Goal: Information Seeking & Learning: Learn about a topic

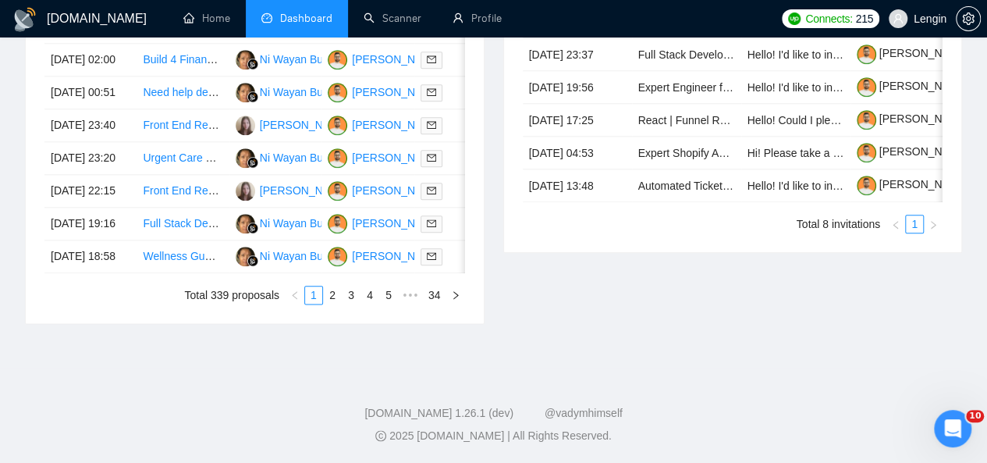
scroll to position [859, 0]
click at [348, 304] on link "3" at bounding box center [351, 294] width 17 height 17
click at [396, 304] on link "5" at bounding box center [388, 294] width 17 height 17
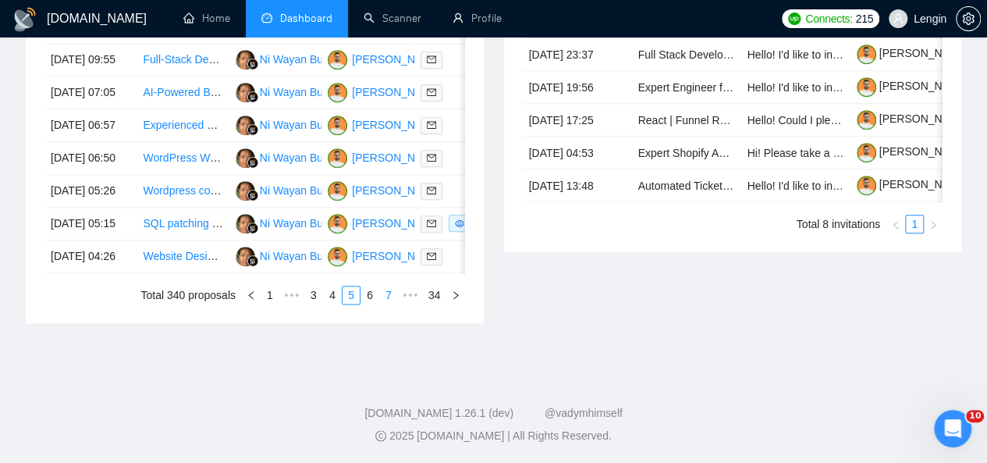
click at [396, 304] on link "7" at bounding box center [388, 294] width 17 height 17
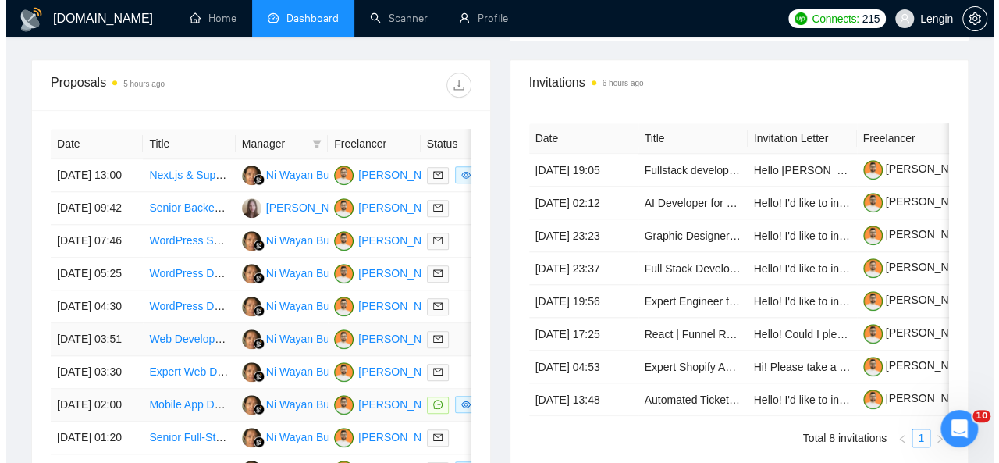
scroll to position [602, 0]
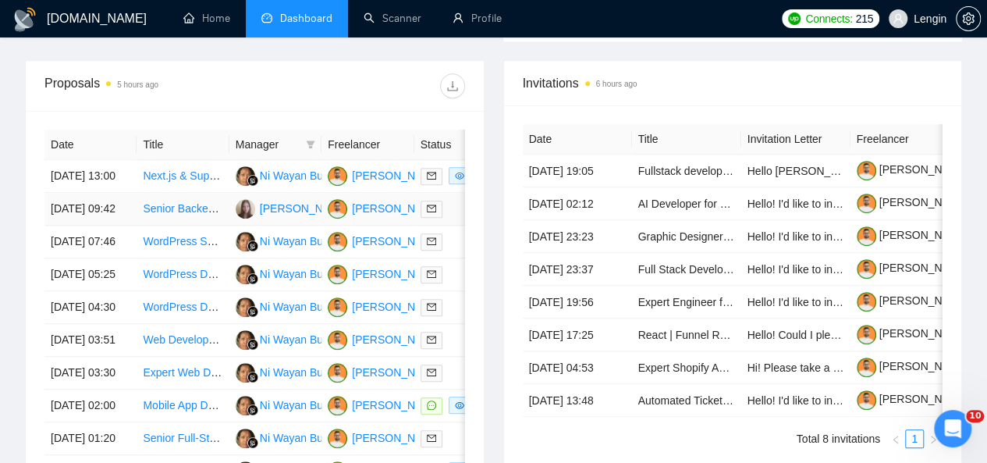
click at [175, 221] on td "Senior Backend Engineer (Next.js/Supabase/AWS) — Self-Hosted [DOMAIN_NAME] on A…" at bounding box center [183, 209] width 92 height 33
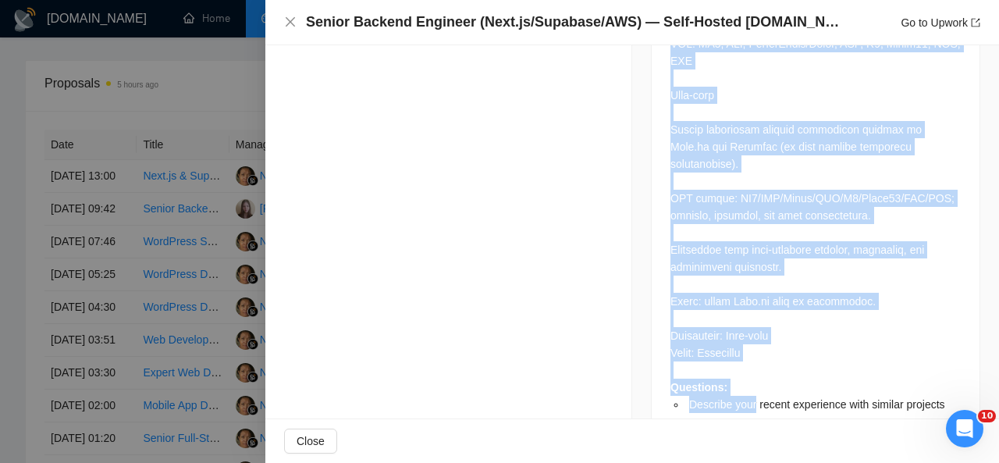
scroll to position [1197, 0]
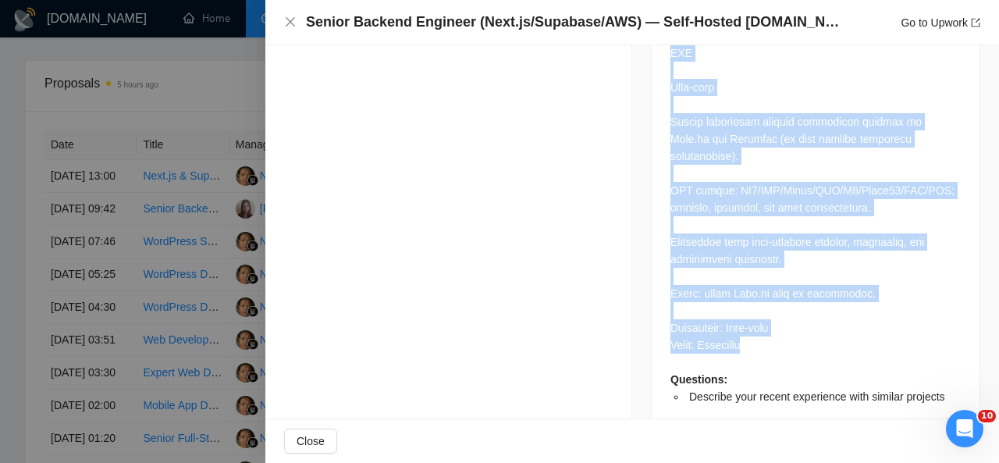
drag, startPoint x: 664, startPoint y: 98, endPoint x: 784, endPoint y: 311, distance: 245.0
copy div "Lo ips d sita-consec adipisci el Sedd.ei te INC utla e dol magnaaliquaeni. Ad’m…"
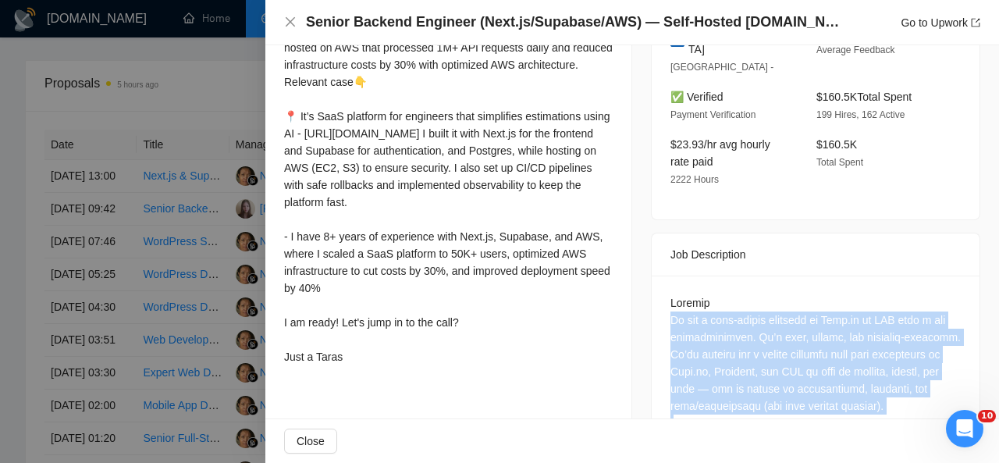
scroll to position [382, 0]
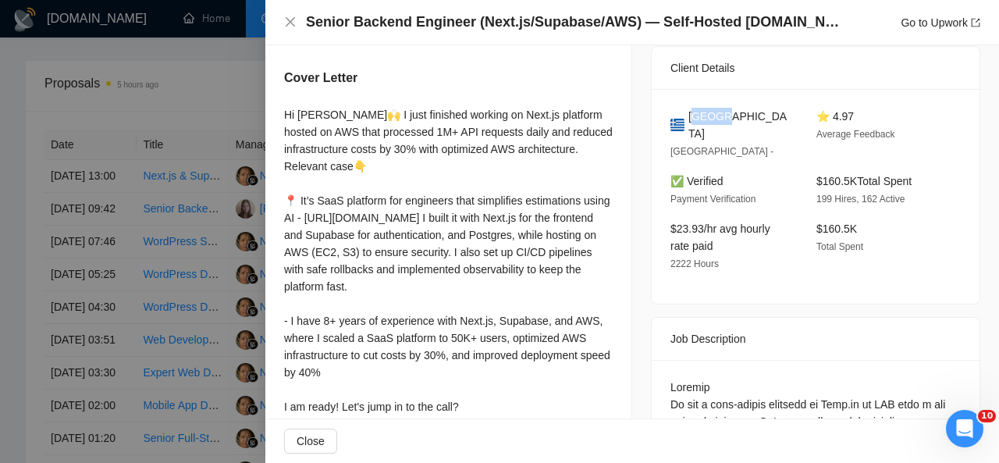
drag, startPoint x: 718, startPoint y: 115, endPoint x: 688, endPoint y: 115, distance: 29.7
click at [688, 115] on div "[GEOGRAPHIC_DATA]" at bounding box center [730, 125] width 121 height 34
click at [715, 115] on span "[GEOGRAPHIC_DATA]" at bounding box center [739, 125] width 103 height 34
drag, startPoint x: 720, startPoint y: 116, endPoint x: 685, endPoint y: 118, distance: 34.4
click at [685, 118] on div "[GEOGRAPHIC_DATA]" at bounding box center [730, 125] width 121 height 34
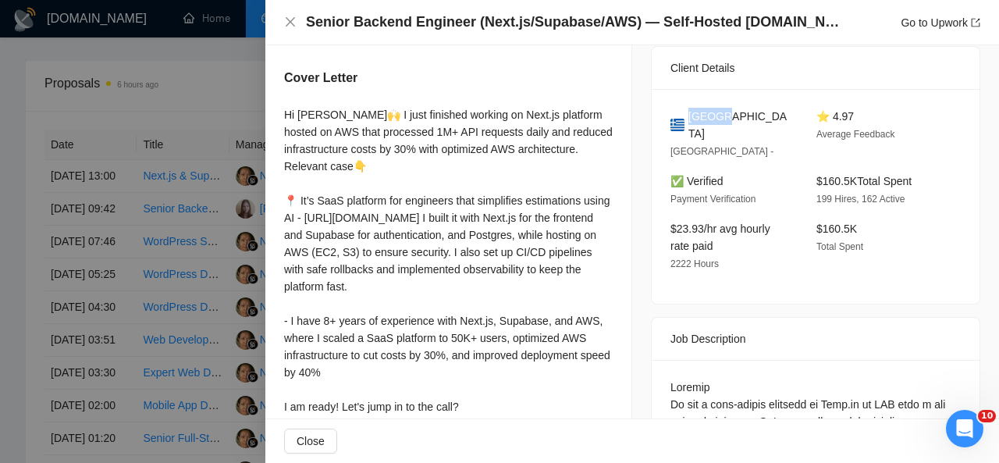
copy span "[GEOGRAPHIC_DATA]"
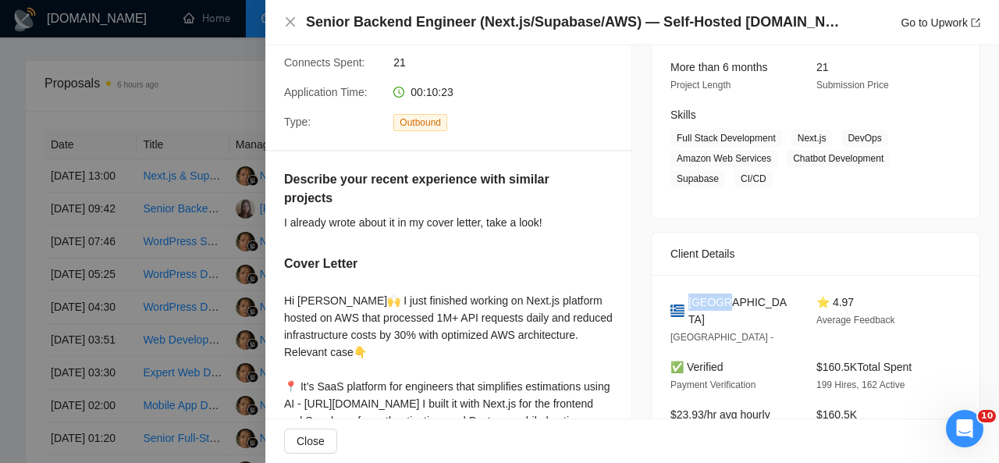
scroll to position [161, 0]
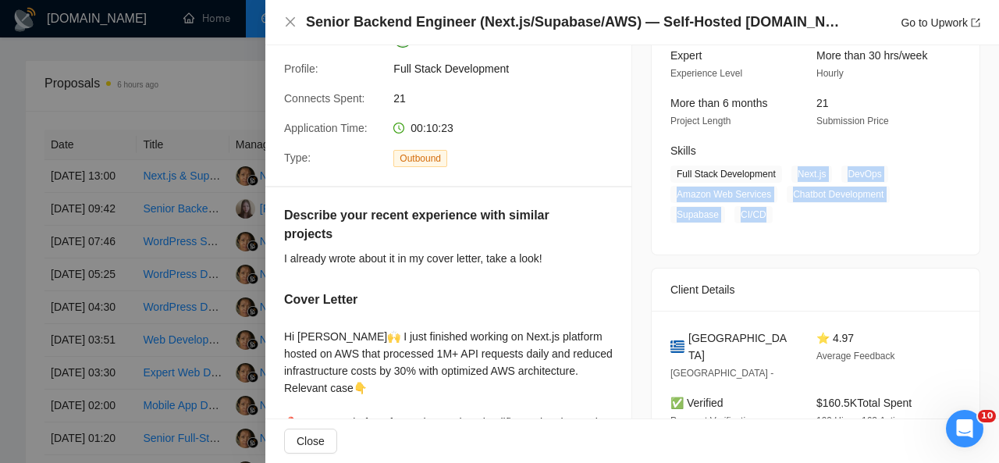
drag, startPoint x: 786, startPoint y: 173, endPoint x: 760, endPoint y: 211, distance: 46.1
click at [760, 211] on span "Full Stack Development Next.js DevOps Amazon Web Services Chatbot Development S…" at bounding box center [803, 194] width 267 height 58
copy span "Next.js DevOps Amazon Web Services Chatbot Development Supabase CI/CD"
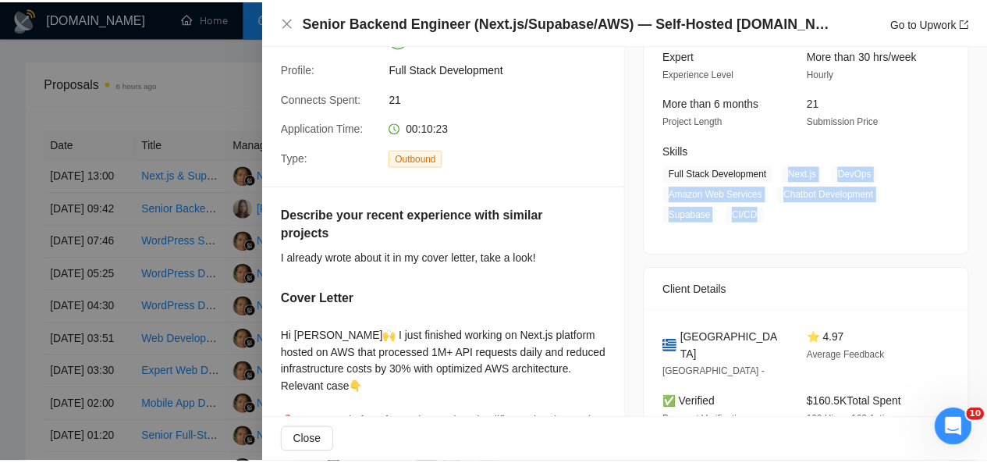
scroll to position [0, 0]
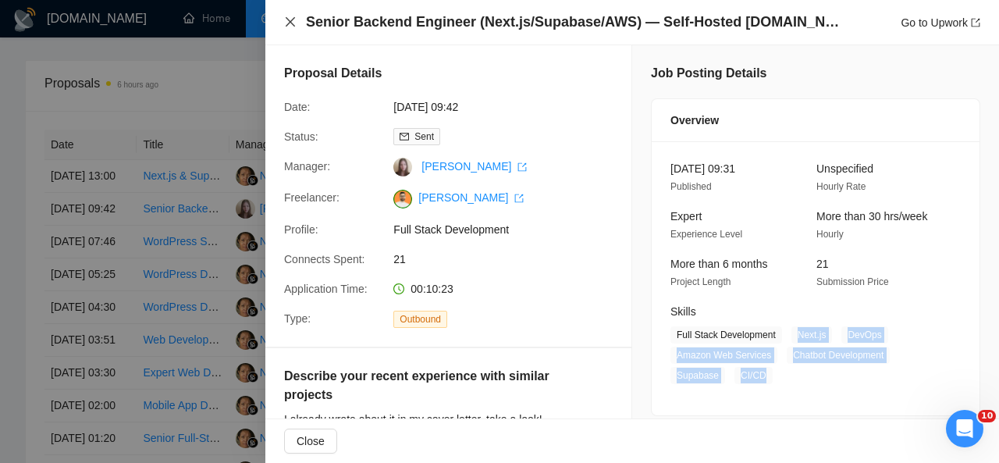
click at [289, 23] on icon "close" at bounding box center [290, 22] width 12 height 12
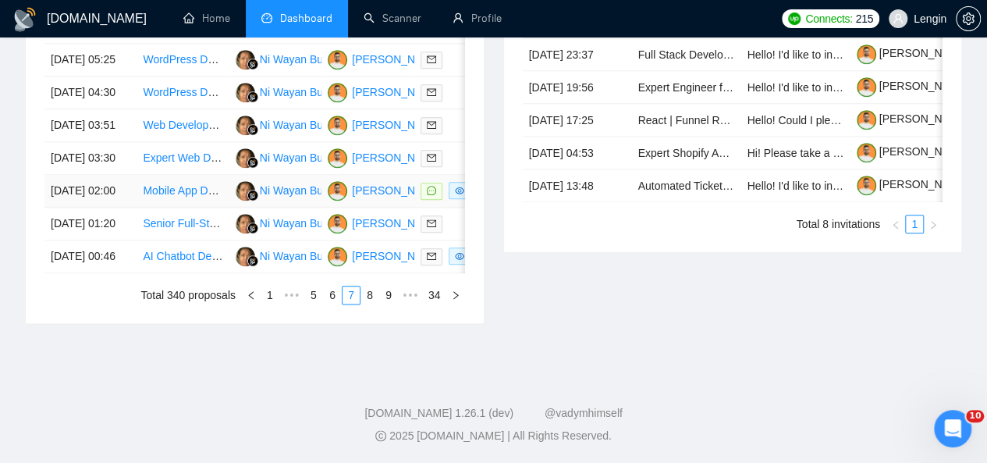
scroll to position [874, 0]
click at [339, 304] on link "6" at bounding box center [332, 294] width 17 height 17
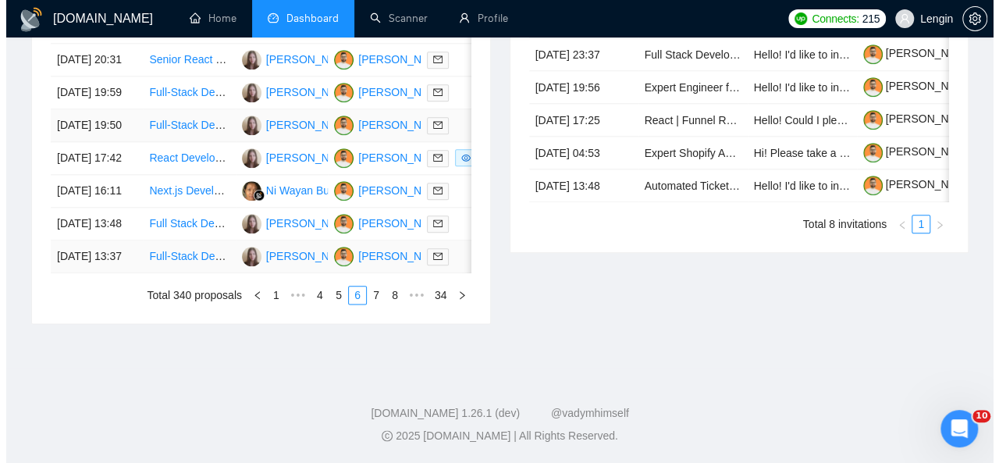
scroll to position [847, 0]
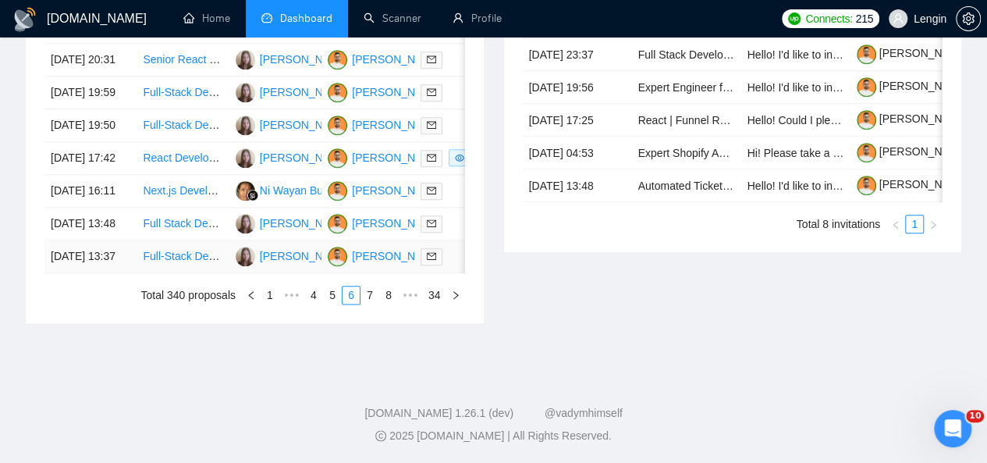
click at [195, 273] on td "Full-Stack Developer to Launch SaaS Marketing Product (MVP)" at bounding box center [183, 256] width 92 height 33
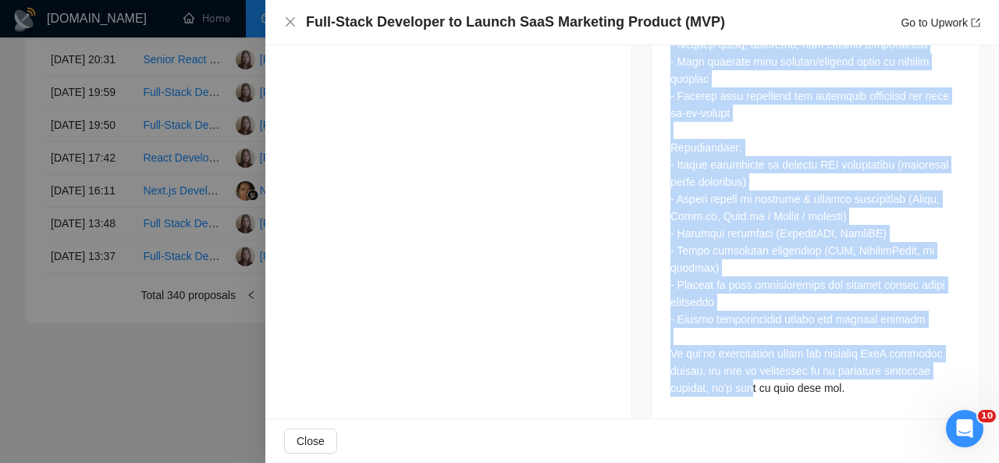
scroll to position [932, 0]
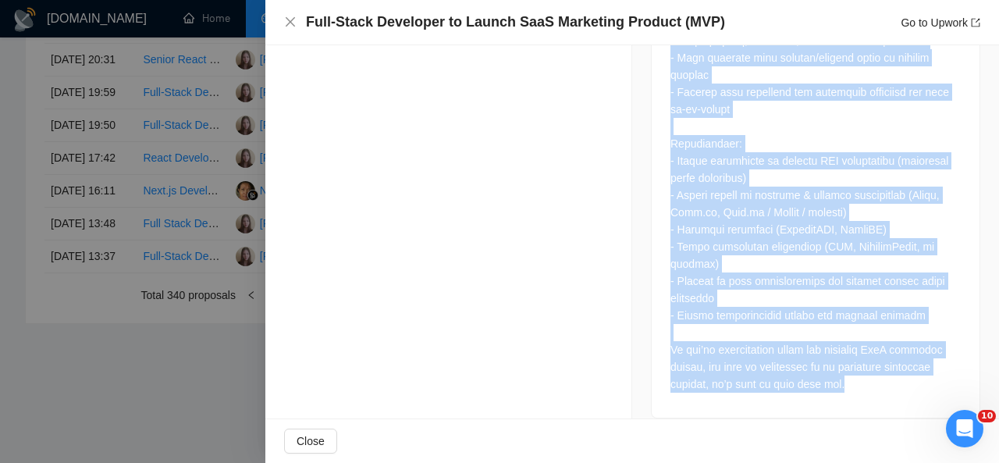
drag, startPoint x: 668, startPoint y: 104, endPoint x: 845, endPoint y: 360, distance: 310.9
click at [845, 360] on div at bounding box center [815, 101] width 290 height 584
copy div "Lo’ip dolorsit a con AdiP elitseddo eius tem inc utlabor etd m aliquaen Admi-Ve…"
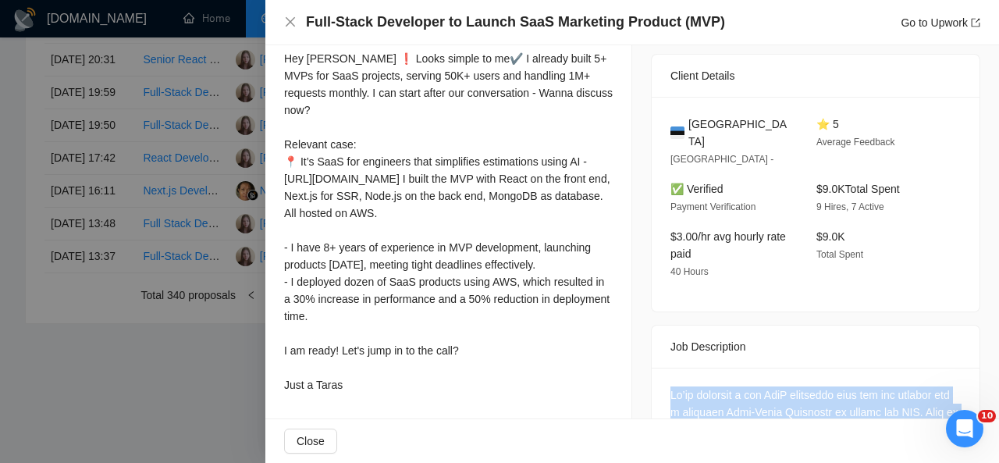
scroll to position [303, 0]
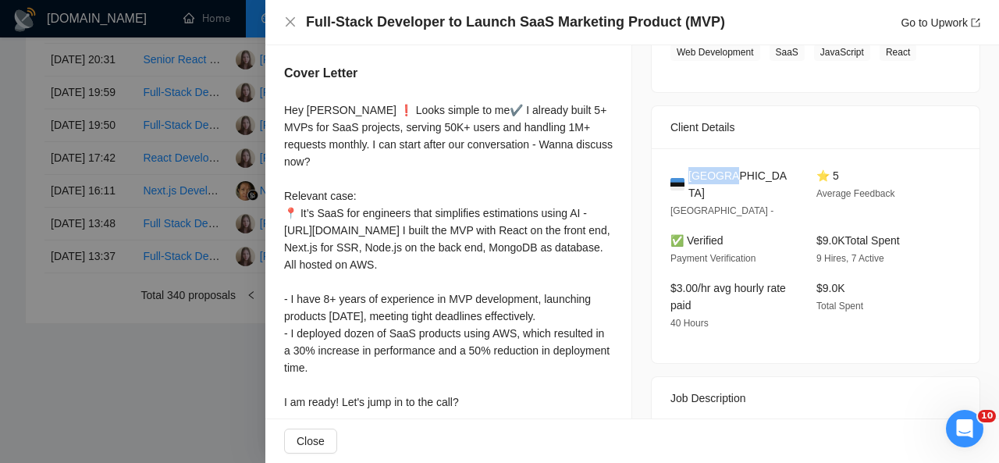
drag, startPoint x: 728, startPoint y: 180, endPoint x: 683, endPoint y: 179, distance: 45.3
click at [683, 179] on div "[GEOGRAPHIC_DATA]" at bounding box center [730, 184] width 121 height 34
copy span "[GEOGRAPHIC_DATA]"
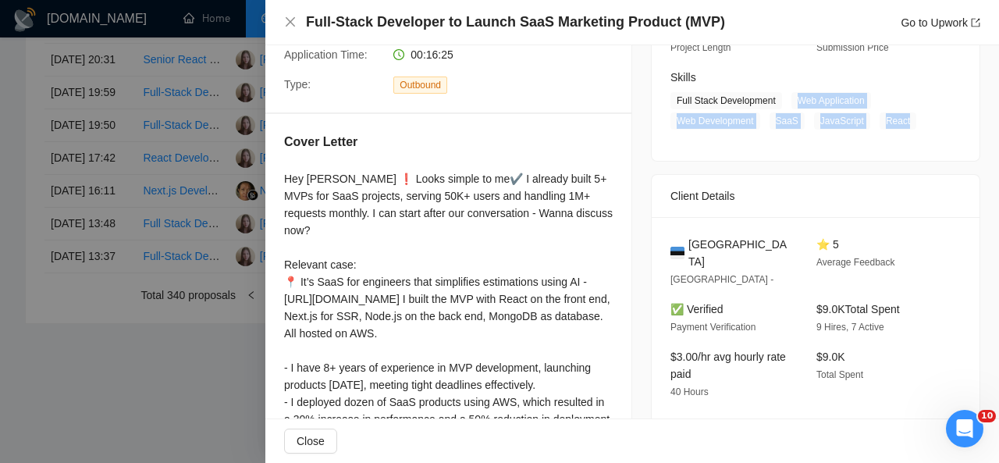
drag, startPoint x: 898, startPoint y: 122, endPoint x: 790, endPoint y: 88, distance: 112.8
click at [790, 88] on div "Skills Full Stack Development Web Application Web Development SaaS JavaScript R…" at bounding box center [803, 99] width 279 height 61
copy span "Web Application Web Development SaaS JavaScript React"
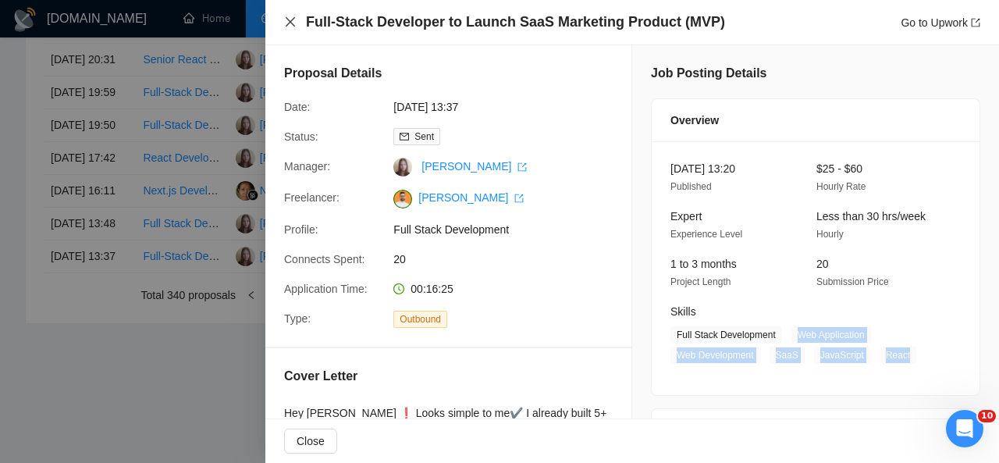
click at [290, 22] on icon "close" at bounding box center [290, 21] width 9 height 9
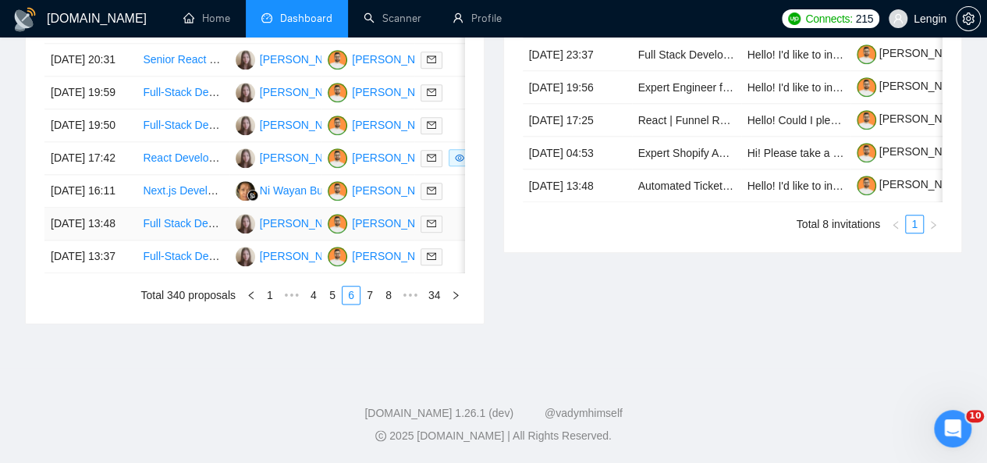
click at [200, 240] on td "Full Stack Developer" at bounding box center [183, 224] width 92 height 33
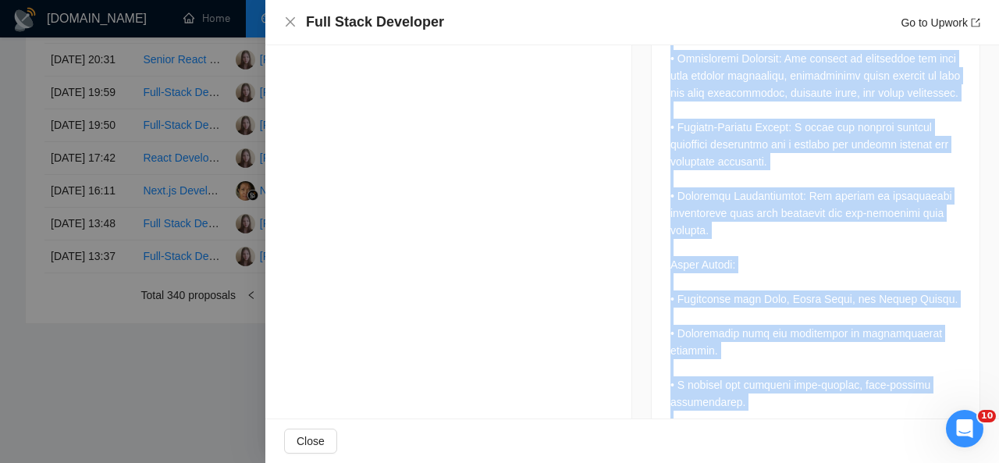
scroll to position [1828, 0]
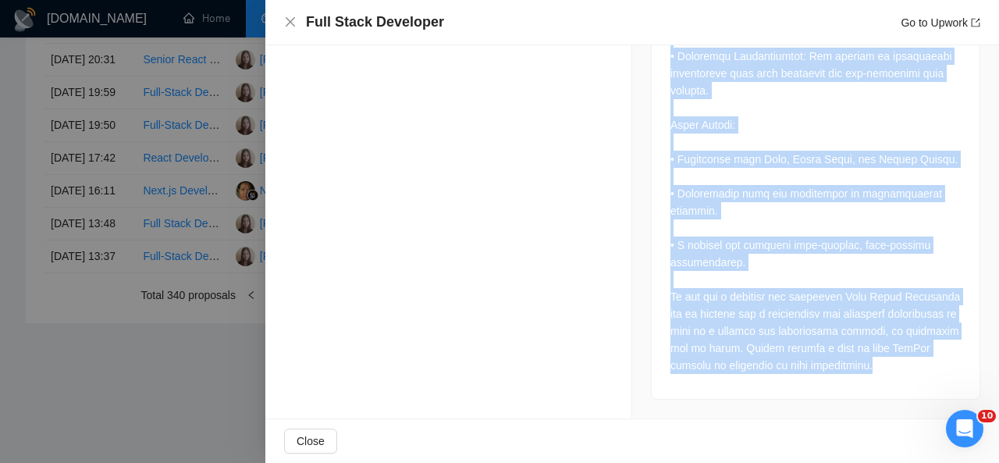
drag, startPoint x: 663, startPoint y: 112, endPoint x: 899, endPoint y: 358, distance: 341.2
copy div "Lore Ipsum Dolorsita Consec Adip Elits Doeiusmod tem Incidid Utlabor Etdolorema…"
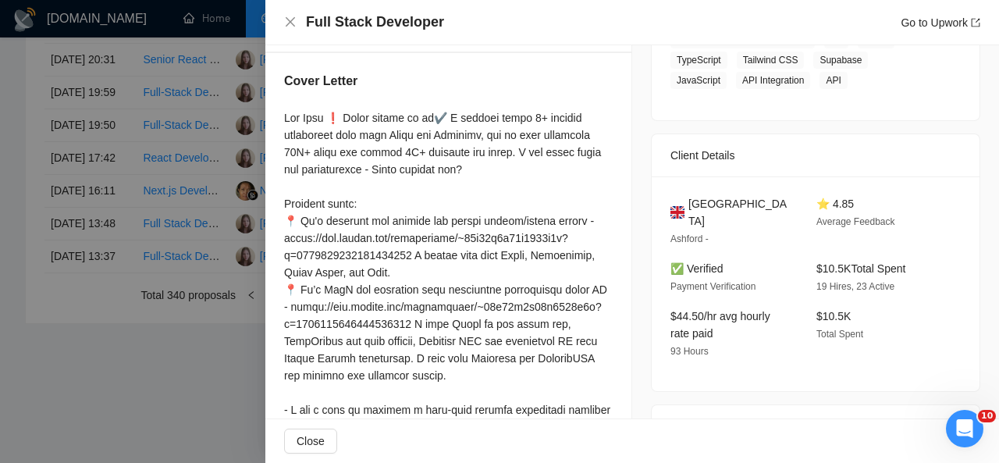
scroll to position [262, 0]
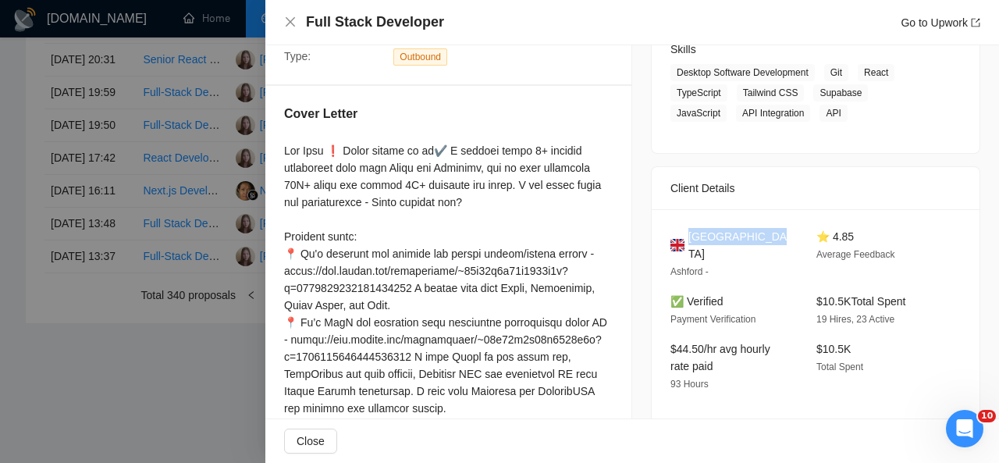
drag, startPoint x: 769, startPoint y: 237, endPoint x: 686, endPoint y: 237, distance: 82.7
click at [686, 237] on div "[GEOGRAPHIC_DATA]" at bounding box center [730, 245] width 121 height 34
copy span "[GEOGRAPHIC_DATA]"
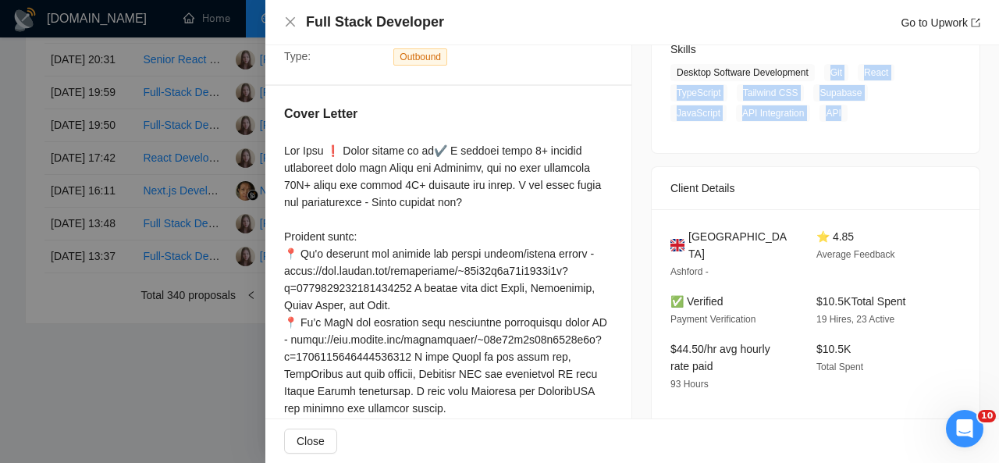
drag, startPoint x: 821, startPoint y: 73, endPoint x: 775, endPoint y: 111, distance: 59.9
click at [775, 111] on span "Desktop Software Development Git React TypeScript Tailwind CSS Supabase JavaScr…" at bounding box center [803, 93] width 267 height 58
copy span "Git React TypeScript Tailwind CSS Supabase JavaScript API Integration API"
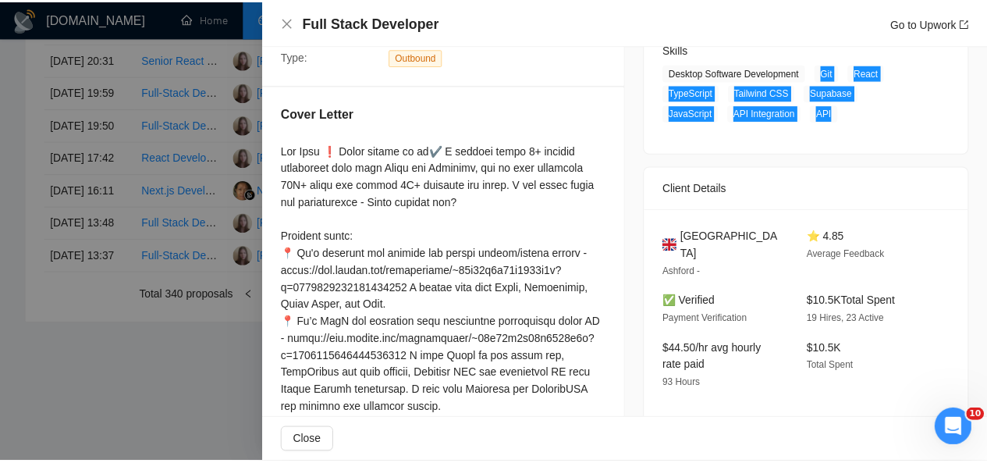
scroll to position [0, 0]
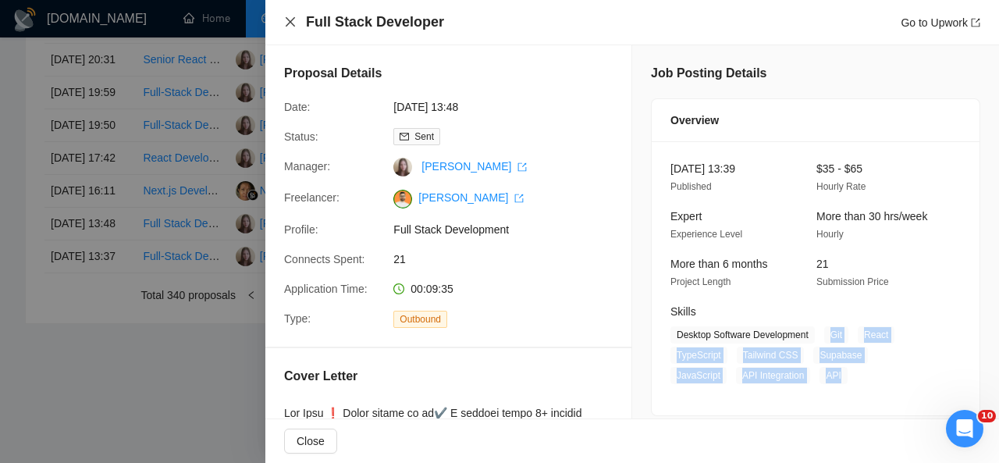
click at [290, 24] on icon "close" at bounding box center [290, 22] width 12 height 12
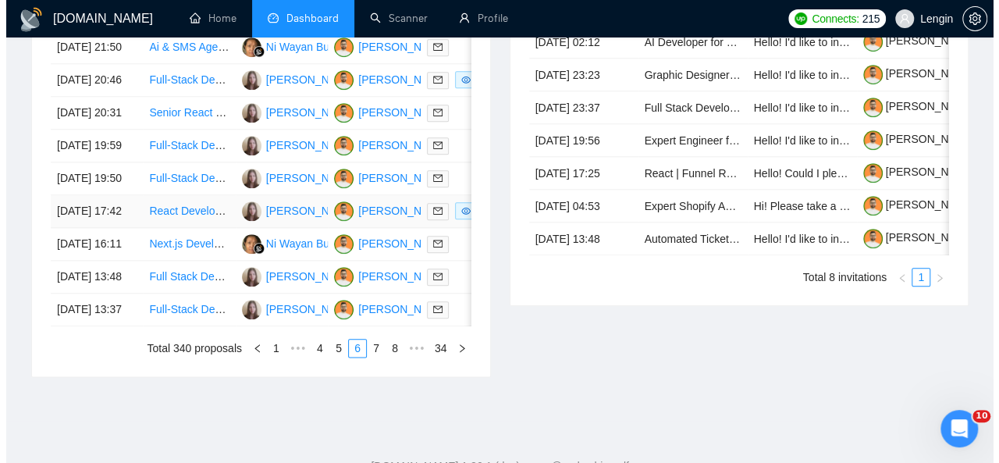
scroll to position [759, 0]
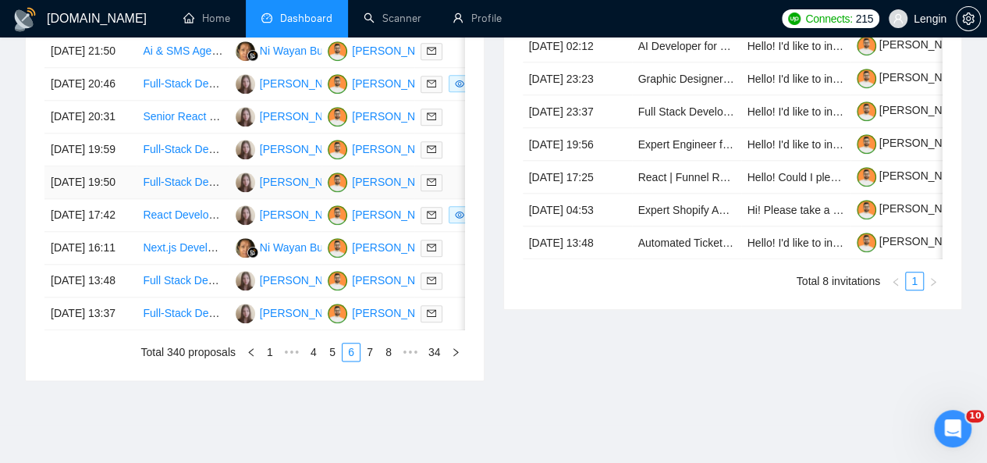
click at [203, 199] on td "Full-Stack Developer (SaaS Platform) – Early Startup Opportunity" at bounding box center [183, 182] width 92 height 33
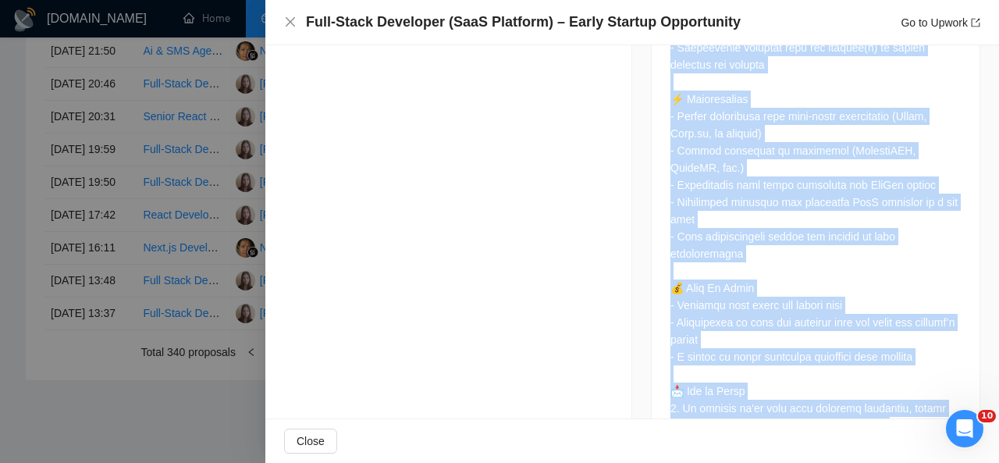
scroll to position [1233, 0]
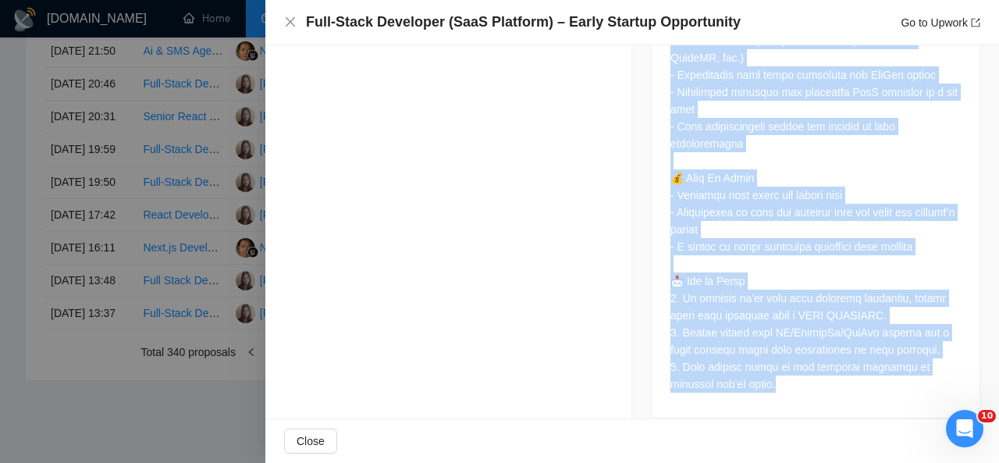
drag, startPoint x: 662, startPoint y: 118, endPoint x: 756, endPoint y: 380, distance: 278.8
copy div "Loremips: Dolors (Ametconse) Adi Elit: Seddoeiu / Temp-inci Utlabo: Etdolorem a…"
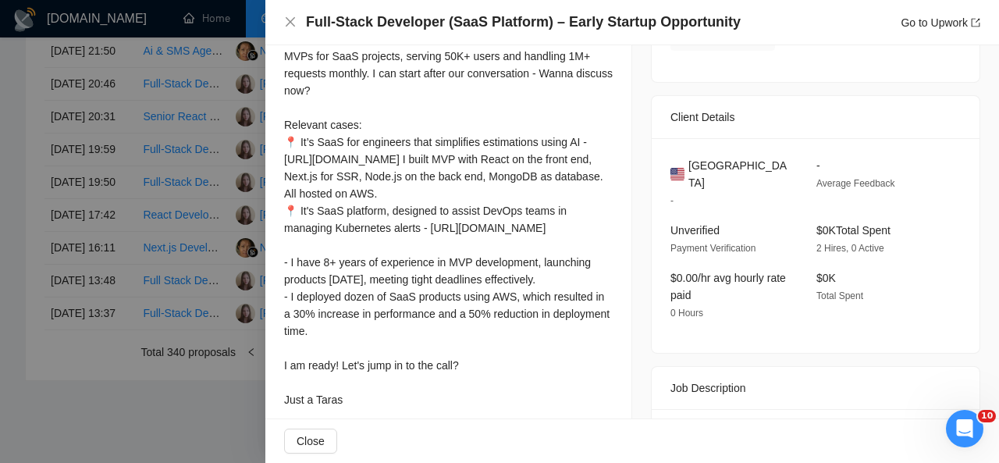
scroll to position [373, 0]
drag, startPoint x: 753, startPoint y: 168, endPoint x: 687, endPoint y: 165, distance: 66.4
click at [687, 165] on div "[GEOGRAPHIC_DATA]" at bounding box center [730, 175] width 121 height 34
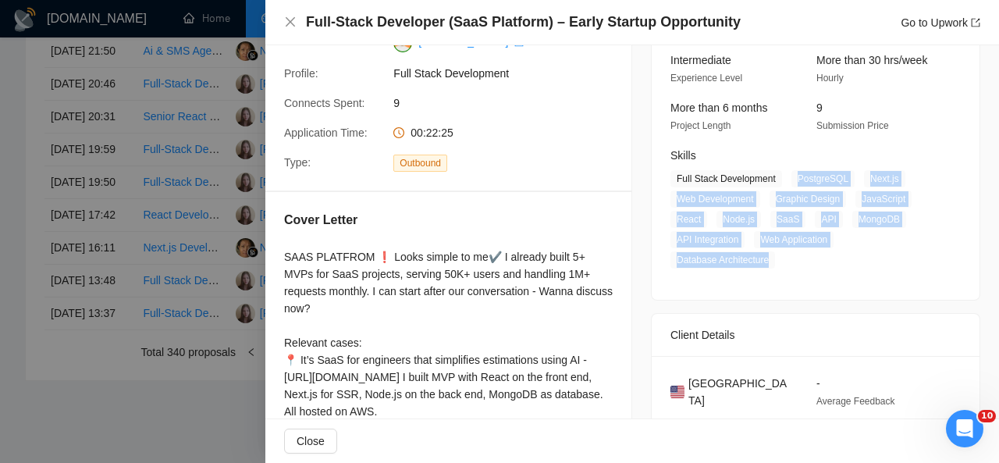
drag, startPoint x: 789, startPoint y: 176, endPoint x: 763, endPoint y: 258, distance: 86.7
click at [763, 258] on span "Full Stack Development PostgreSQL Next.js Web Development Graphic Design JavaSc…" at bounding box center [803, 219] width 267 height 98
click at [296, 24] on icon "close" at bounding box center [290, 22] width 12 height 12
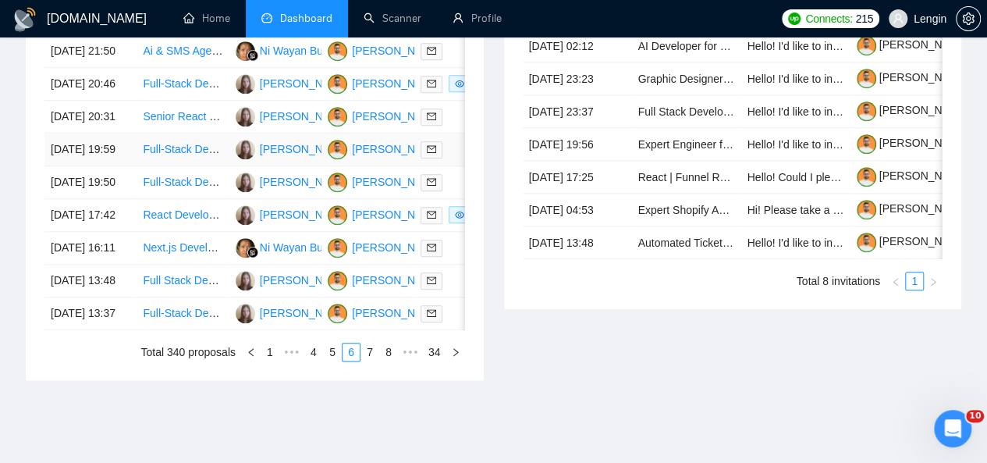
click at [210, 166] on td "Full-Stack Developer to Finalize Internal Bidding & Analytics Platform (Next.js…" at bounding box center [183, 149] width 92 height 33
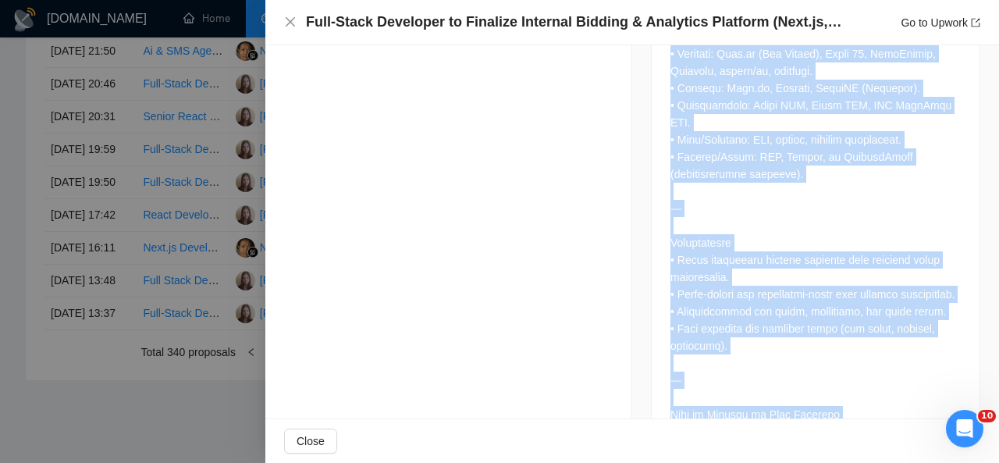
scroll to position [2031, 0]
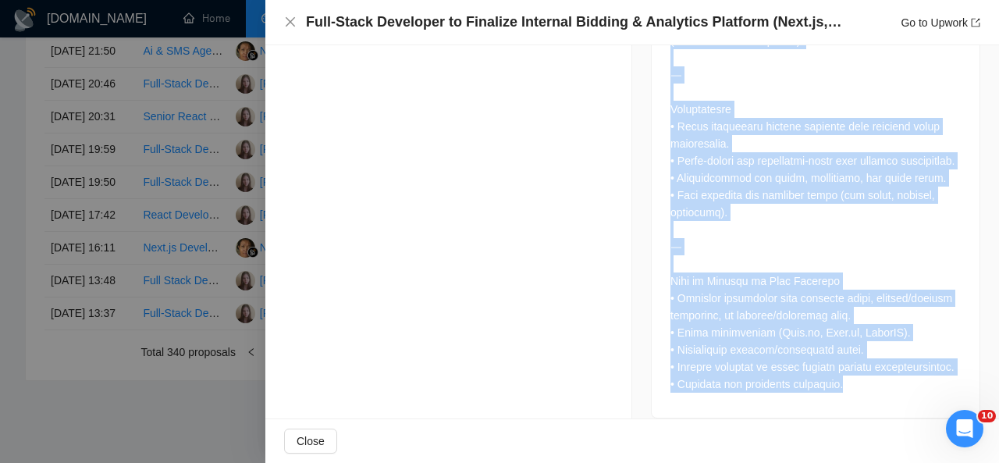
drag, startPoint x: 665, startPoint y: 148, endPoint x: 849, endPoint y: 360, distance: 281.1
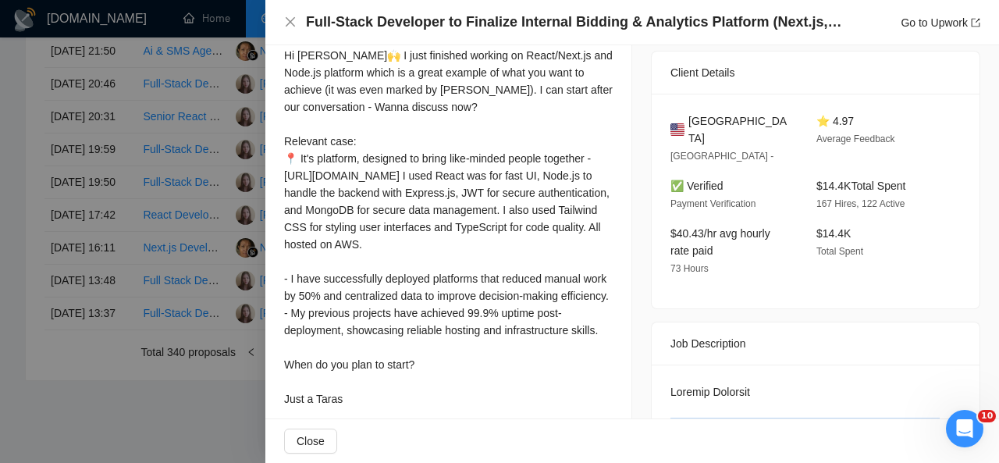
scroll to position [356, 0]
drag, startPoint x: 754, startPoint y: 118, endPoint x: 685, endPoint y: 124, distance: 69.0
click at [685, 124] on div "[GEOGRAPHIC_DATA]" at bounding box center [730, 131] width 121 height 34
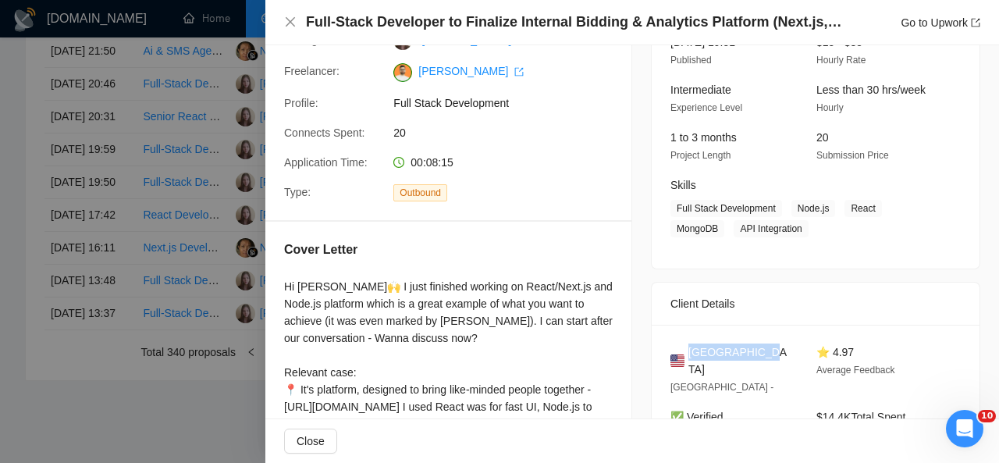
scroll to position [126, 0]
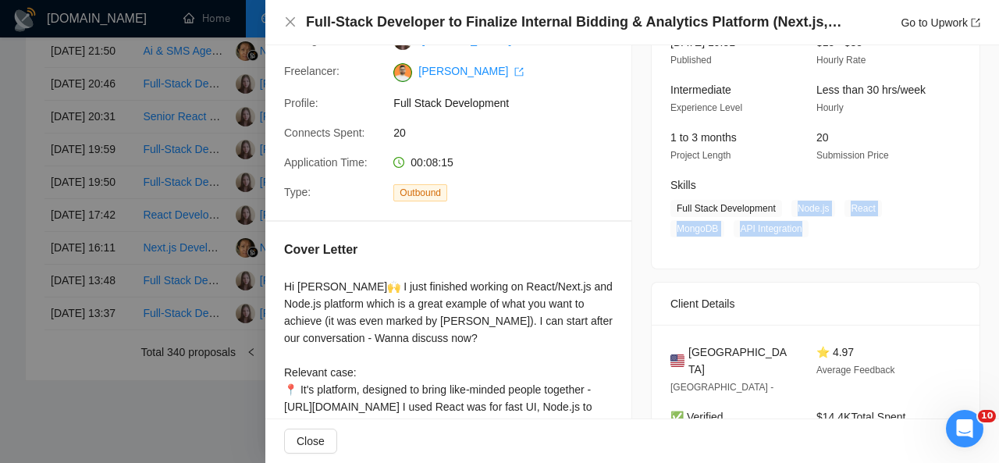
drag, startPoint x: 790, startPoint y: 204, endPoint x: 799, endPoint y: 231, distance: 28.9
click at [799, 231] on span "Full Stack Development Node.js React MongoDB API Integration" at bounding box center [803, 218] width 267 height 37
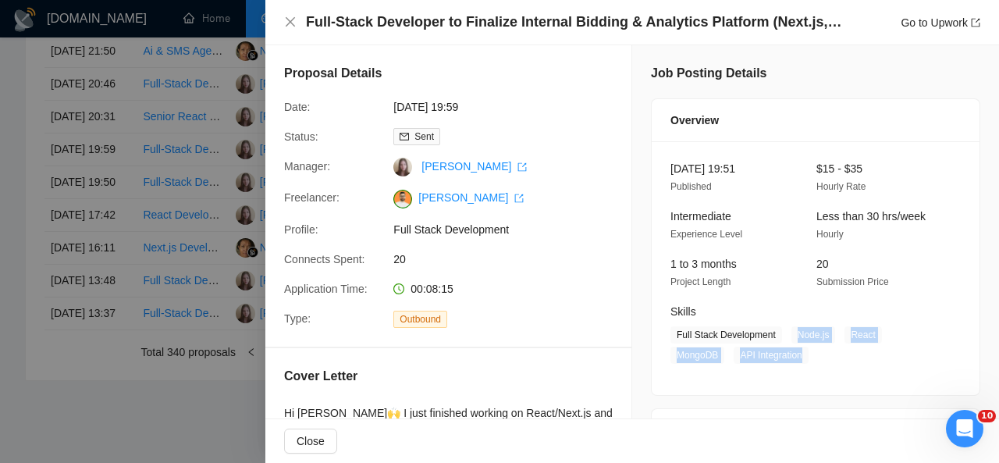
scroll to position [75, 0]
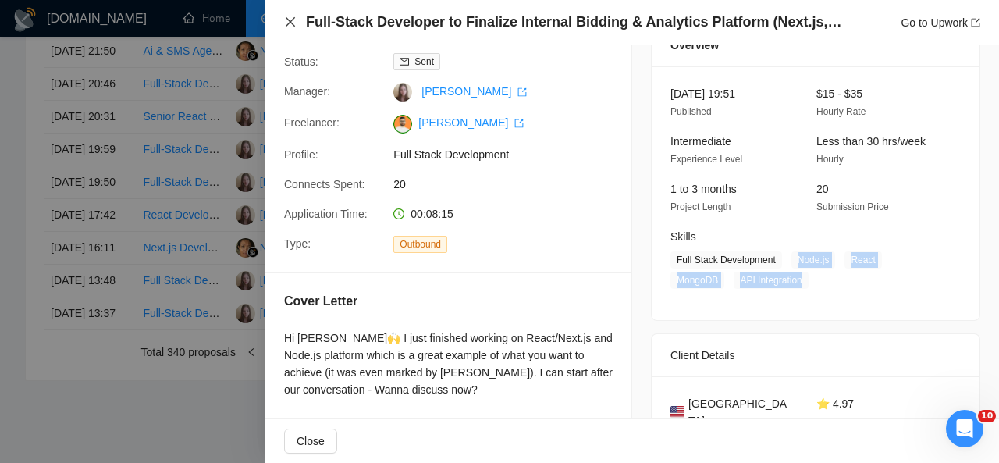
click at [289, 18] on icon "close" at bounding box center [290, 22] width 12 height 12
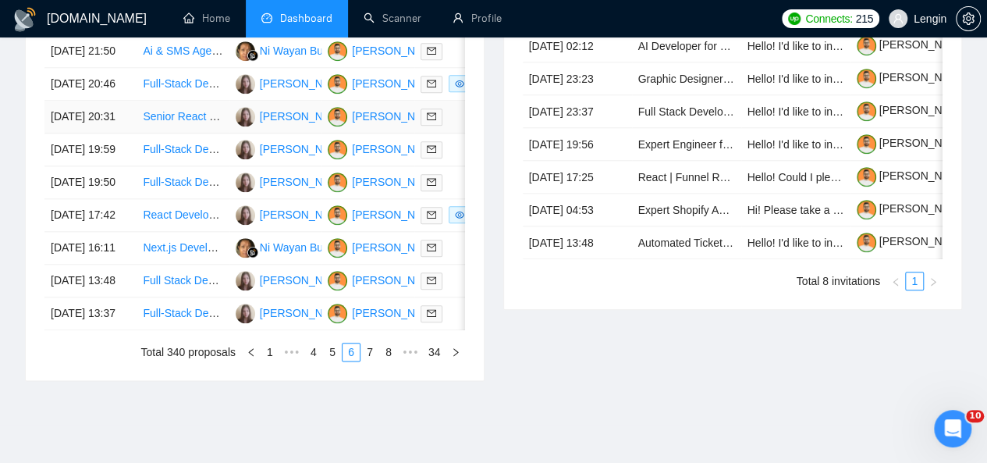
click at [209, 133] on td "Senior React Developer for E-commerce Platform" at bounding box center [183, 117] width 92 height 33
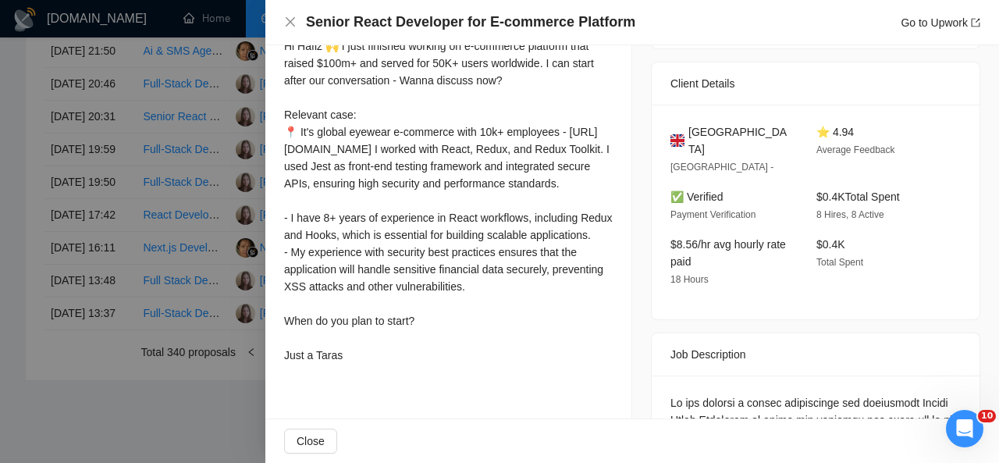
scroll to position [423, 0]
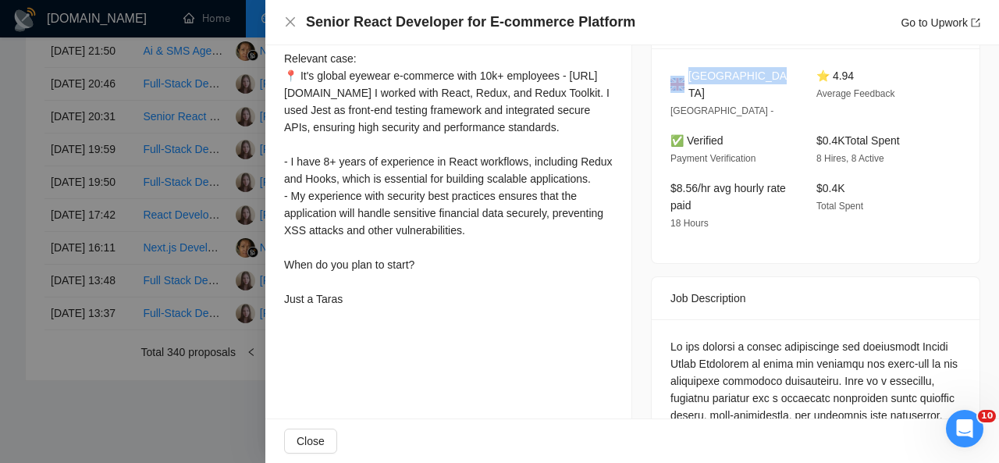
drag, startPoint x: 765, startPoint y: 74, endPoint x: 674, endPoint y: 80, distance: 90.8
click at [674, 80] on div "[GEOGRAPHIC_DATA]" at bounding box center [730, 84] width 121 height 34
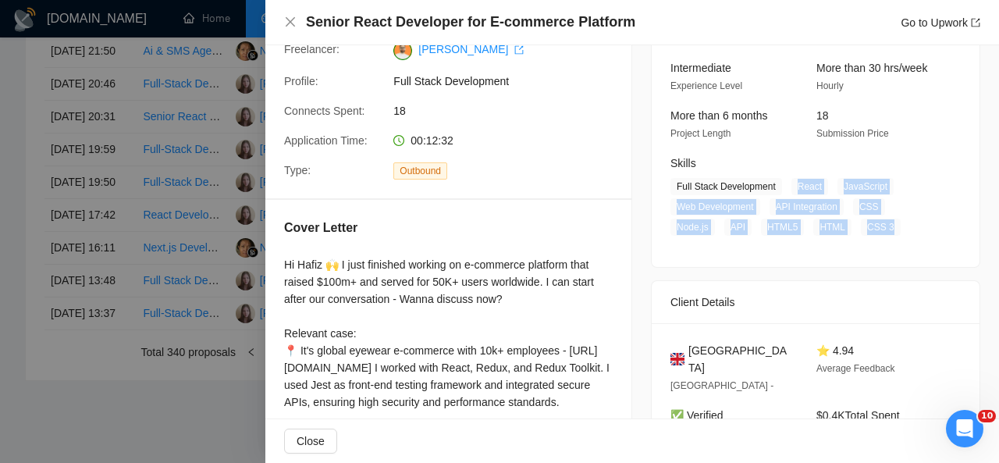
drag, startPoint x: 785, startPoint y: 180, endPoint x: 889, endPoint y: 224, distance: 112.6
click at [889, 224] on span "Full Stack Development React JavaScript Web Development API Integration CSS Nod…" at bounding box center [803, 207] width 267 height 58
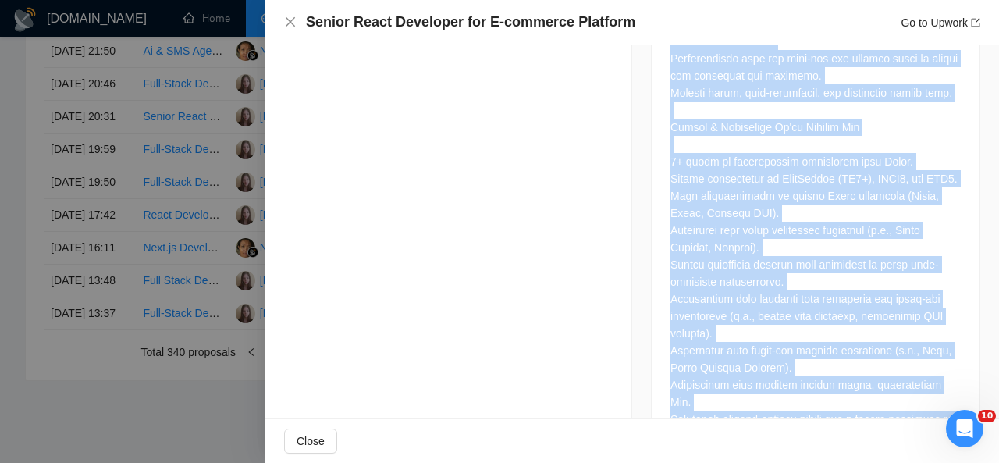
scroll to position [1090, 0]
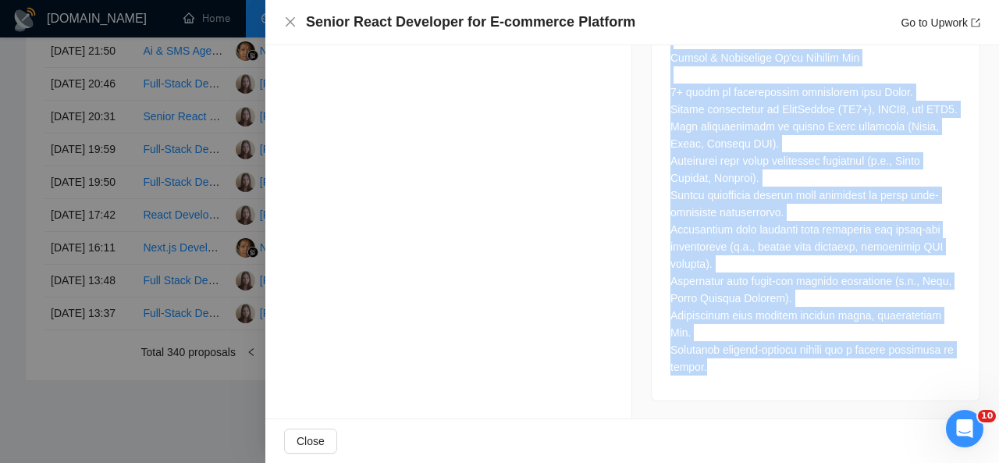
drag, startPoint x: 665, startPoint y: 100, endPoint x: 742, endPoint y: 357, distance: 268.0
click at [742, 357] on div at bounding box center [815, 23] width 290 height 704
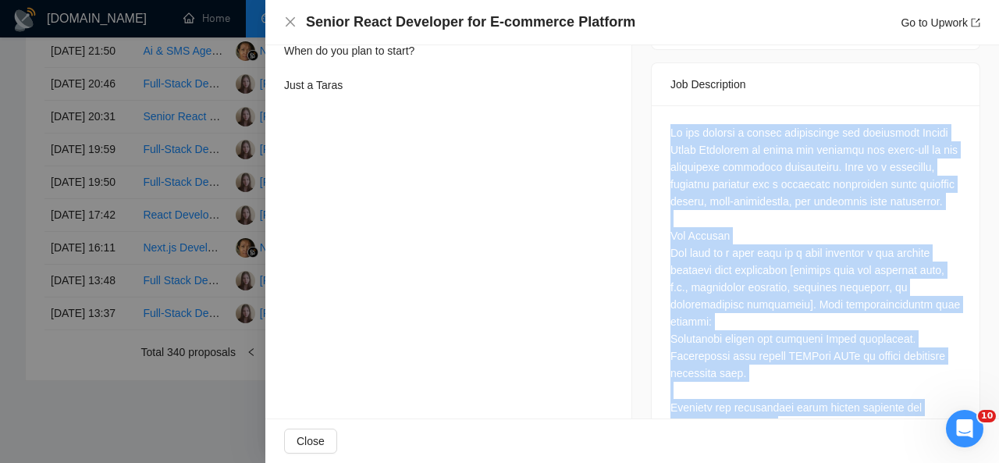
scroll to position [642, 0]
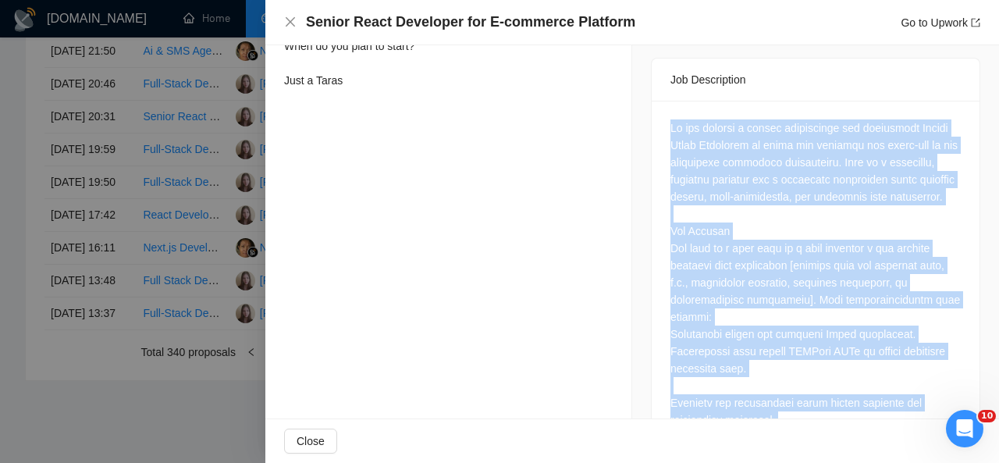
click at [697, 121] on div at bounding box center [815, 471] width 290 height 704
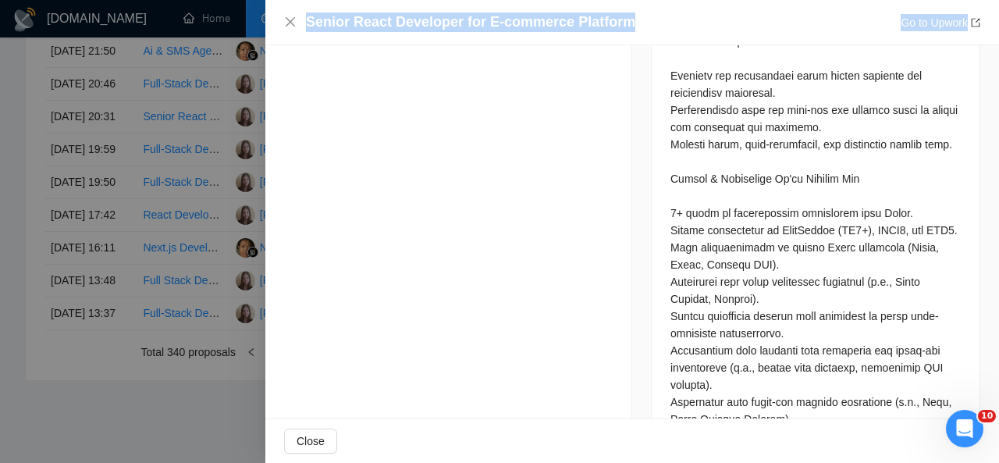
scroll to position [1090, 0]
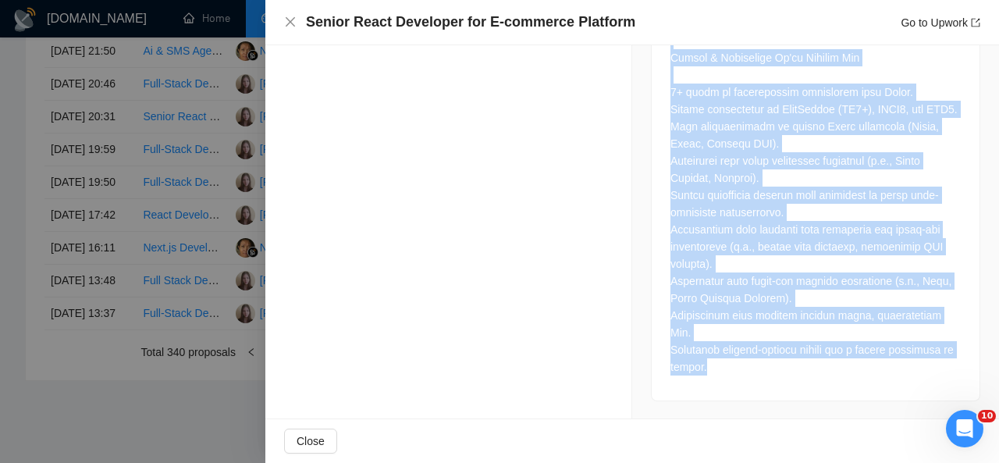
drag, startPoint x: 665, startPoint y: 106, endPoint x: 720, endPoint y: 361, distance: 261.0
click at [720, 361] on div at bounding box center [815, 23] width 290 height 704
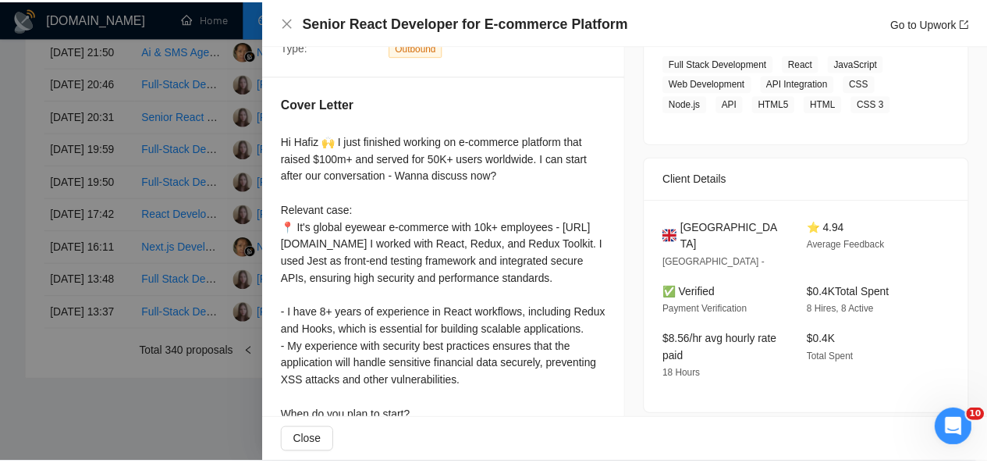
scroll to position [220, 0]
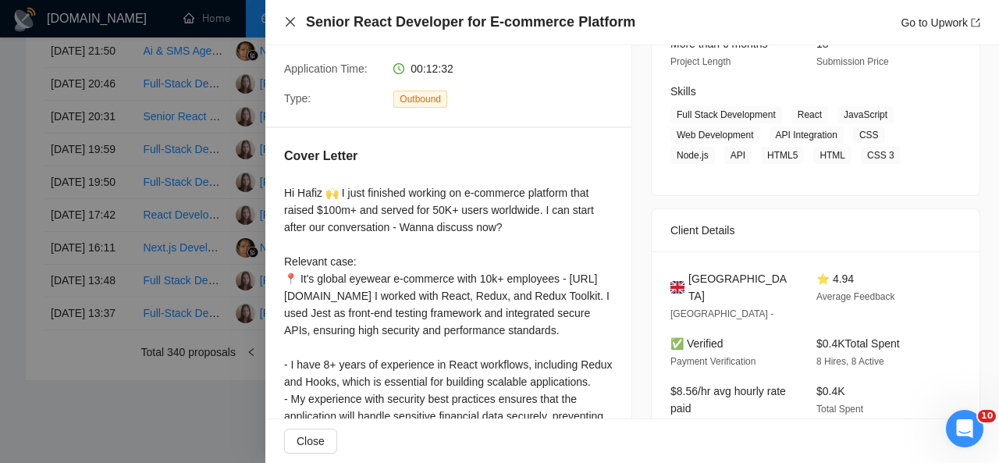
click at [290, 20] on icon "close" at bounding box center [290, 22] width 12 height 12
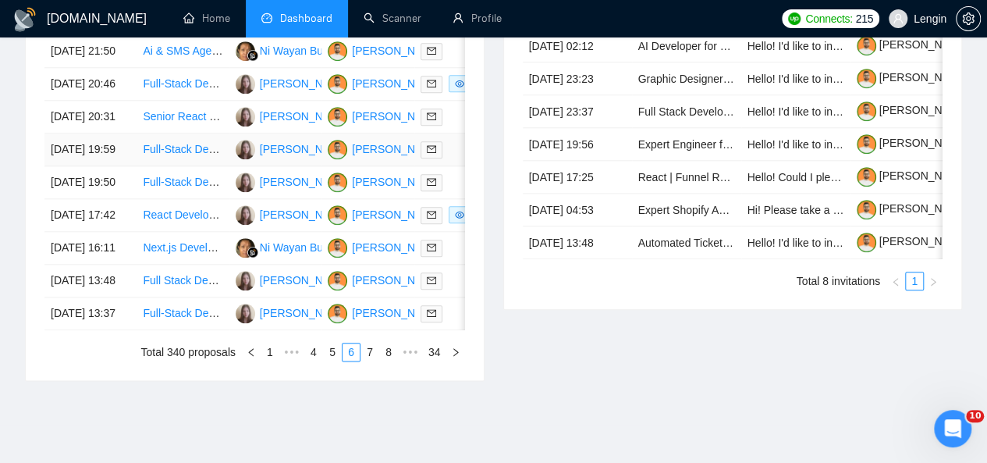
click at [222, 166] on td "Full-Stack Developer to Finalize Internal Bidding & Analytics Platform (Next.js…" at bounding box center [183, 149] width 92 height 33
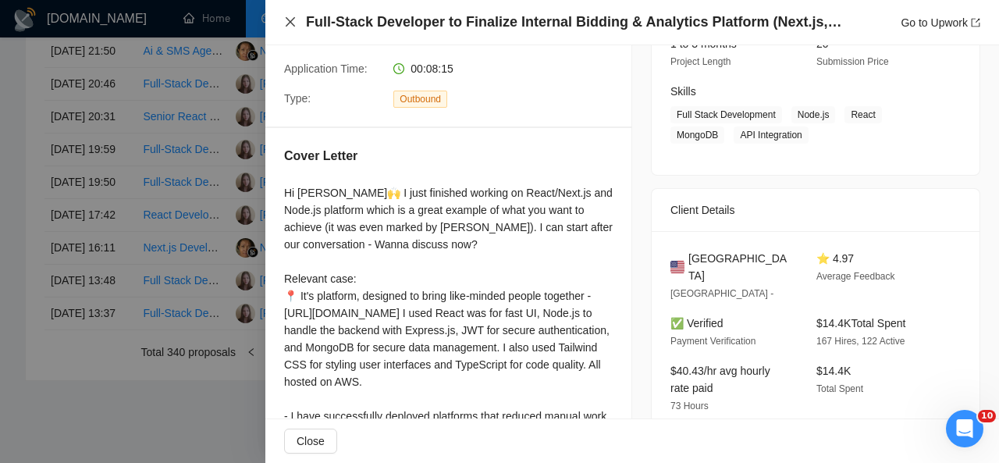
click at [286, 16] on button "Close" at bounding box center [290, 22] width 12 height 13
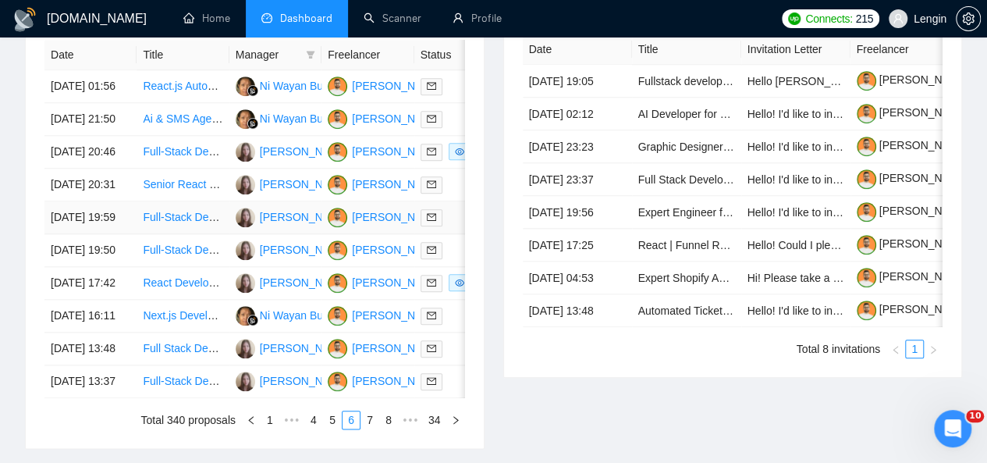
scroll to position [691, 0]
click at [223, 169] on td "Full-Stack Developer for SaaS Analytics & CRM Platform" at bounding box center [183, 153] width 92 height 33
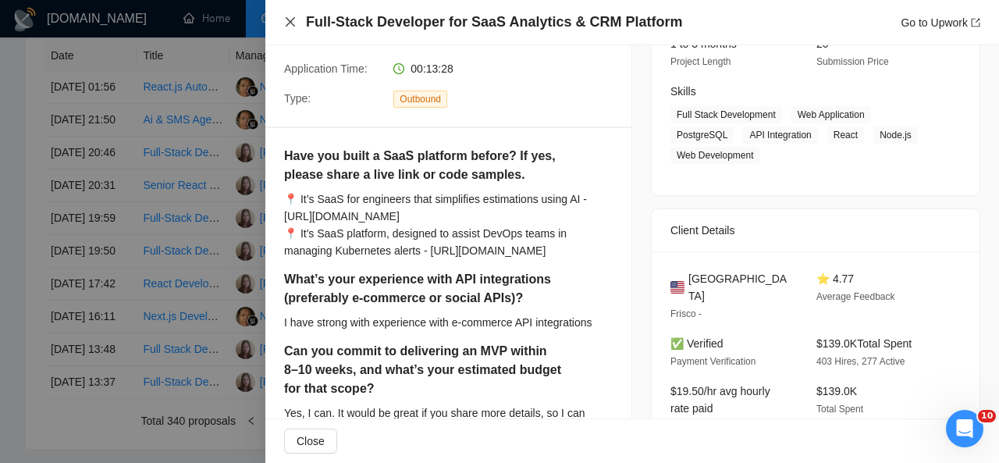
click at [290, 22] on icon "close" at bounding box center [290, 21] width 9 height 9
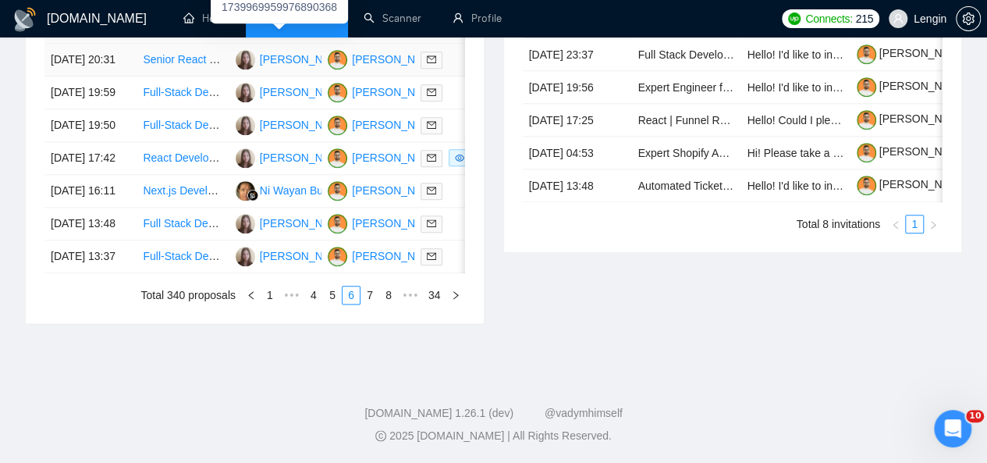
scroll to position [847, 0]
click at [334, 304] on link "5" at bounding box center [332, 294] width 17 height 17
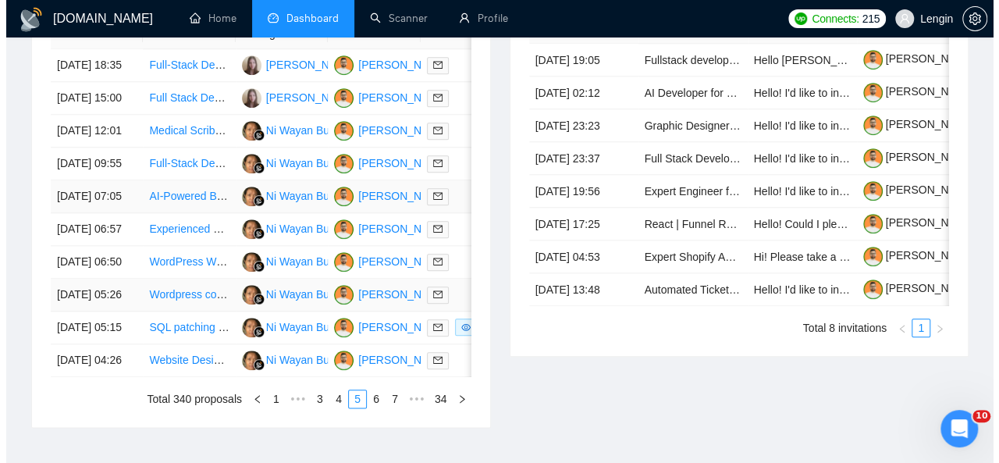
scroll to position [711, 0]
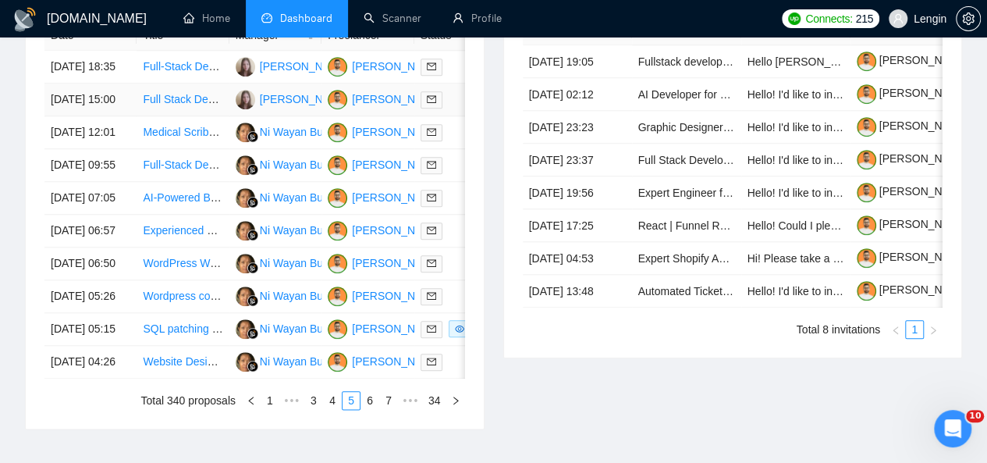
click at [203, 108] on td "Full Stack Developer (Node.js + React + AWS) – Part-Time Contract" at bounding box center [183, 100] width 92 height 33
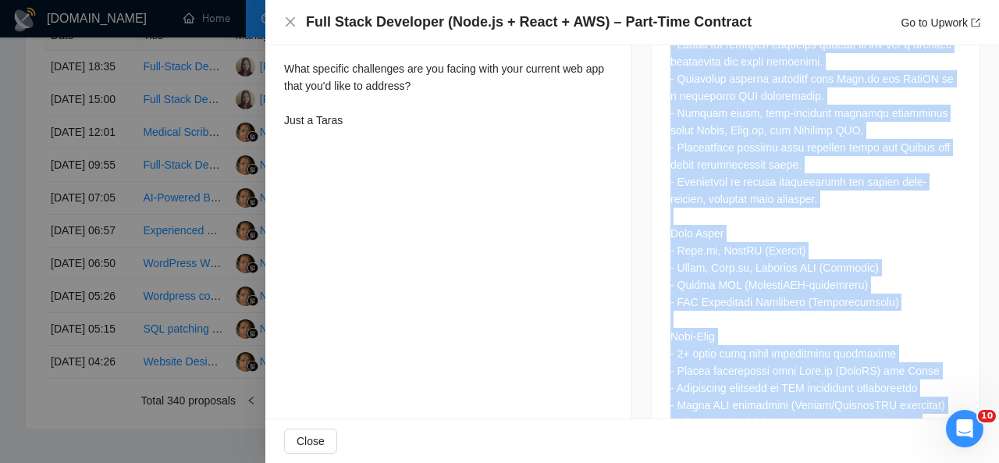
scroll to position [1163, 0]
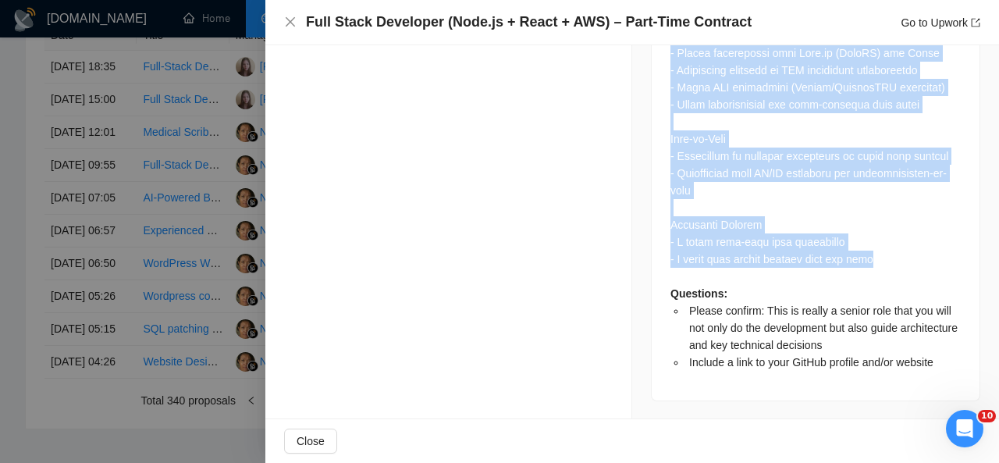
drag, startPoint x: 663, startPoint y: 107, endPoint x: 870, endPoint y: 251, distance: 251.6
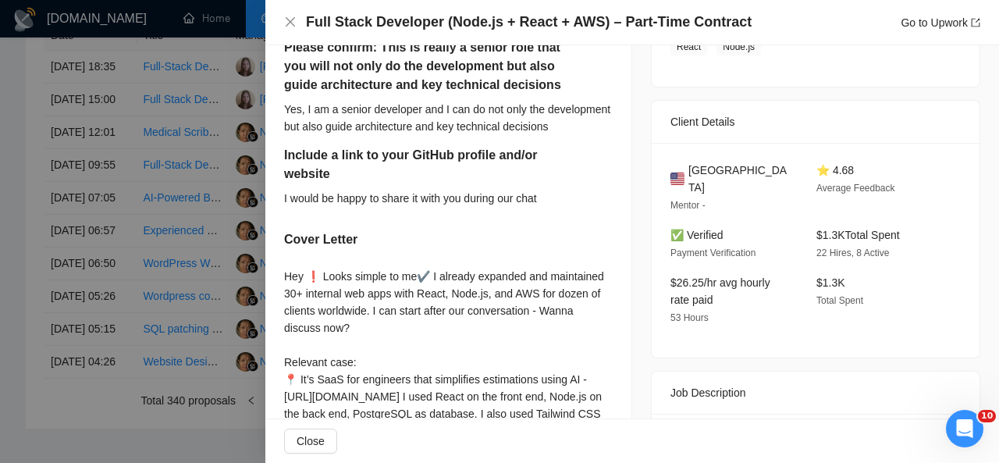
scroll to position [290, 0]
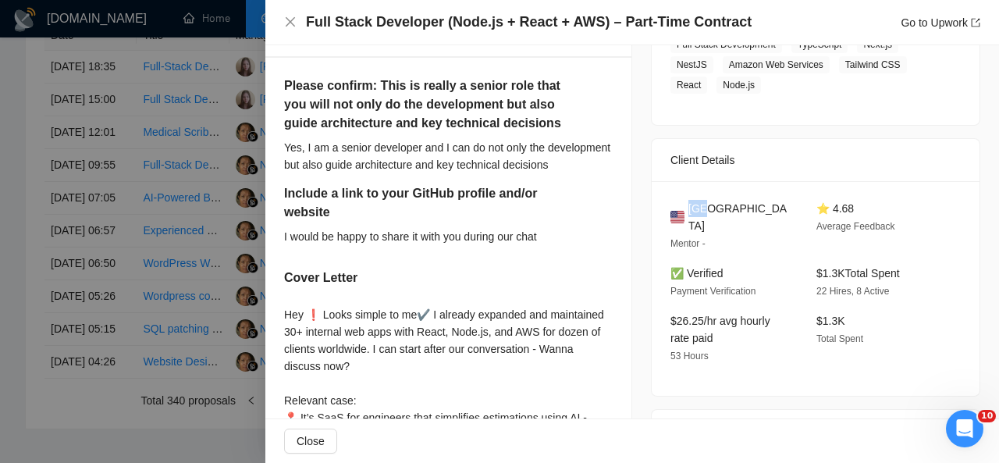
drag, startPoint x: 708, startPoint y: 205, endPoint x: 685, endPoint y: 205, distance: 22.6
click at [685, 205] on div "[GEOGRAPHIC_DATA]" at bounding box center [730, 217] width 121 height 34
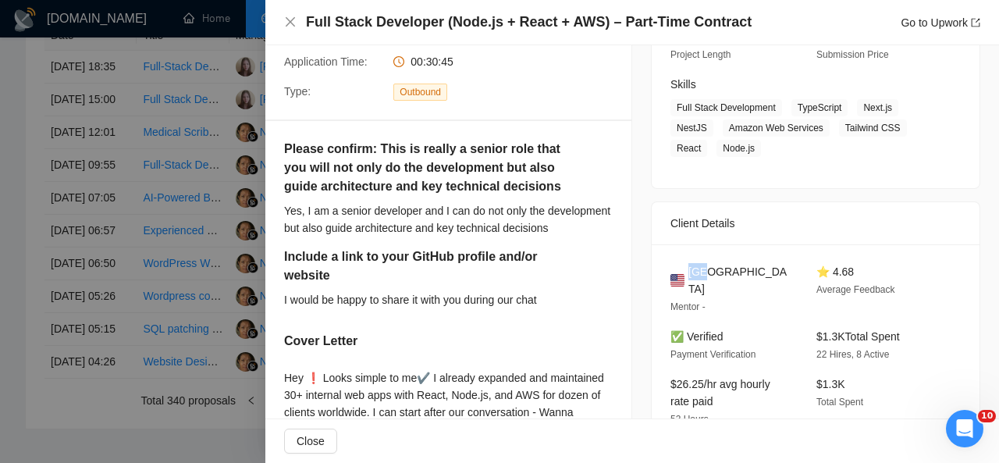
scroll to position [226, 0]
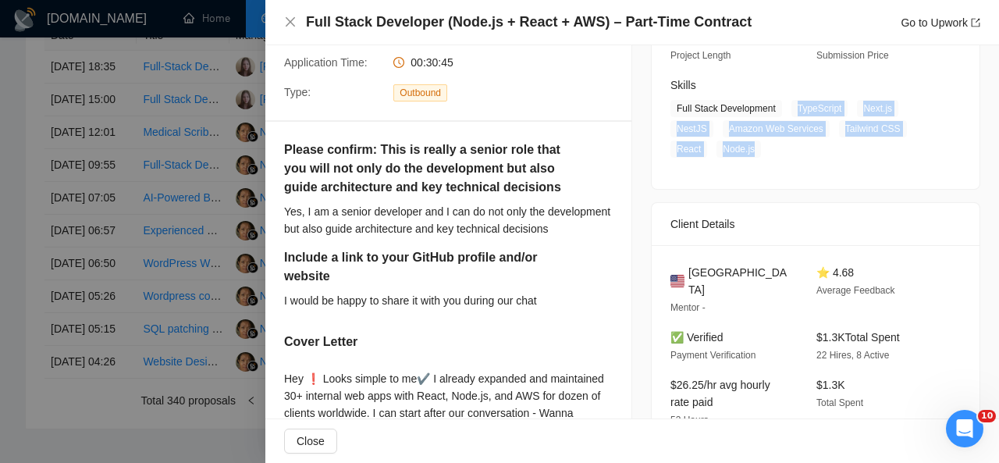
drag, startPoint x: 784, startPoint y: 109, endPoint x: 760, endPoint y: 151, distance: 47.9
click at [760, 151] on span "Full Stack Development TypeScript Next.js NestJS Amazon Web Services Tailwind C…" at bounding box center [803, 129] width 267 height 58
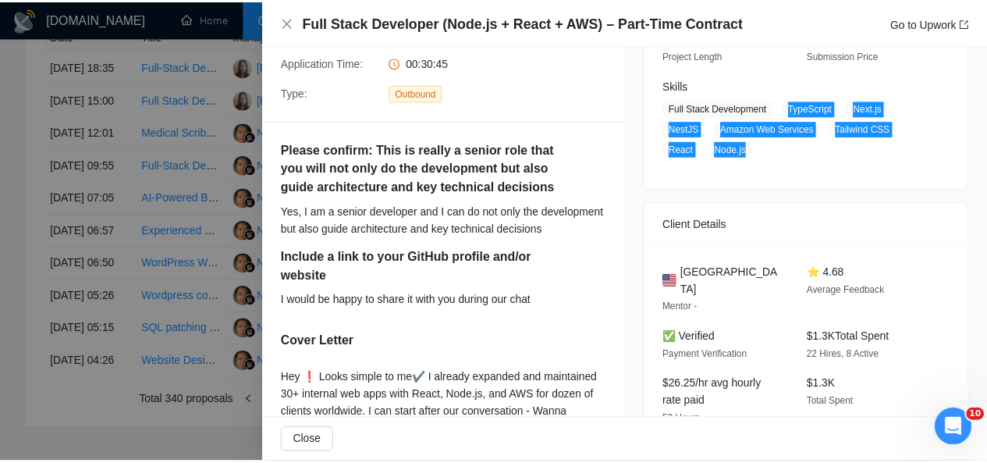
scroll to position [0, 0]
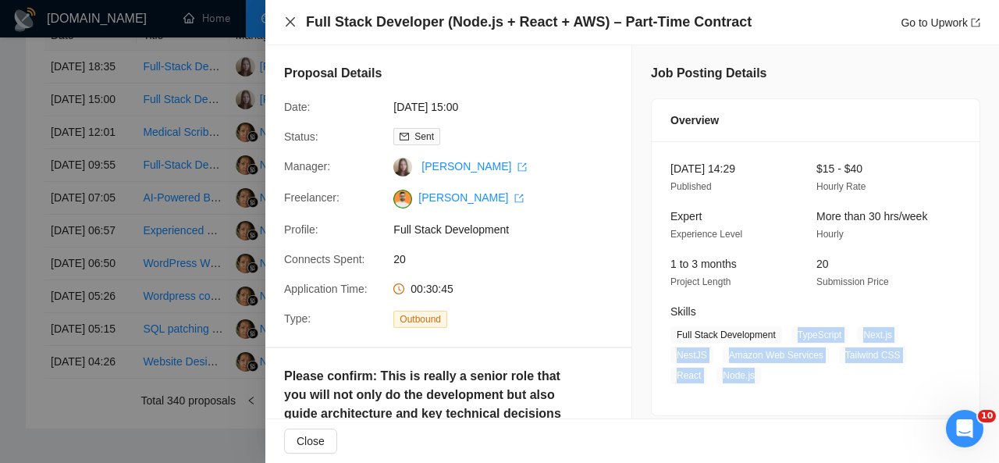
click at [293, 20] on icon "close" at bounding box center [290, 22] width 12 height 12
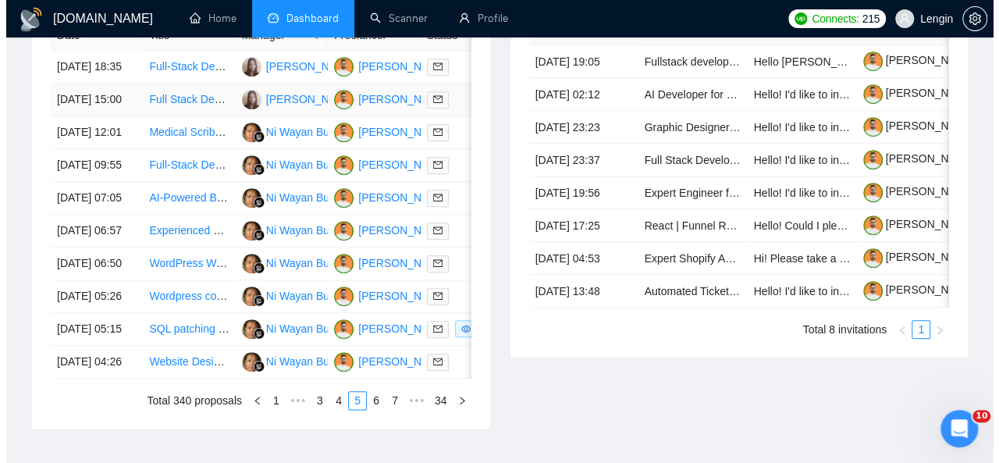
scroll to position [662, 0]
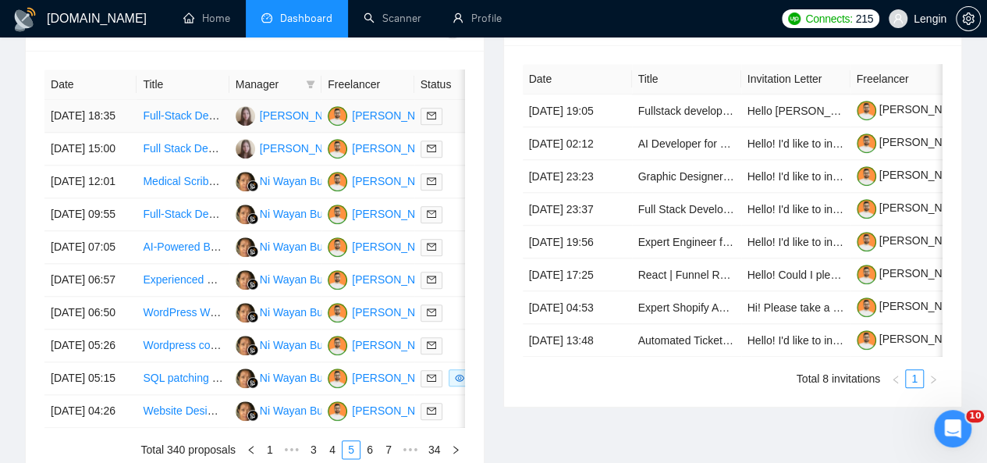
click at [209, 112] on td "Full-Stack Developer Needed for Next.js and Airtable Project" at bounding box center [183, 116] width 92 height 33
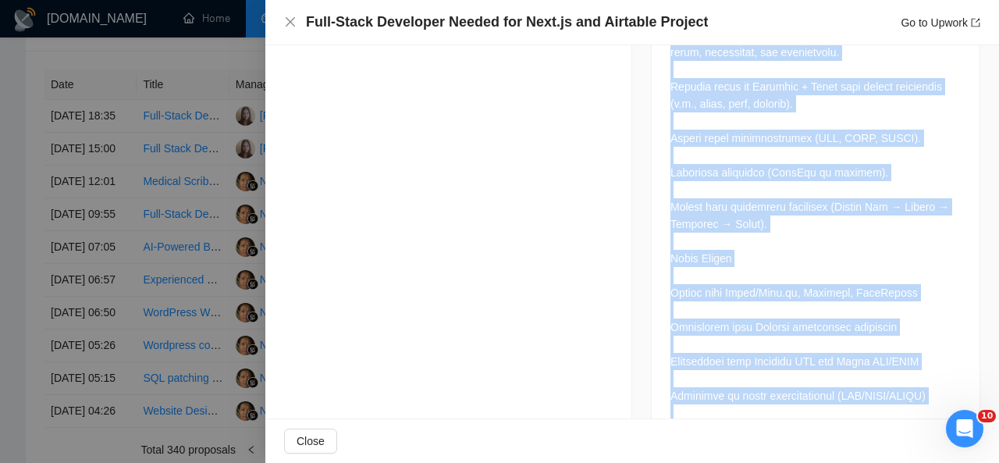
scroll to position [1052, 0]
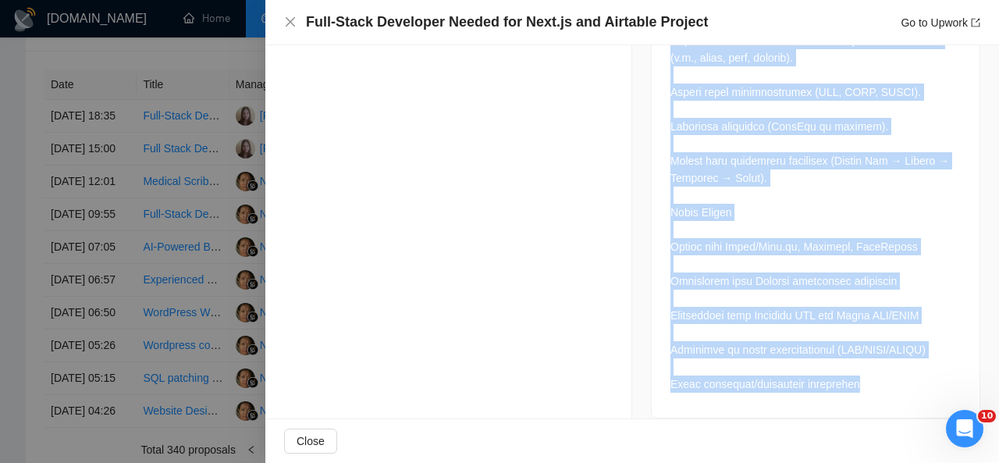
drag, startPoint x: 664, startPoint y: 63, endPoint x: 886, endPoint y: 365, distance: 374.1
click at [886, 365] on div at bounding box center [815, 41] width 290 height 704
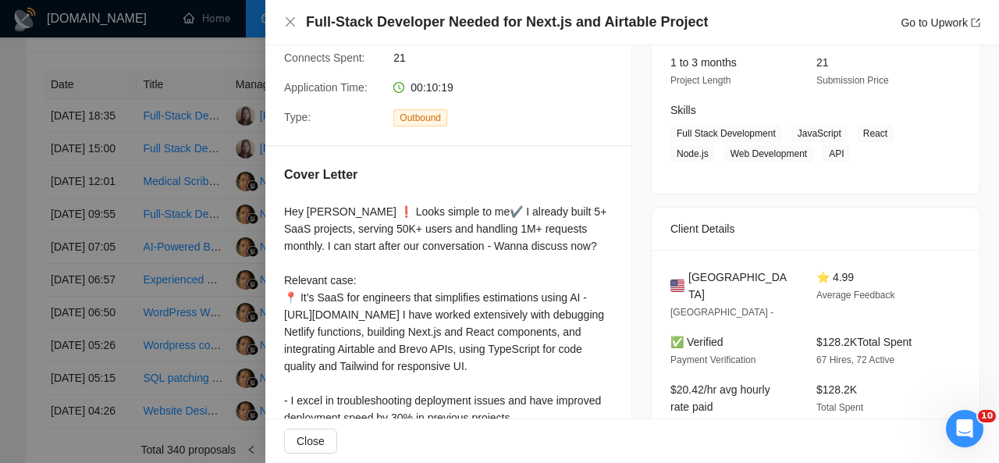
scroll to position [203, 0]
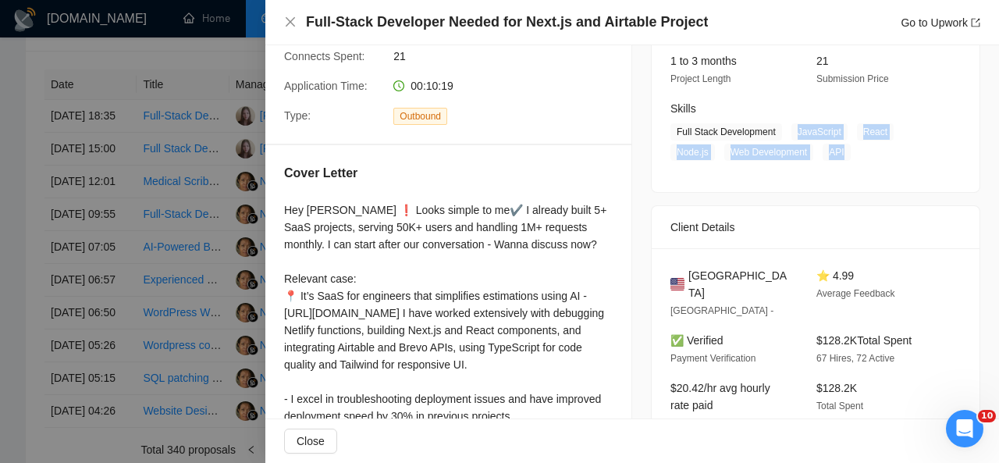
drag, startPoint x: 785, startPoint y: 129, endPoint x: 842, endPoint y: 153, distance: 61.9
click at [842, 153] on span "Full Stack Development JavaScript React Node.js Web Development API" at bounding box center [803, 141] width 267 height 37
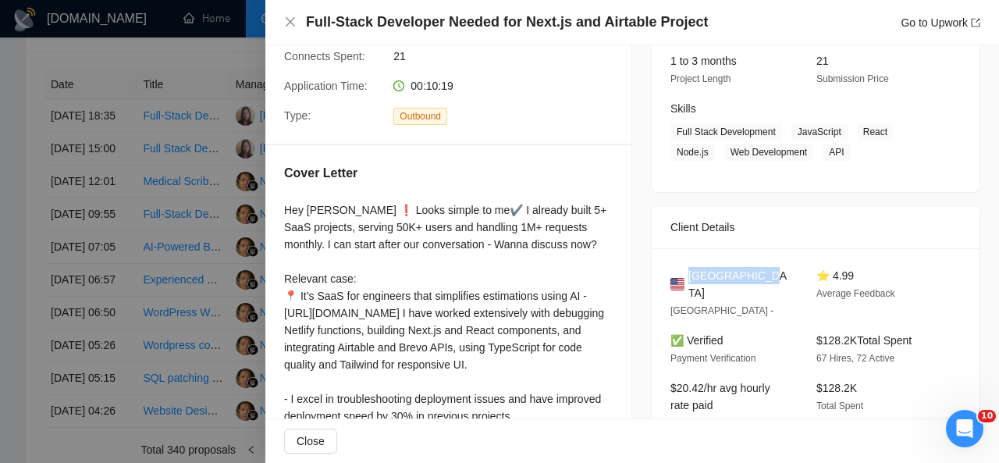
drag, startPoint x: 754, startPoint y: 272, endPoint x: 688, endPoint y: 272, distance: 66.4
click at [688, 272] on div "[GEOGRAPHIC_DATA]" at bounding box center [730, 284] width 121 height 34
drag, startPoint x: 684, startPoint y: 272, endPoint x: 767, endPoint y: 275, distance: 82.8
click at [767, 275] on div "[GEOGRAPHIC_DATA]" at bounding box center [730, 284] width 121 height 34
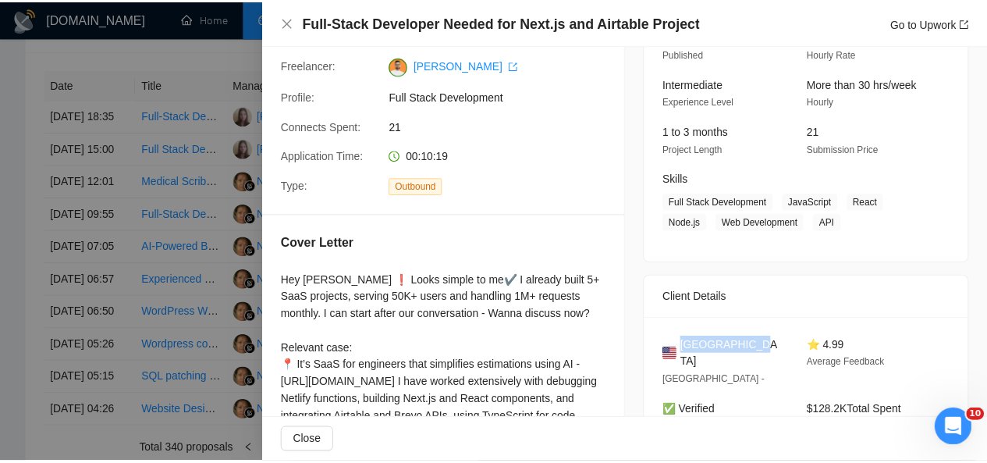
scroll to position [0, 0]
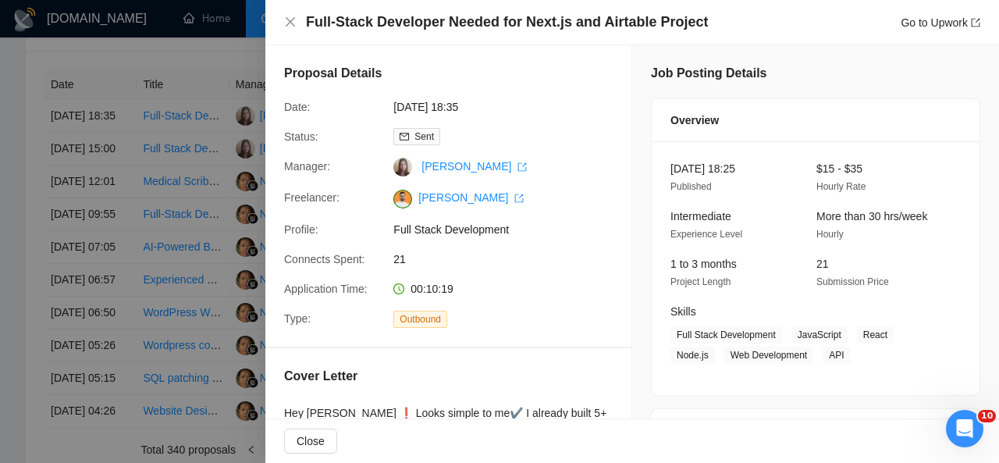
click at [283, 26] on div "Full-Stack Developer Needed for Next.js and Airtable Project Go to Upwork" at bounding box center [632, 22] width 734 height 45
click at [294, 22] on icon "close" at bounding box center [290, 22] width 12 height 12
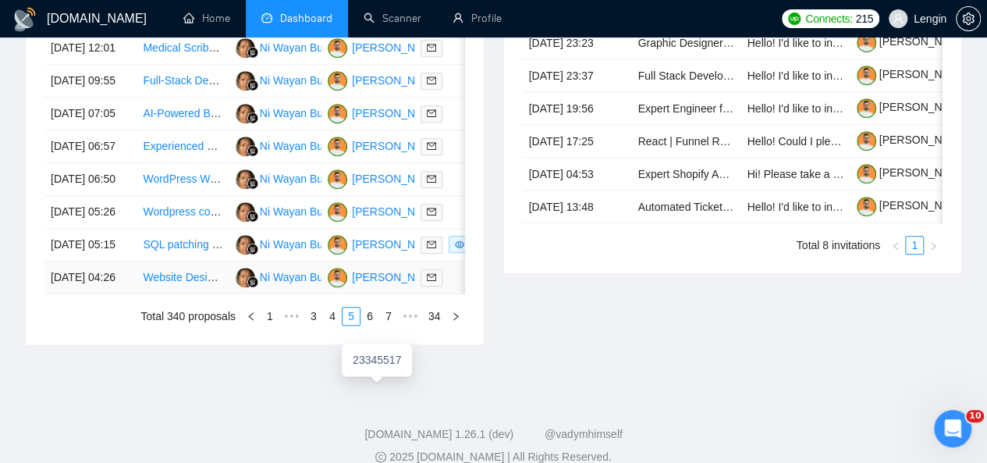
scroll to position [833, 0]
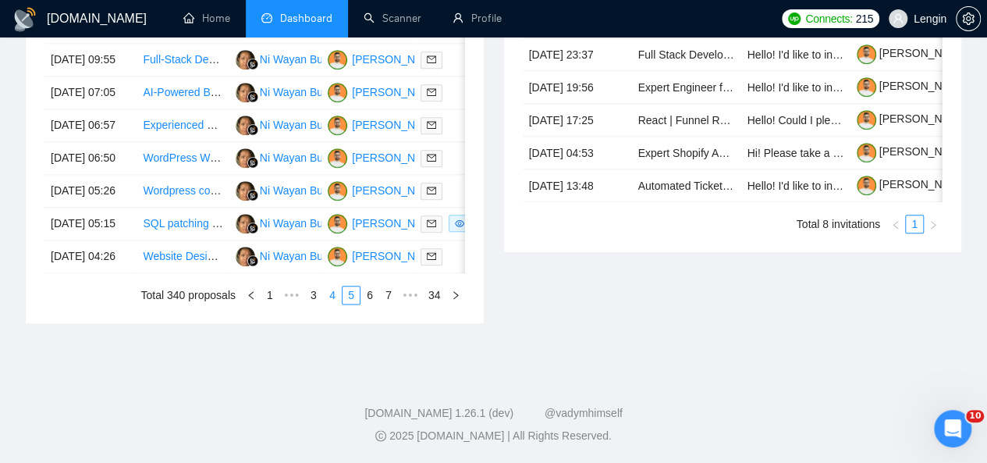
click at [337, 304] on link "4" at bounding box center [332, 294] width 17 height 17
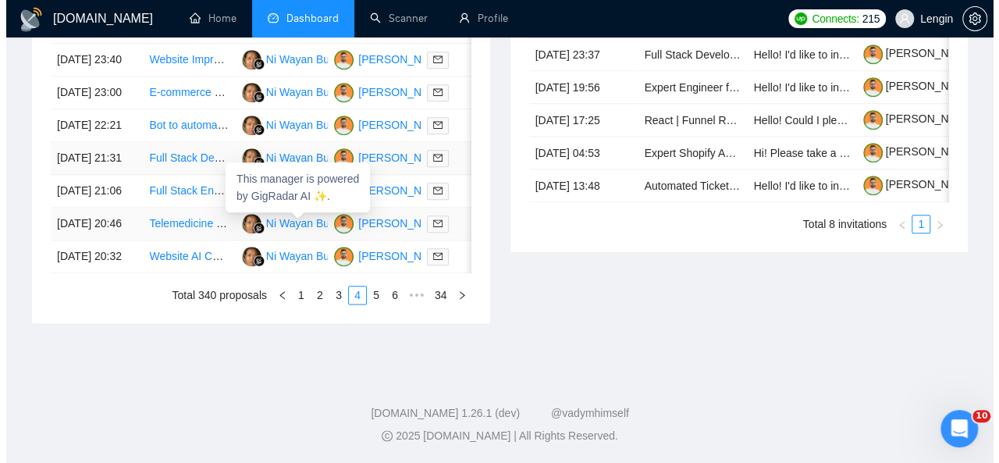
scroll to position [835, 0]
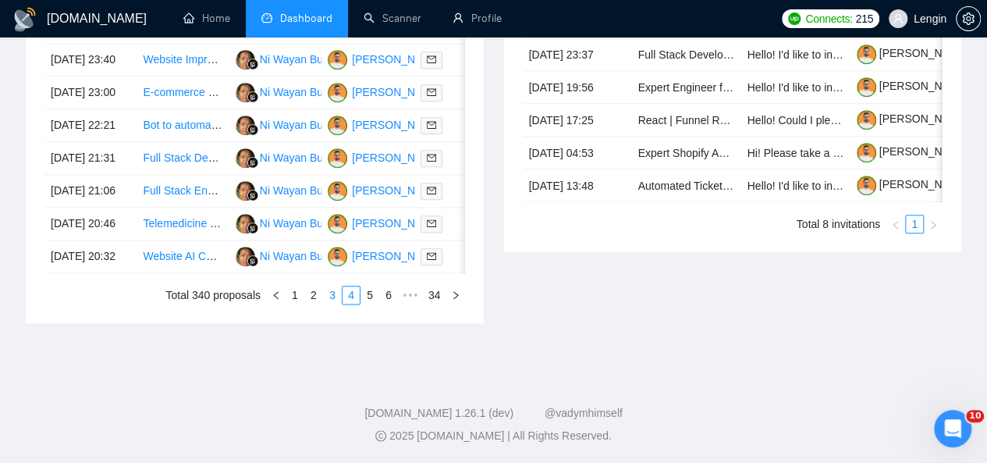
click at [334, 304] on link "3" at bounding box center [332, 294] width 17 height 17
click at [183, 240] on td "Experienced Full-Stack Developer for Wellness App MVP" at bounding box center [183, 224] width 92 height 33
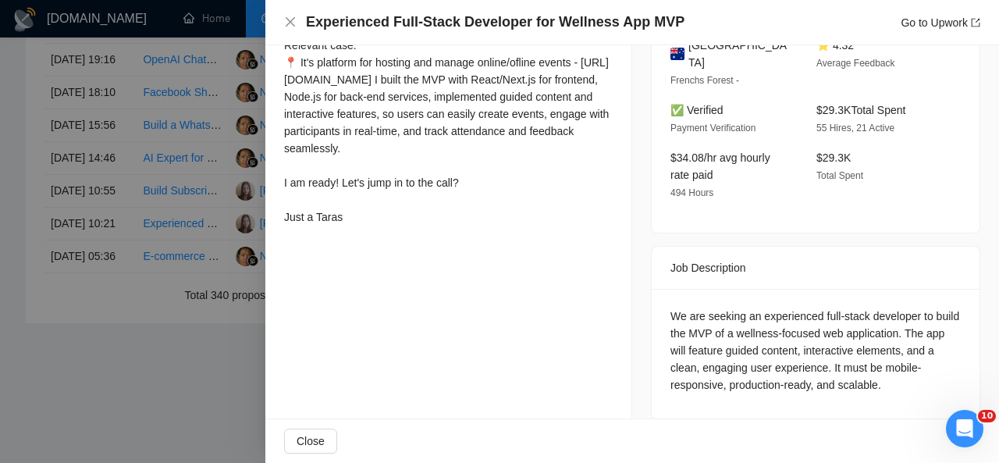
scroll to position [454, 0]
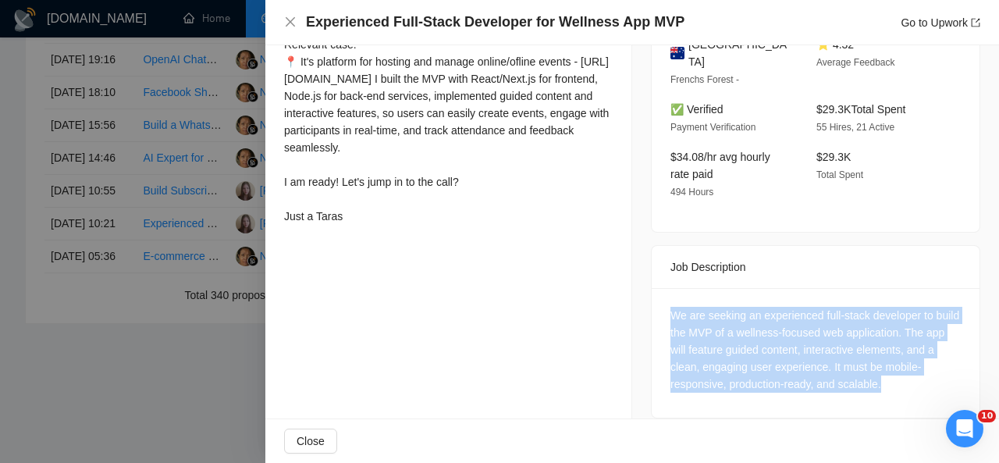
drag, startPoint x: 876, startPoint y: 366, endPoint x: 665, endPoint y: 297, distance: 221.9
click at [670, 307] on div "We are seeking an experienced full-stack developer to build the MVP of a wellne…" at bounding box center [815, 350] width 290 height 86
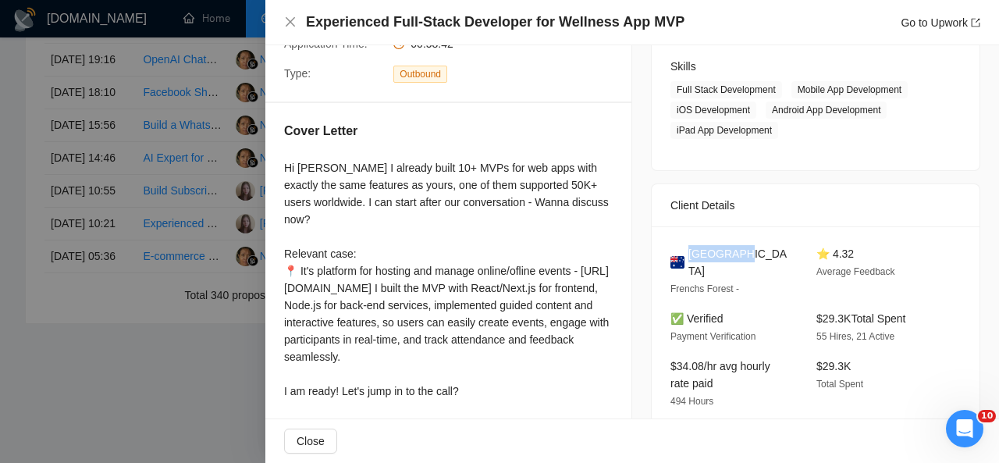
drag, startPoint x: 734, startPoint y: 257, endPoint x: 688, endPoint y: 252, distance: 46.3
click at [688, 252] on div "[GEOGRAPHIC_DATA]" at bounding box center [730, 262] width 121 height 34
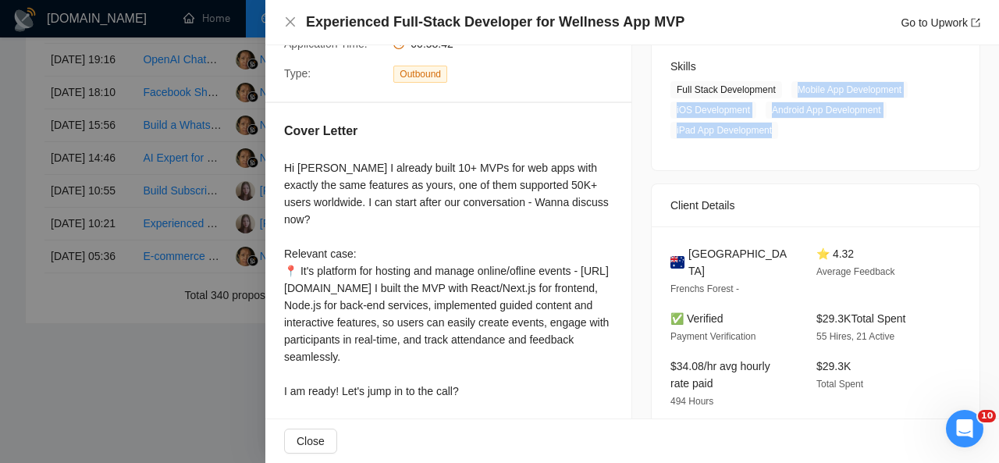
drag, startPoint x: 791, startPoint y: 90, endPoint x: 771, endPoint y: 134, distance: 48.6
click at [771, 134] on span "Full Stack Development Mobile App Development iOS Development Android App Devel…" at bounding box center [803, 110] width 267 height 58
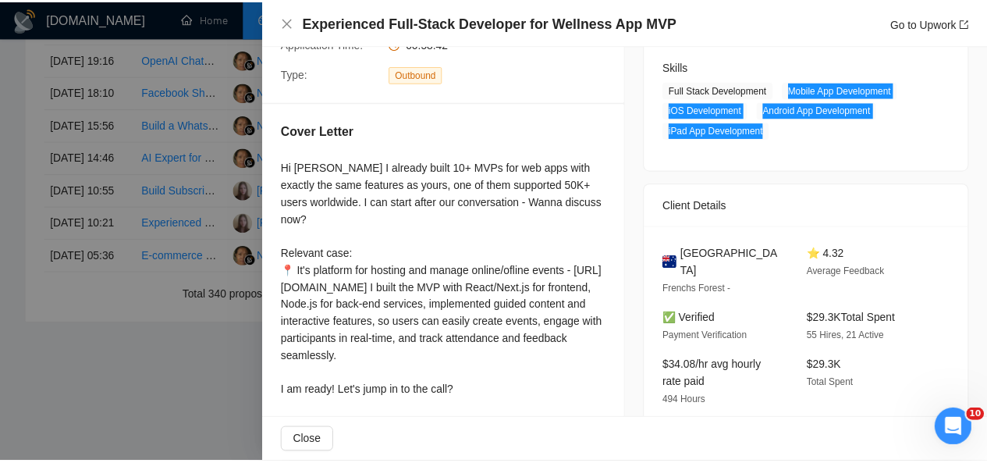
scroll to position [0, 0]
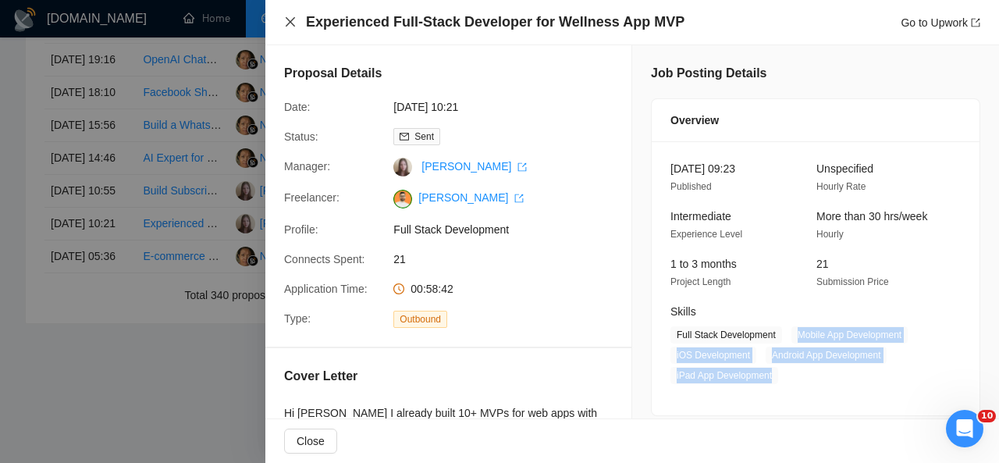
click at [294, 23] on icon "close" at bounding box center [290, 22] width 12 height 12
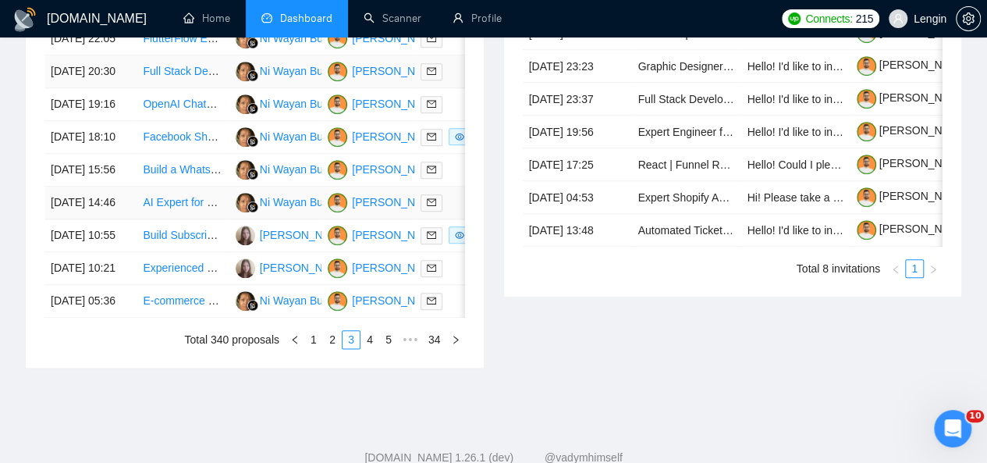
scroll to position [813, 0]
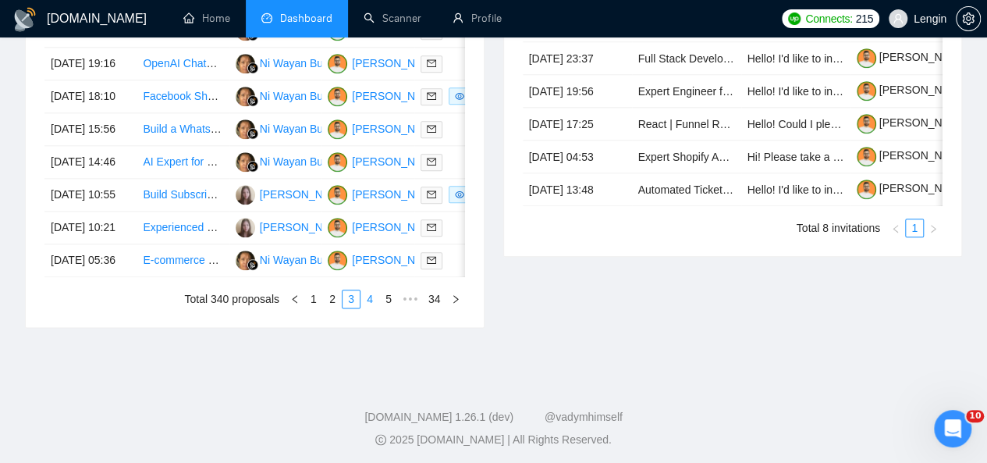
click at [373, 308] on link "4" at bounding box center [369, 298] width 17 height 17
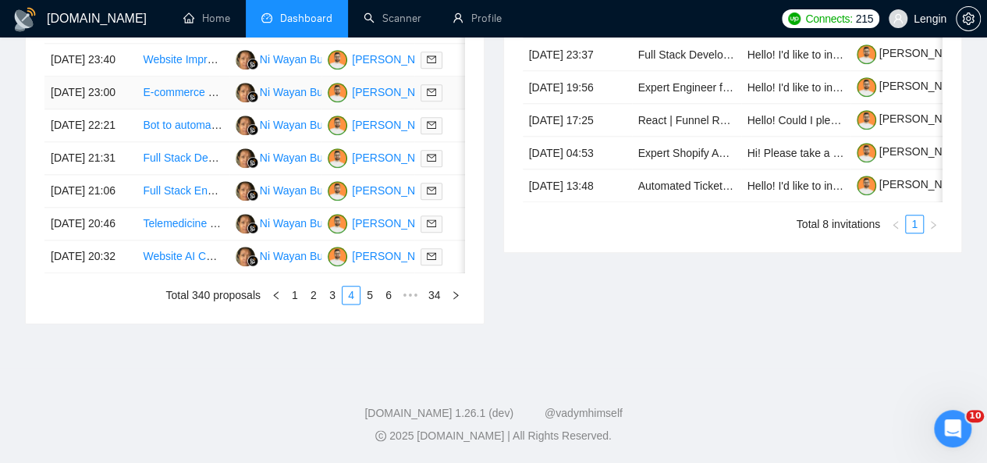
scroll to position [856, 0]
click at [337, 304] on link "3" at bounding box center [332, 294] width 17 height 17
click at [339, 304] on link "2" at bounding box center [332, 294] width 17 height 17
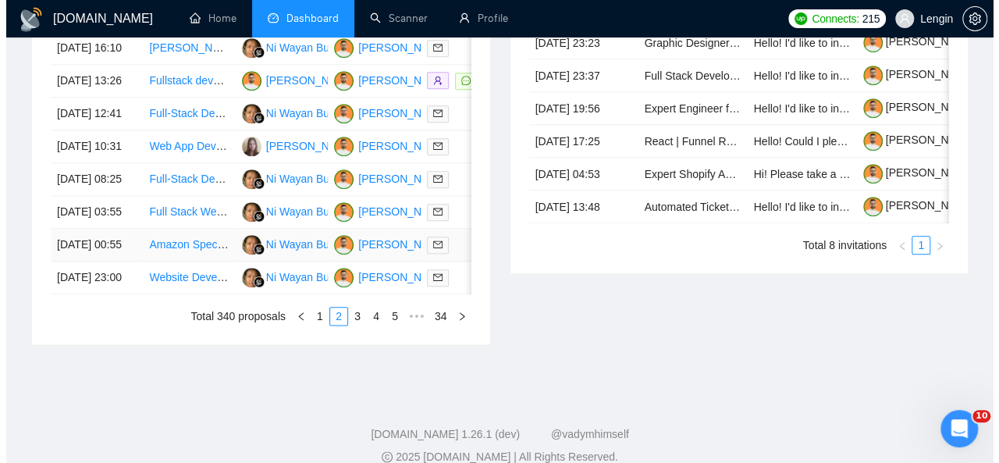
scroll to position [795, 0]
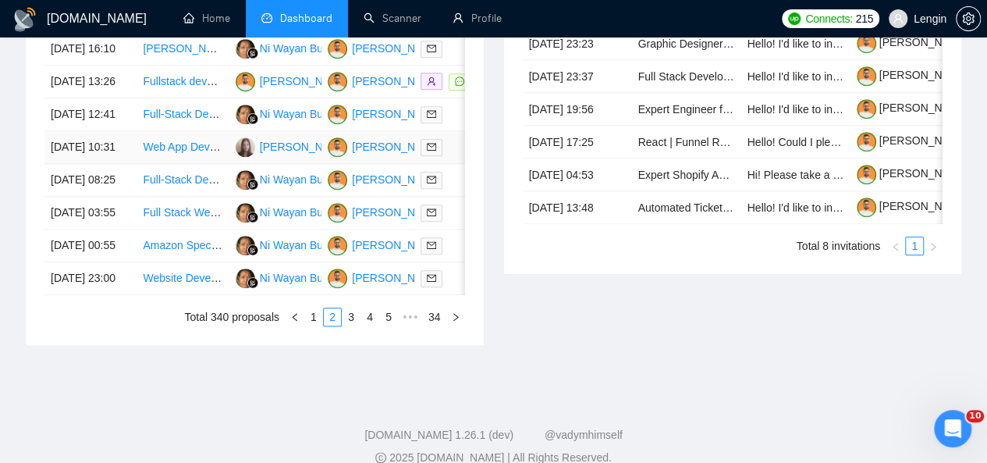
click at [201, 164] on td "Web App Development for Recipe Management" at bounding box center [183, 147] width 92 height 33
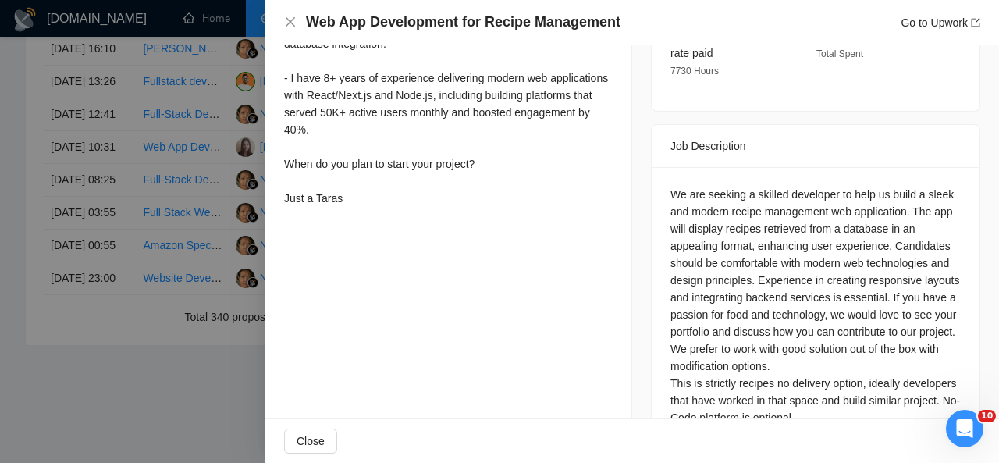
scroll to position [626, 0]
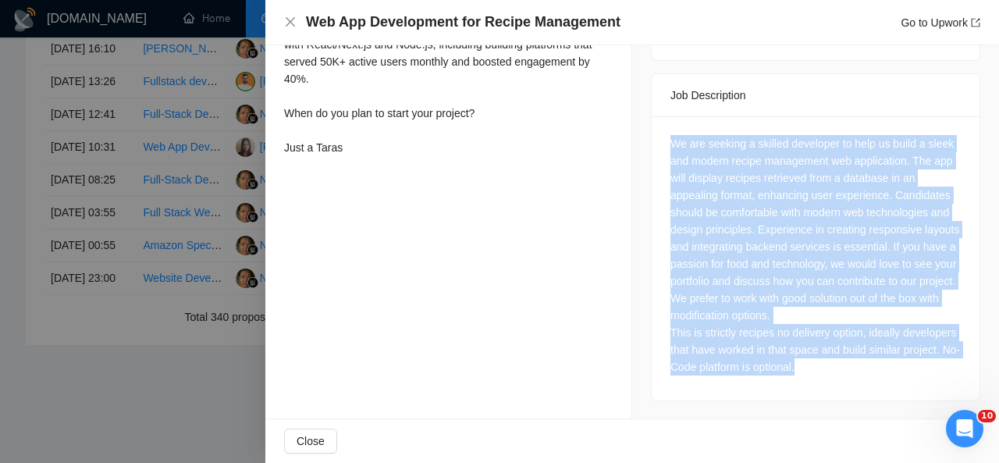
drag, startPoint x: 666, startPoint y: 120, endPoint x: 839, endPoint y: 358, distance: 294.5
click at [839, 358] on div "We are seeking a skilled developer to help us build a sleek and modern recipe m…" at bounding box center [815, 255] width 290 height 240
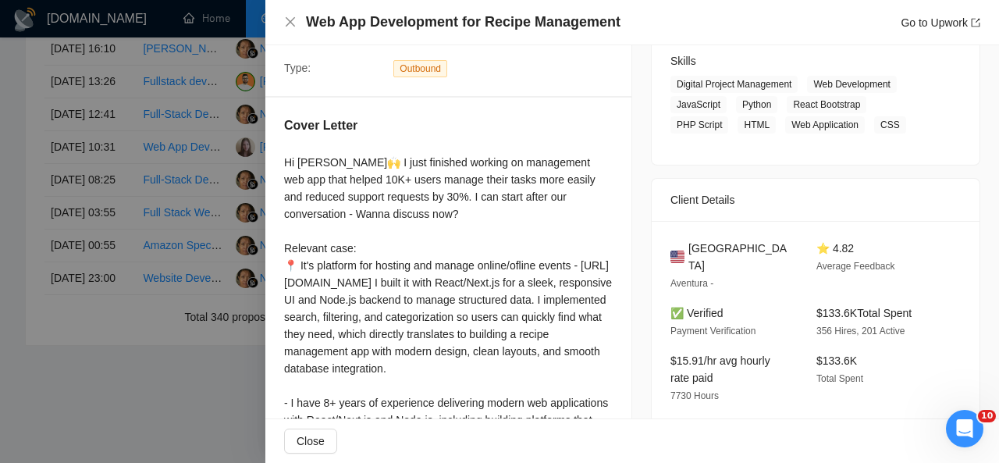
scroll to position [251, 0]
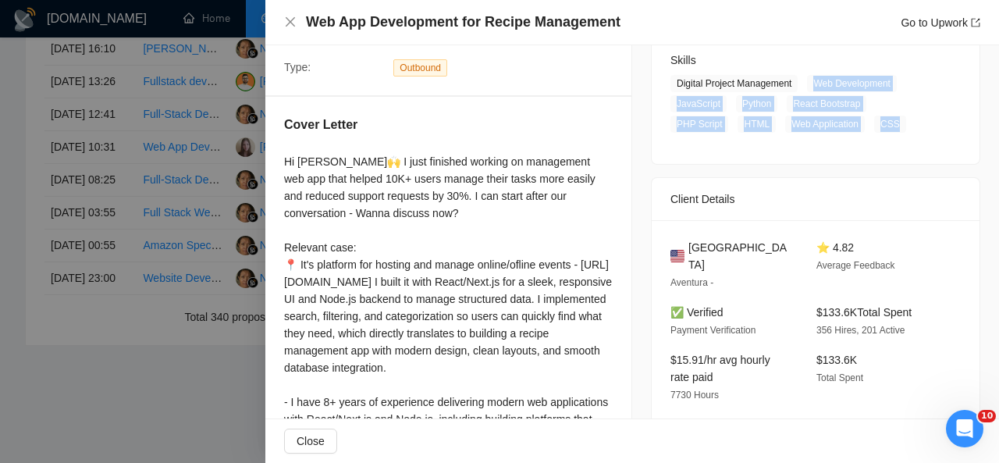
drag, startPoint x: 808, startPoint y: 85, endPoint x: 827, endPoint y: 125, distance: 44.3
click at [827, 125] on span "Digital Project Management Web Development JavaScript Python React Bootstrap PH…" at bounding box center [803, 104] width 267 height 58
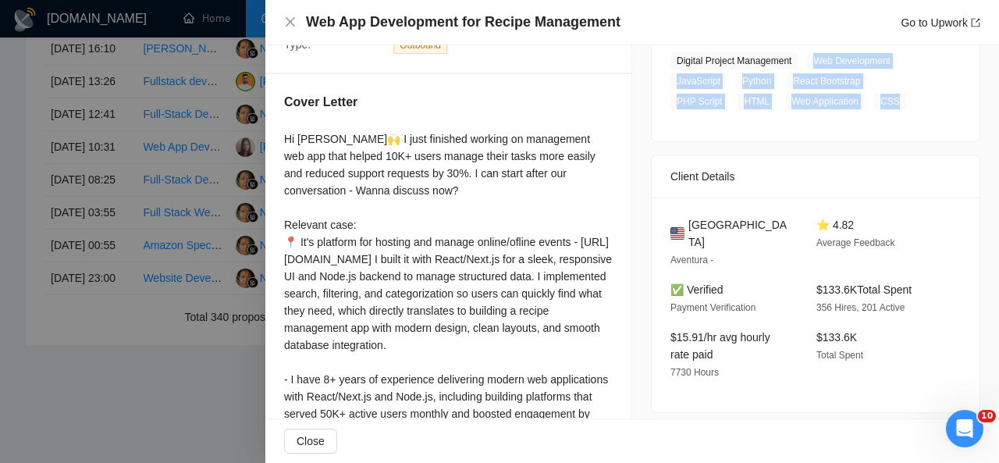
scroll to position [279, 0]
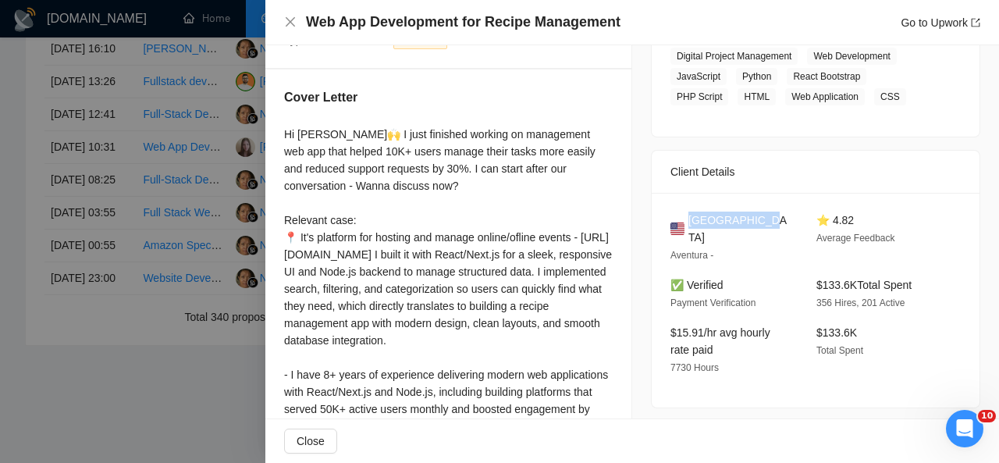
drag, startPoint x: 752, startPoint y: 219, endPoint x: 684, endPoint y: 215, distance: 68.0
click at [684, 215] on div "[GEOGRAPHIC_DATA]" at bounding box center [730, 229] width 121 height 34
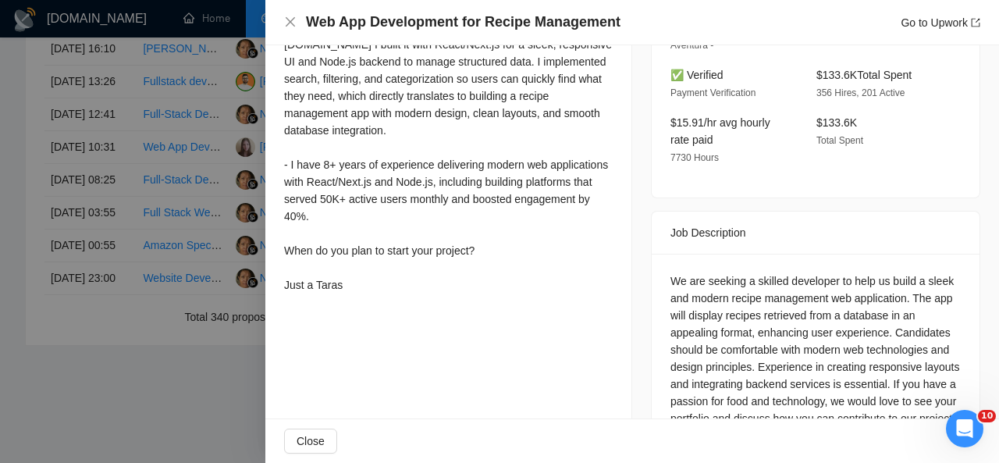
scroll to position [626, 0]
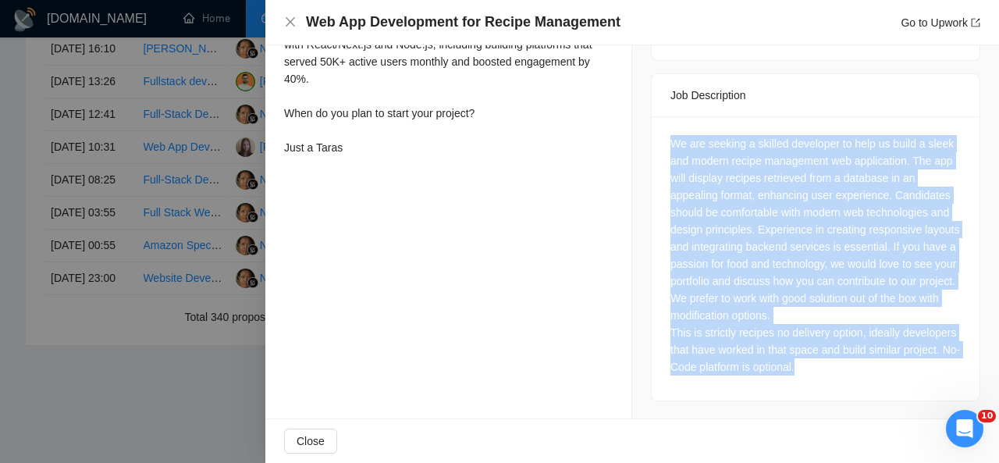
drag, startPoint x: 667, startPoint y: 123, endPoint x: 843, endPoint y: 386, distance: 316.3
click at [843, 386] on div "We are seeking a skilled developer to help us build a sleek and modern recipe m…" at bounding box center [816, 258] width 328 height 284
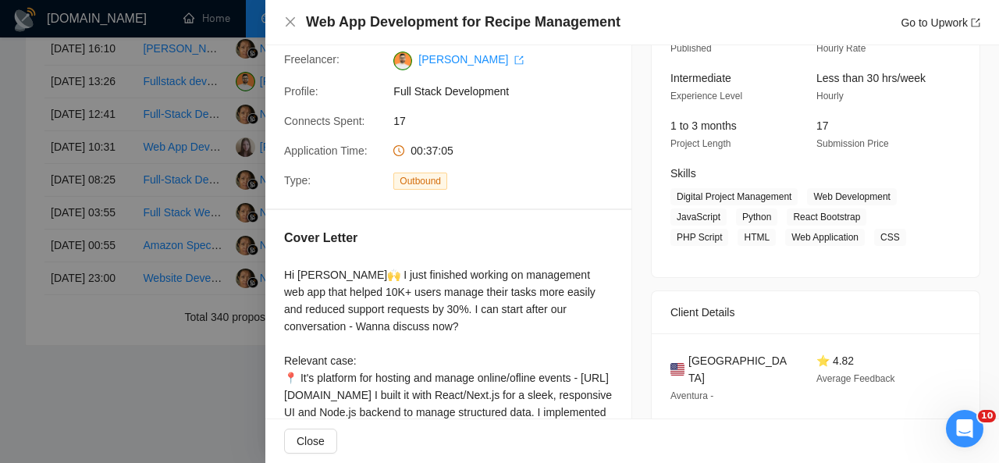
scroll to position [137, 0]
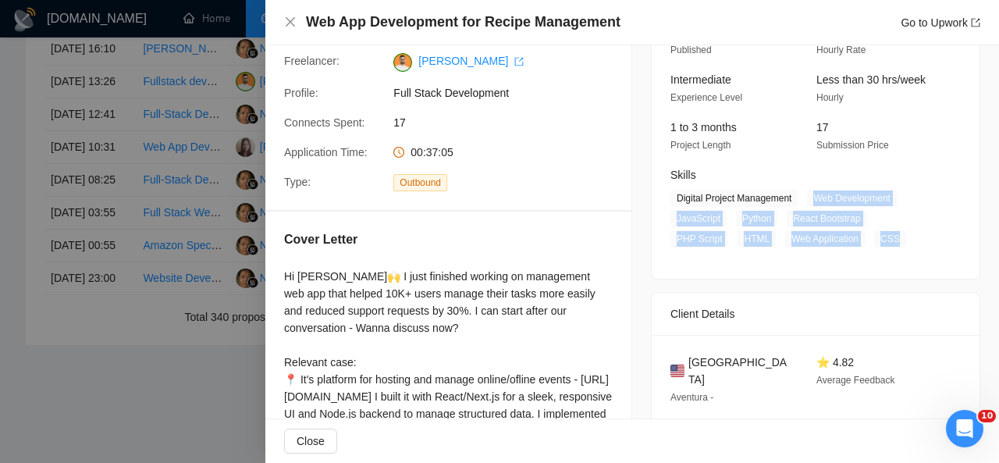
drag, startPoint x: 806, startPoint y: 196, endPoint x: 828, endPoint y: 235, distance: 44.7
click at [828, 235] on span "Digital Project Management Web Development JavaScript Python React Bootstrap PH…" at bounding box center [803, 219] width 267 height 58
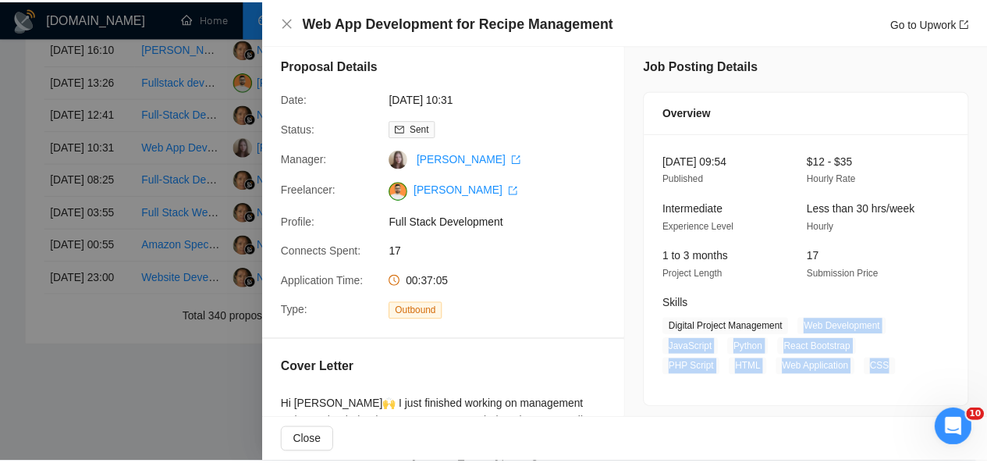
scroll to position [7, 0]
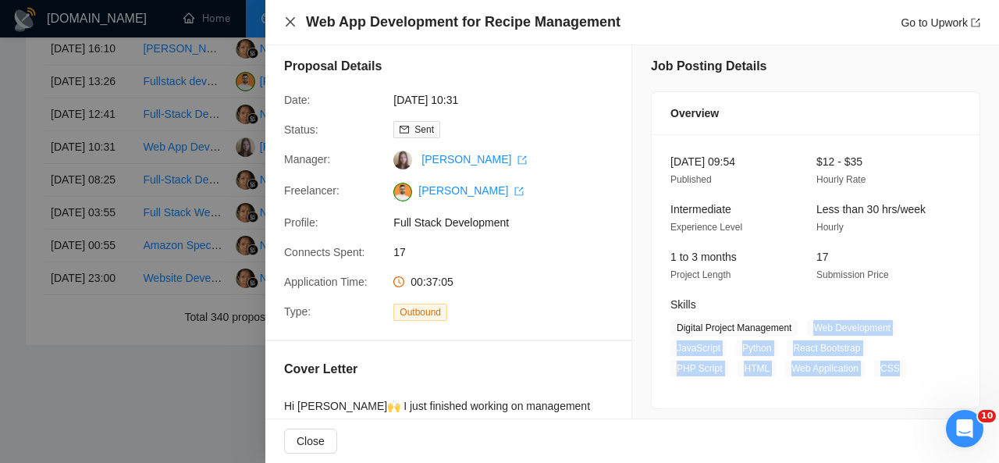
click at [293, 23] on icon "close" at bounding box center [290, 22] width 12 height 12
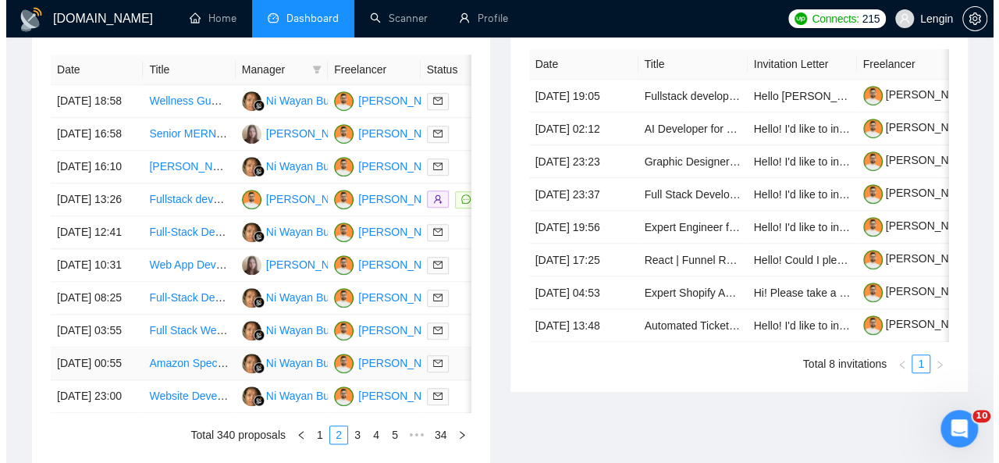
scroll to position [675, 0]
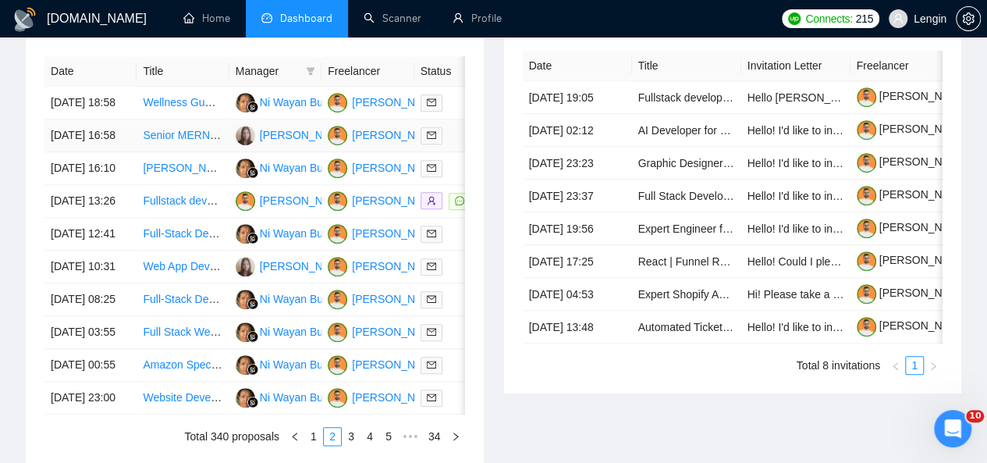
click at [215, 144] on td "Senior MERN & Next.js Developer for Healthcare Platform" at bounding box center [183, 135] width 92 height 33
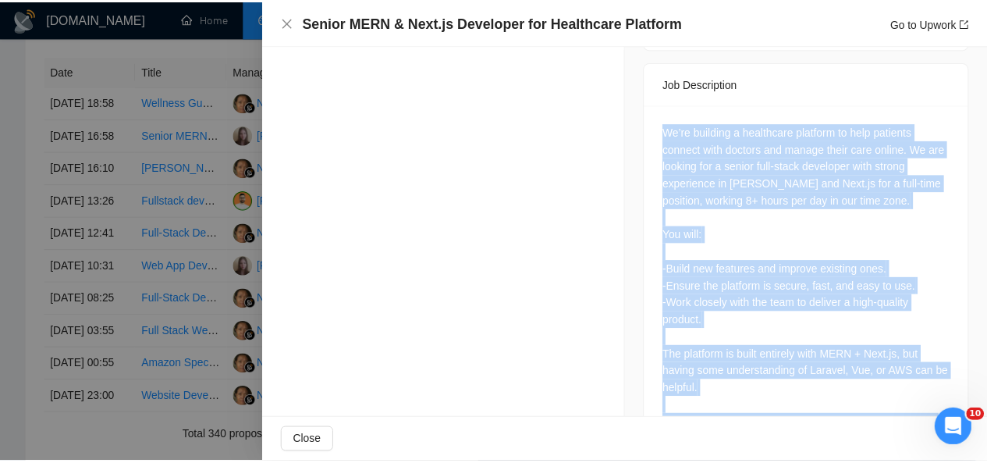
scroll to position [695, 0]
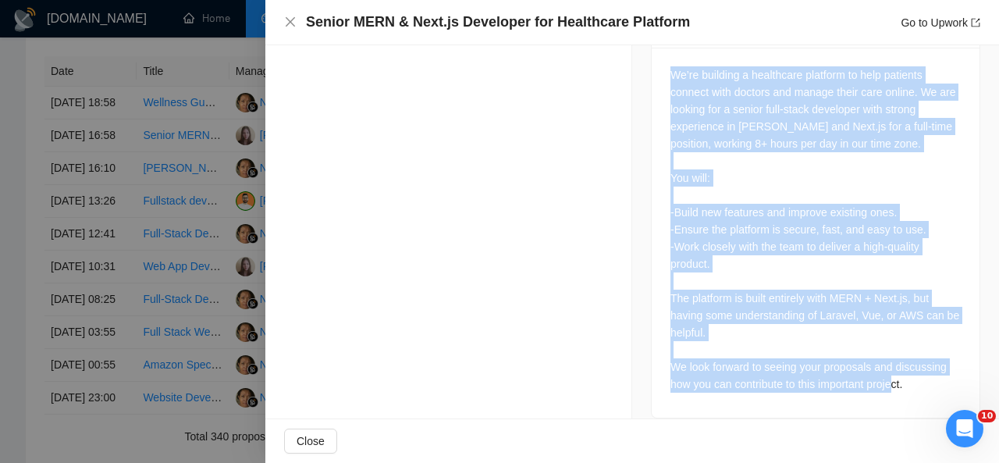
drag, startPoint x: 662, startPoint y: 111, endPoint x: 919, endPoint y: 371, distance: 365.4
click at [919, 371] on div "We’re building a healthcare platform to help patients connect with doctors and …" at bounding box center [816, 233] width 328 height 370
click at [293, 21] on icon "close" at bounding box center [290, 22] width 12 height 12
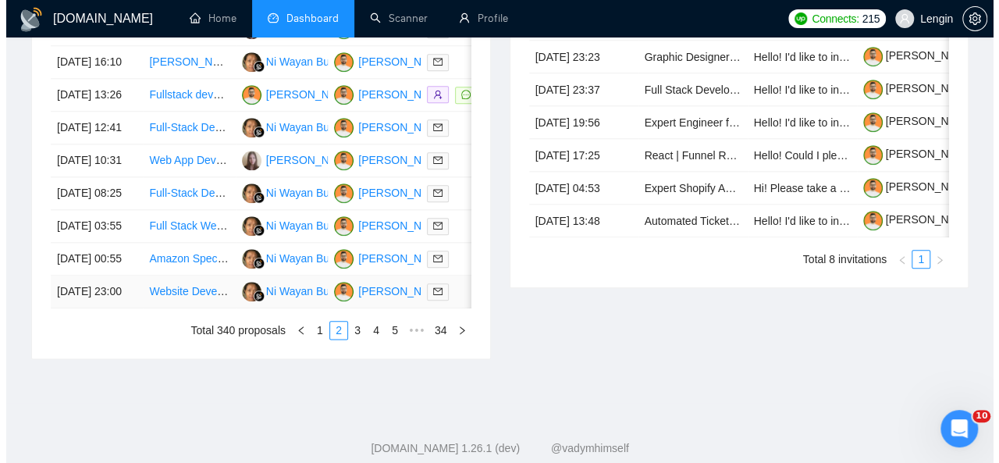
scroll to position [875, 0]
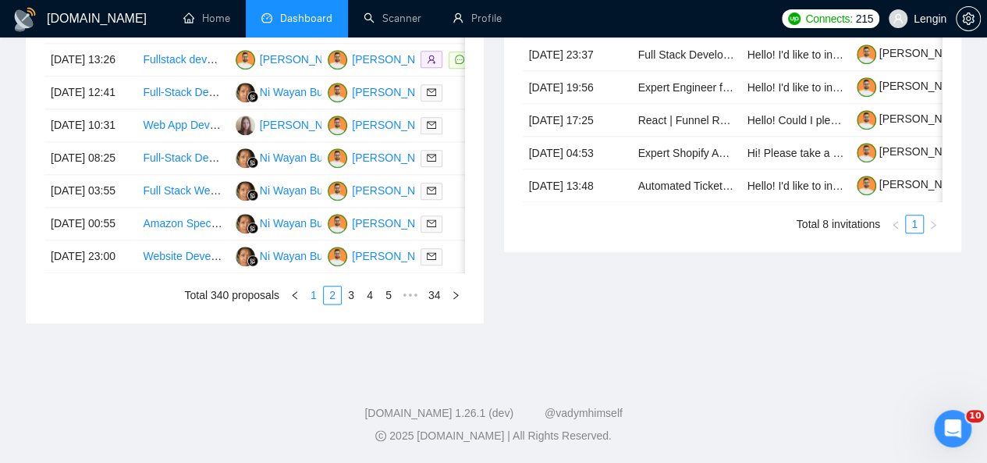
click at [308, 304] on link "1" at bounding box center [313, 294] width 17 height 17
click at [213, 240] on td "Front End React/Next.js Developer Needed for New Website Build" at bounding box center [183, 224] width 92 height 33
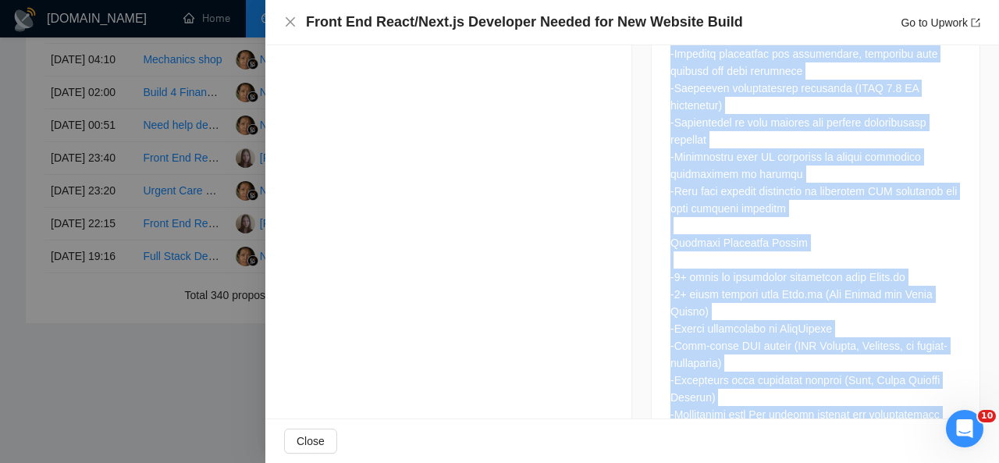
scroll to position [1572, 0]
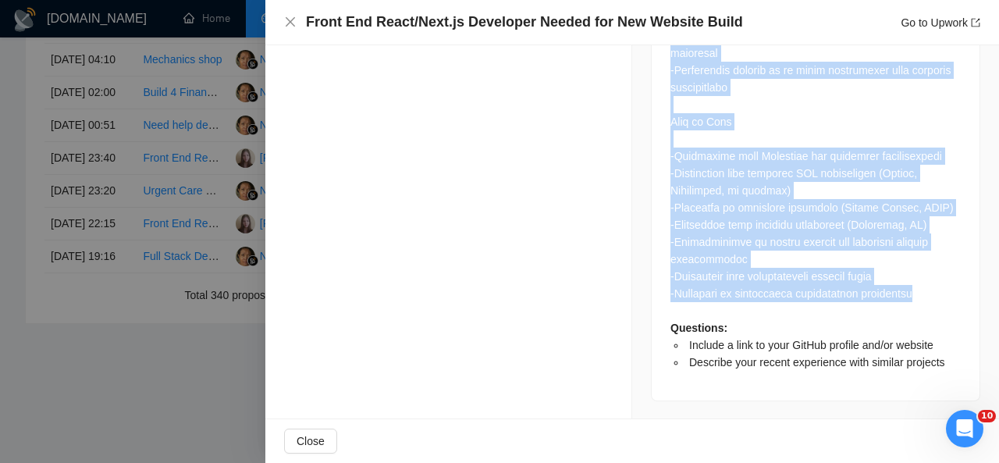
drag, startPoint x: 663, startPoint y: 140, endPoint x: 919, endPoint y: 291, distance: 298.1
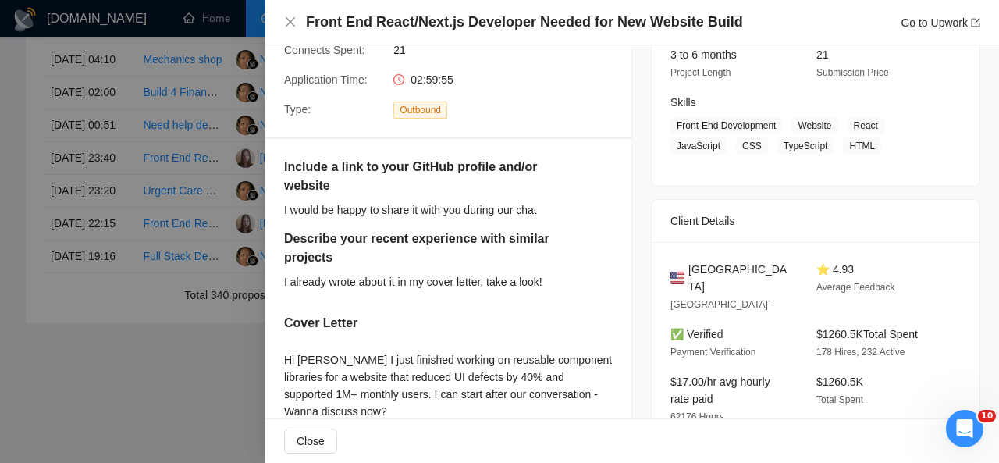
scroll to position [208, 0]
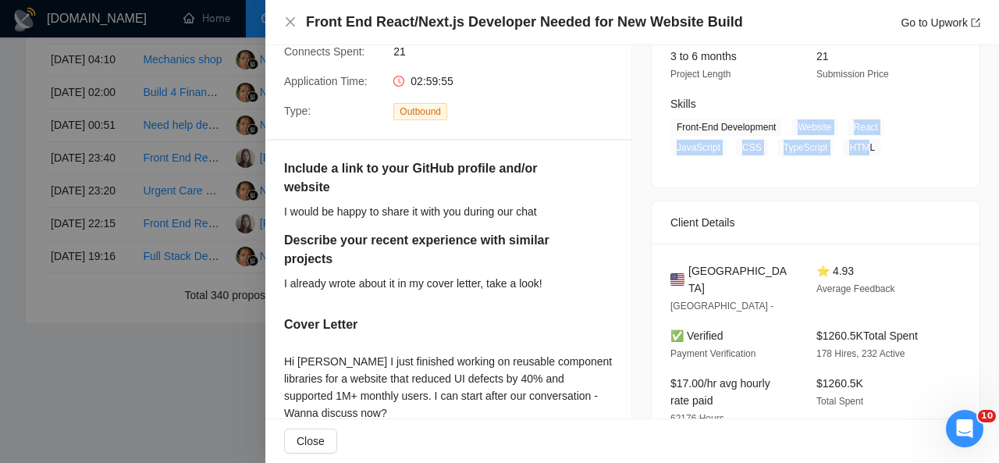
drag, startPoint x: 791, startPoint y: 131, endPoint x: 856, endPoint y: 144, distance: 66.1
click at [856, 144] on span "Front-End Development Website React JavaScript CSS TypeScript HTML" at bounding box center [803, 137] width 267 height 37
drag, startPoint x: 863, startPoint y: 146, endPoint x: 776, endPoint y: 128, distance: 88.5
click at [776, 128] on span "Front-End Development Website React JavaScript CSS TypeScript HTML" at bounding box center [803, 137] width 267 height 37
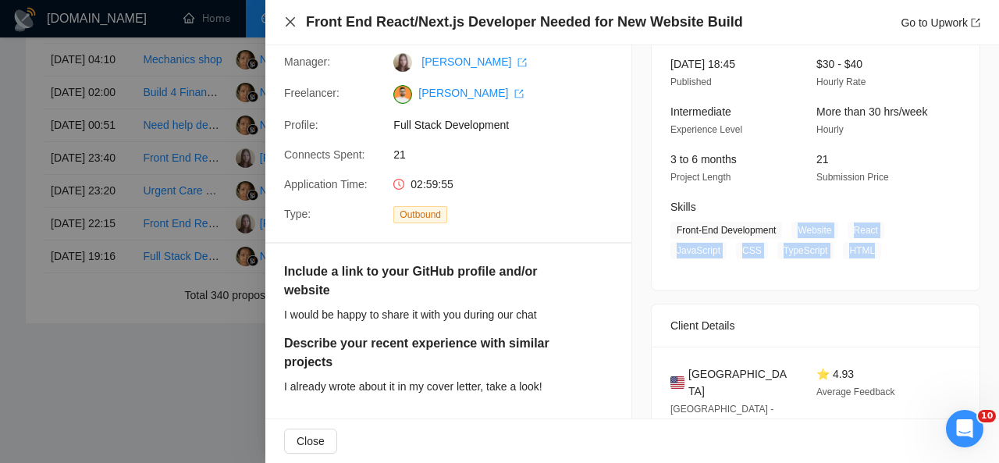
click at [289, 24] on icon "close" at bounding box center [290, 21] width 9 height 9
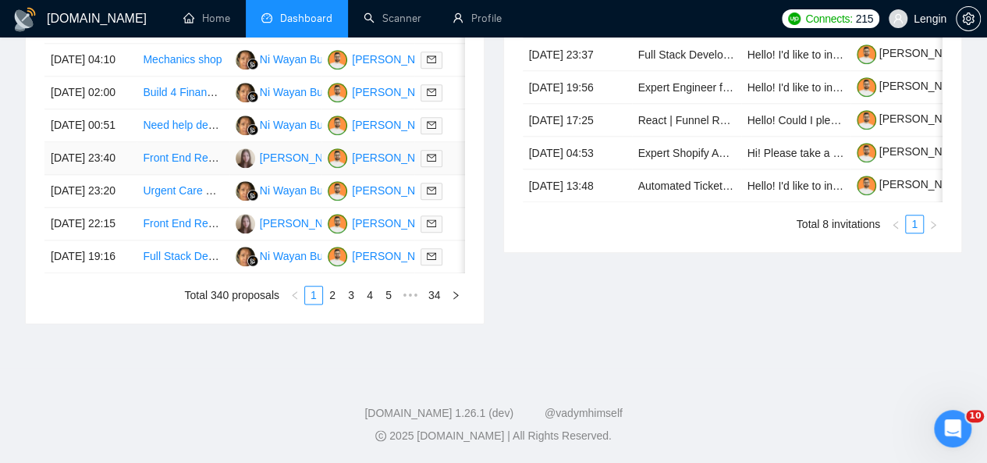
click at [215, 175] on td "Front End React Developer for Enterprise AI Project" at bounding box center [183, 158] width 92 height 33
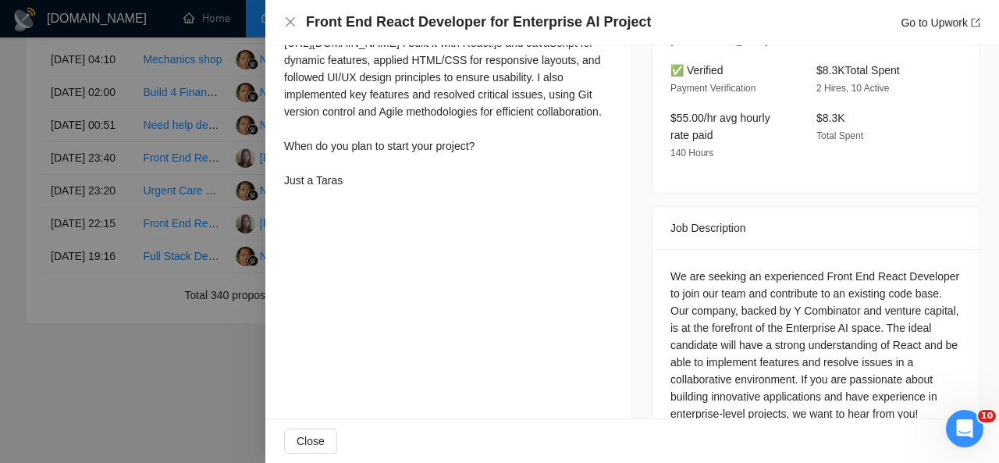
scroll to position [640, 0]
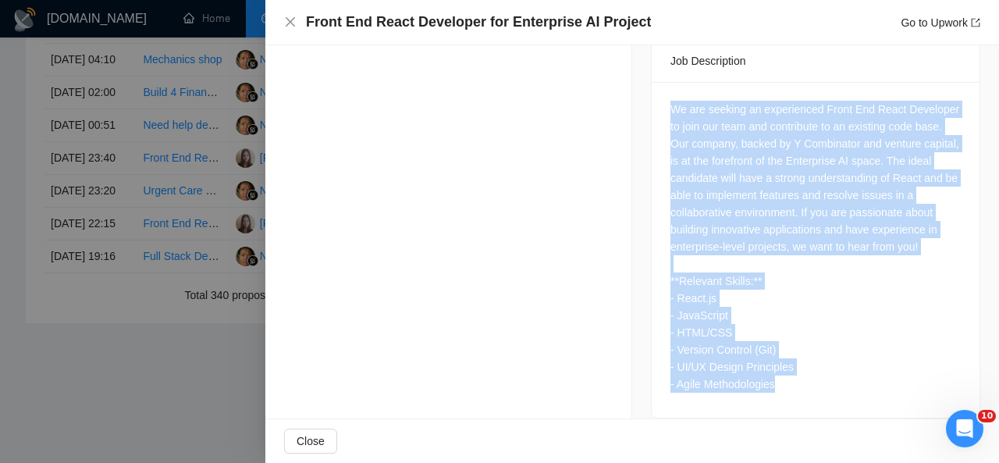
drag, startPoint x: 663, startPoint y: 87, endPoint x: 791, endPoint y: 379, distance: 318.8
click at [791, 379] on div "We are seeking an experienced Front End React Developer to join our team and co…" at bounding box center [816, 250] width 328 height 336
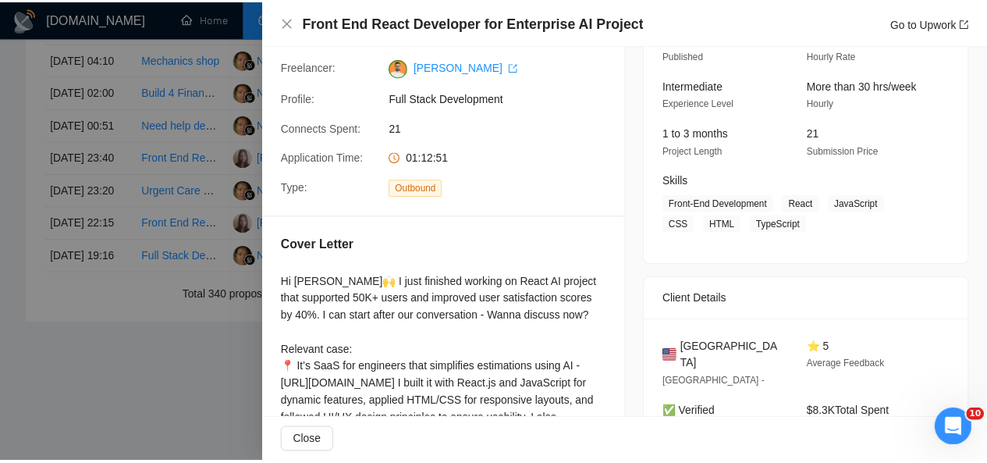
scroll to position [130, 0]
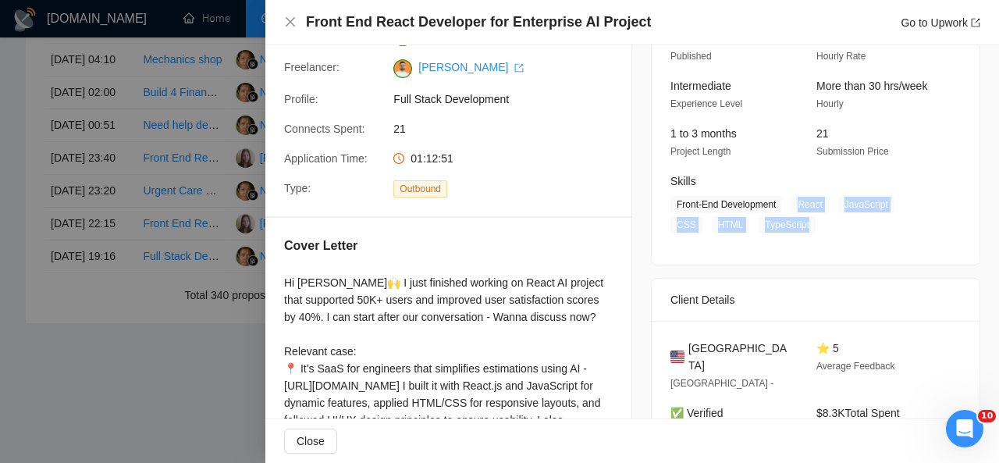
drag, startPoint x: 791, startPoint y: 202, endPoint x: 766, endPoint y: 229, distance: 36.4
click at [766, 229] on span "Front-End Development React JavaScript CSS HTML TypeScript" at bounding box center [803, 214] width 267 height 37
click at [291, 23] on icon "close" at bounding box center [290, 21] width 9 height 9
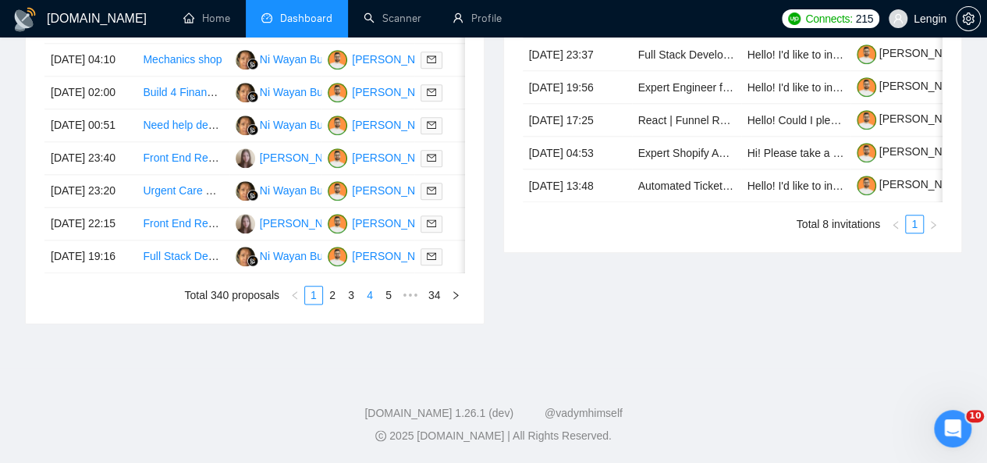
click at [372, 304] on link "4" at bounding box center [369, 294] width 17 height 17
click at [373, 304] on link "5" at bounding box center [369, 294] width 17 height 17
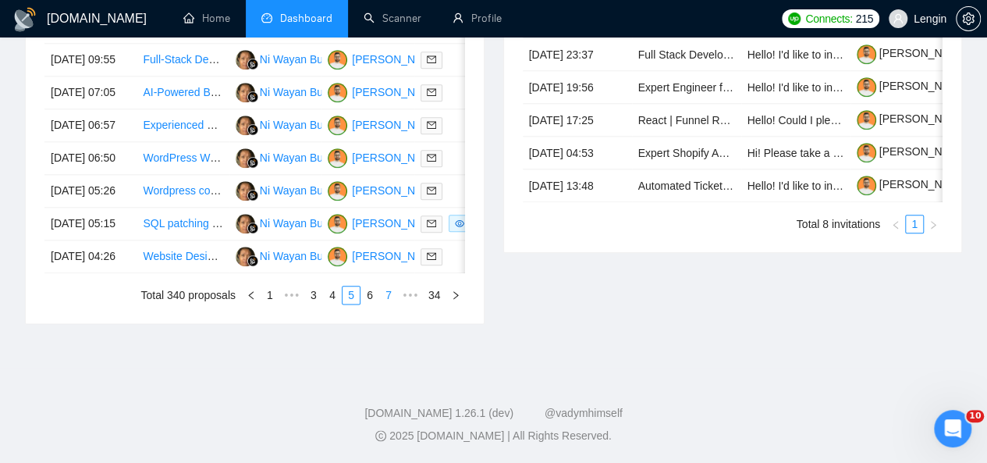
click at [389, 304] on link "7" at bounding box center [388, 294] width 17 height 17
click at [374, 304] on link "8" at bounding box center [369, 294] width 17 height 17
click at [386, 304] on link "10" at bounding box center [386, 294] width 22 height 17
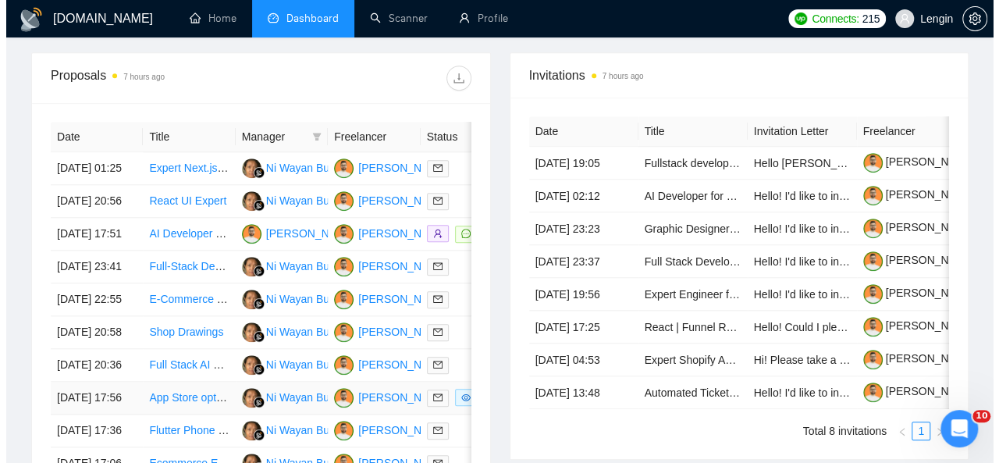
scroll to position [609, 0]
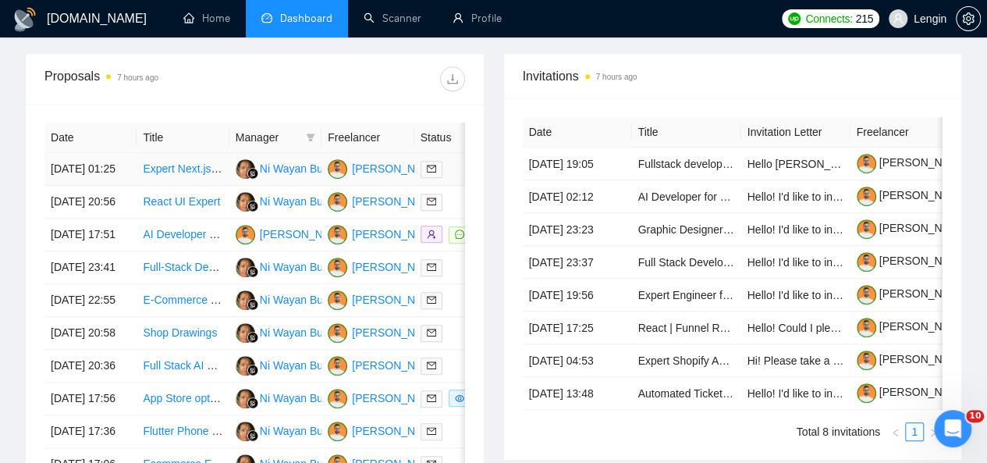
click at [202, 165] on td "Expert Next.js Website Developer for Long-Term Management" at bounding box center [183, 169] width 92 height 33
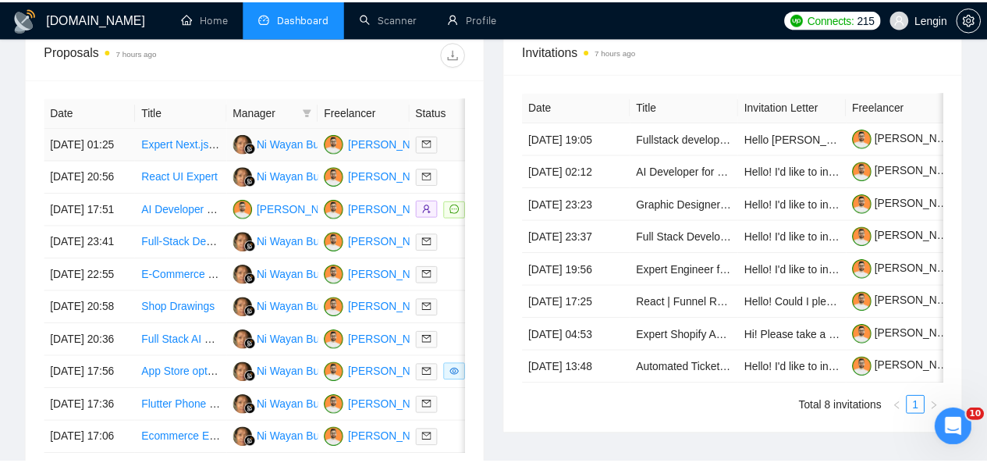
scroll to position [124, 0]
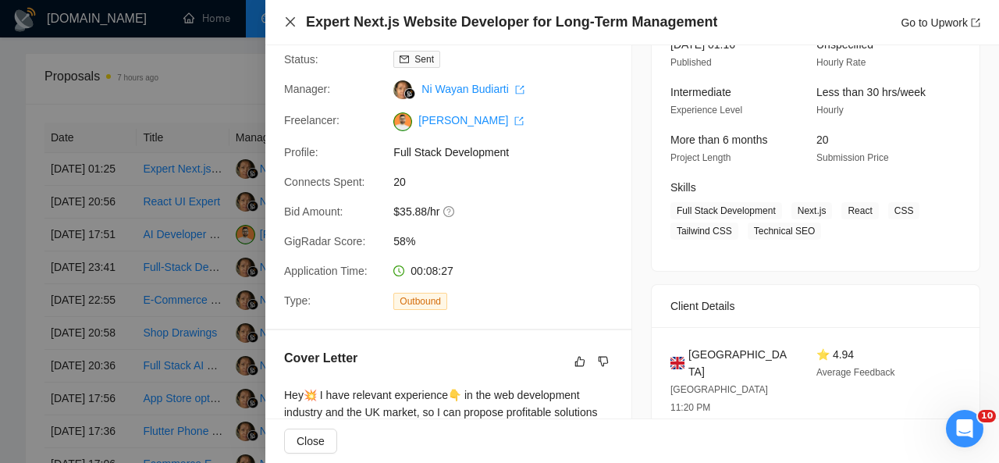
click at [292, 20] on icon "close" at bounding box center [290, 21] width 9 height 9
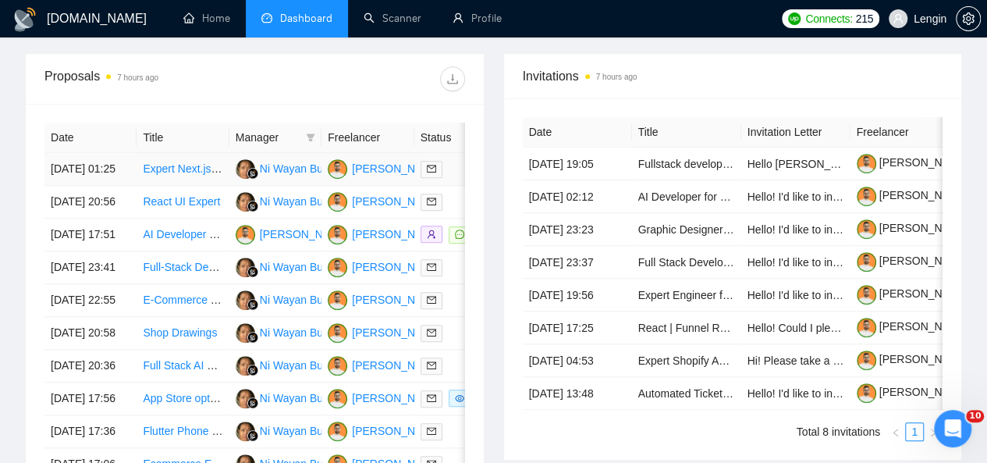
click at [201, 165] on td "Expert Next.js Website Developer for Long-Term Management" at bounding box center [183, 169] width 92 height 33
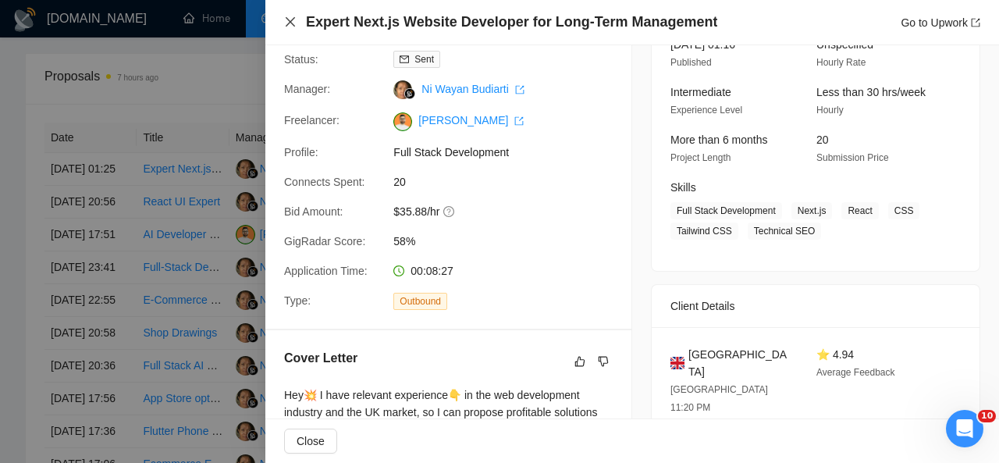
click at [290, 19] on icon "close" at bounding box center [290, 22] width 12 height 12
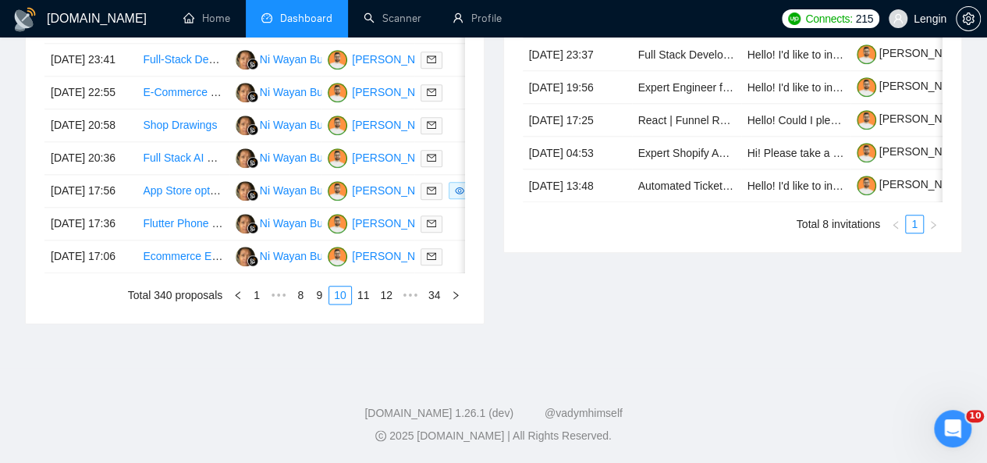
scroll to position [898, 0]
click at [323, 304] on link "9" at bounding box center [319, 294] width 17 height 17
click at [323, 304] on link "8" at bounding box center [323, 294] width 17 height 17
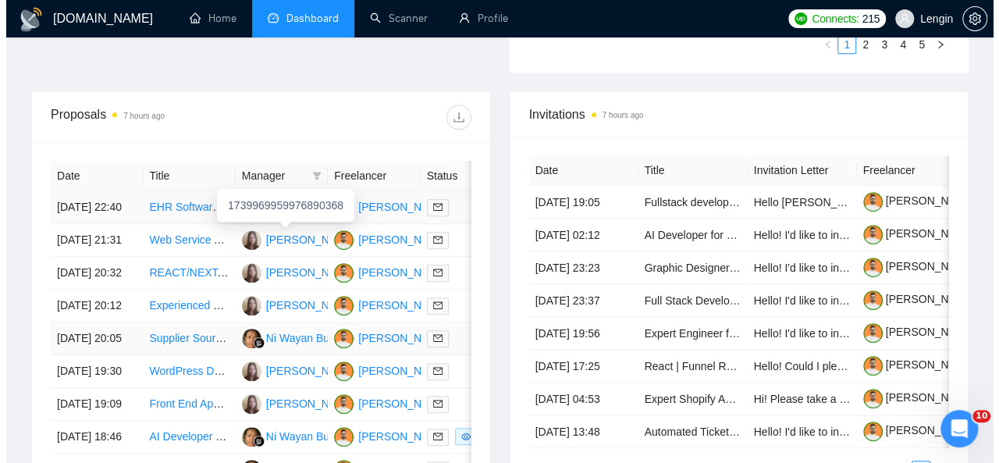
scroll to position [570, 0]
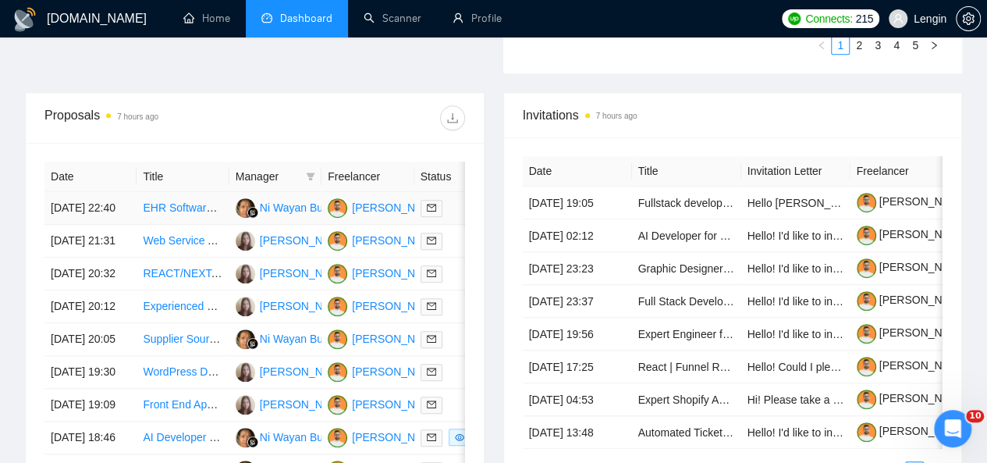
click at [193, 208] on td "EHR Software Setup Specialist for SUD and MH Program" at bounding box center [183, 208] width 92 height 33
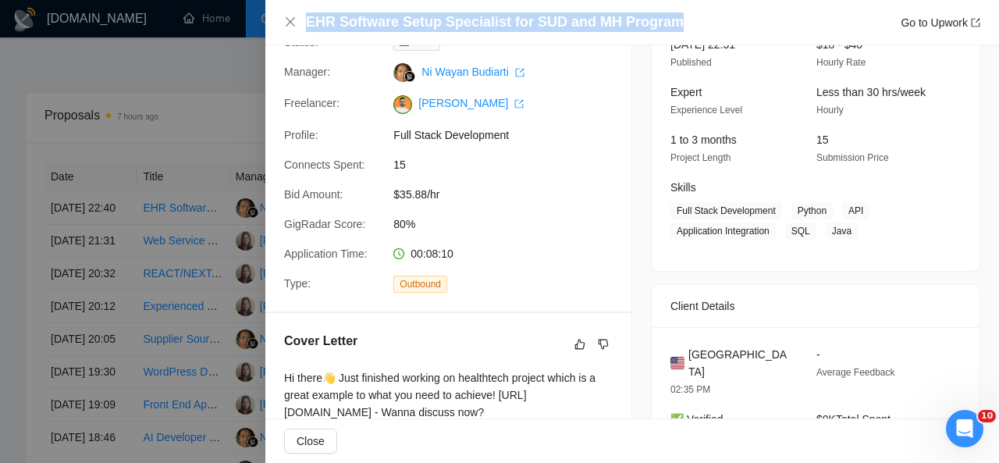
drag, startPoint x: 676, startPoint y: 18, endPoint x: 308, endPoint y: 20, distance: 368.4
click at [308, 20] on div "EHR Software Setup Specialist for SUD and MH Program Go to Upwork" at bounding box center [643, 22] width 674 height 20
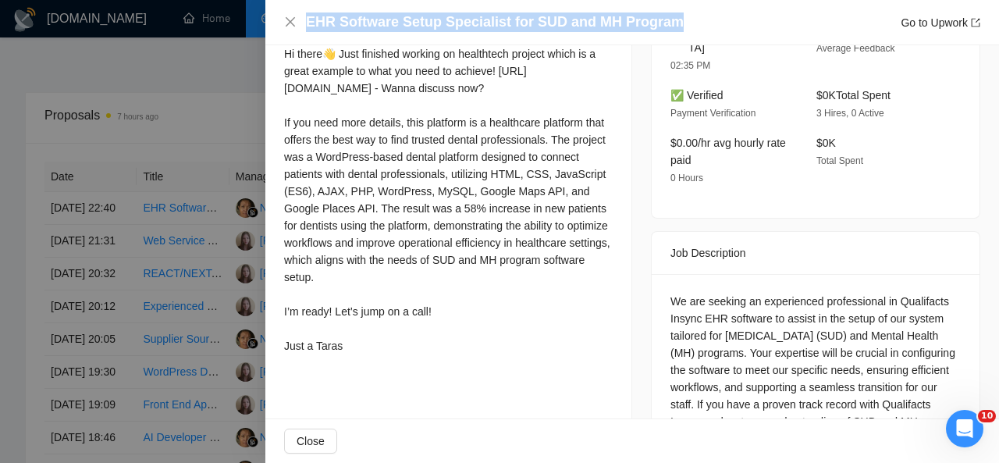
scroll to position [503, 0]
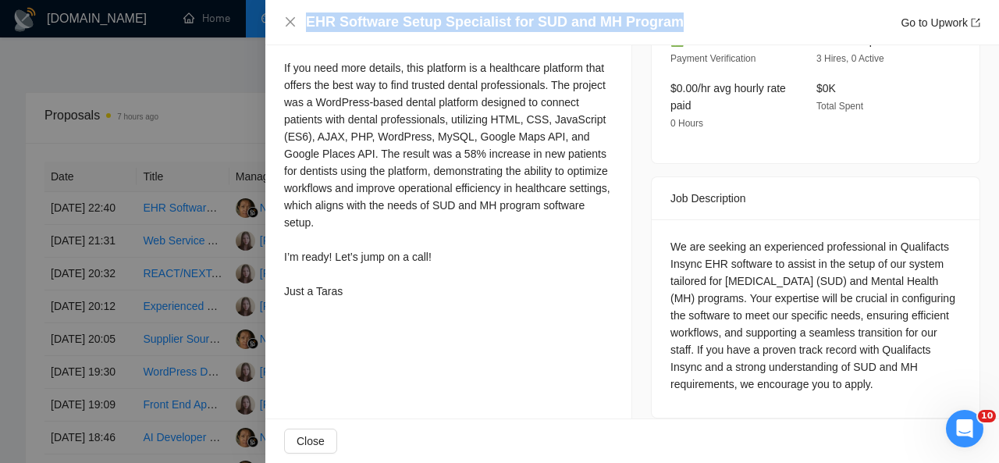
drag, startPoint x: 913, startPoint y: 364, endPoint x: 635, endPoint y: 233, distance: 306.9
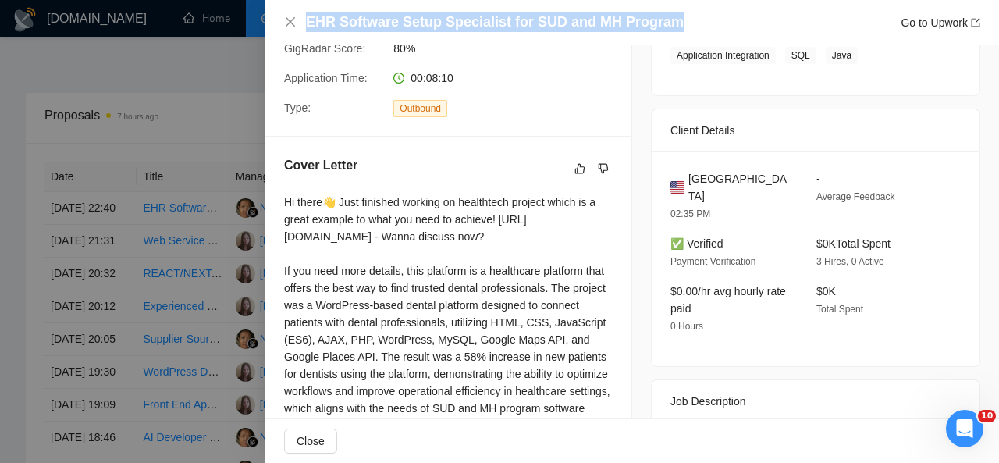
scroll to position [116, 0]
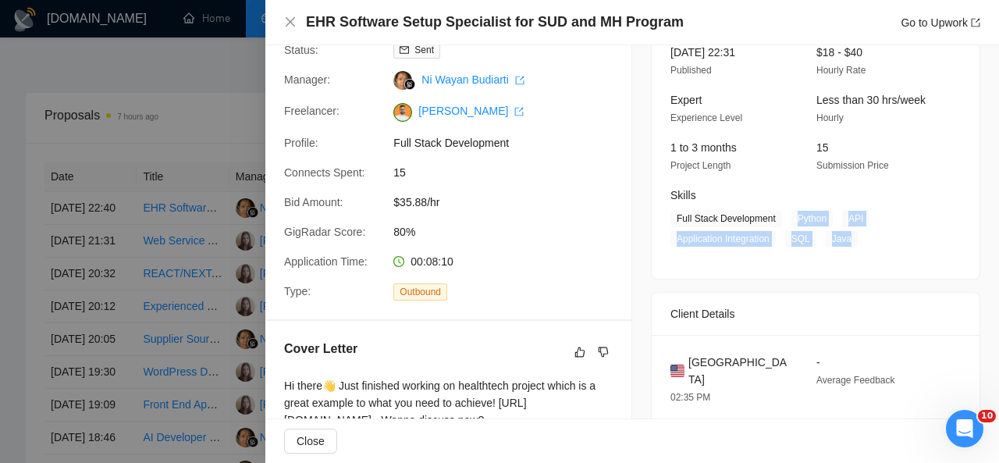
drag, startPoint x: 846, startPoint y: 240, endPoint x: 788, endPoint y: 219, distance: 62.2
click at [788, 219] on span "Full Stack Development Python API Application Integration SQL Java" at bounding box center [803, 228] width 267 height 37
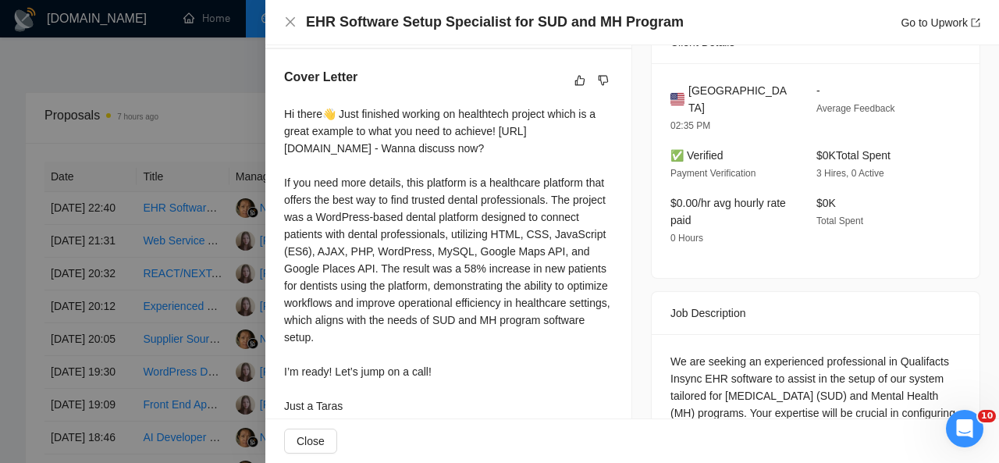
scroll to position [426, 0]
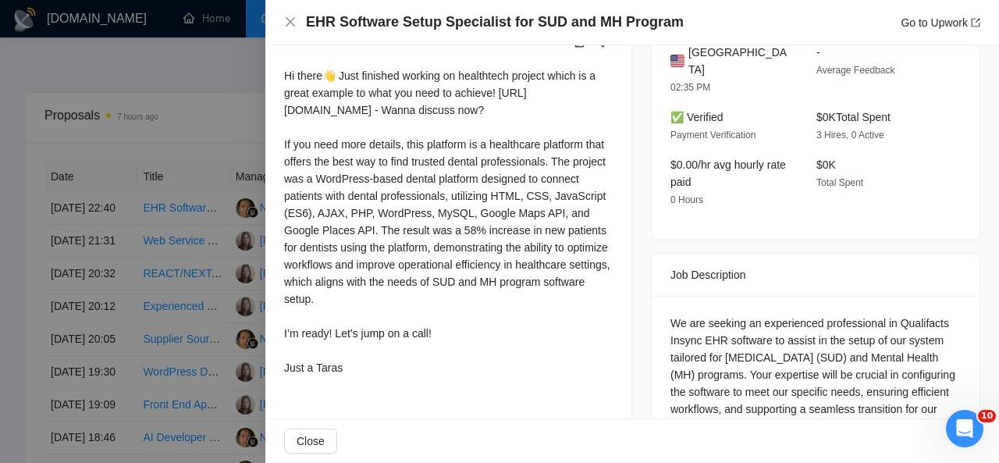
drag, startPoint x: 286, startPoint y: 76, endPoint x: 362, endPoint y: 379, distance: 311.6
click at [362, 376] on div "Hi there👋 Just finished working on healthtech project which is a great example …" at bounding box center [448, 221] width 329 height 309
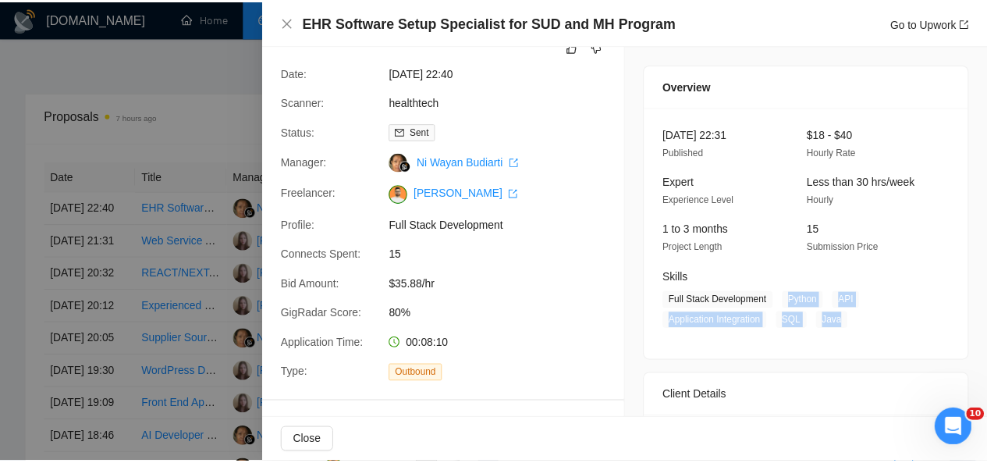
scroll to position [0, 0]
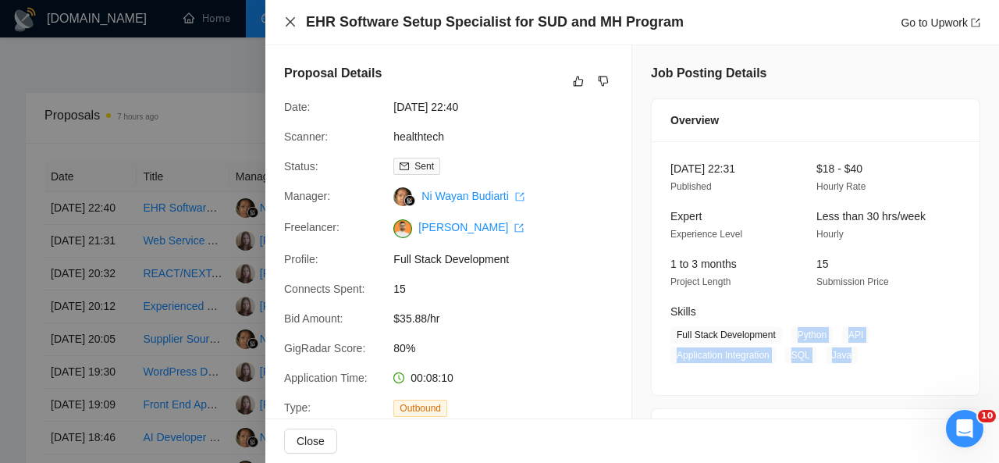
click at [290, 24] on icon "close" at bounding box center [290, 22] width 12 height 12
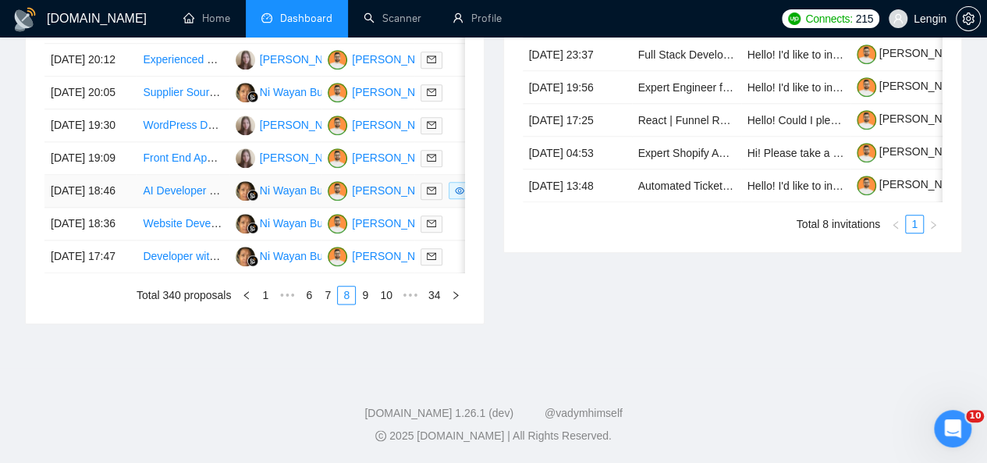
scroll to position [877, 0]
click at [329, 304] on link "7" at bounding box center [327, 294] width 17 height 17
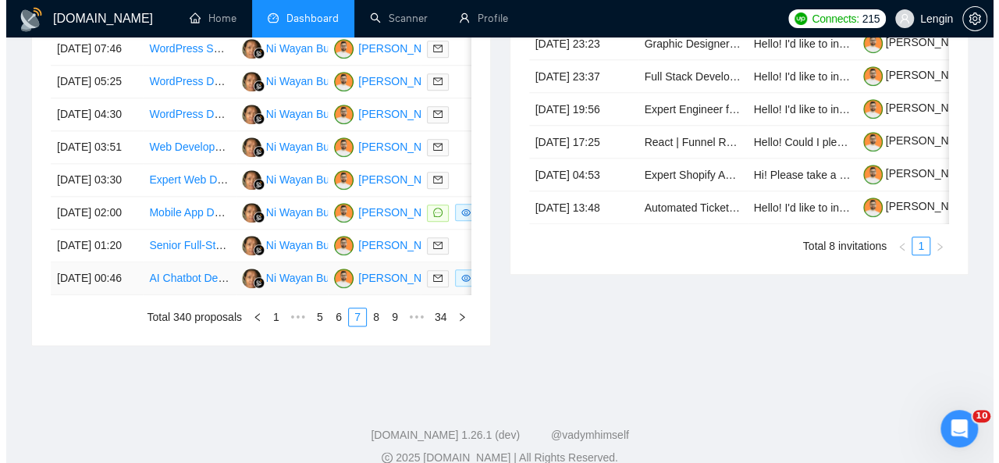
scroll to position [791, 0]
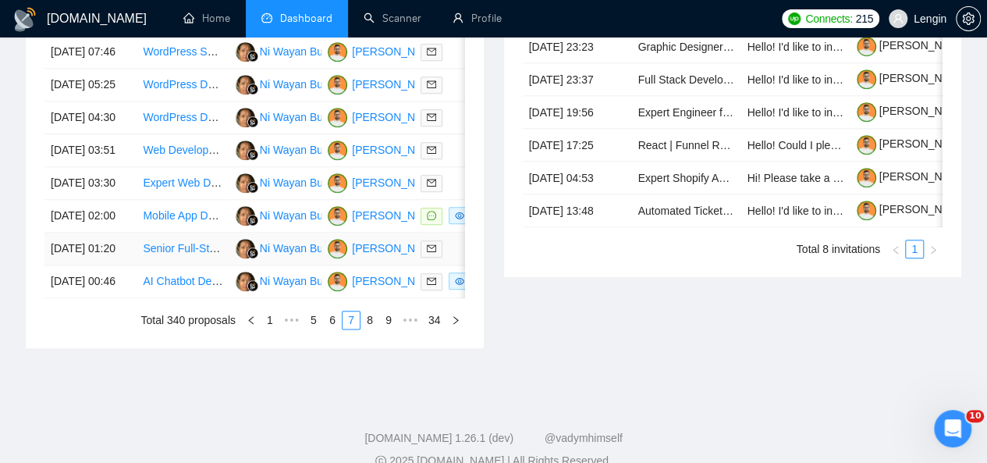
click at [208, 265] on td "Senior Full-Stack Developer / Technical Co-Founder for Voice AI Startup (MVP to…" at bounding box center [183, 249] width 92 height 33
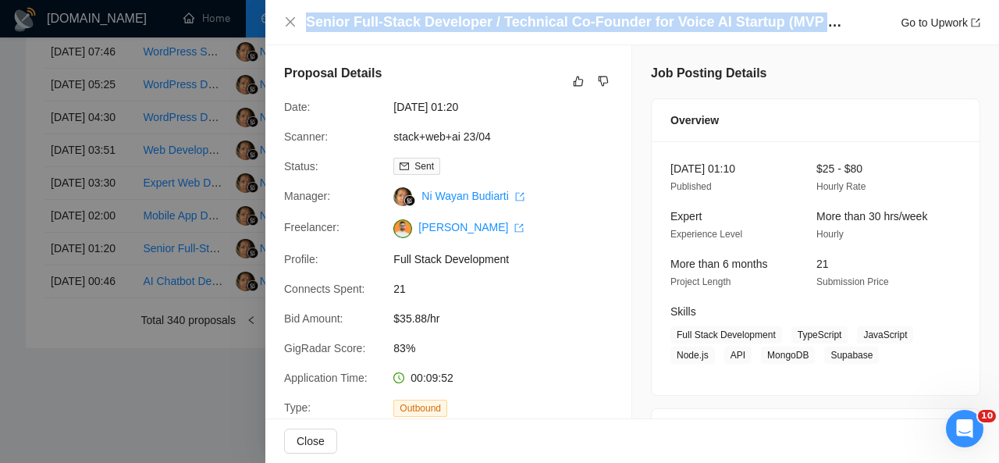
drag, startPoint x: 308, startPoint y: 18, endPoint x: 834, endPoint y: 17, distance: 526.9
click at [834, 17] on h4 "Senior Full-Stack Developer / Technical Co-Founder for Voice AI Startup (MVP to…" at bounding box center [575, 22] width 539 height 20
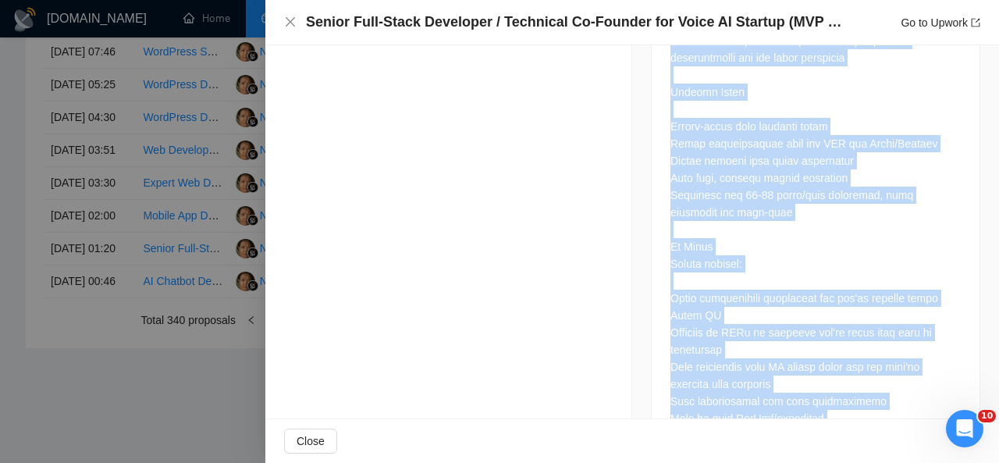
scroll to position [1859, 0]
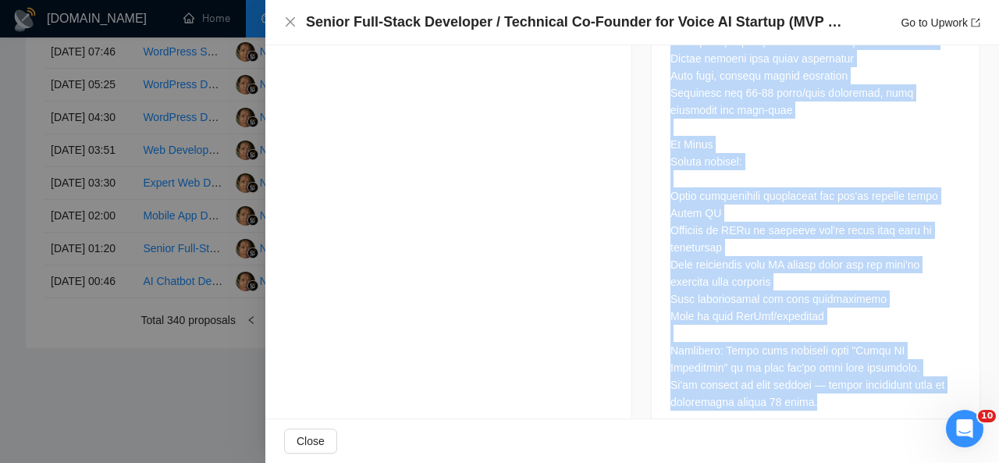
drag, startPoint x: 663, startPoint y: 81, endPoint x: 809, endPoint y: 372, distance: 325.0
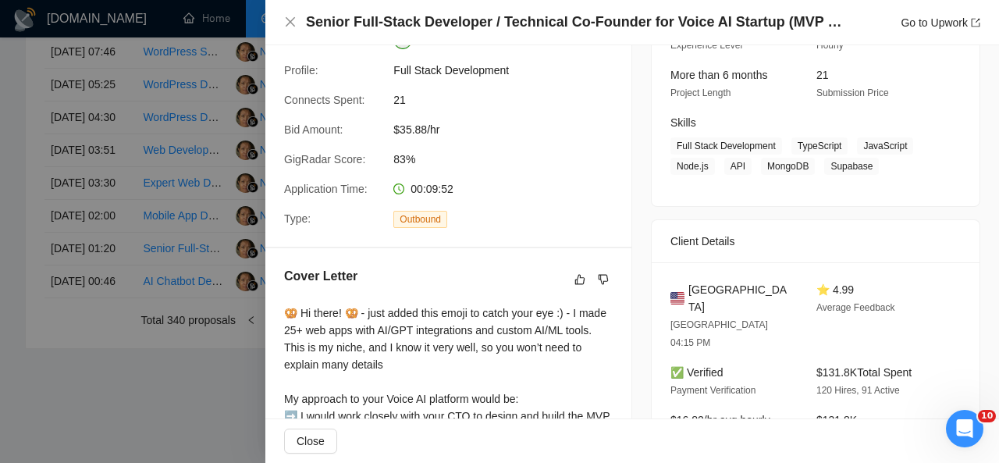
scroll to position [188, 0]
drag, startPoint x: 785, startPoint y: 145, endPoint x: 852, endPoint y: 172, distance: 72.2
click at [852, 172] on span "Full Stack Development TypeScript JavaScript Node.js API MongoDB Supabase" at bounding box center [803, 156] width 267 height 37
drag, startPoint x: 866, startPoint y: 169, endPoint x: 843, endPoint y: 169, distance: 23.4
click at [843, 169] on span "Supabase" at bounding box center [851, 166] width 55 height 17
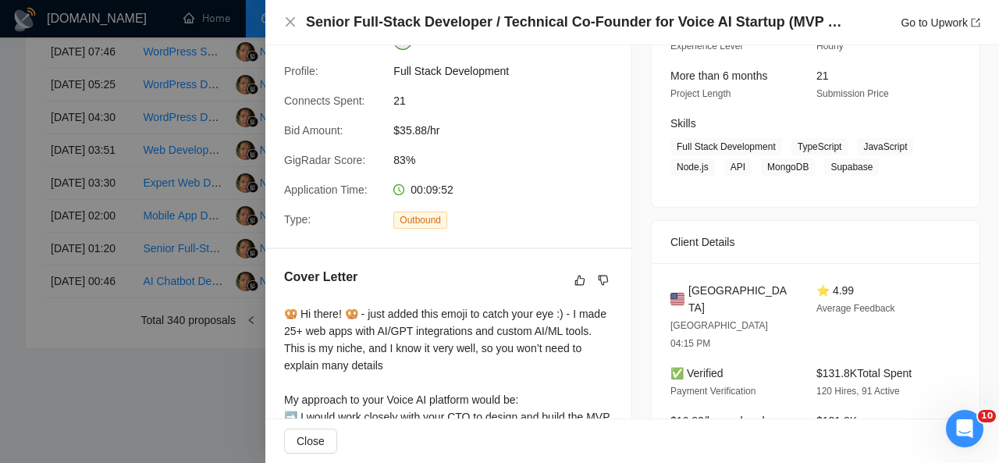
click at [815, 171] on span "Full Stack Development TypeScript JavaScript Node.js API MongoDB Supabase" at bounding box center [803, 156] width 267 height 37
drag, startPoint x: 788, startPoint y: 147, endPoint x: 863, endPoint y: 166, distance: 77.4
click at [863, 166] on span "Full Stack Development TypeScript JavaScript Node.js API MongoDB Supabase" at bounding box center [803, 156] width 267 height 37
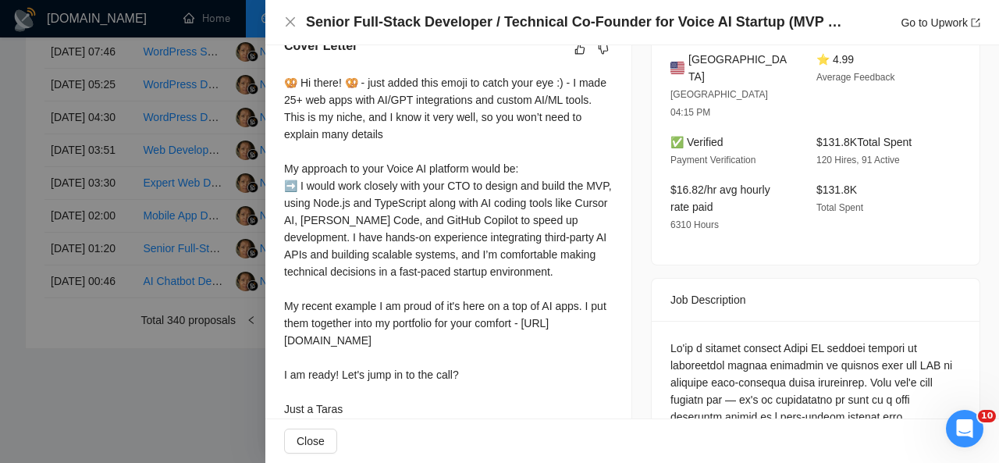
scroll to position [420, 0]
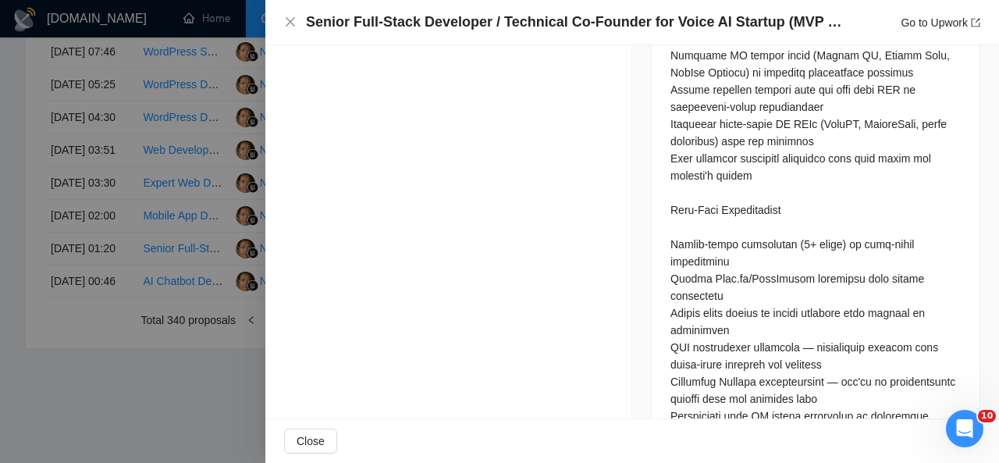
drag, startPoint x: 281, startPoint y: 79, endPoint x: 361, endPoint y: 128, distance: 94.2
click at [361, 128] on div "Proposal Details Date: [DATE] 01:20 Scanner: stack+web+ai 23/04 Status: Sent Ma…" at bounding box center [448, 261] width 367 height 2269
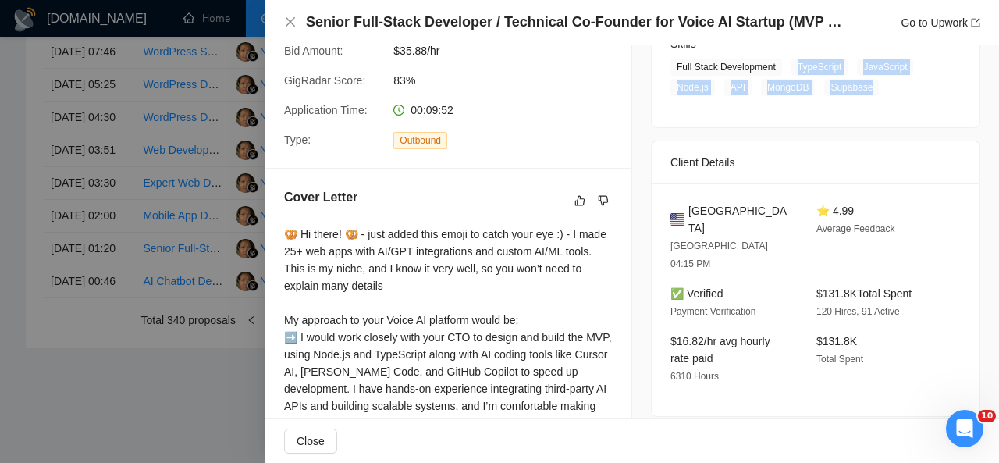
scroll to position [0, 0]
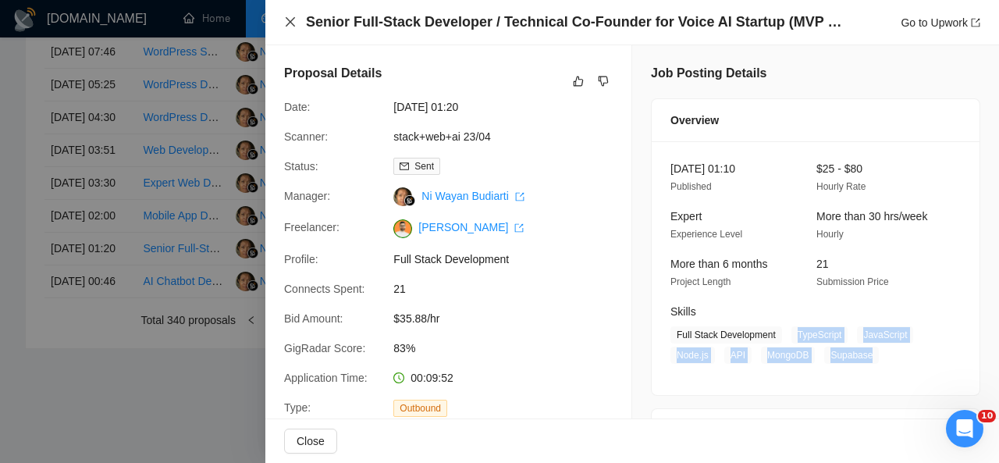
click at [293, 19] on icon "close" at bounding box center [290, 22] width 12 height 12
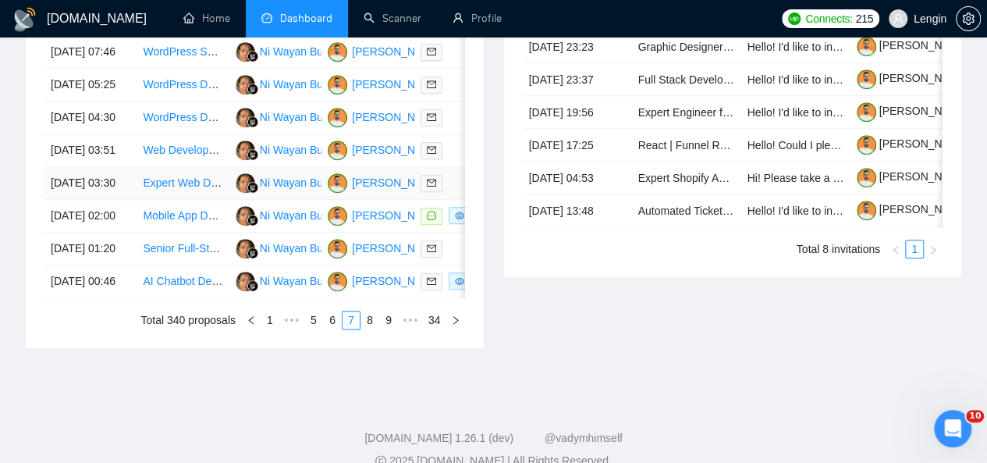
click at [206, 200] on td "Expert Web Developer Needed for Retreat Booking Platform" at bounding box center [183, 183] width 92 height 33
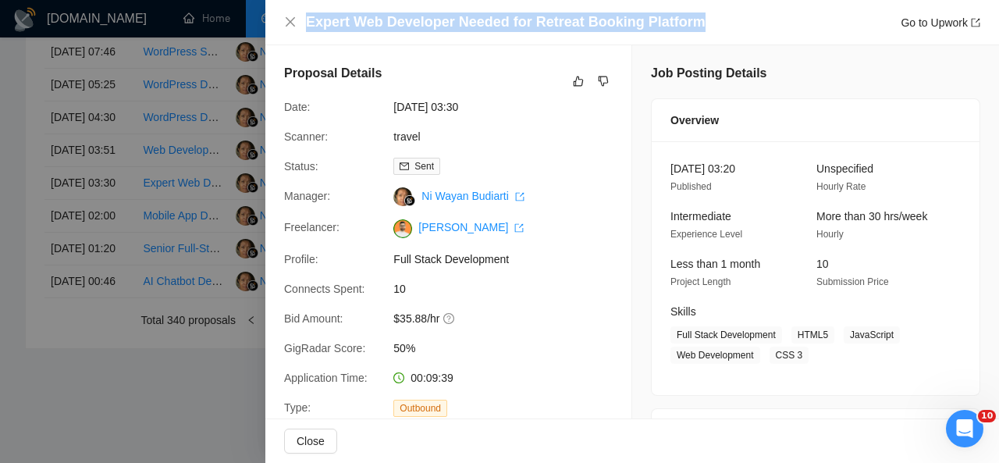
drag, startPoint x: 695, startPoint y: 27, endPoint x: 308, endPoint y: 27, distance: 387.2
click at [308, 27] on div "Expert Web Developer Needed for Retreat Booking Platform Go to Upwork" at bounding box center [643, 22] width 674 height 20
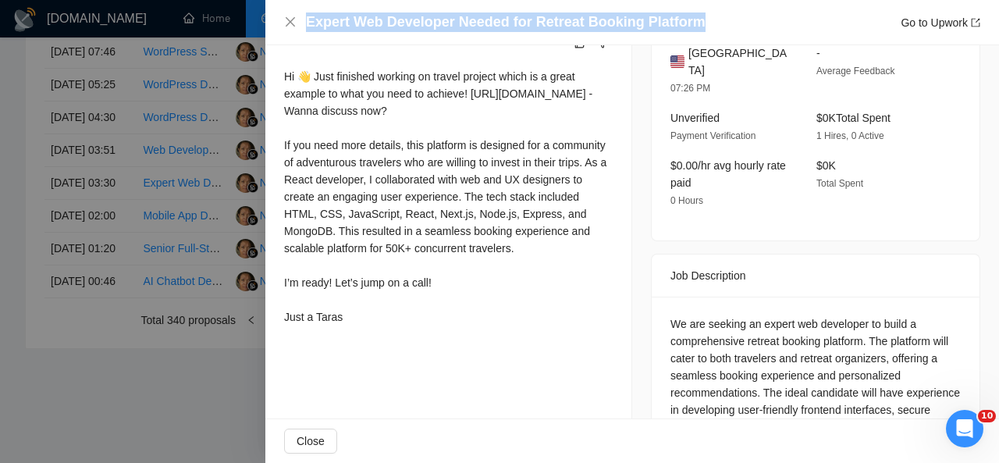
scroll to position [486, 0]
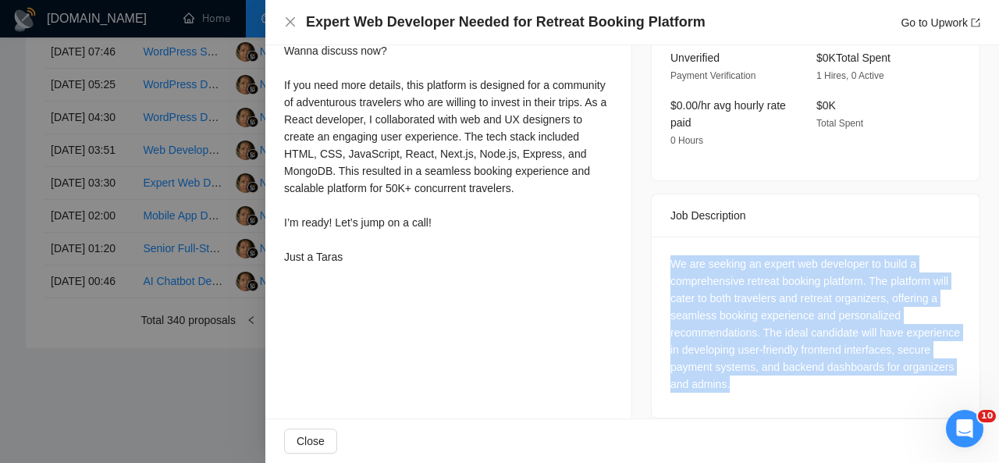
drag, startPoint x: 800, startPoint y: 364, endPoint x: 653, endPoint y: 251, distance: 185.3
click at [653, 251] on div "We are seeking an expert web developer to build a comprehensive retreat booking…" at bounding box center [816, 327] width 328 height 181
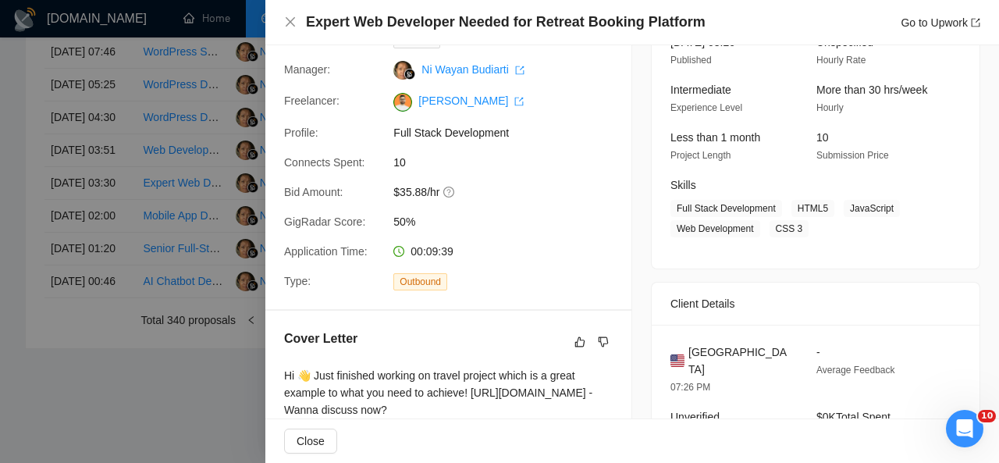
scroll to position [123, 0]
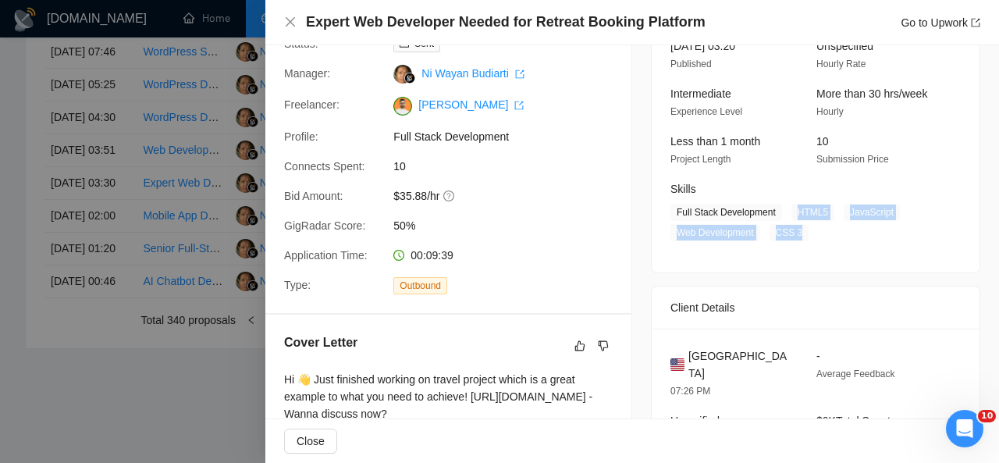
drag, startPoint x: 787, startPoint y: 211, endPoint x: 791, endPoint y: 224, distance: 14.1
click at [791, 224] on span "Full Stack Development HTML5 JavaScript Web Development CSS 3" at bounding box center [803, 222] width 267 height 37
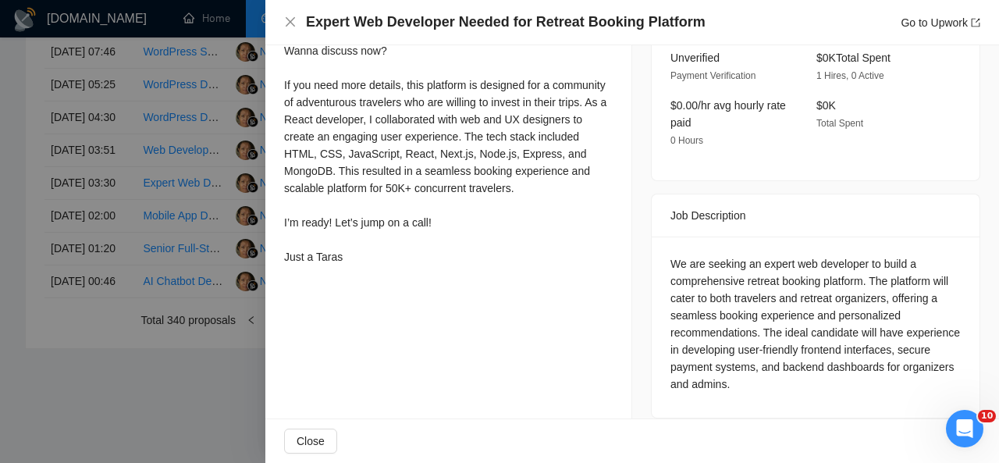
scroll to position [418, 0]
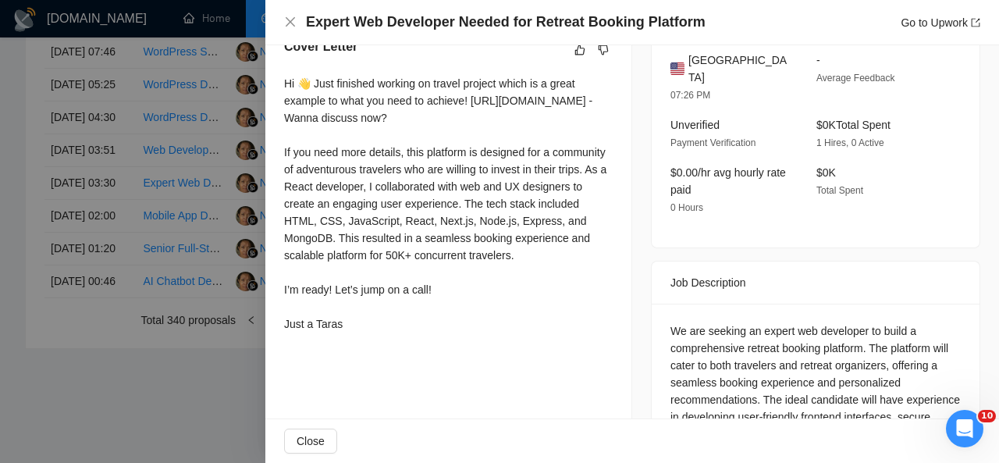
drag, startPoint x: 283, startPoint y: 81, endPoint x: 394, endPoint y: 341, distance: 282.6
click at [394, 341] on div "Cover Letter Hi 👋 Just finished working on travel project which is a great exam…" at bounding box center [448, 188] width 366 height 339
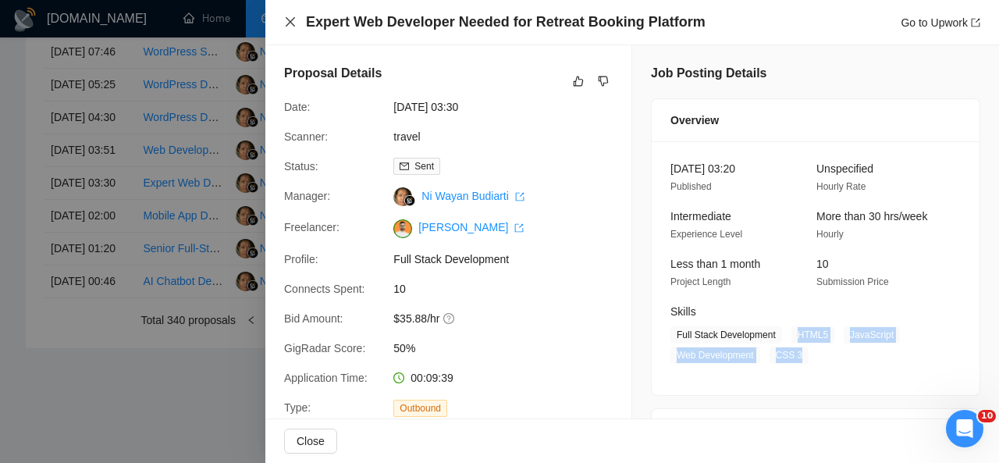
click at [293, 26] on icon "close" at bounding box center [290, 21] width 9 height 9
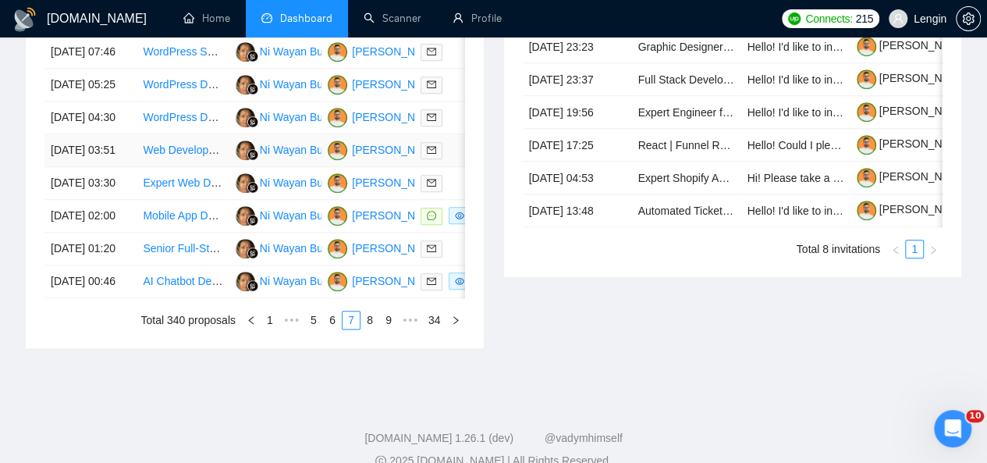
click at [207, 167] on td "Web Developer Needed for UI and Backend Server Setup" at bounding box center [183, 150] width 92 height 33
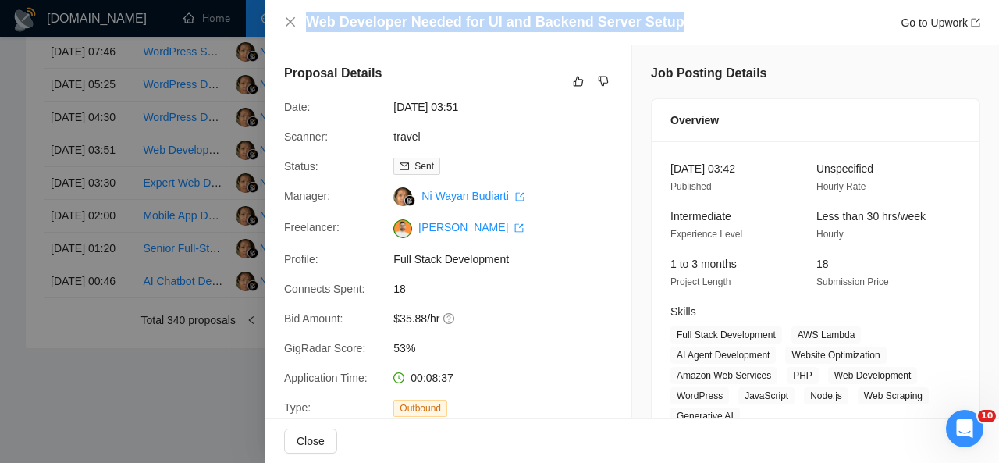
drag, startPoint x: 690, startPoint y: 24, endPoint x: 312, endPoint y: 9, distance: 378.1
click at [312, 9] on div "Web Developer Needed for UI and Backend Server Setup Go to Upwork" at bounding box center [632, 22] width 734 height 45
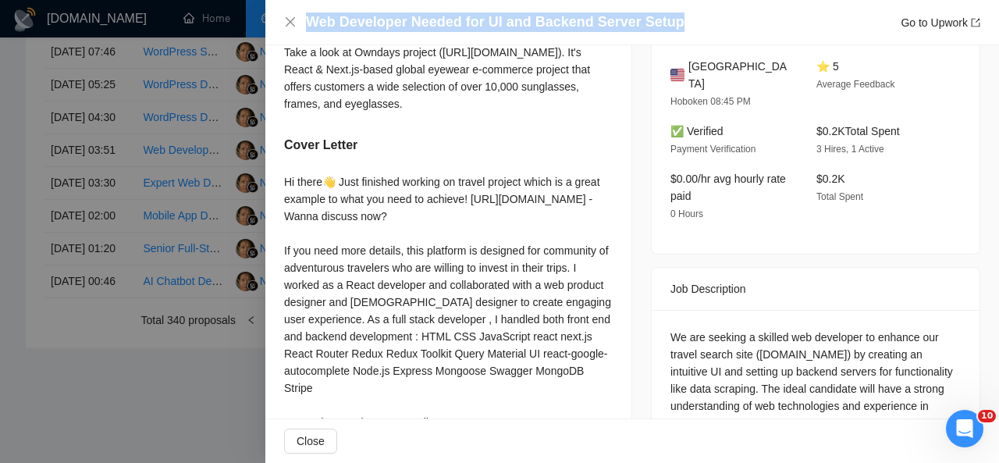
scroll to position [620, 0]
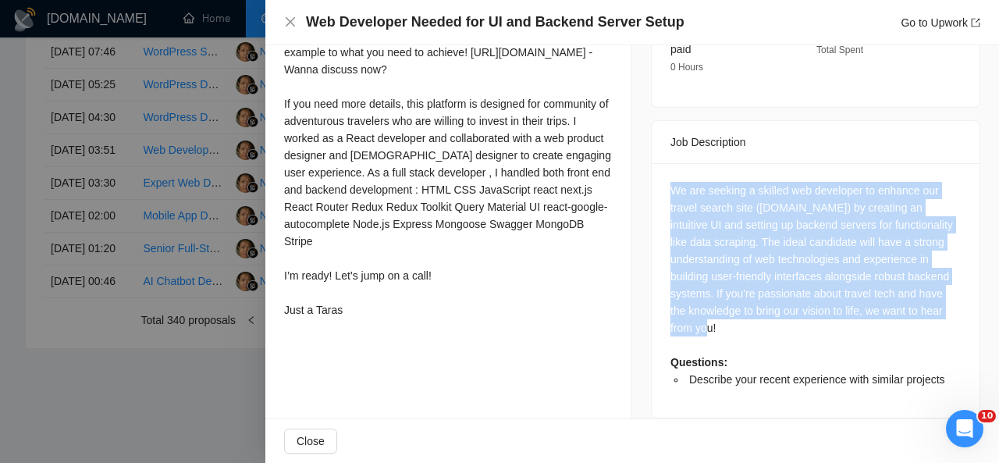
drag, startPoint x: 665, startPoint y: 175, endPoint x: 742, endPoint y: 311, distance: 156.6
click at [742, 311] on div "We are seeking a skilled web developer to enhance our travel search site ([DOMA…" at bounding box center [815, 285] width 290 height 206
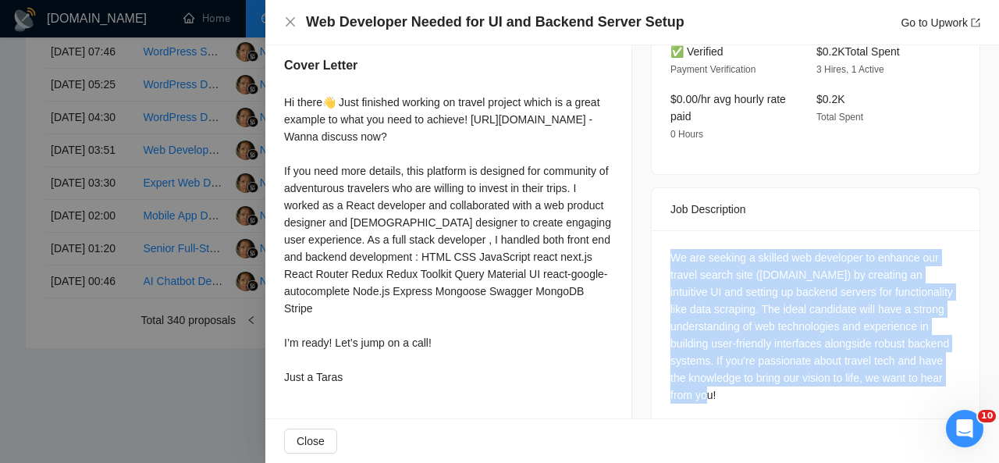
scroll to position [553, 0]
drag, startPoint x: 282, startPoint y: 118, endPoint x: 382, endPoint y: 401, distance: 300.4
click at [382, 401] on div "Describe your recent experience with similar projects I already wrote about it …" at bounding box center [448, 147] width 366 height 526
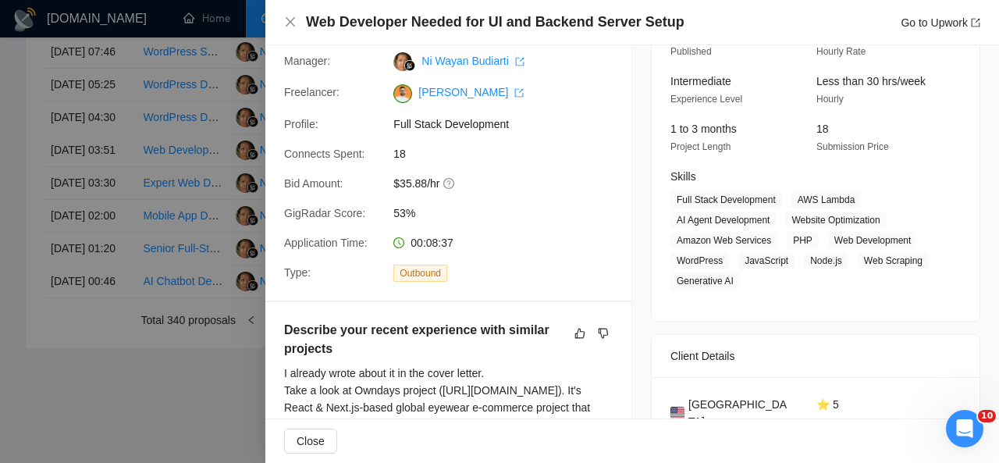
scroll to position [254, 0]
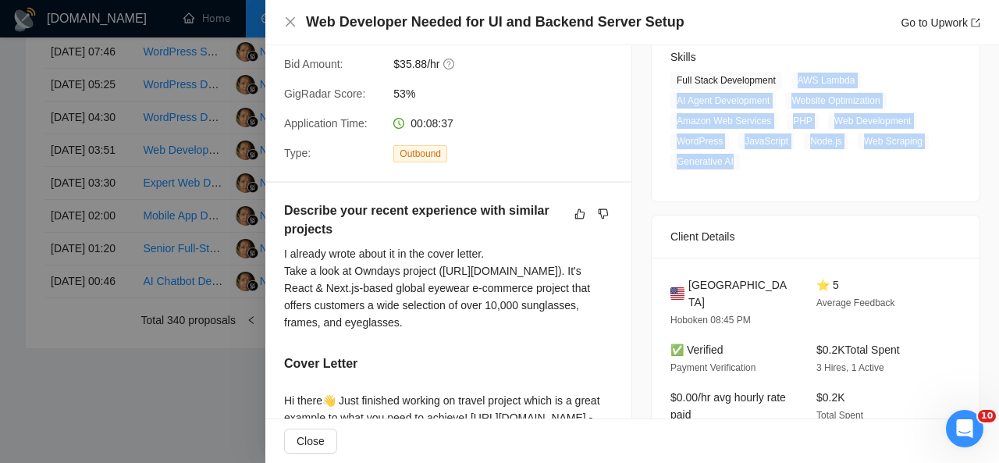
drag, startPoint x: 791, startPoint y: 79, endPoint x: 734, endPoint y: 176, distance: 112.7
click at [734, 176] on div "[DATE] 03:42 Published Unspecified Hourly Rate Intermediate Experience Level Le…" at bounding box center [816, 44] width 328 height 315
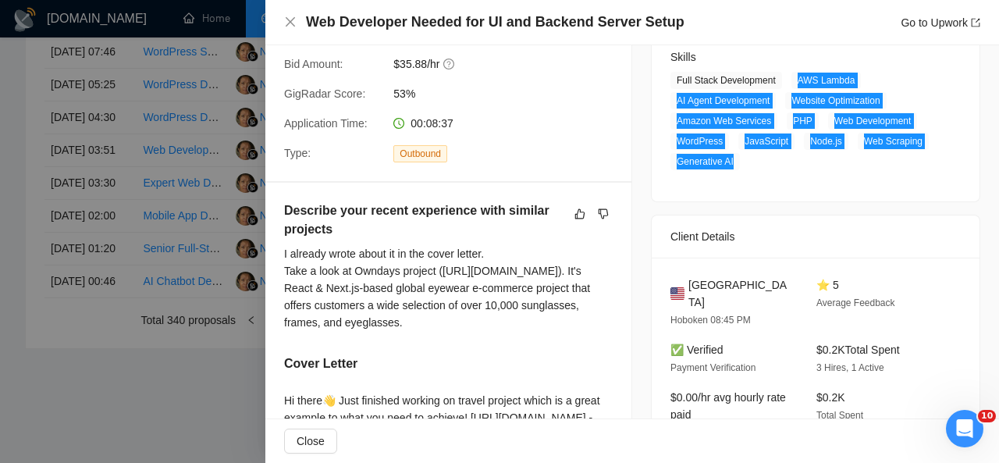
scroll to position [0, 0]
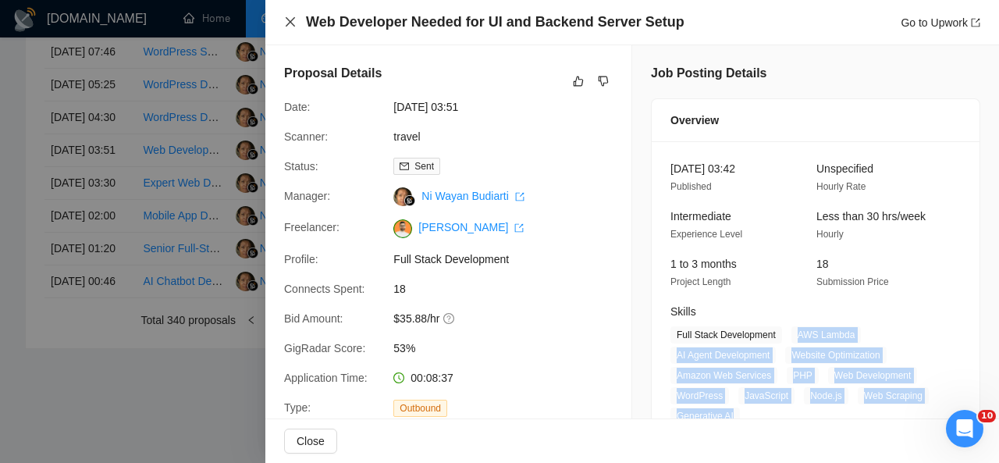
click at [287, 23] on icon "close" at bounding box center [290, 22] width 12 height 12
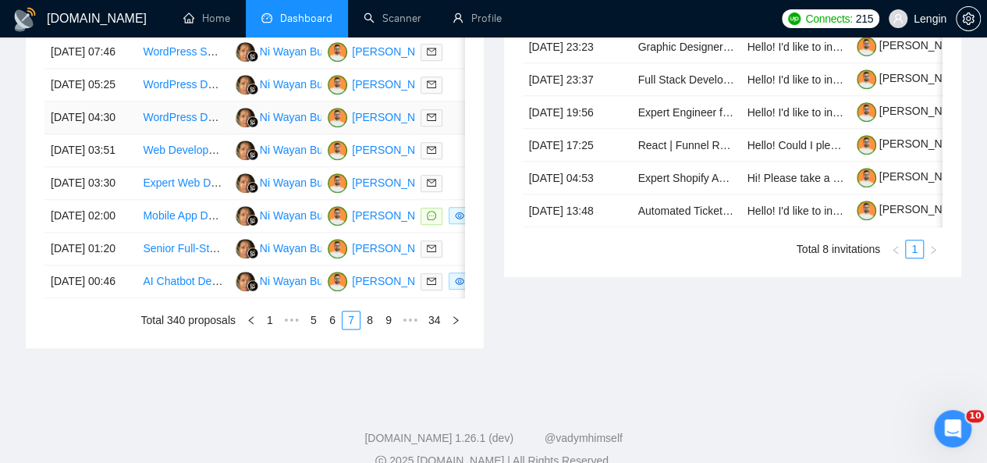
click at [212, 134] on td "WordPress Developer Needed for Customized Kitchen & Joinery Website" at bounding box center [183, 117] width 92 height 33
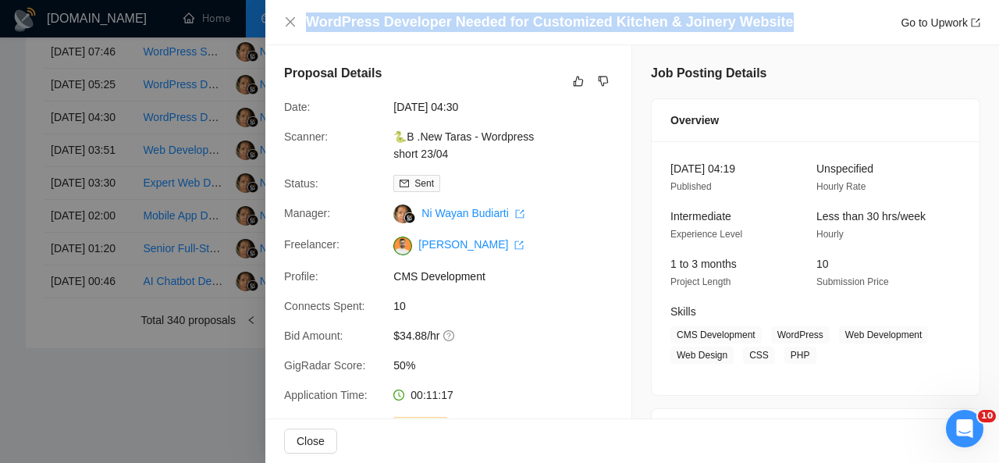
drag, startPoint x: 791, startPoint y: 17, endPoint x: 306, endPoint y: 10, distance: 485.6
click at [306, 10] on div "WordPress Developer Needed for Customized Kitchen & Joinery Website Go to Upwork" at bounding box center [632, 22] width 734 height 45
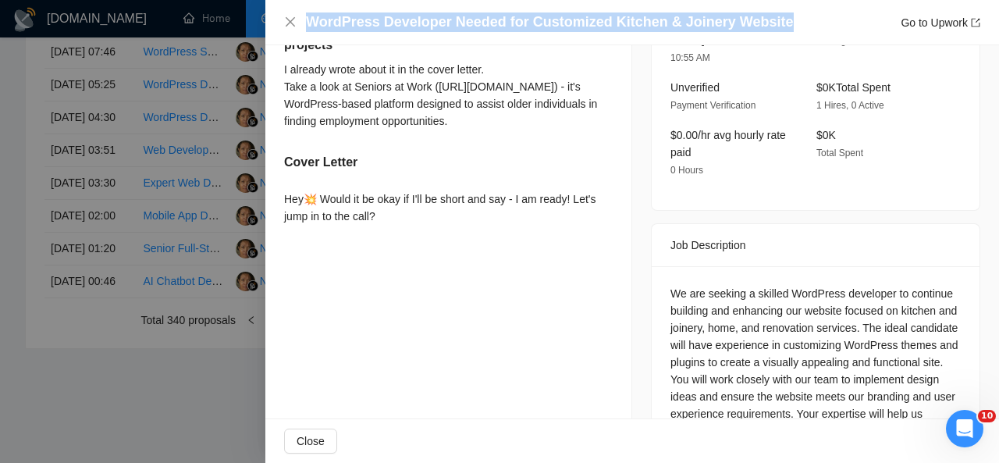
scroll to position [576, 0]
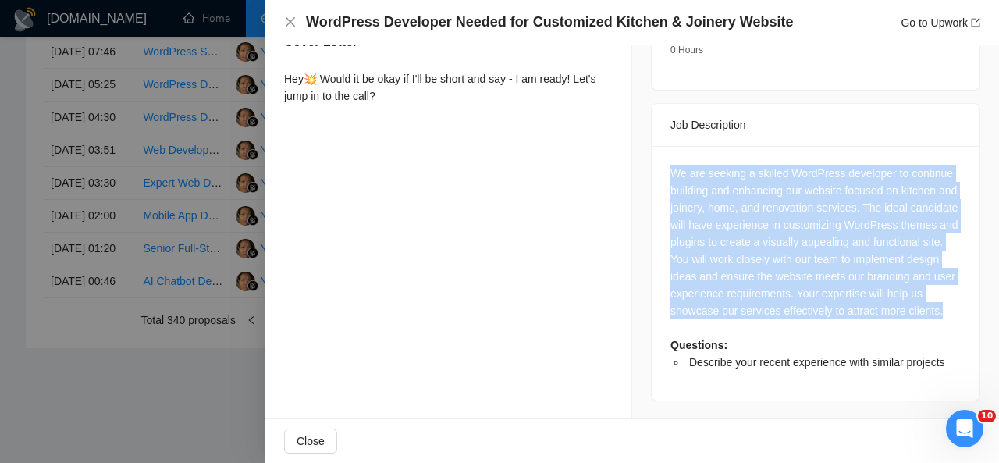
drag, startPoint x: 747, startPoint y: 315, endPoint x: 663, endPoint y: 151, distance: 184.0
click at [670, 165] on div "We are seeking a skilled WordPress developer to continue building and enhancing…" at bounding box center [815, 268] width 290 height 206
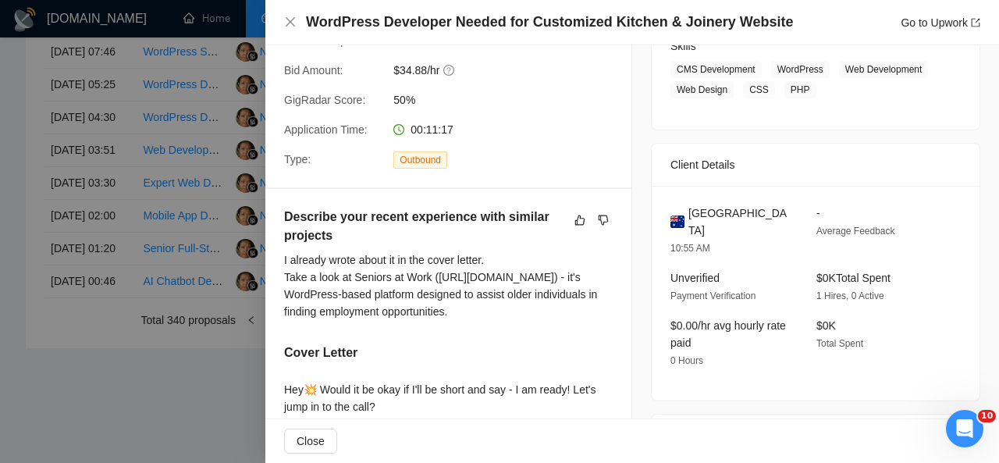
scroll to position [198, 0]
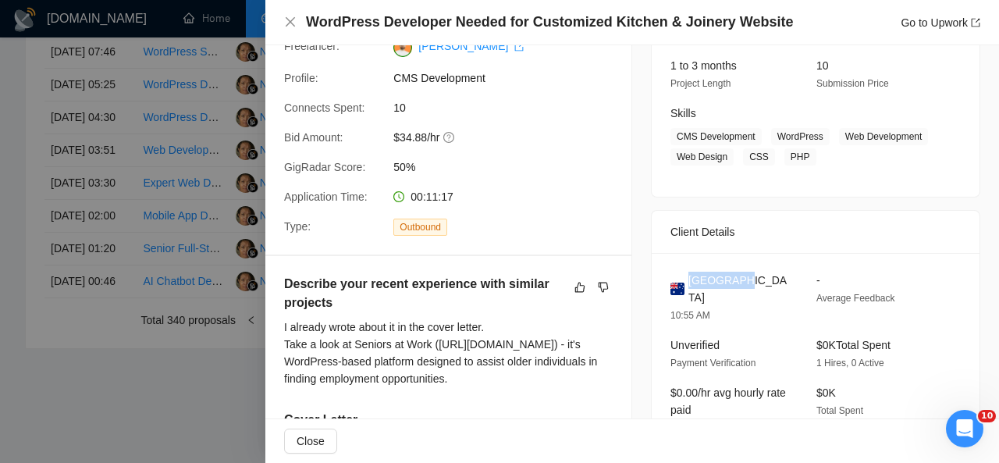
drag, startPoint x: 738, startPoint y: 277, endPoint x: 684, endPoint y: 280, distance: 54.7
click at [684, 280] on div "[GEOGRAPHIC_DATA]" at bounding box center [730, 289] width 121 height 34
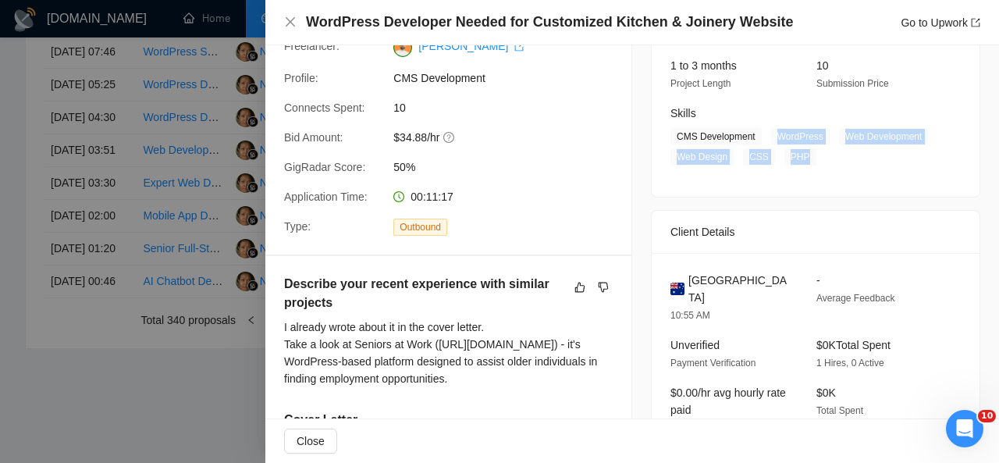
drag, startPoint x: 768, startPoint y: 137, endPoint x: 796, endPoint y: 153, distance: 32.5
click at [796, 153] on span "CMS Development WordPress Web Development Web Design CSS PHP" at bounding box center [803, 146] width 267 height 37
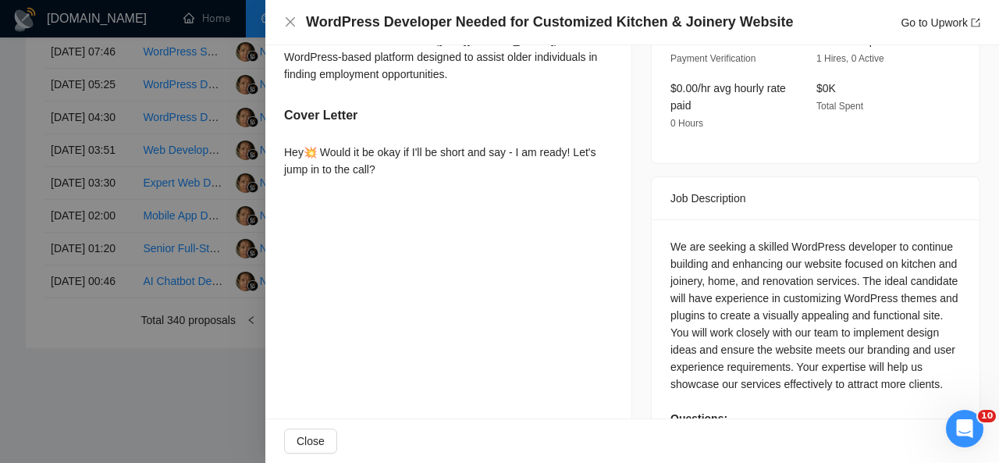
scroll to position [541, 0]
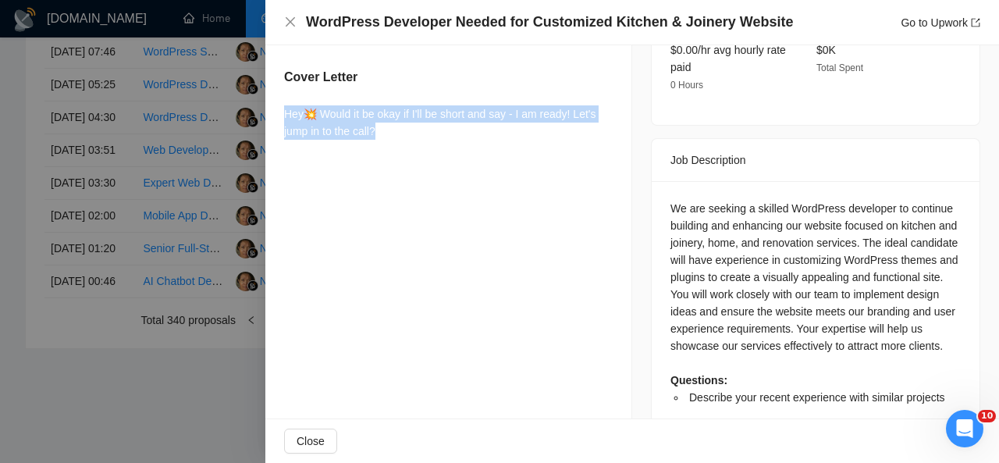
drag, startPoint x: 386, startPoint y: 169, endPoint x: 273, endPoint y: 142, distance: 115.7
click at [273, 142] on div "Describe your recent experience with similar projects I already wrote about it …" at bounding box center [448, 38] width 366 height 251
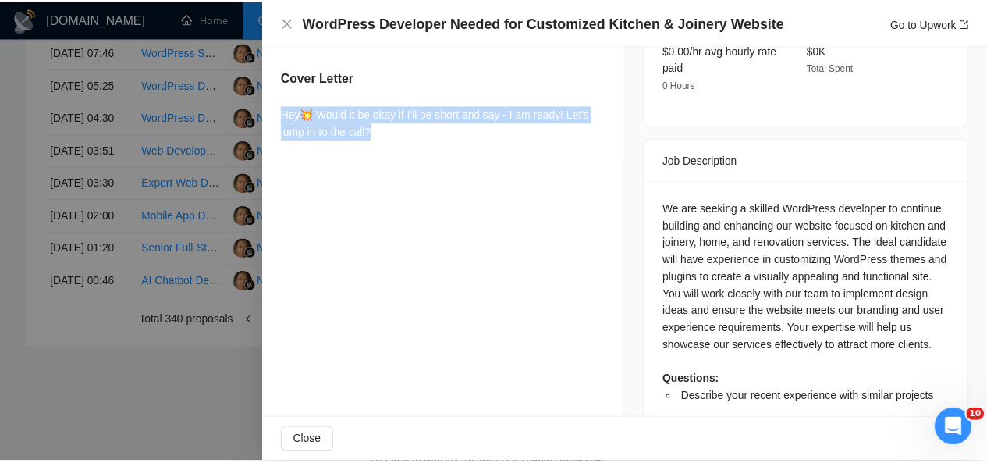
scroll to position [0, 0]
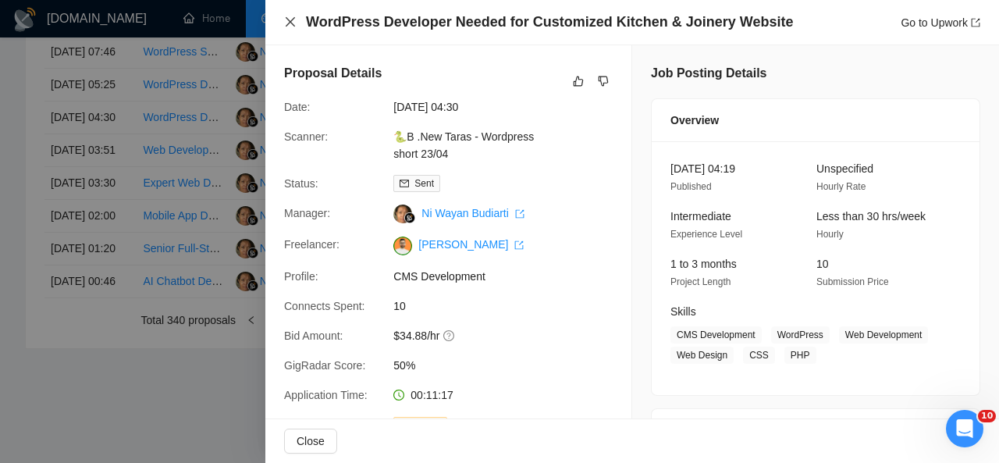
click at [290, 23] on icon "close" at bounding box center [290, 21] width 9 height 9
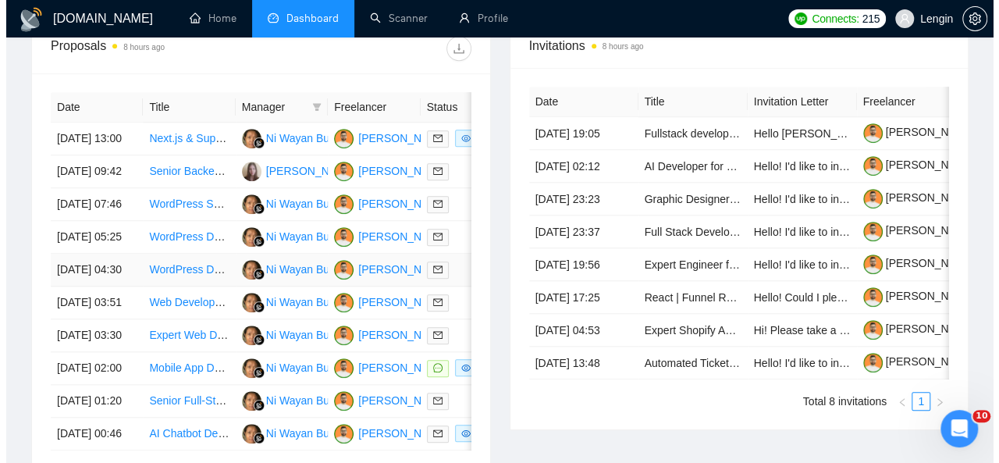
scroll to position [638, 0]
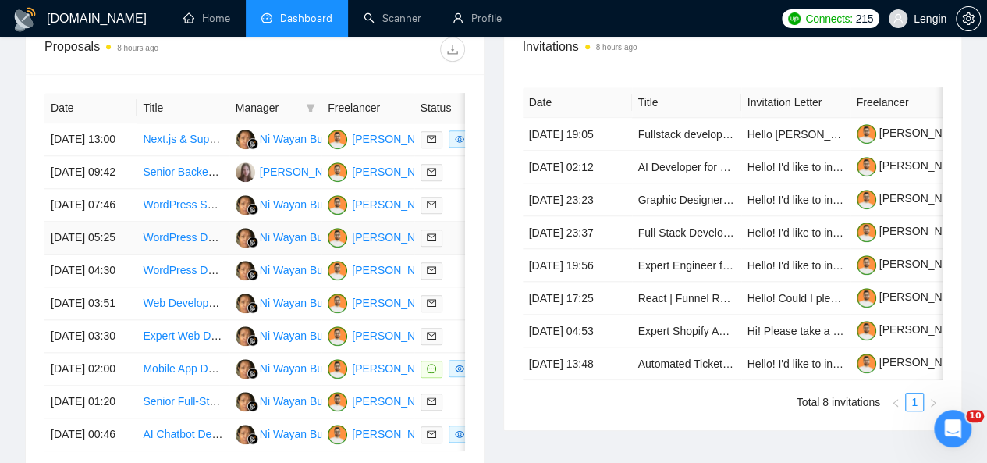
click at [201, 254] on td "WordPress Developer" at bounding box center [183, 238] width 92 height 33
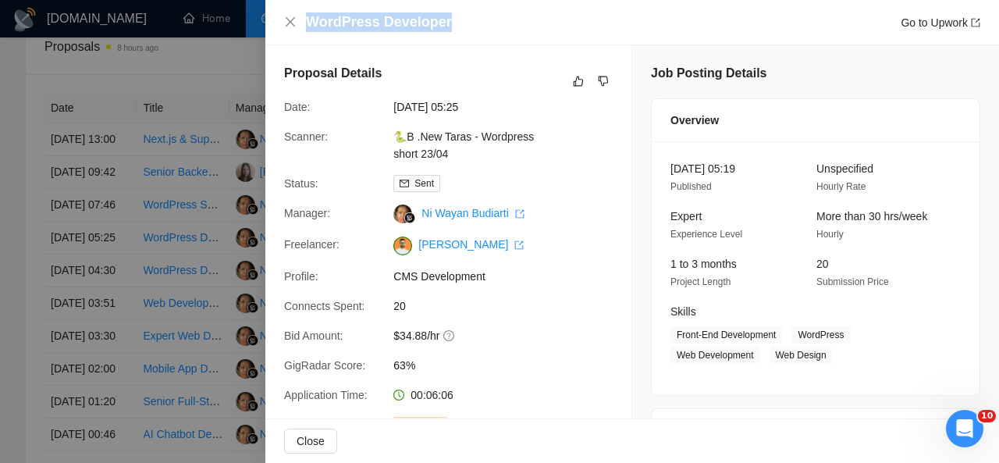
drag, startPoint x: 453, startPoint y: 27, endPoint x: 310, endPoint y: 19, distance: 143.1
click at [310, 19] on div "WordPress Developer Go to Upwork" at bounding box center [643, 22] width 674 height 20
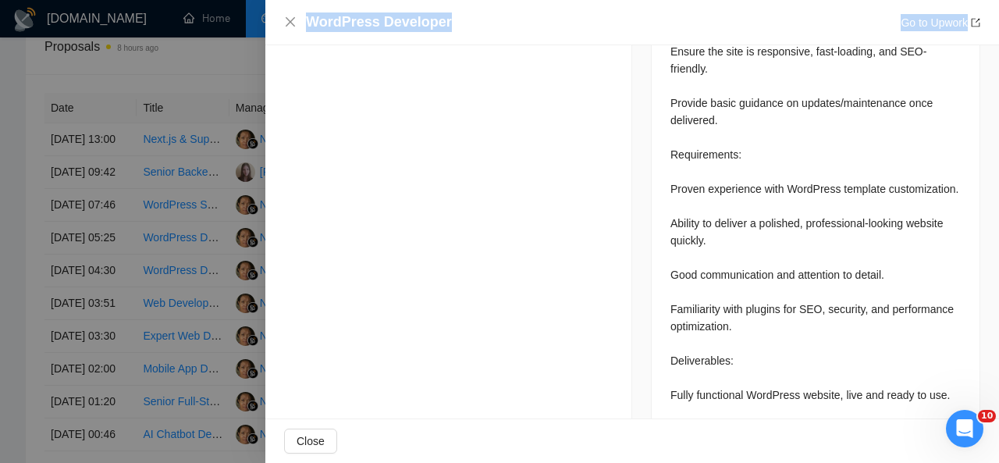
scroll to position [1035, 0]
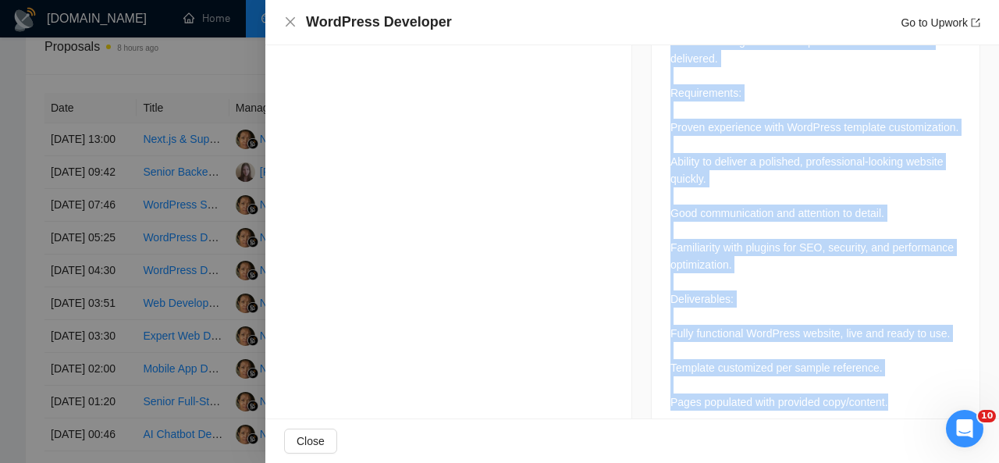
drag, startPoint x: 665, startPoint y: 104, endPoint x: 891, endPoint y: 368, distance: 347.6
click at [891, 368] on div "We are looking for an experienced WordPress developer to build a professional w…" at bounding box center [815, 67] width 290 height 687
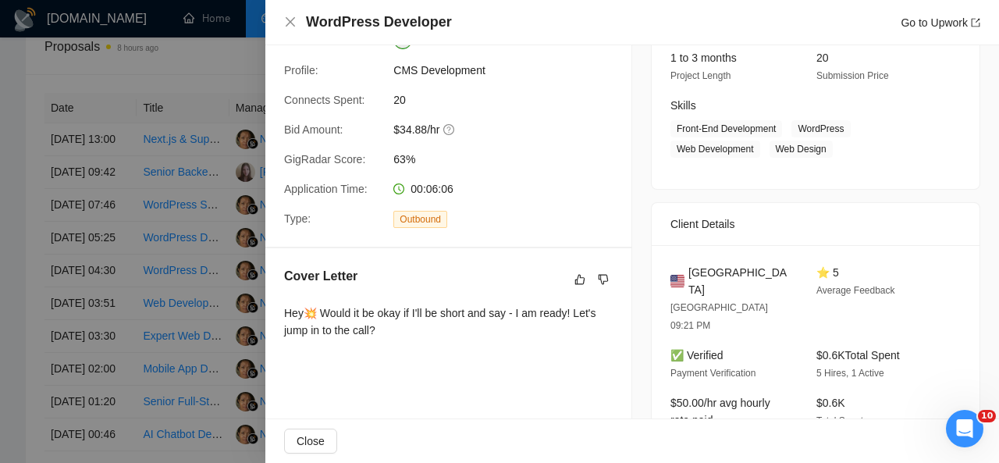
scroll to position [222, 0]
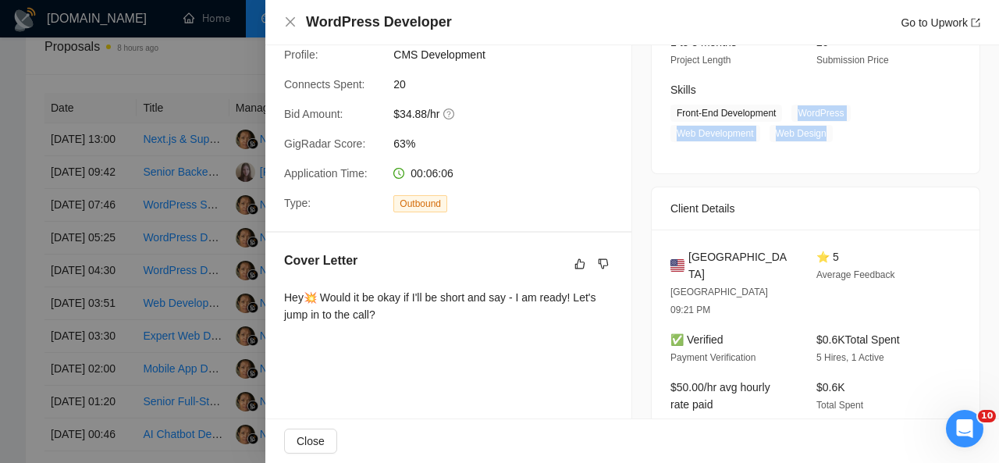
drag, startPoint x: 788, startPoint y: 110, endPoint x: 824, endPoint y: 127, distance: 39.8
click at [824, 127] on span "Front-End Development WordPress Web Development Web Design" at bounding box center [803, 123] width 267 height 37
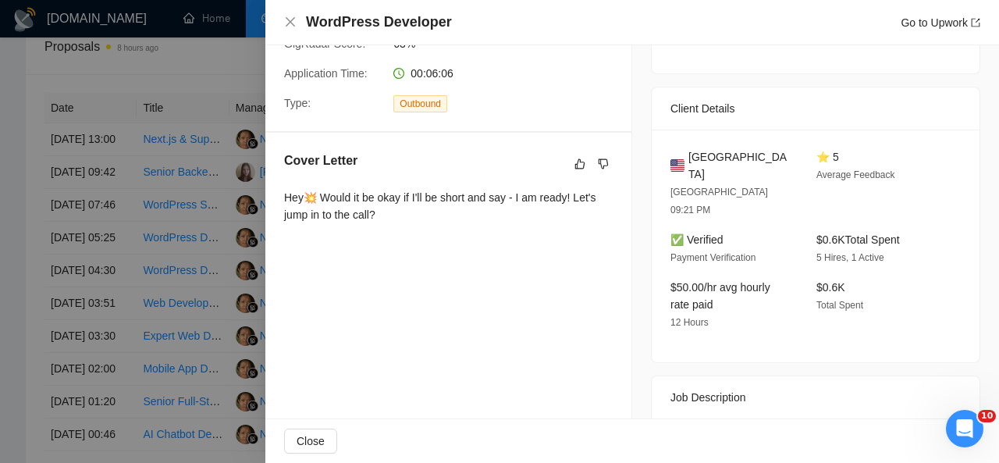
scroll to position [323, 0]
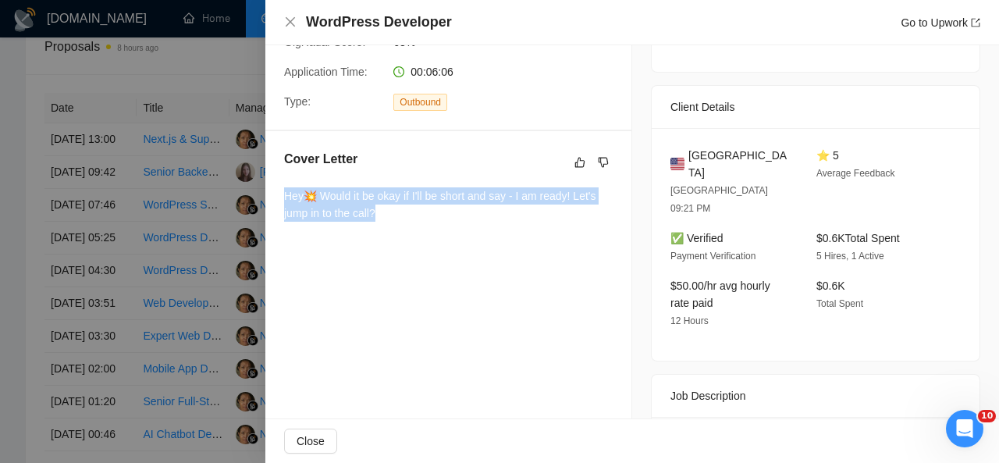
drag, startPoint x: 390, startPoint y: 216, endPoint x: 285, endPoint y: 199, distance: 106.8
click at [285, 199] on div "Hey💥 Would it be okay if I'll be short and say - I am ready! Let's jump in to t…" at bounding box center [448, 204] width 329 height 34
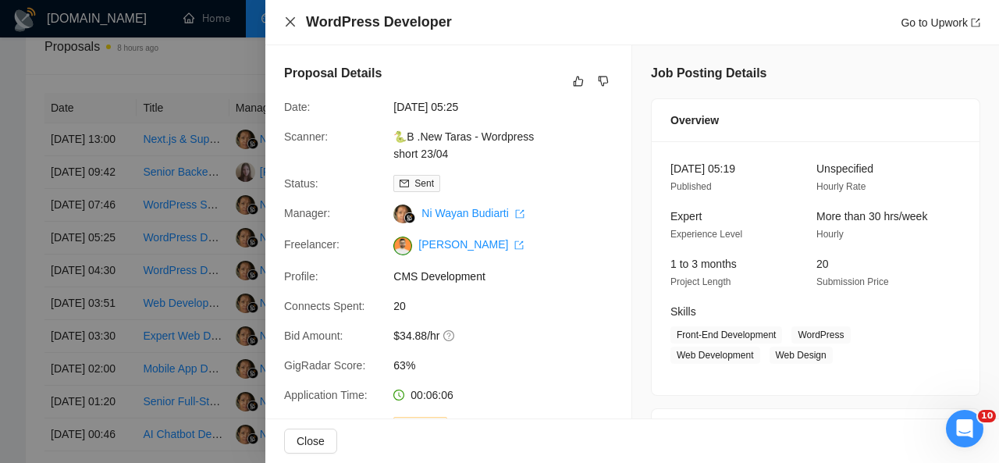
click at [294, 22] on icon "close" at bounding box center [290, 22] width 12 height 12
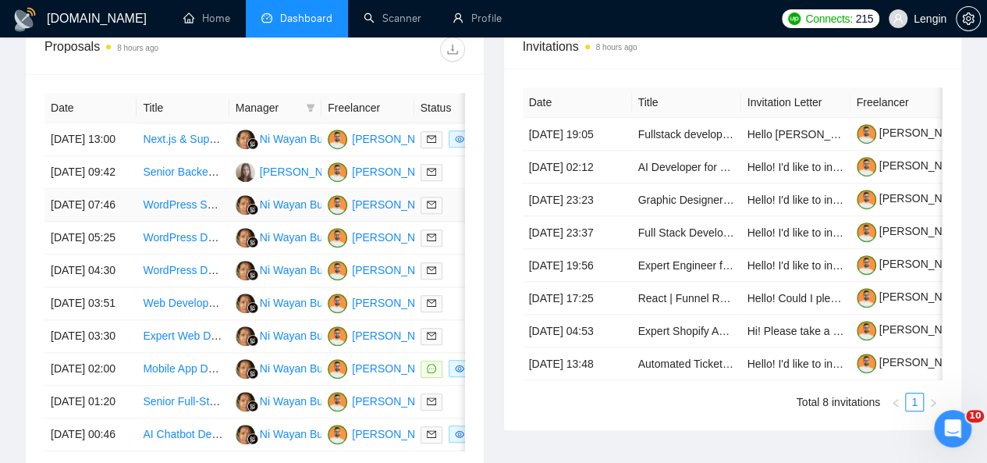
click at [213, 222] on td "WordPress Speed Optimization Expert Needed" at bounding box center [183, 205] width 92 height 33
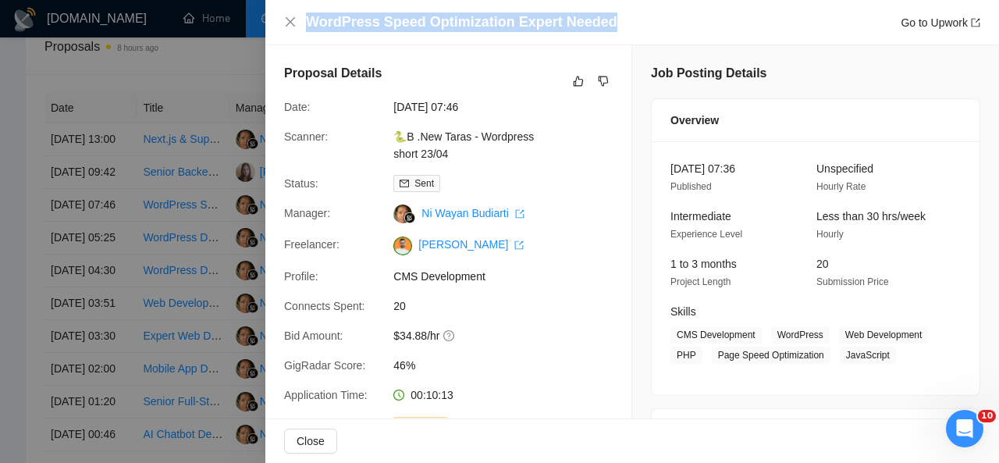
drag, startPoint x: 611, startPoint y: 18, endPoint x: 312, endPoint y: 15, distance: 299.0
click at [312, 15] on div "WordPress Speed Optimization Expert Needed Go to Upwork" at bounding box center [643, 22] width 674 height 20
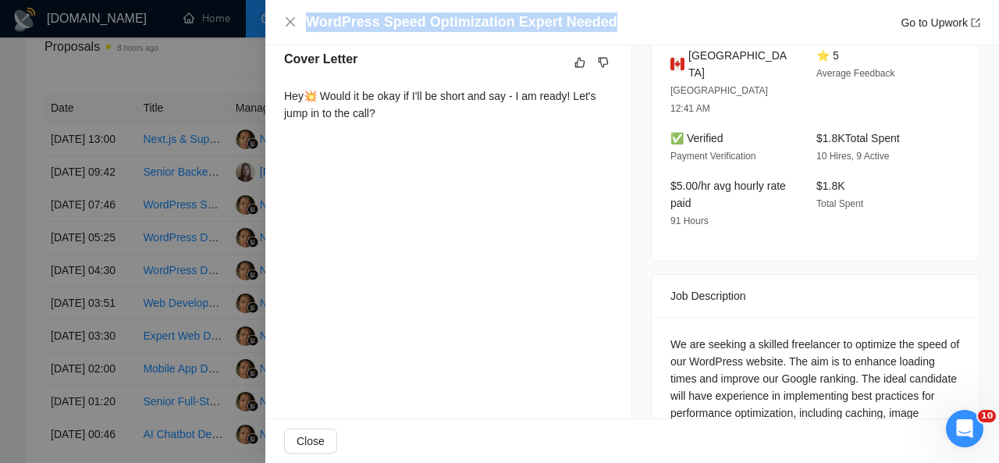
scroll to position [503, 0]
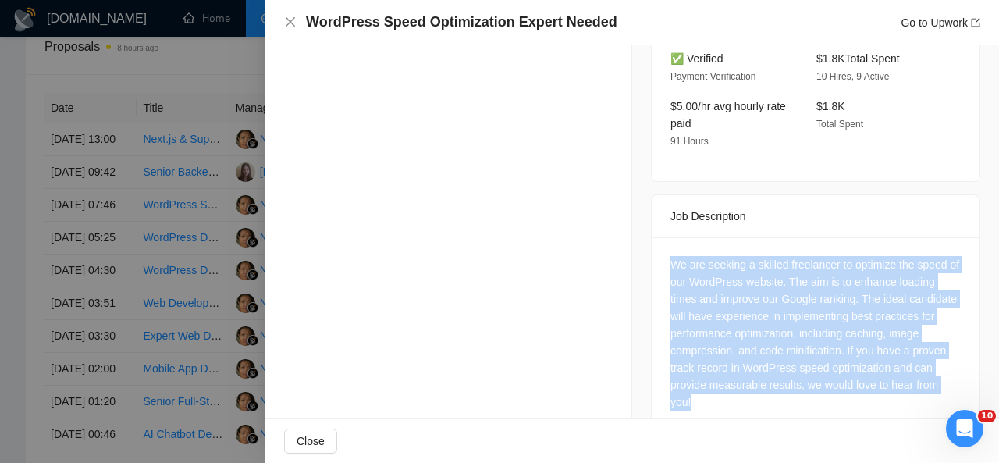
drag, startPoint x: 723, startPoint y: 368, endPoint x: 664, endPoint y: 230, distance: 149.3
click at [670, 256] on div "We are seeking a skilled freelancer to optimize the speed of our WordPress webs…" at bounding box center [815, 333] width 290 height 155
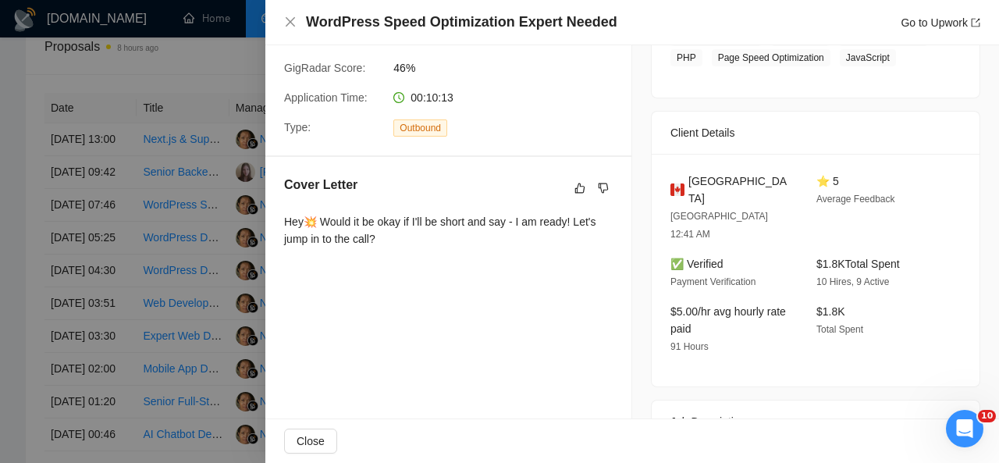
scroll to position [297, 0]
drag, startPoint x: 728, startPoint y: 181, endPoint x: 685, endPoint y: 177, distance: 43.1
click at [685, 177] on div "[GEOGRAPHIC_DATA]" at bounding box center [730, 190] width 121 height 34
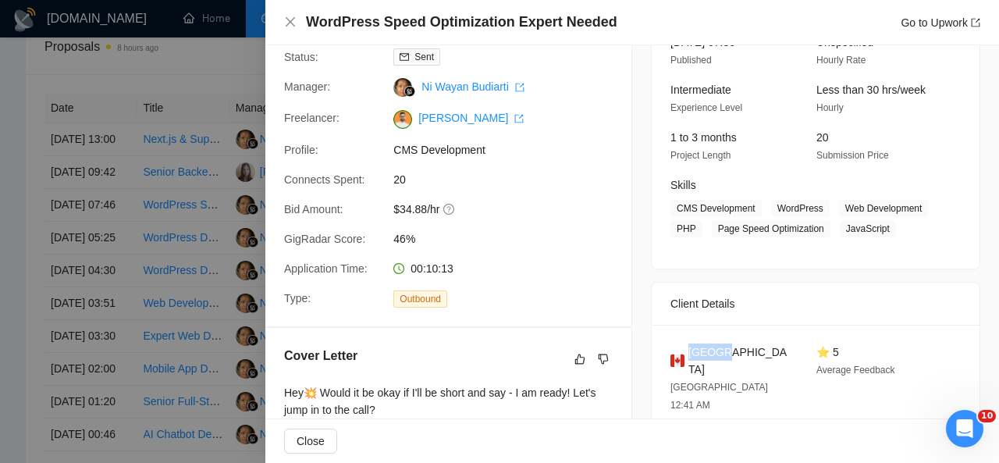
scroll to position [114, 0]
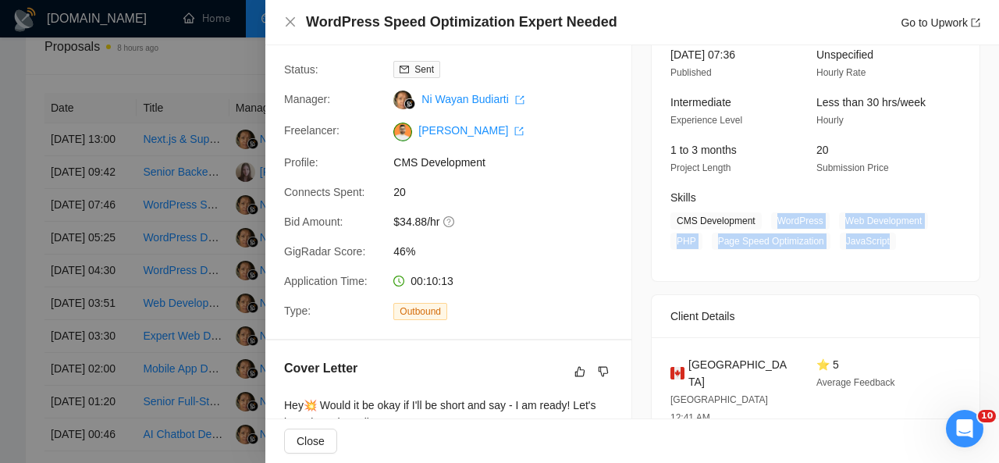
drag, startPoint x: 768, startPoint y: 216, endPoint x: 879, endPoint y: 243, distance: 114.0
click at [879, 243] on span "CMS Development WordPress Web Development PHP Page Speed Optimization JavaScript" at bounding box center [803, 230] width 267 height 37
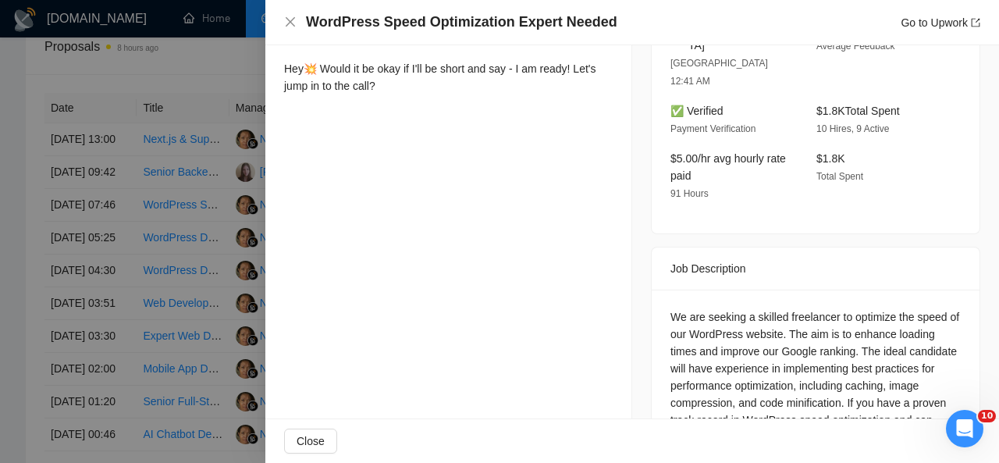
scroll to position [503, 0]
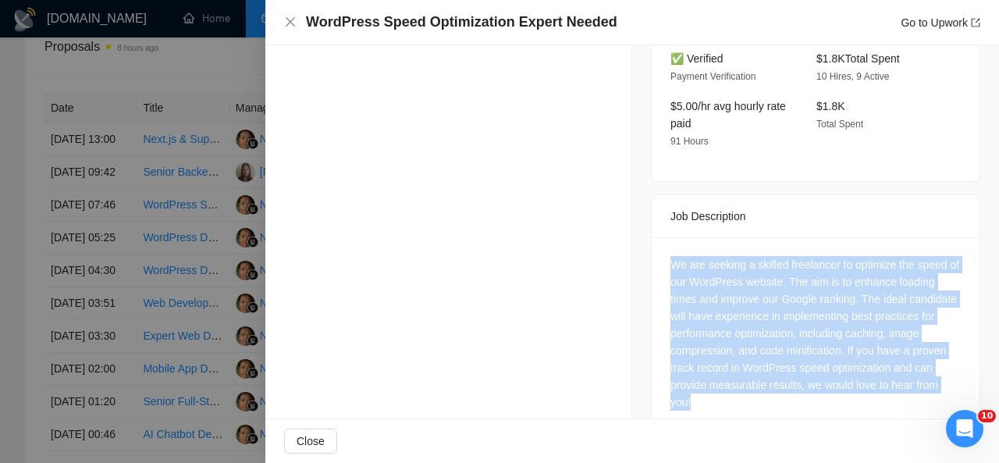
drag, startPoint x: 731, startPoint y: 366, endPoint x: 661, endPoint y: 232, distance: 151.5
click at [661, 237] on div "We are seeking a skilled freelancer to optimize the speed of our WordPress webs…" at bounding box center [816, 336] width 328 height 198
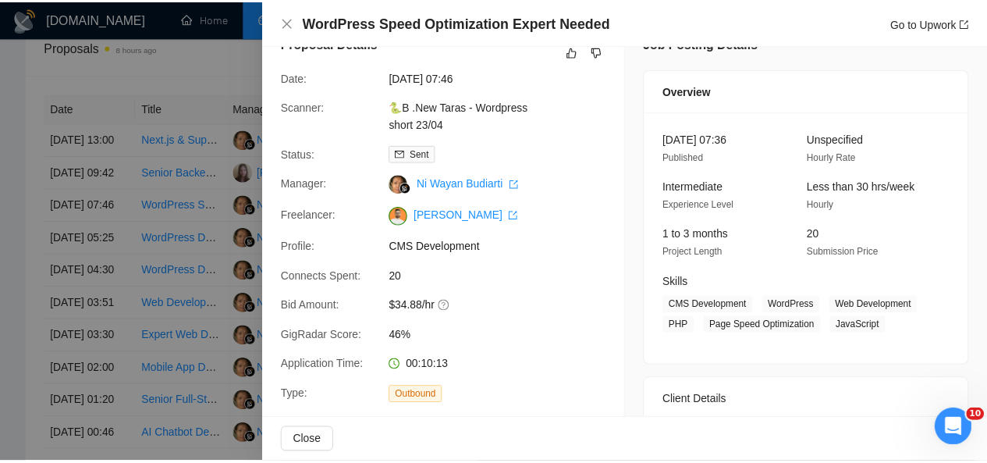
scroll to position [0, 0]
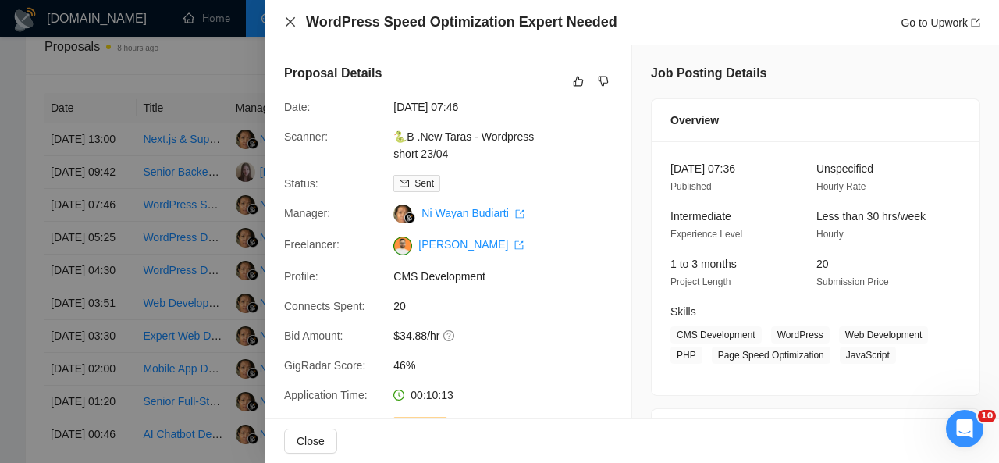
click at [292, 22] on icon "close" at bounding box center [290, 22] width 12 height 12
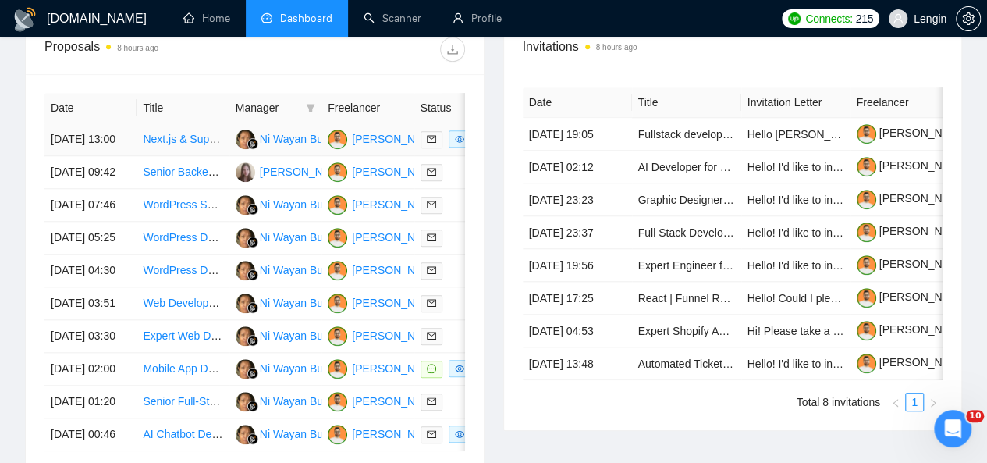
click at [194, 133] on td "Next.js & Supabase Developer for Healthcare Patient Portal" at bounding box center [183, 139] width 92 height 33
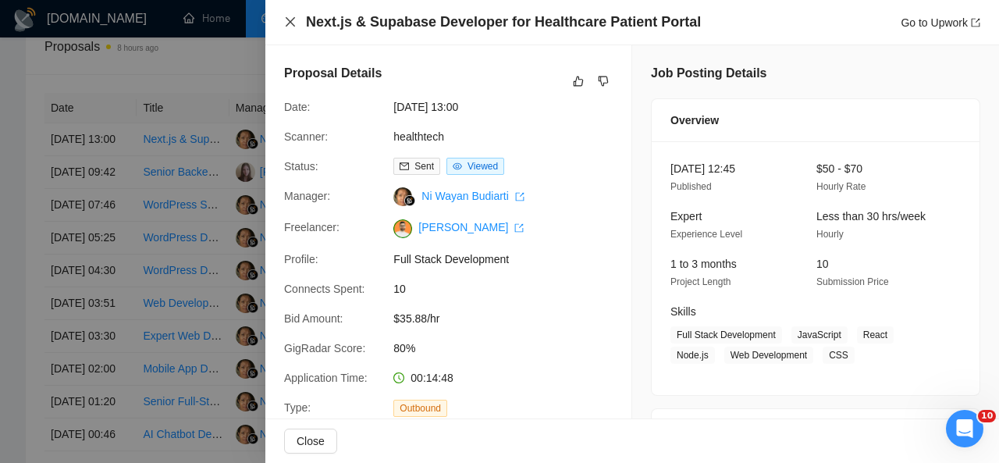
click at [289, 22] on icon "close" at bounding box center [290, 21] width 9 height 9
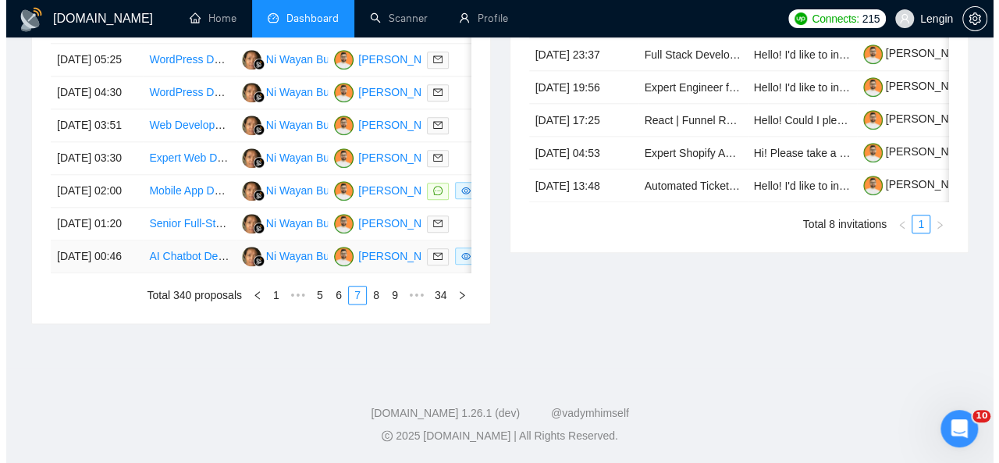
scroll to position [852, 0]
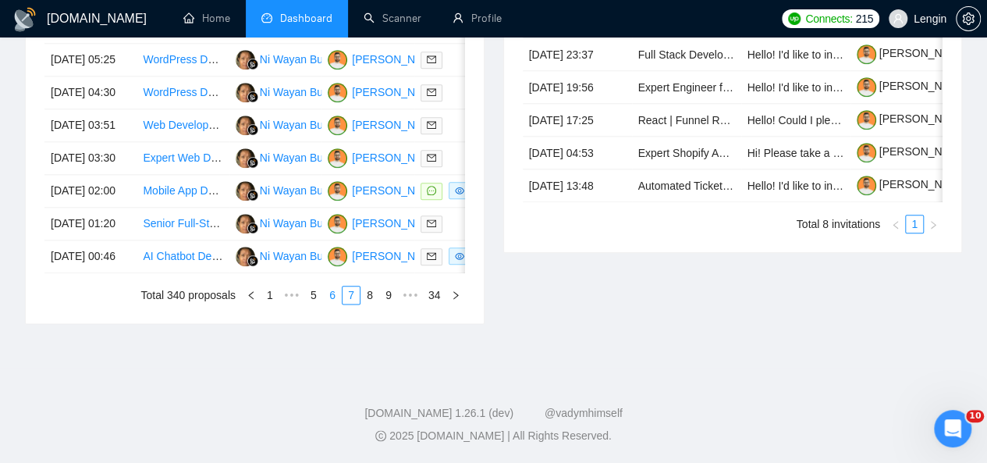
click at [339, 304] on link "6" at bounding box center [332, 294] width 17 height 17
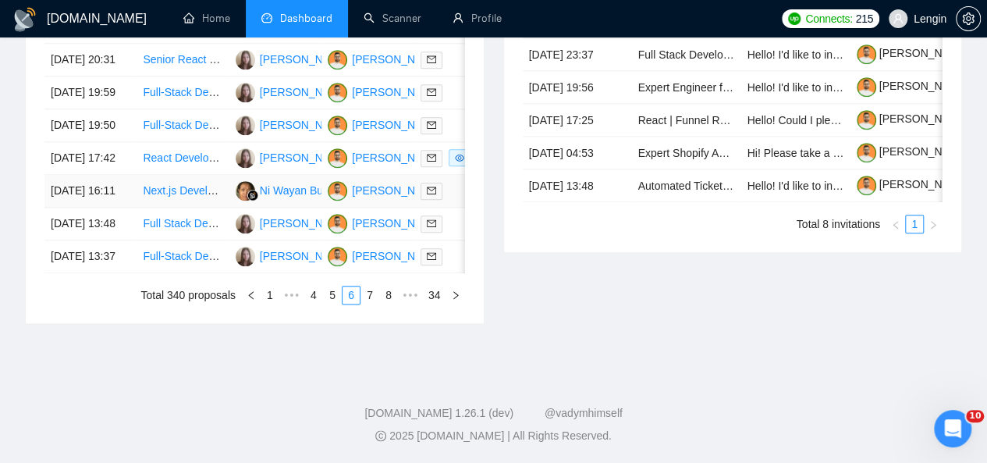
click at [209, 208] on td "Next.js Developer with 6 Month Contract" at bounding box center [183, 191] width 92 height 33
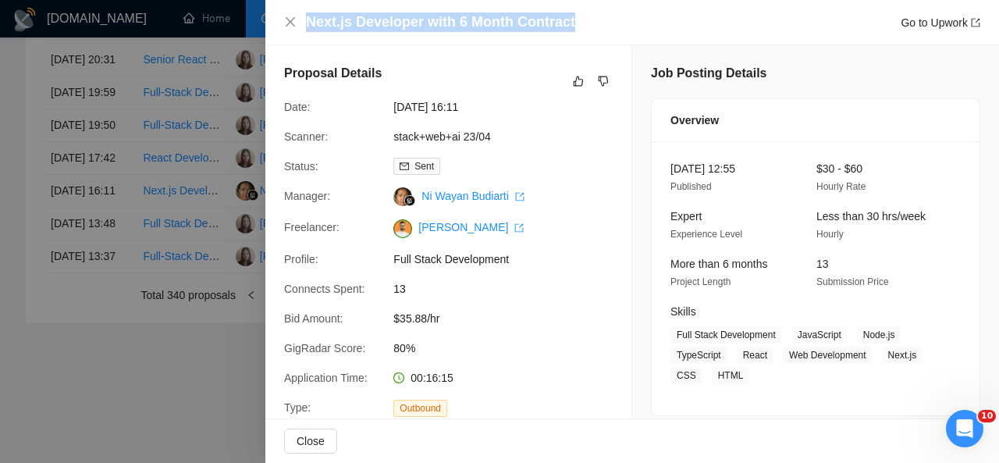
drag, startPoint x: 573, startPoint y: 23, endPoint x: 306, endPoint y: 21, distance: 267.0
click at [306, 21] on div "Next.js Developer with 6 Month Contract Go to Upwork" at bounding box center [643, 22] width 674 height 20
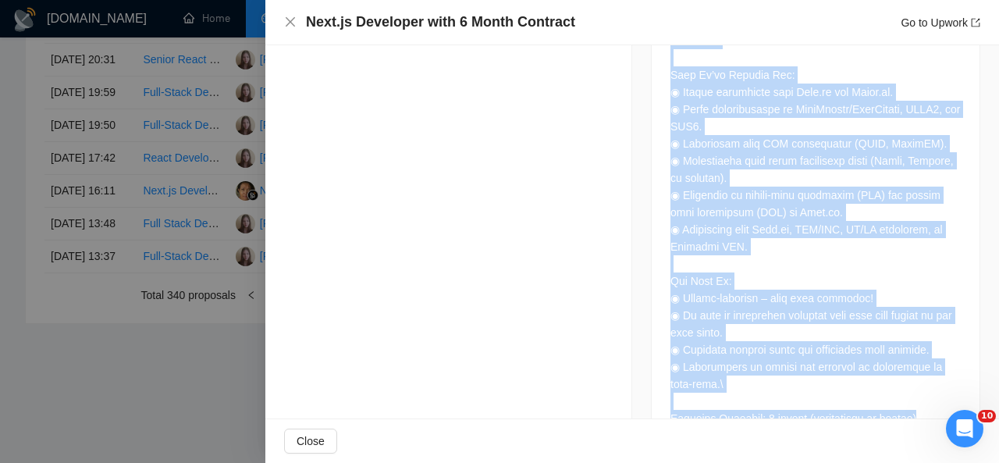
scroll to position [1038, 0]
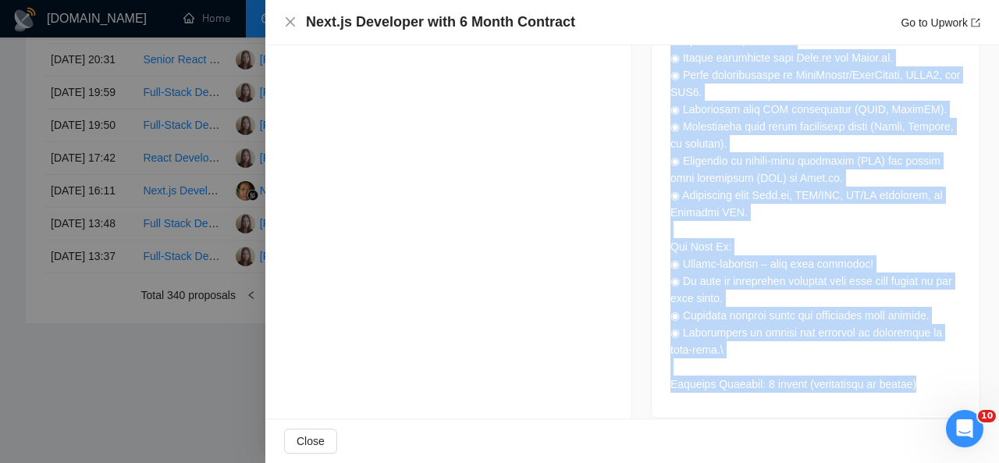
drag, startPoint x: 660, startPoint y: 115, endPoint x: 917, endPoint y: 365, distance: 358.2
click at [917, 365] on div at bounding box center [816, 60] width 328 height 713
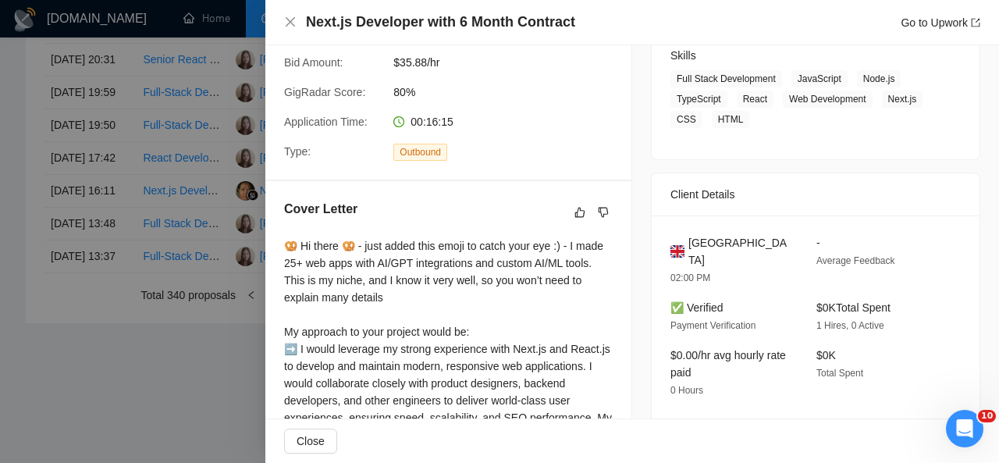
scroll to position [180, 0]
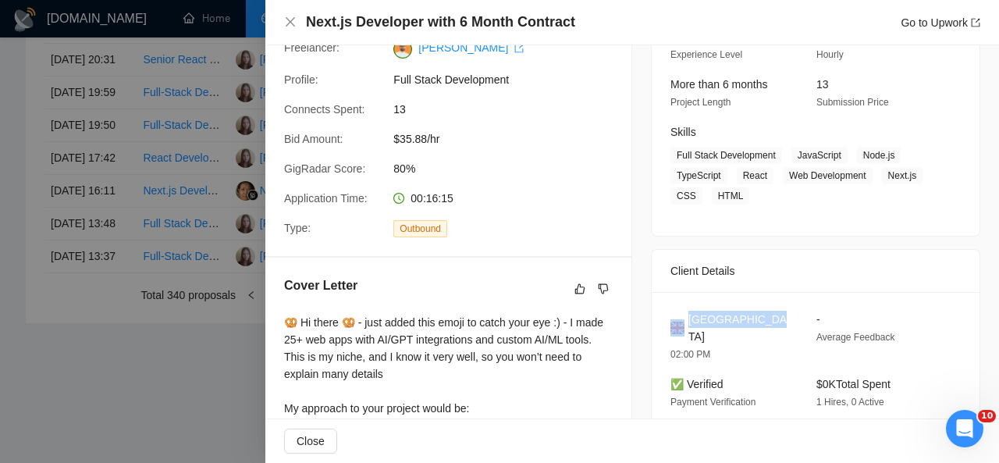
drag, startPoint x: 767, startPoint y: 317, endPoint x: 676, endPoint y: 322, distance: 90.7
click at [676, 322] on div "[GEOGRAPHIC_DATA]" at bounding box center [730, 328] width 121 height 34
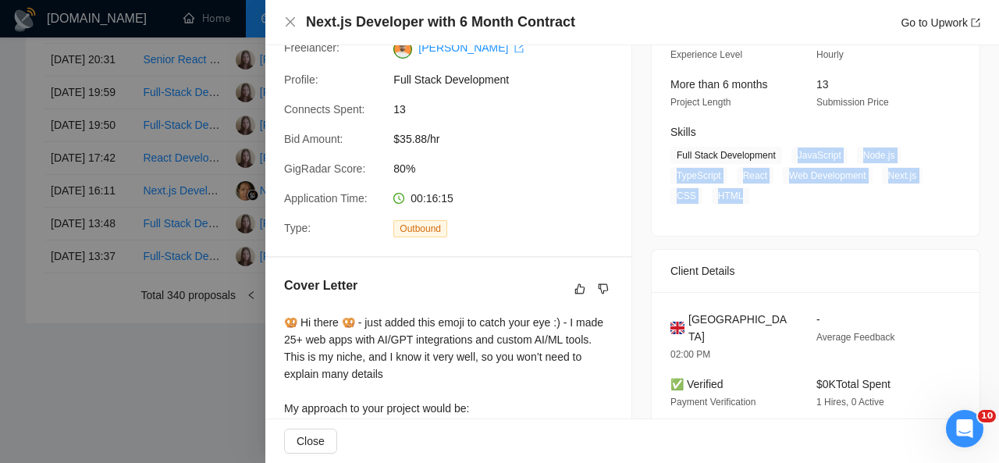
drag, startPoint x: 785, startPoint y: 151, endPoint x: 743, endPoint y: 198, distance: 63.0
click at [743, 198] on span "Full Stack Development JavaScript Node.js TypeScript React Web Development Next…" at bounding box center [803, 176] width 267 height 58
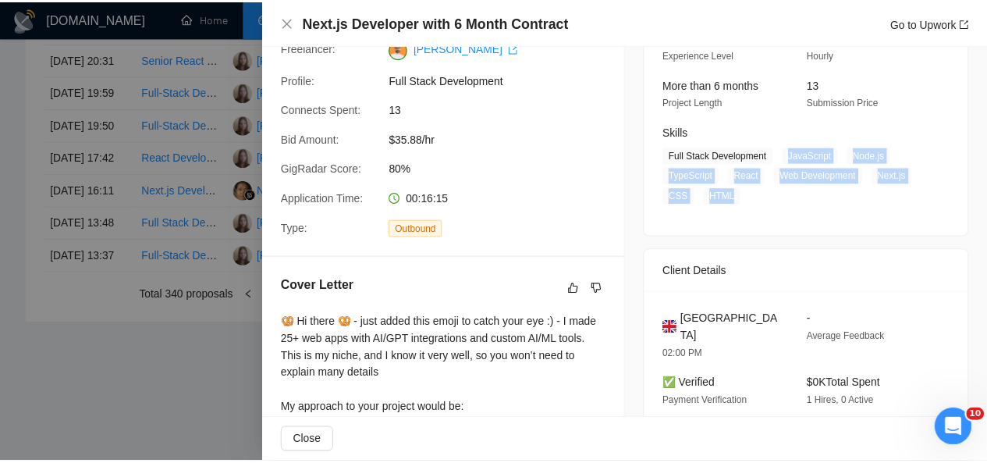
scroll to position [83, 0]
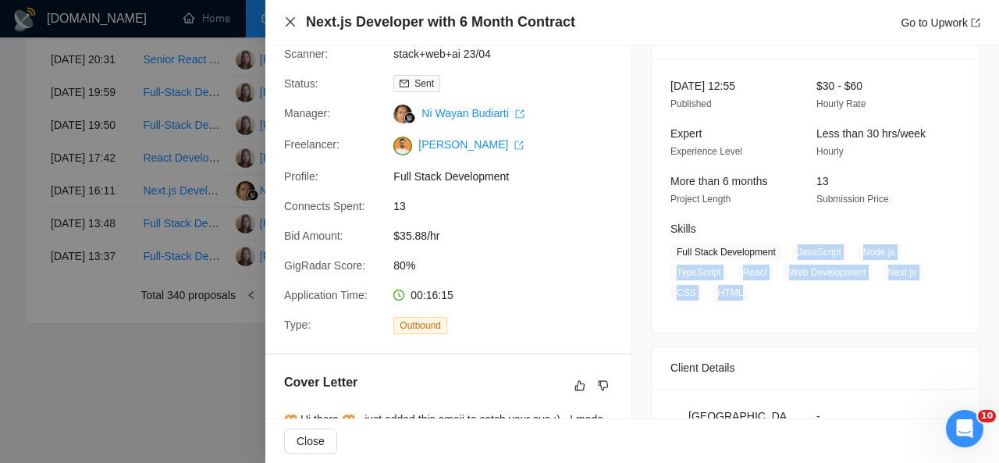
click at [292, 22] on icon "close" at bounding box center [290, 22] width 12 height 12
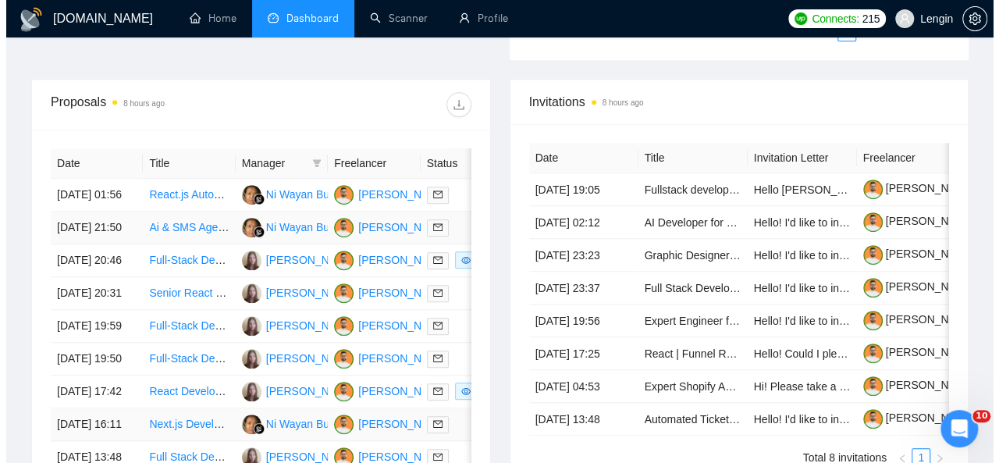
scroll to position [582, 0]
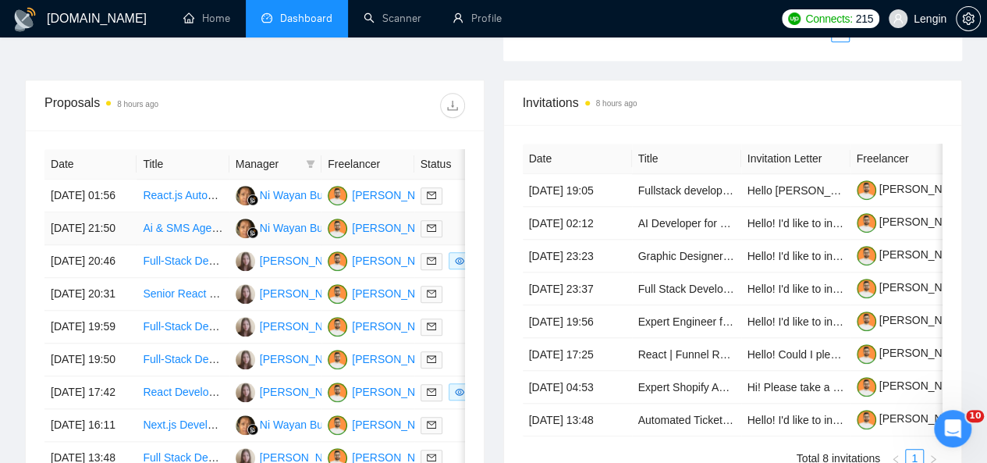
click at [197, 236] on td "Ai & SMS Agent Development for High Level (Go High Level) for Marketing Agency" at bounding box center [183, 228] width 92 height 33
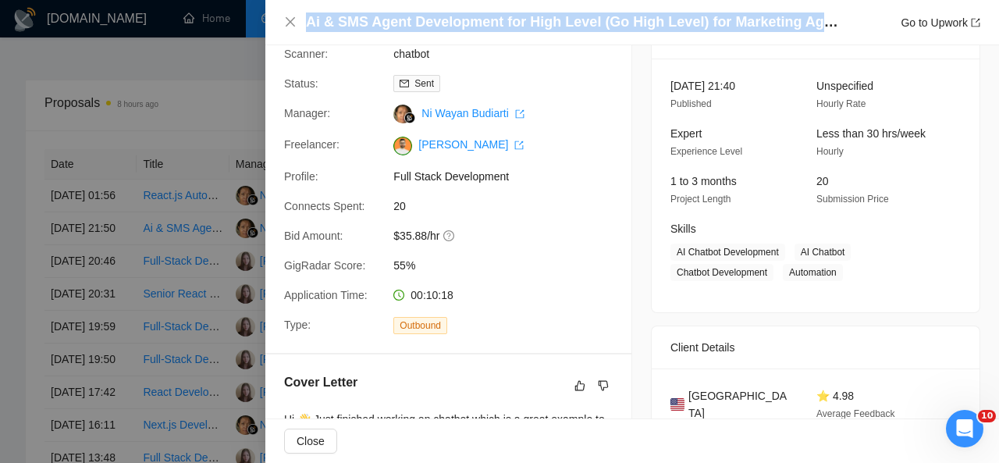
drag, startPoint x: 840, startPoint y: 23, endPoint x: 308, endPoint y: 29, distance: 532.4
click at [308, 29] on div "Ai & SMS Agent Development for High Level (Go High Level) for Marketing Agency …" at bounding box center [643, 22] width 674 height 20
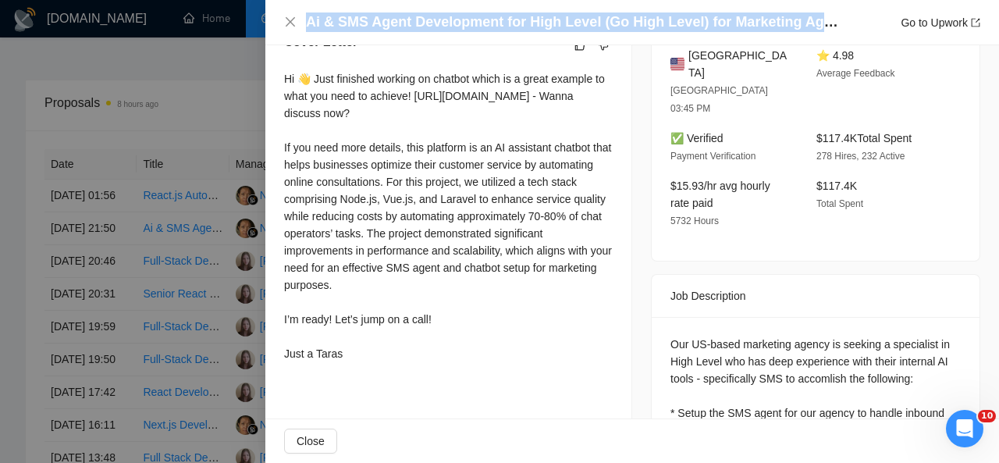
scroll to position [421, 0]
drag, startPoint x: 281, startPoint y: 82, endPoint x: 418, endPoint y: 382, distance: 329.4
click at [418, 382] on div "Cover Letter Hi 👋 Just finished working on chatbot which is a great example to …" at bounding box center [448, 202] width 366 height 373
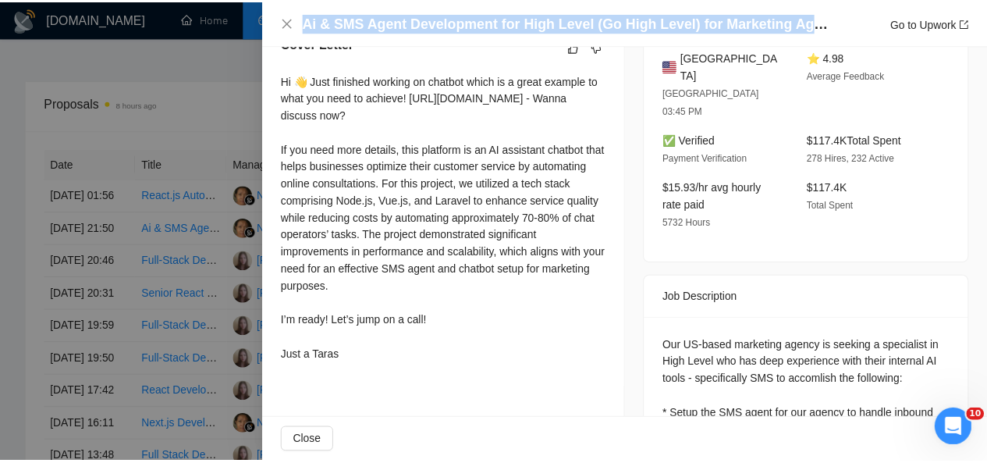
scroll to position [0, 0]
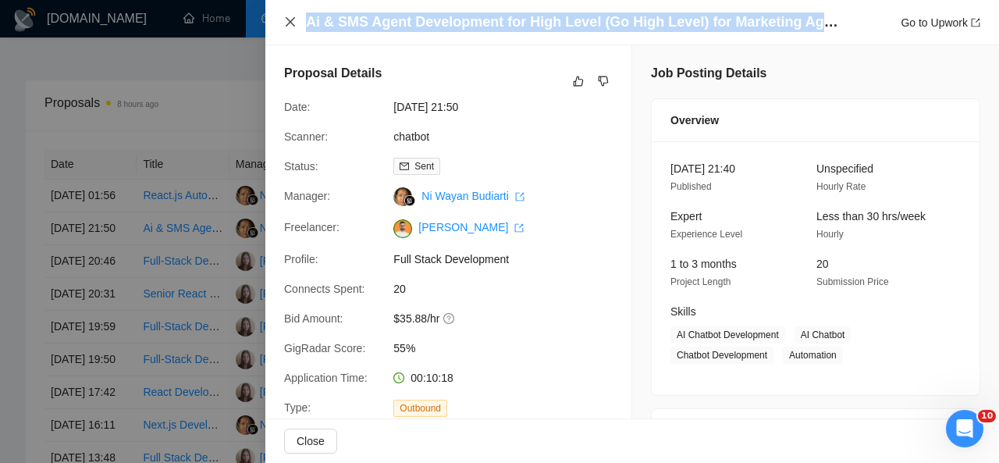
click at [287, 23] on icon "close" at bounding box center [290, 22] width 12 height 12
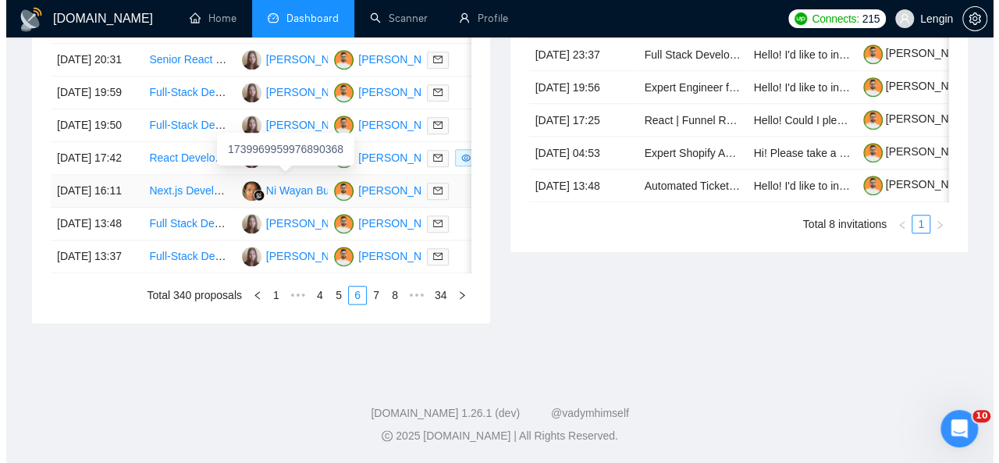
scroll to position [848, 0]
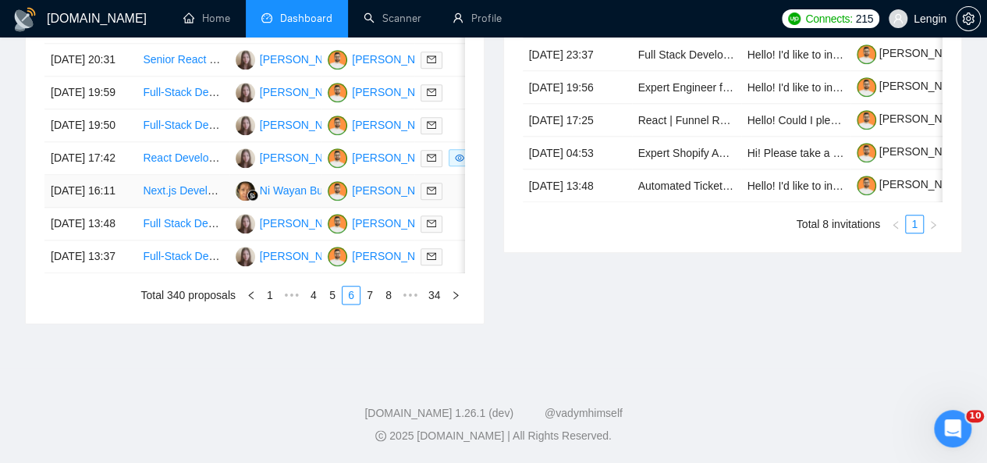
click at [205, 208] on td "Next.js Developer with 6 Month Contract" at bounding box center [183, 191] width 92 height 33
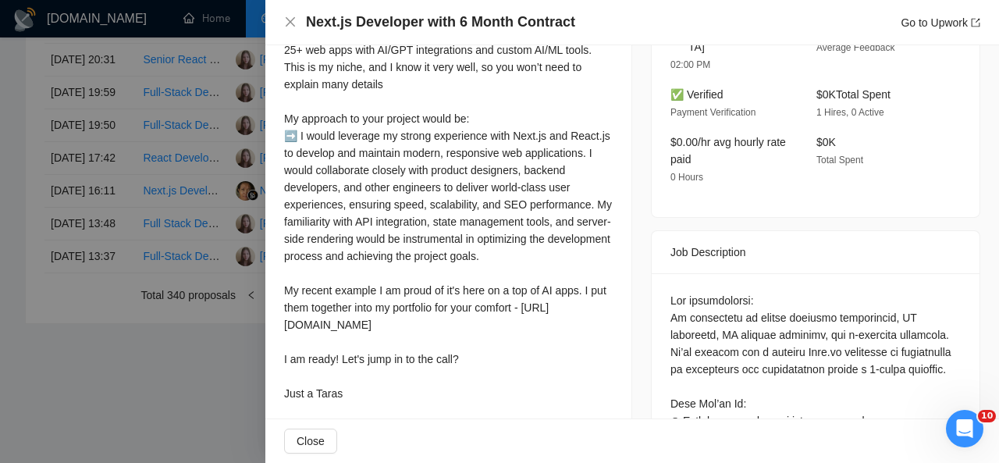
scroll to position [441, 0]
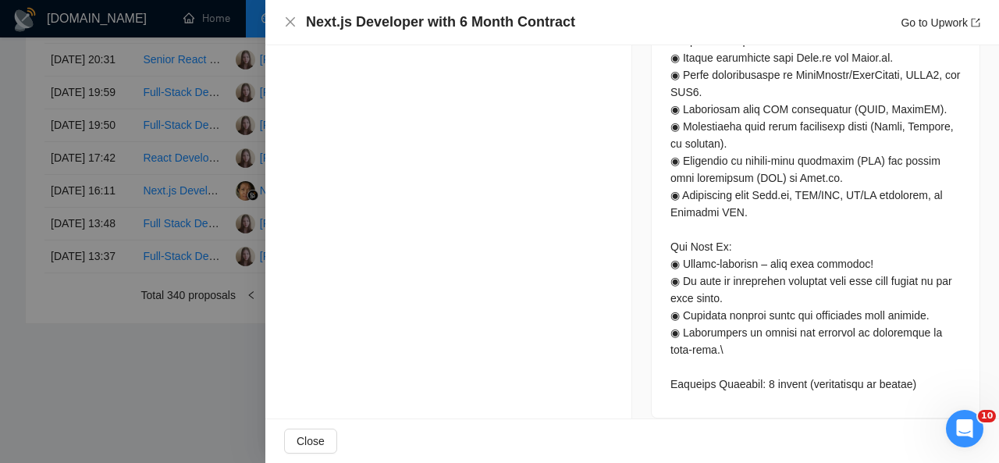
drag, startPoint x: 284, startPoint y: 59, endPoint x: 379, endPoint y: 212, distance: 180.2
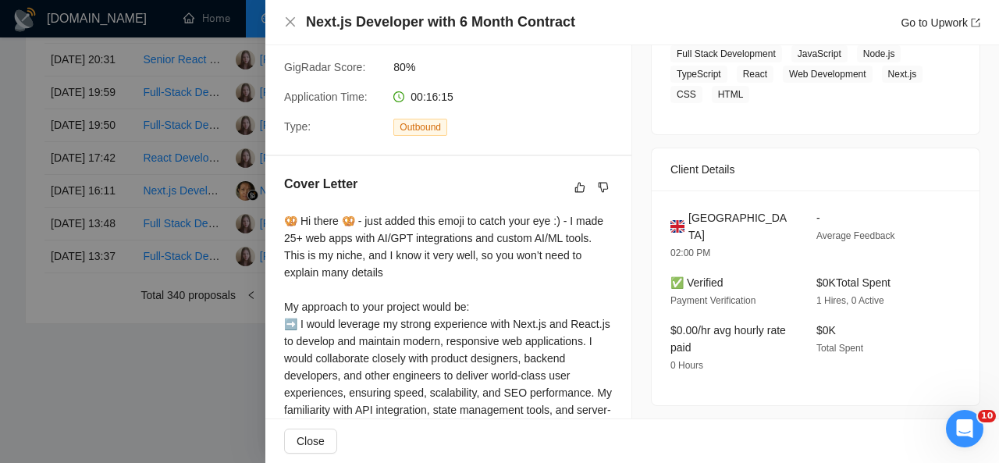
scroll to position [280, 0]
click at [435, 268] on div "🥨 Hi there 🥨 - just added this emoji to catch your eye :) - I made 25+ web apps…" at bounding box center [448, 402] width 329 height 378
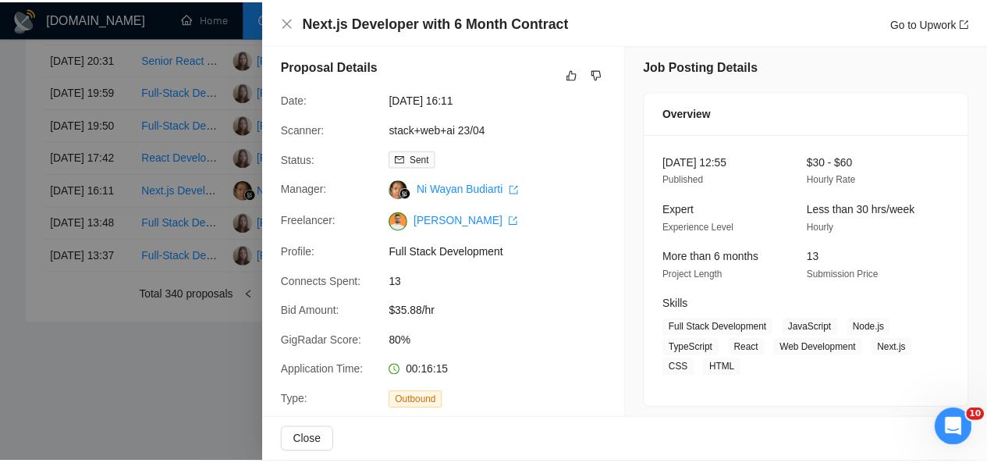
scroll to position [0, 0]
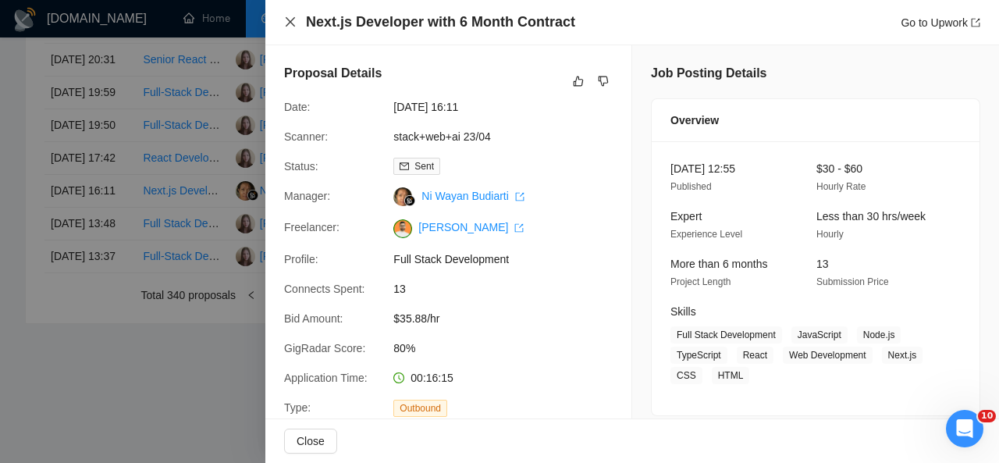
click at [292, 18] on icon "close" at bounding box center [290, 22] width 12 height 12
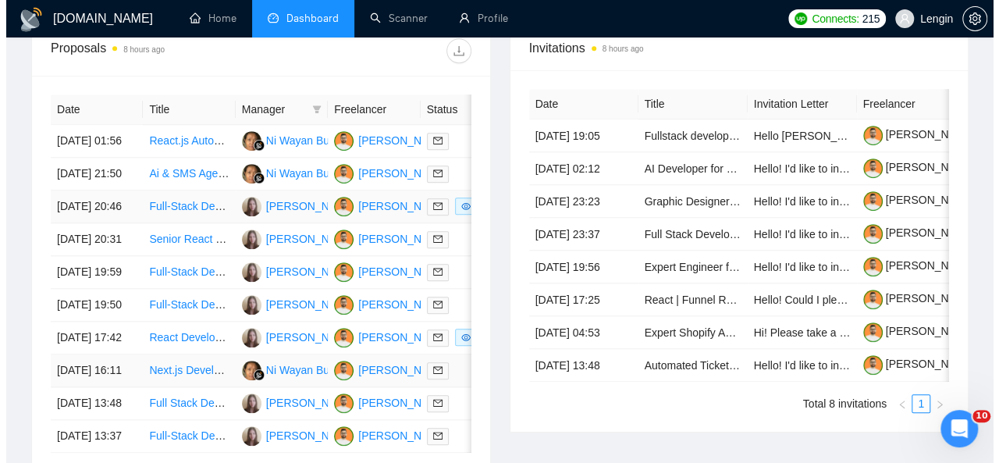
scroll to position [631, 0]
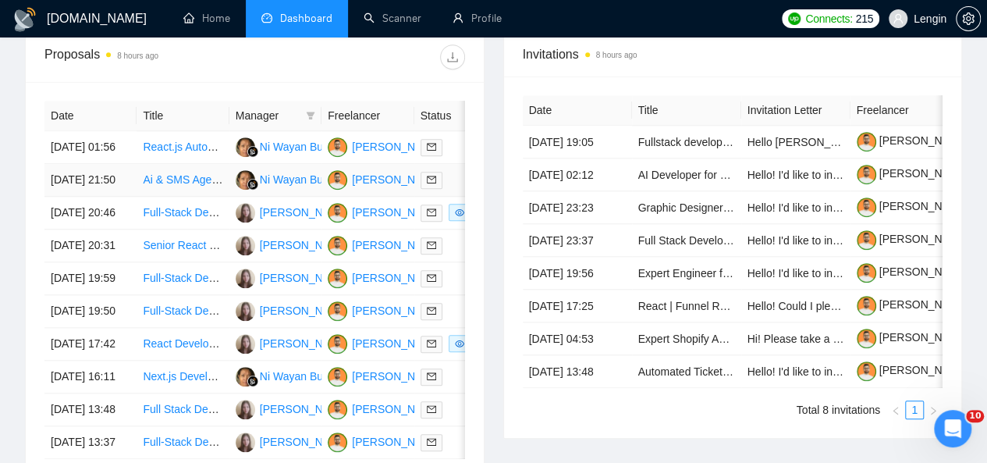
click at [186, 193] on td "Ai & SMS Agent Development for High Level (Go High Level) for Marketing Agency" at bounding box center [183, 180] width 92 height 33
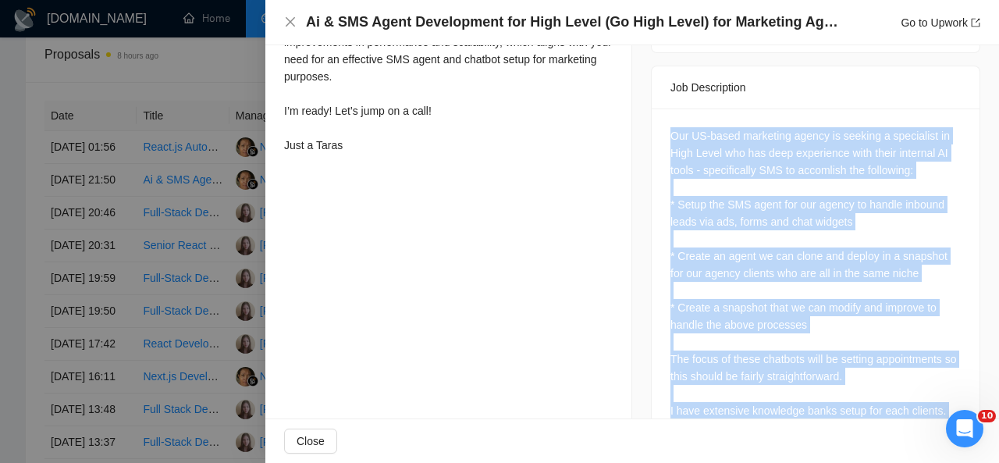
scroll to position [709, 0]
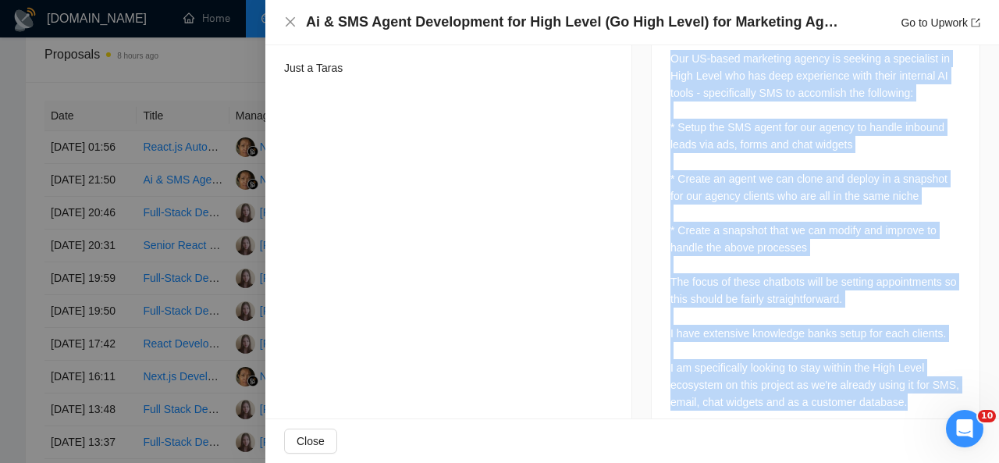
drag, startPoint x: 666, startPoint y: 102, endPoint x: 912, endPoint y: 361, distance: 357.2
click at [912, 361] on div "Our US-based marketing agency is seeking a specialist in High Level who has dee…" at bounding box center [815, 230] width 290 height 361
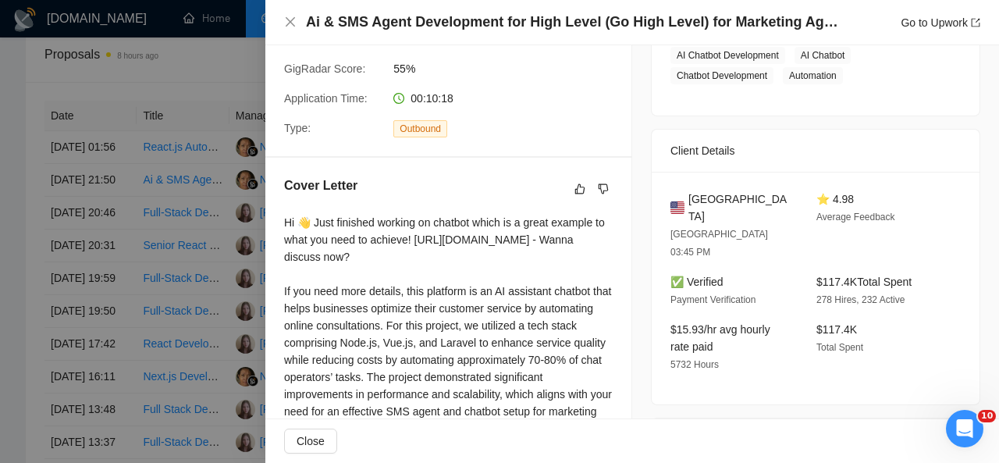
scroll to position [283, 0]
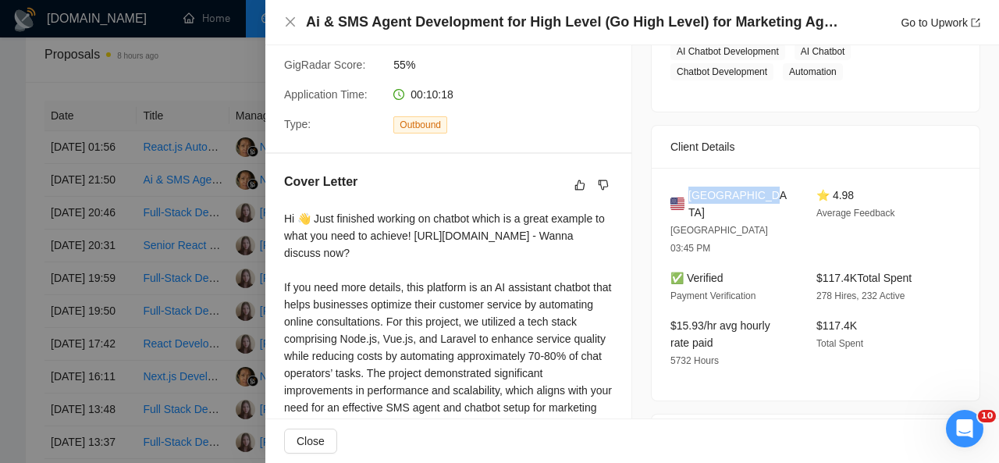
drag, startPoint x: 754, startPoint y: 194, endPoint x: 687, endPoint y: 190, distance: 67.2
click at [687, 190] on div "[GEOGRAPHIC_DATA]" at bounding box center [730, 204] width 121 height 34
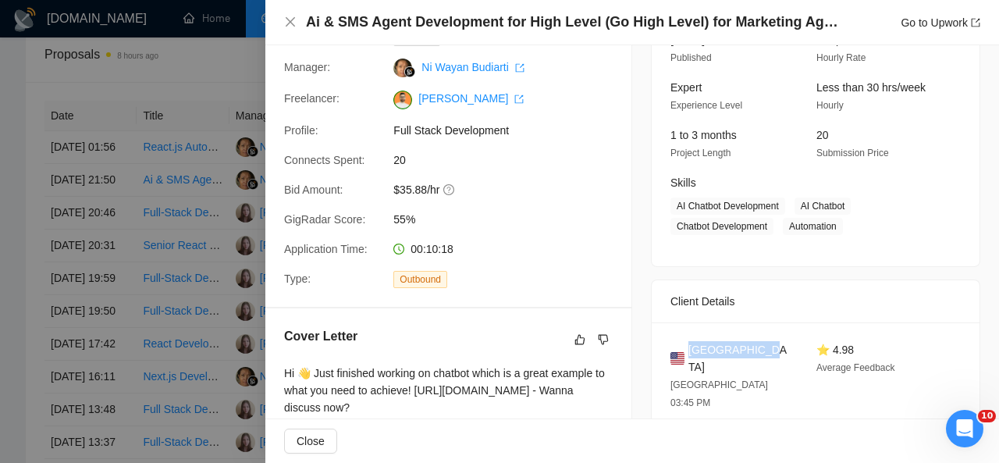
scroll to position [125, 0]
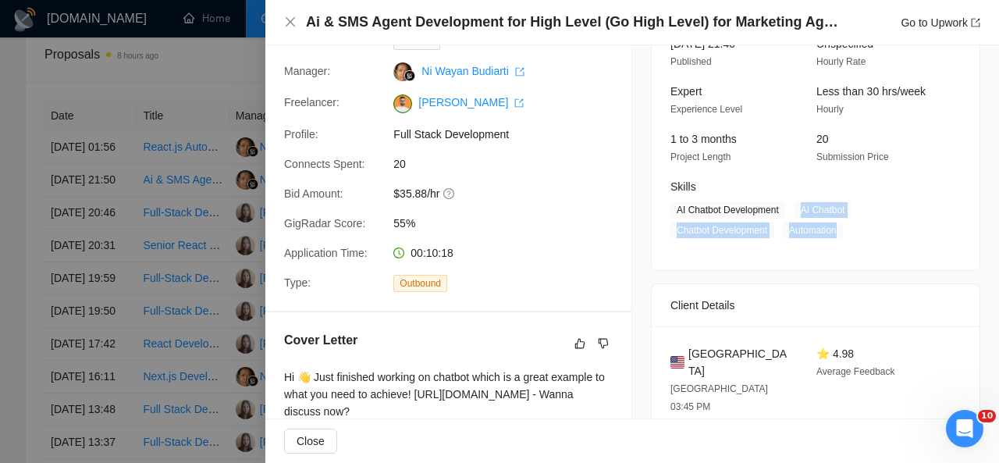
drag, startPoint x: 795, startPoint y: 212, endPoint x: 835, endPoint y: 229, distance: 44.4
click at [835, 229] on span "AI Chatbot Development AI Chatbot Chatbot Development Automation" at bounding box center [803, 219] width 267 height 37
click at [287, 22] on icon "close" at bounding box center [290, 22] width 12 height 12
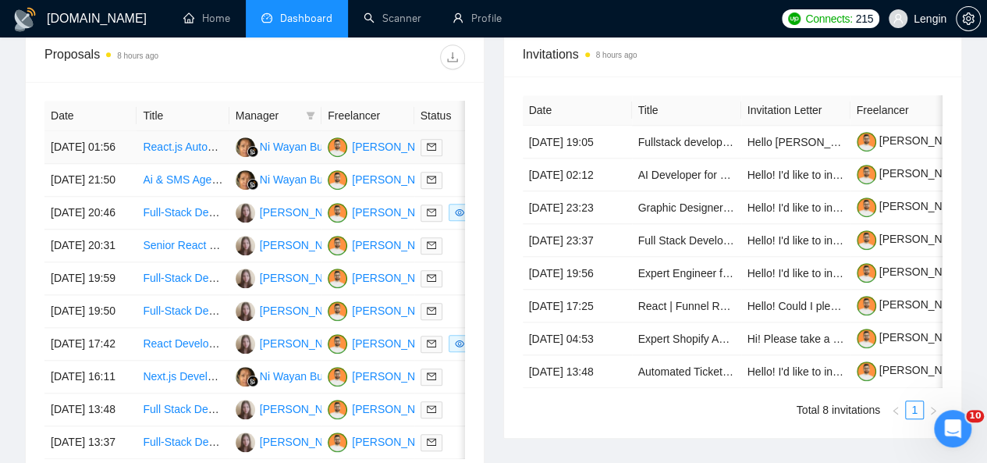
click at [203, 142] on td "React.js Automation Testing Expert for CEF Native Software Review" at bounding box center [183, 147] width 92 height 33
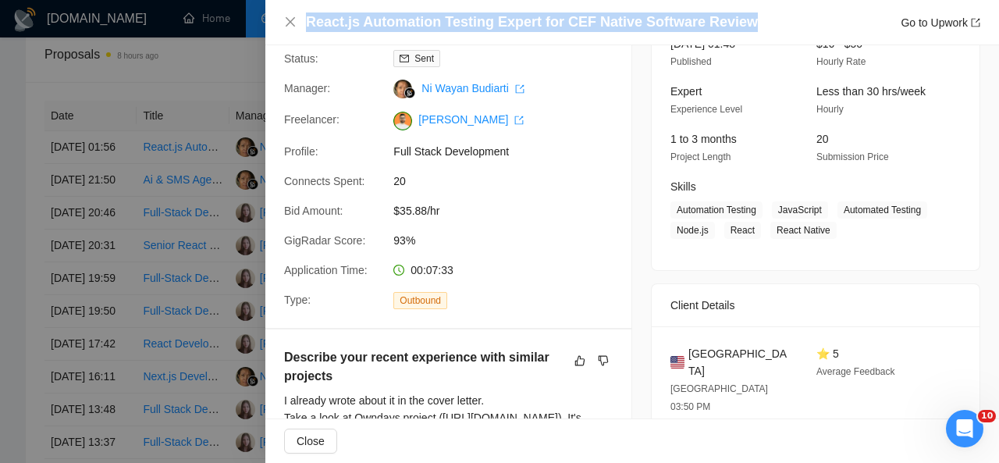
drag, startPoint x: 734, startPoint y: 26, endPoint x: 309, endPoint y: 20, distance: 424.7
click at [309, 20] on div "React.js Automation Testing Expert for CEF Native Software Review Go to Upwork" at bounding box center [643, 22] width 674 height 20
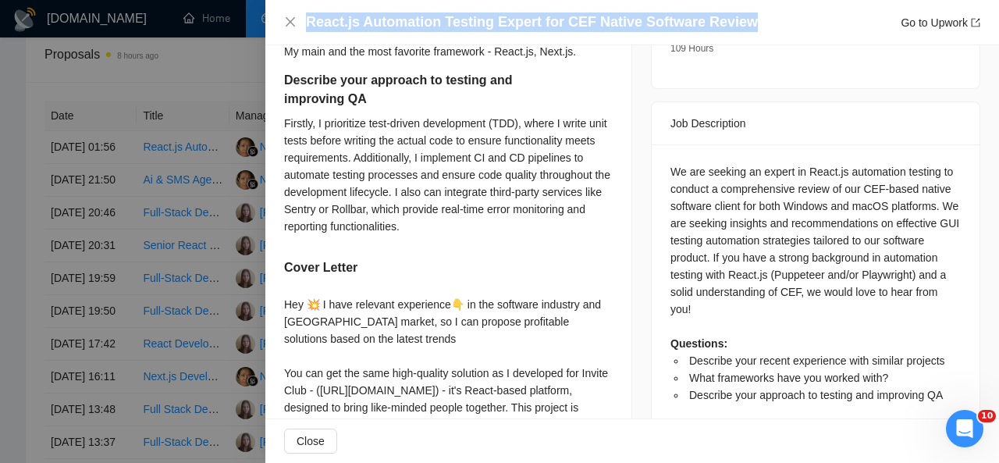
scroll to position [598, 0]
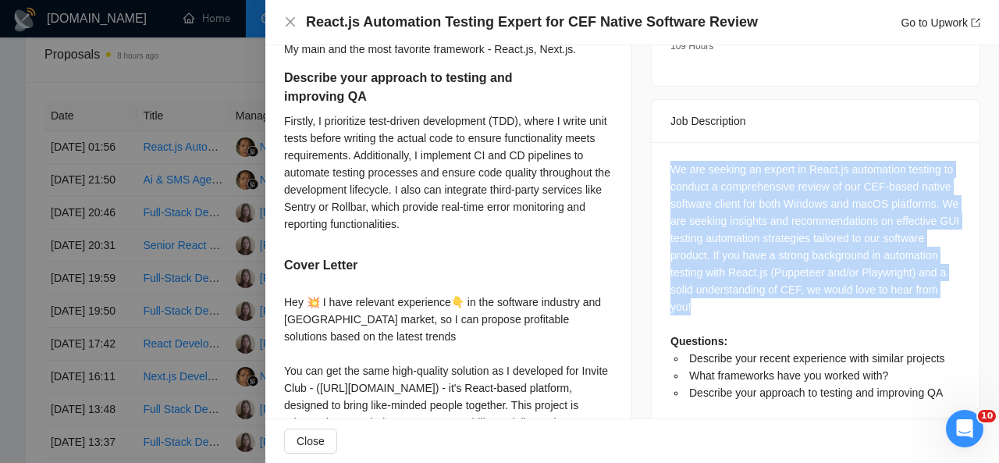
drag, startPoint x: 713, startPoint y: 272, endPoint x: 648, endPoint y: 119, distance: 166.1
click at [652, 142] on div "We are seeking an expert in React.js automation testing to conduct a comprehens…" at bounding box center [816, 286] width 328 height 289
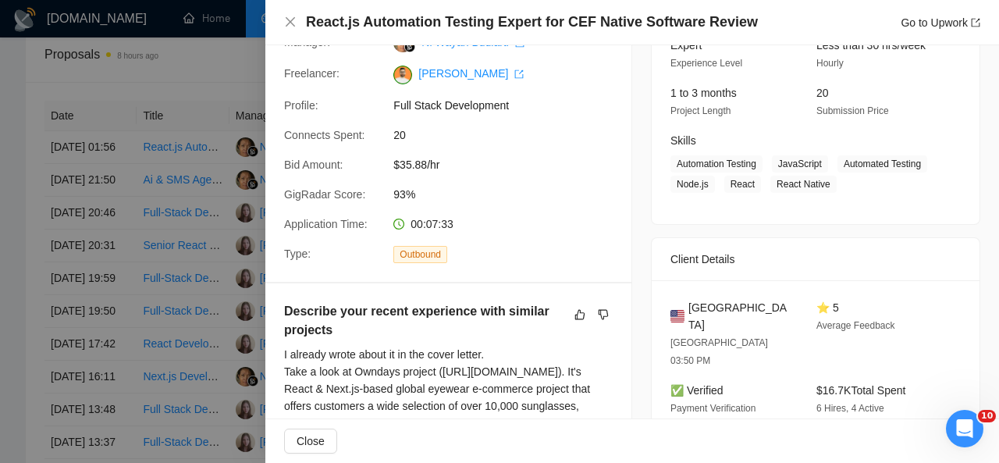
scroll to position [163, 0]
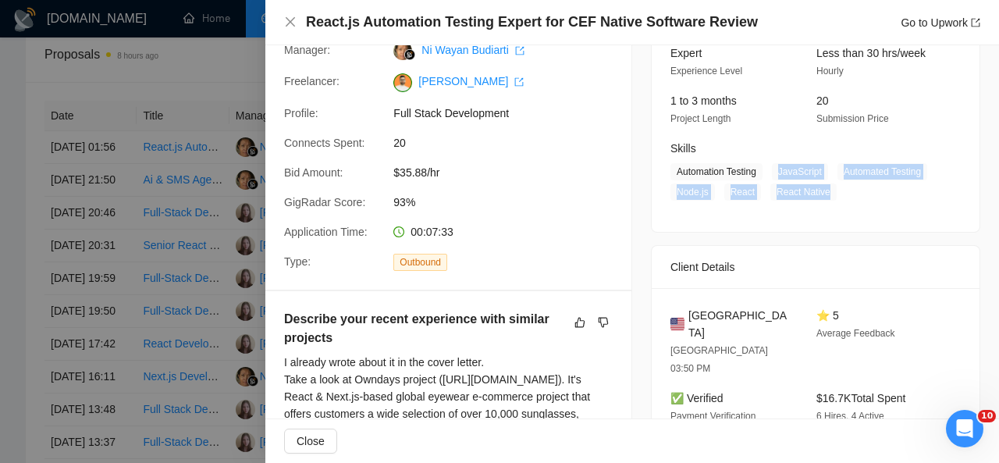
drag, startPoint x: 768, startPoint y: 169, endPoint x: 837, endPoint y: 193, distance: 72.6
click at [837, 193] on span "Automation Testing JavaScript Automated Testing Node.js React React Native" at bounding box center [803, 181] width 267 height 37
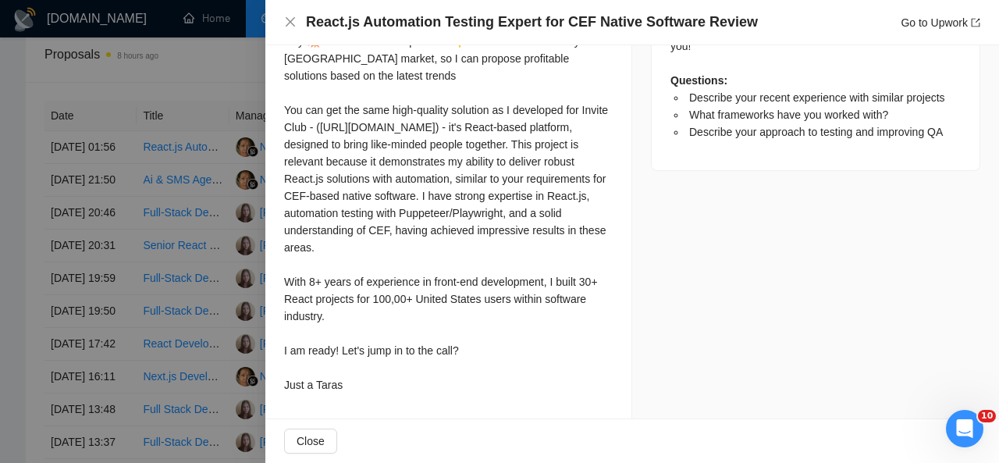
scroll to position [893, 0]
drag, startPoint x: 286, startPoint y: 69, endPoint x: 437, endPoint y: 388, distance: 353.3
click at [437, 388] on div "Hey 💥 I have relevant experience👇 in the software industry and [GEOGRAPHIC_DATA…" at bounding box center [448, 213] width 329 height 361
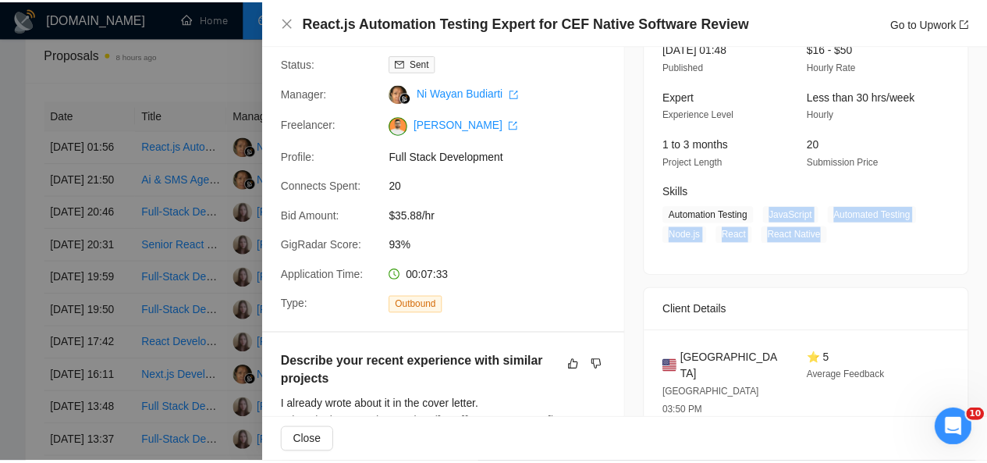
scroll to position [0, 0]
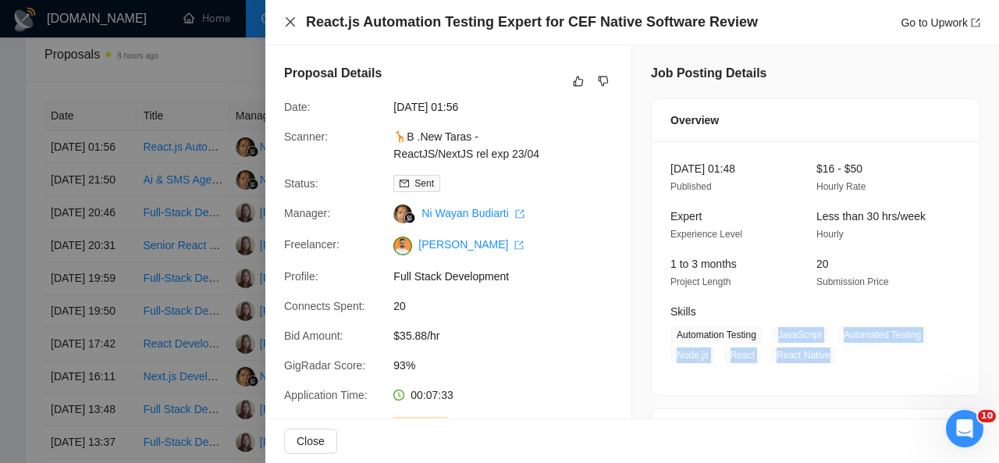
click at [289, 23] on icon "close" at bounding box center [290, 21] width 9 height 9
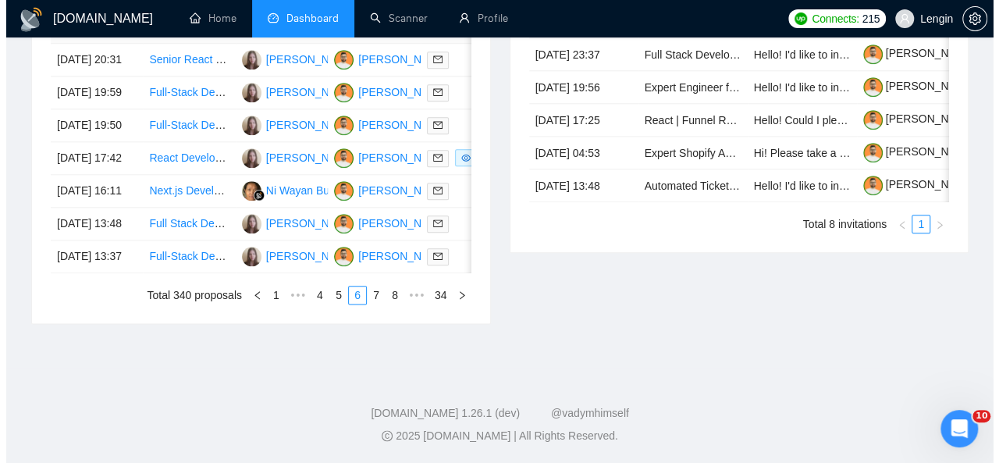
scroll to position [847, 0]
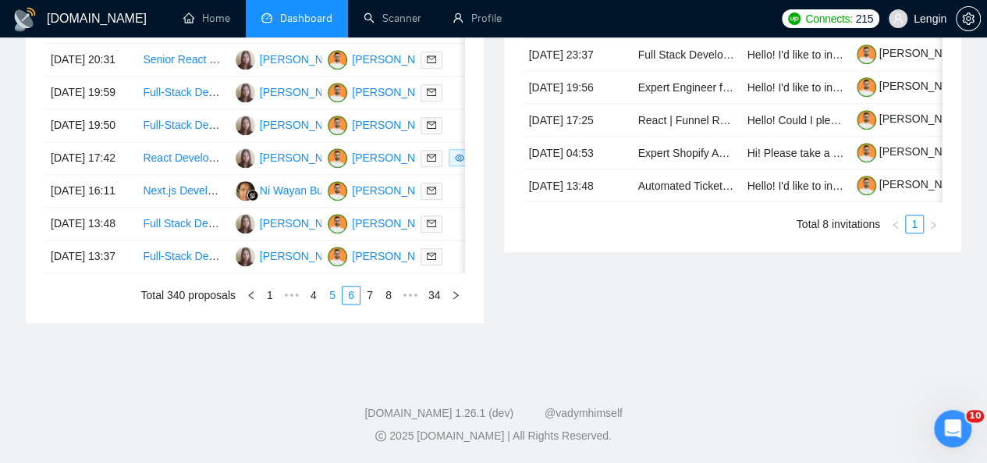
click at [338, 304] on link "5" at bounding box center [332, 294] width 17 height 17
click at [195, 273] on td "AI-Powered Billing and Coding SAAS Developer Needed" at bounding box center [183, 256] width 92 height 33
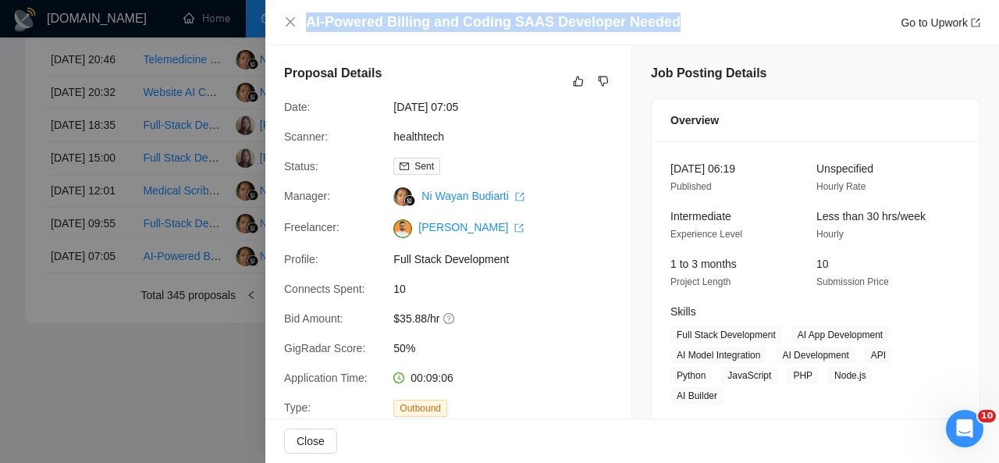
drag, startPoint x: 670, startPoint y: 20, endPoint x: 301, endPoint y: 24, distance: 369.2
click at [301, 24] on div "AI-Powered Billing and Coding SAAS Developer Needed Go to Upwork" at bounding box center [632, 22] width 696 height 20
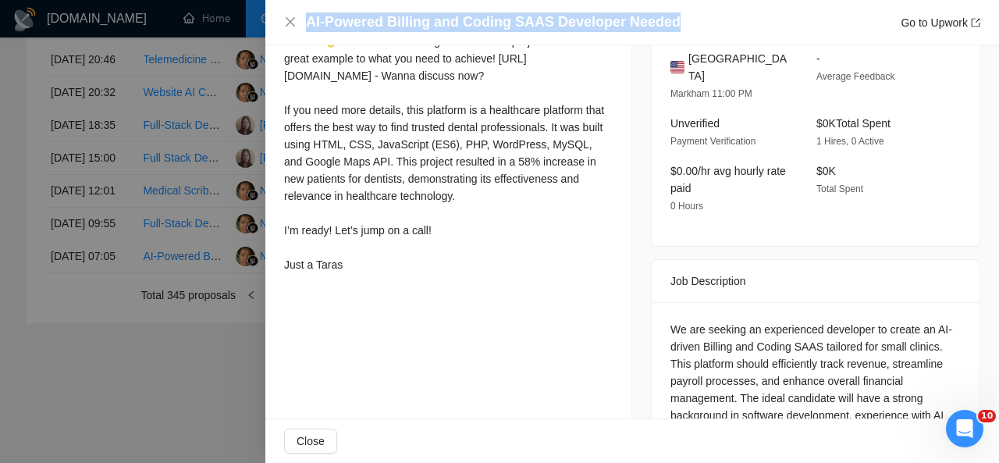
scroll to position [372, 0]
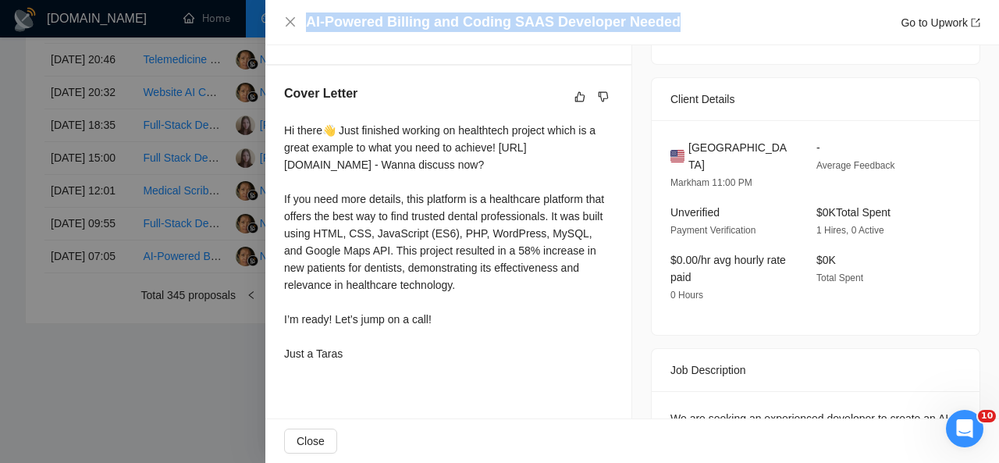
drag, startPoint x: 282, startPoint y: 130, endPoint x: 356, endPoint y: 374, distance: 254.6
click at [356, 374] on div "Cover Letter Hi there👋 Just finished working on healthtech project which is a g…" at bounding box center [448, 227] width 366 height 322
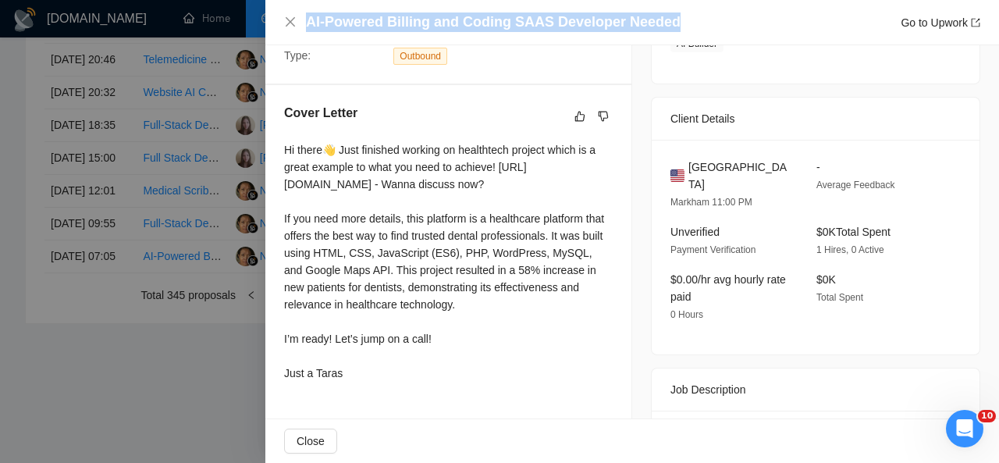
scroll to position [540, 0]
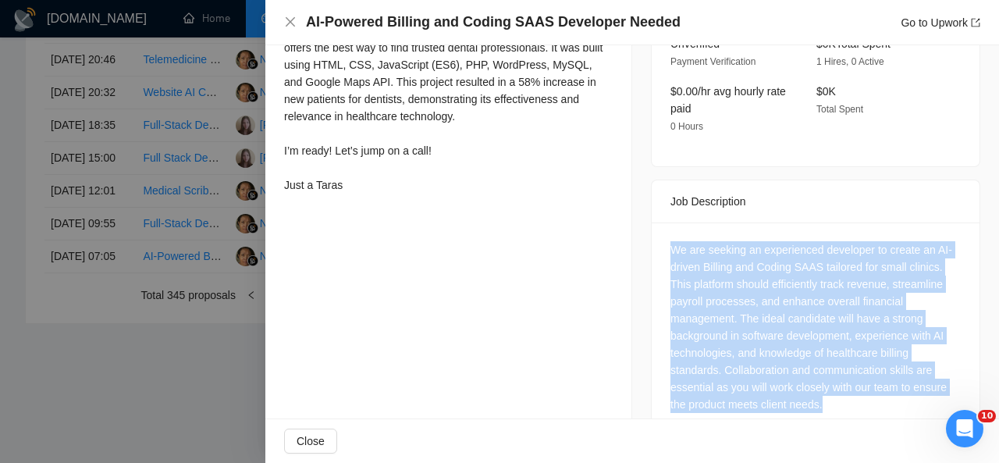
drag, startPoint x: 823, startPoint y: 368, endPoint x: 650, endPoint y: 187, distance: 250.6
click at [652, 222] on div "We are seeking an experienced developer to create an AI-driven Billing and Codi…" at bounding box center [816, 329] width 328 height 215
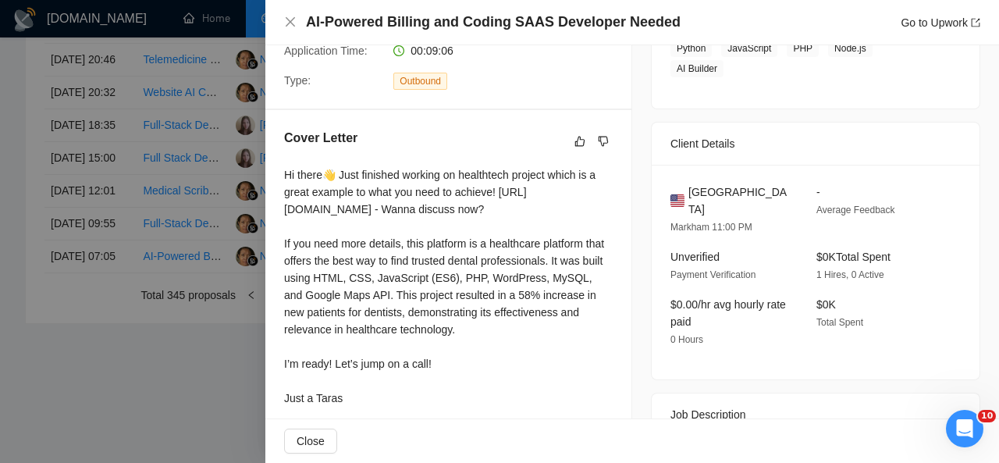
scroll to position [325, 0]
drag, startPoint x: 757, startPoint y: 170, endPoint x: 685, endPoint y: 172, distance: 72.6
click at [685, 185] on div "[GEOGRAPHIC_DATA]" at bounding box center [730, 202] width 121 height 34
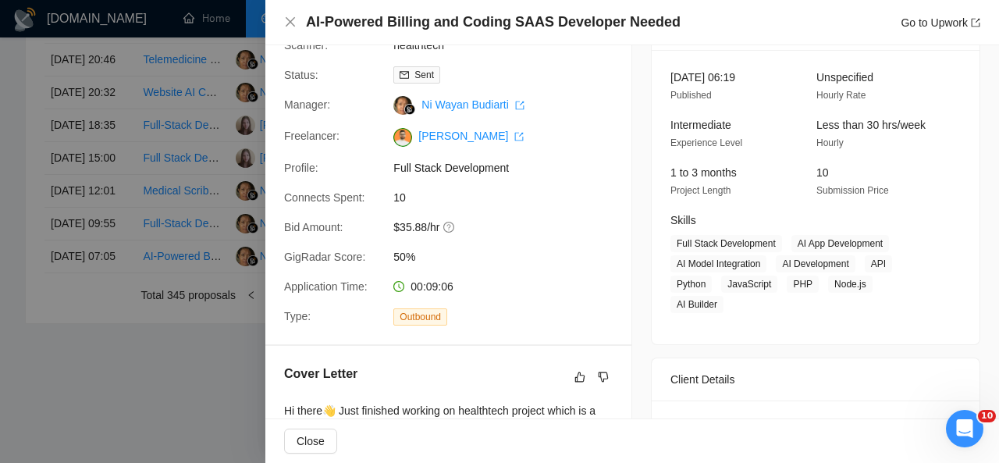
scroll to position [135, 0]
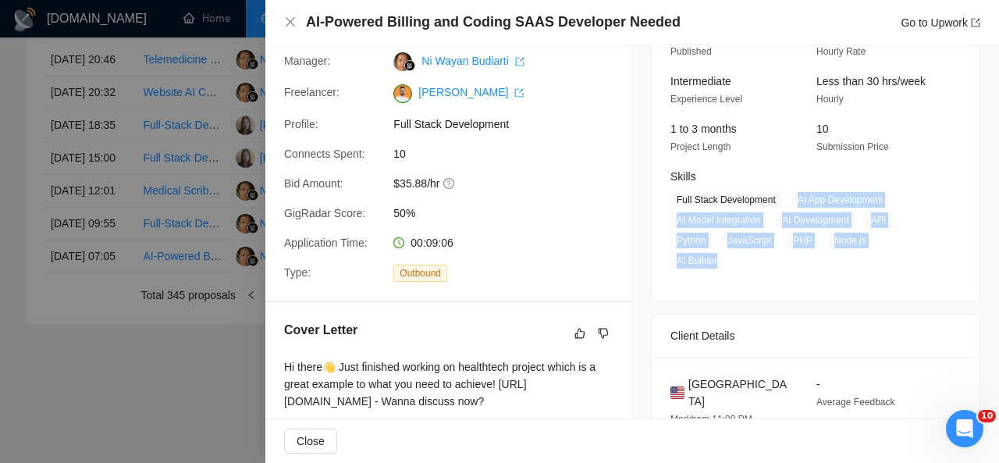
drag, startPoint x: 926, startPoint y: 240, endPoint x: 777, endPoint y: 190, distance: 157.5
click at [777, 190] on div "Skills Full Stack Development AI App Development AI Model Integration AI Develo…" at bounding box center [803, 218] width 279 height 101
click at [292, 22] on icon "close" at bounding box center [290, 22] width 12 height 12
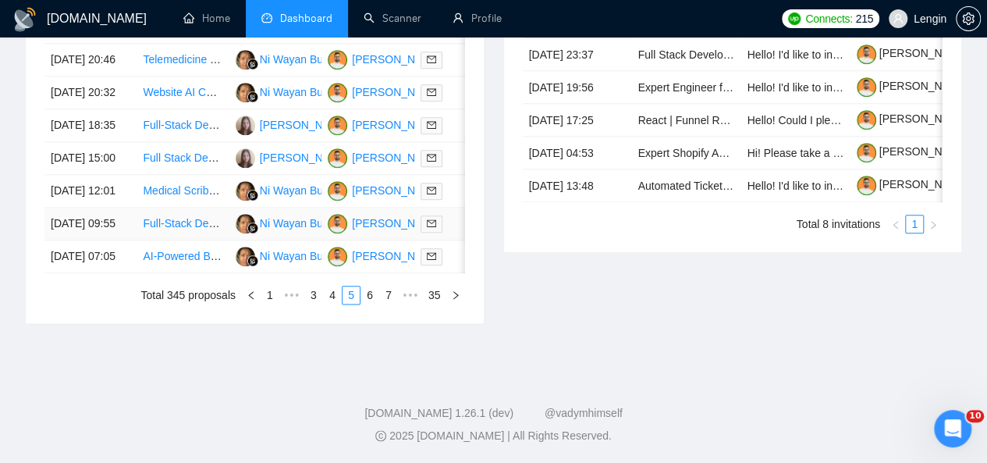
click at [199, 240] on td "Full-Stack Developer (Stripe + AI) Needed to Build Two-Sided Booking Platform M…" at bounding box center [183, 224] width 92 height 33
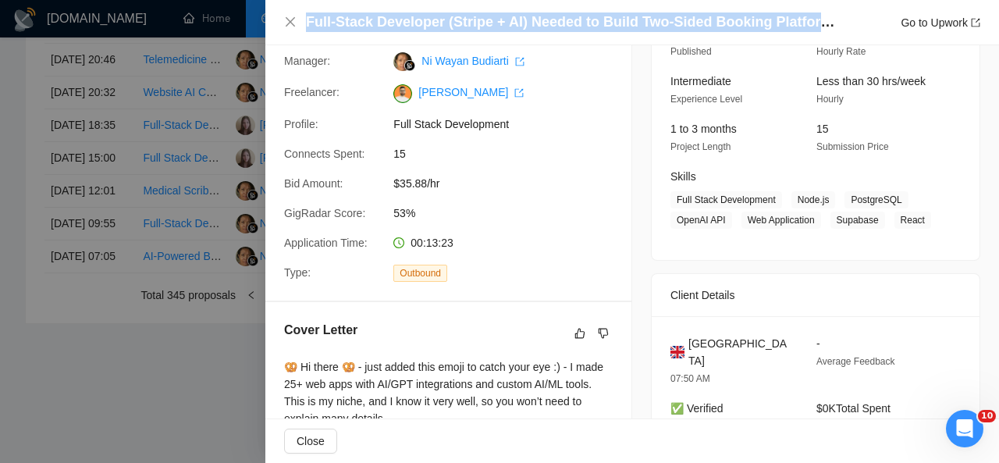
drag, startPoint x: 306, startPoint y: 21, endPoint x: 848, endPoint y: 16, distance: 541.7
click at [848, 16] on div "Full-Stack Developer (Stripe + AI) Needed to Build Two-Sided Booking Platform M…" at bounding box center [643, 22] width 674 height 20
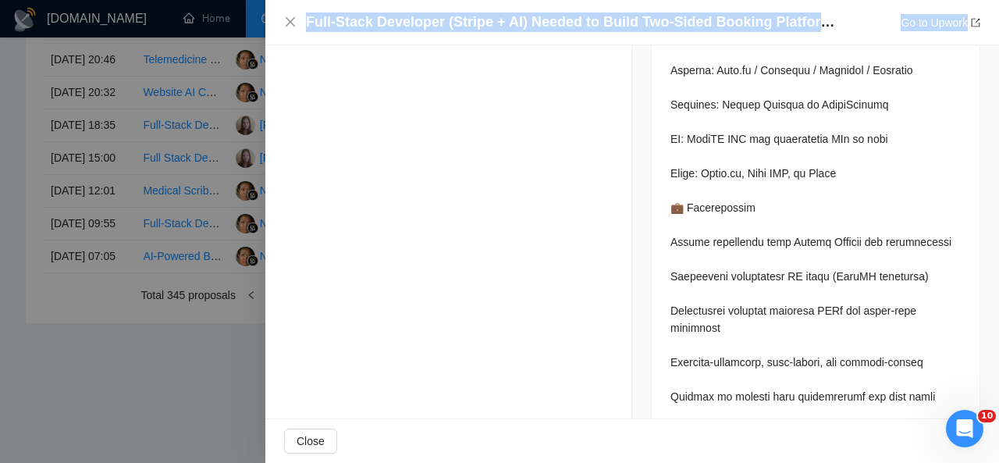
scroll to position [1705, 0]
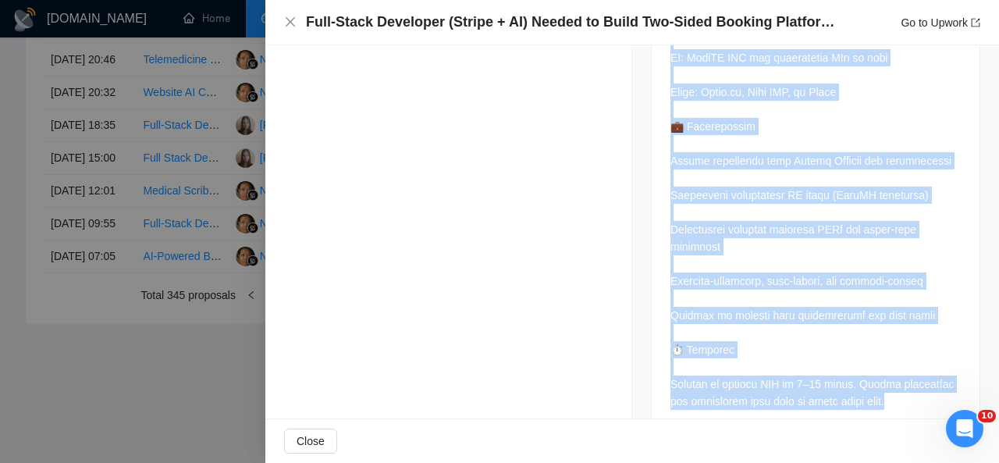
drag, startPoint x: 663, startPoint y: 107, endPoint x: 889, endPoint y: 361, distance: 340.0
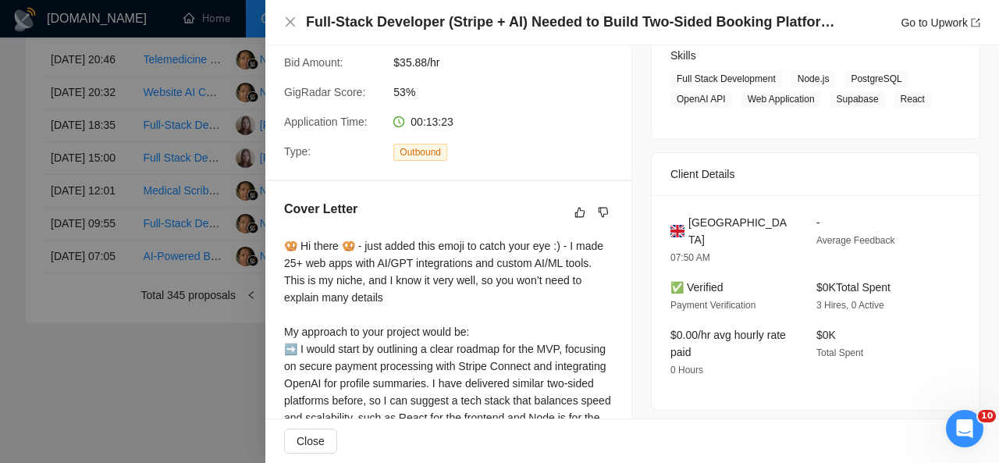
scroll to position [255, 0]
drag, startPoint x: 768, startPoint y: 226, endPoint x: 684, endPoint y: 226, distance: 84.3
click at [684, 226] on div "[GEOGRAPHIC_DATA]" at bounding box center [730, 232] width 121 height 34
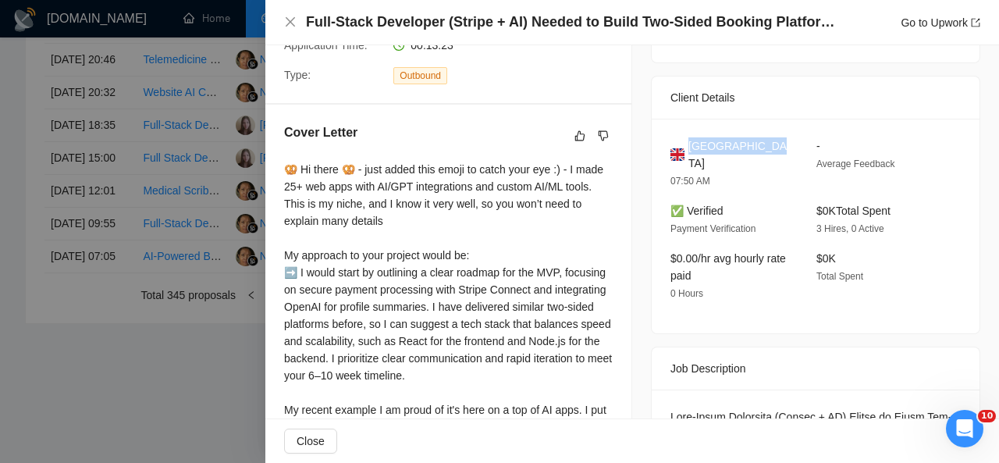
scroll to position [406, 0]
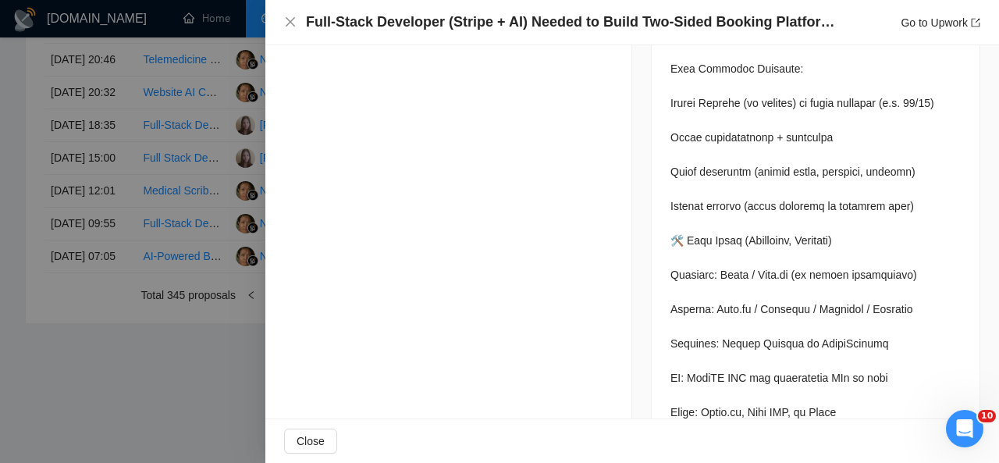
drag, startPoint x: 286, startPoint y: 95, endPoint x: 407, endPoint y: 188, distance: 152.5
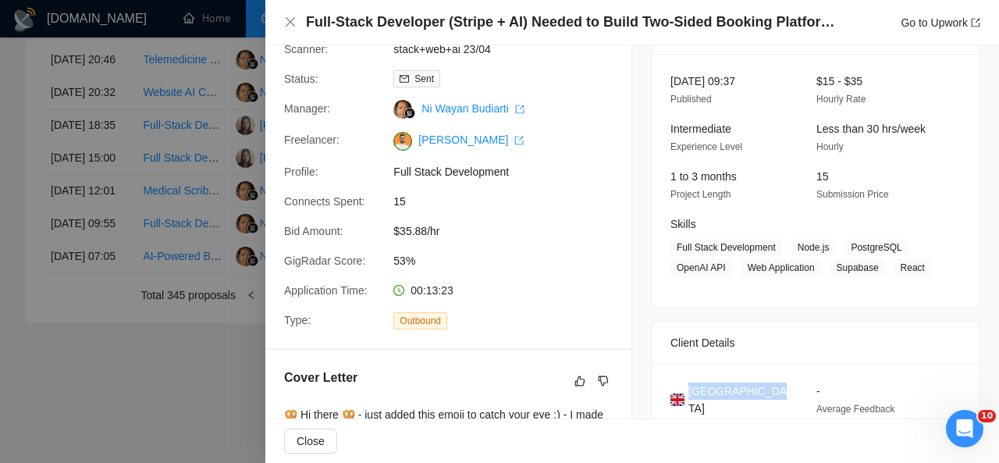
scroll to position [87, 0]
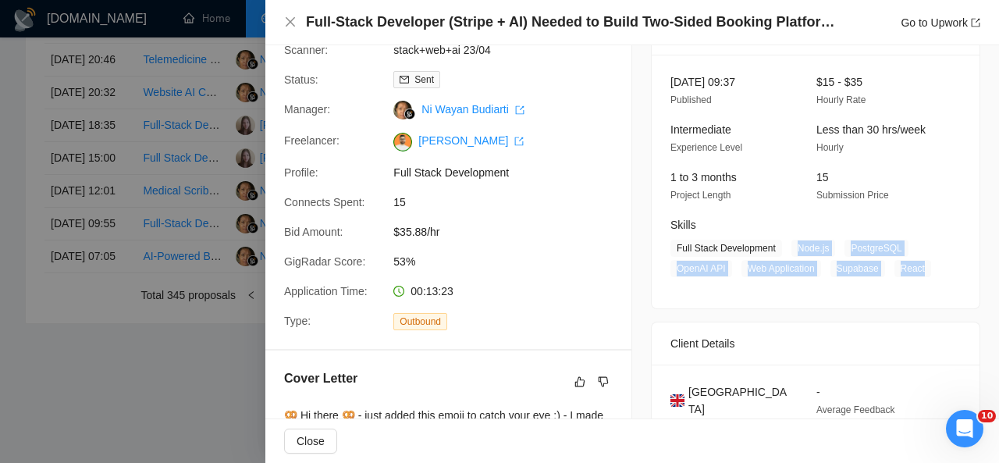
drag, startPoint x: 920, startPoint y: 271, endPoint x: 786, endPoint y: 251, distance: 135.7
click at [786, 251] on span "Full Stack Development Node.js PostgreSQL OpenAI API Web Application Supabase R…" at bounding box center [803, 258] width 267 height 37
click at [296, 17] on icon "close" at bounding box center [290, 22] width 12 height 12
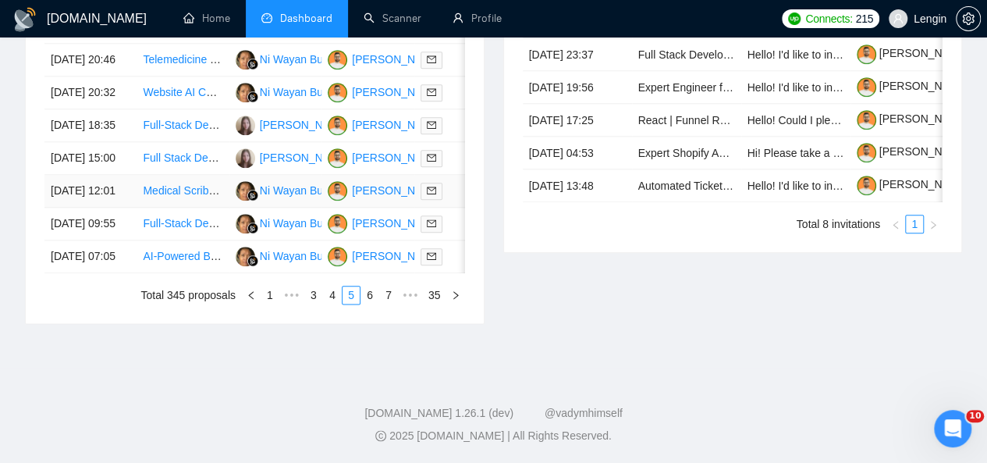
click at [208, 208] on td "Medical Scribe Needed for AI Development" at bounding box center [183, 191] width 92 height 33
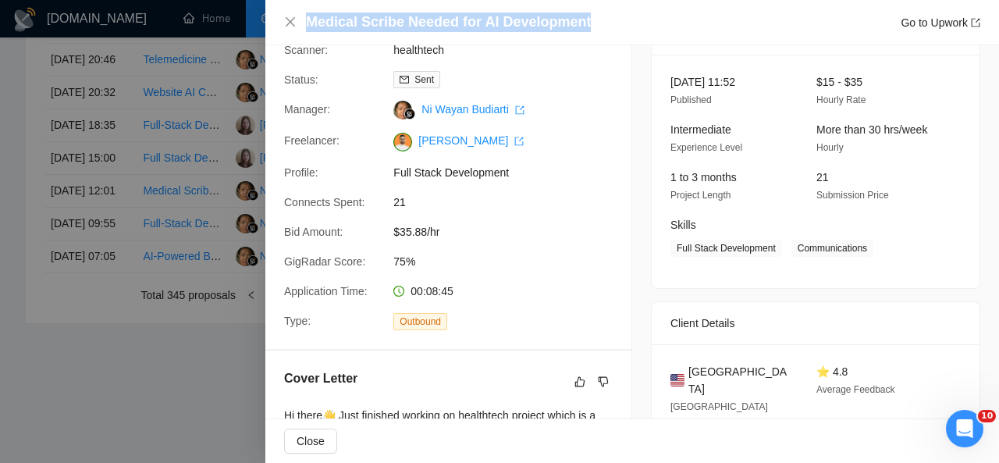
drag, startPoint x: 599, startPoint y: 29, endPoint x: 307, endPoint y: 24, distance: 292.7
click at [307, 24] on div "Medical Scribe Needed for AI Development Go to Upwork" at bounding box center [643, 22] width 674 height 20
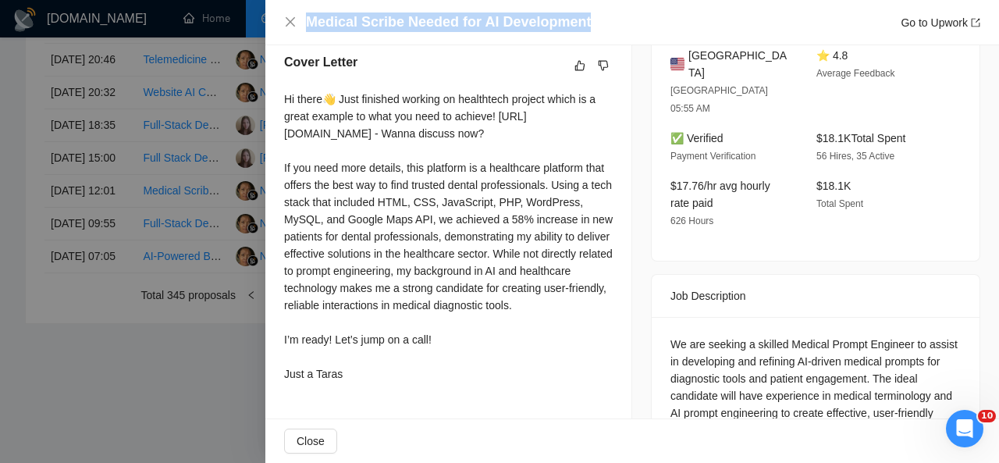
scroll to position [405, 0]
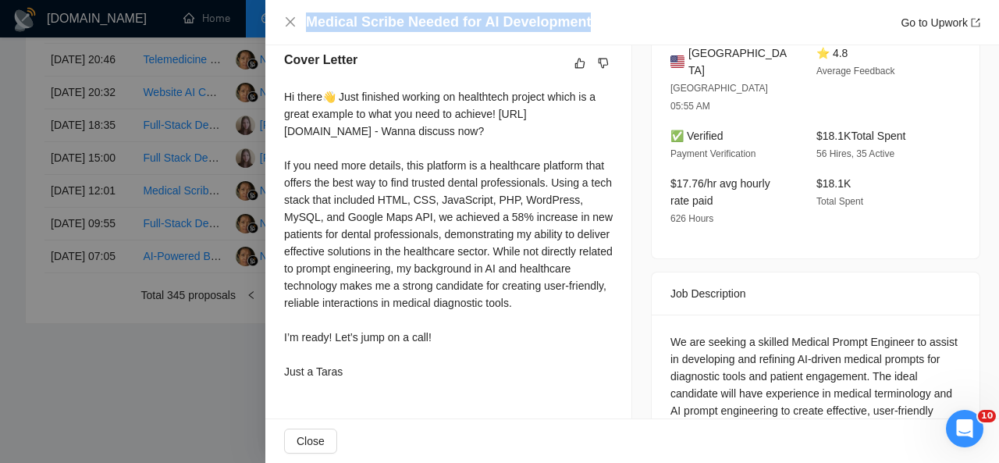
drag, startPoint x: 283, startPoint y: 98, endPoint x: 355, endPoint y: 382, distance: 293.1
click at [355, 382] on div "Cover Letter Hi there👋 Just finished working on healthtech project which is a g…" at bounding box center [448, 218] width 366 height 373
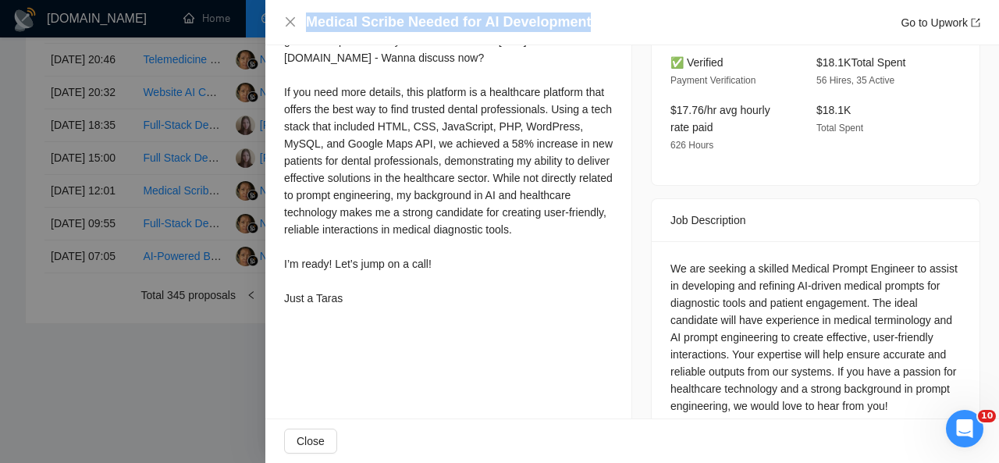
scroll to position [482, 0]
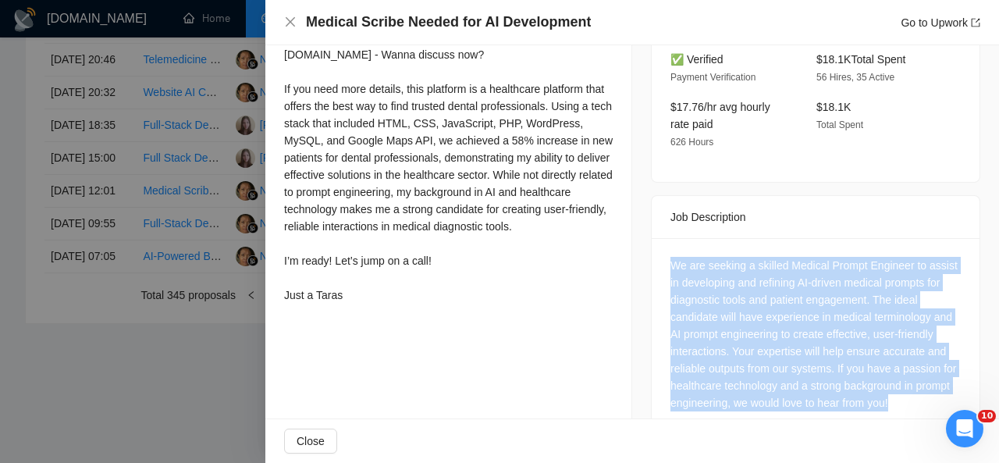
drag, startPoint x: 902, startPoint y: 375, endPoint x: 663, endPoint y: 221, distance: 284.5
click at [663, 238] on div "We are seeking a skilled Medical Prompt Engineer to assist in developing and re…" at bounding box center [816, 337] width 328 height 198
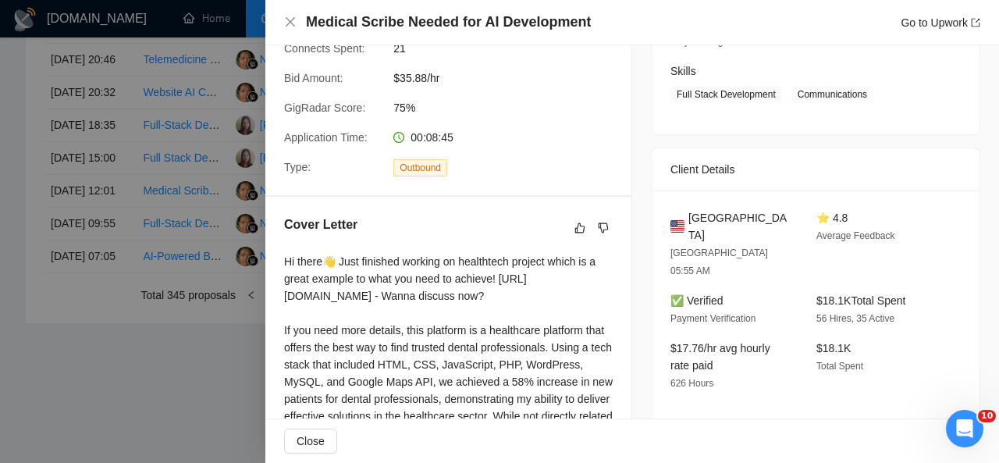
scroll to position [235, 0]
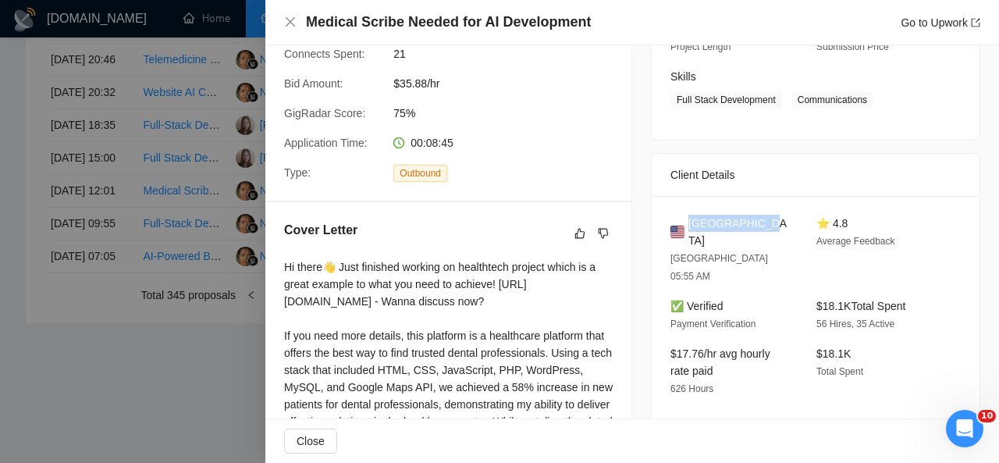
drag, startPoint x: 759, startPoint y: 226, endPoint x: 688, endPoint y: 223, distance: 71.8
click at [688, 223] on div "[GEOGRAPHIC_DATA]" at bounding box center [730, 232] width 121 height 34
click at [688, 222] on span "[GEOGRAPHIC_DATA]" at bounding box center [739, 232] width 103 height 34
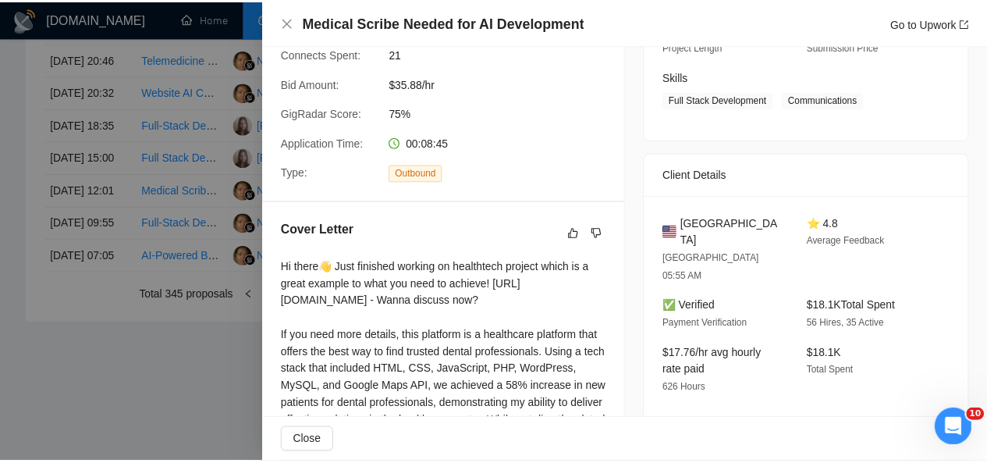
scroll to position [112, 0]
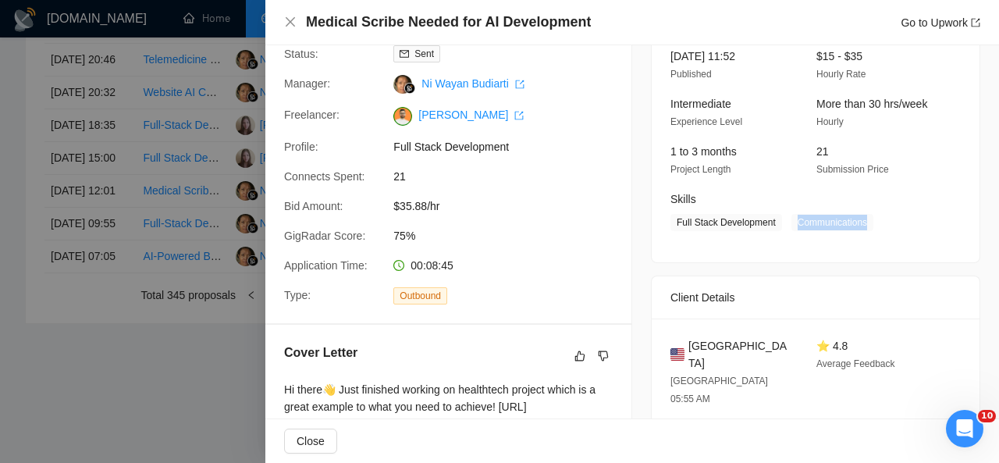
drag, startPoint x: 788, startPoint y: 226, endPoint x: 859, endPoint y: 222, distance: 71.1
click at [859, 222] on span "Communications" at bounding box center [832, 222] width 82 height 17
click at [294, 20] on icon "close" at bounding box center [290, 22] width 12 height 12
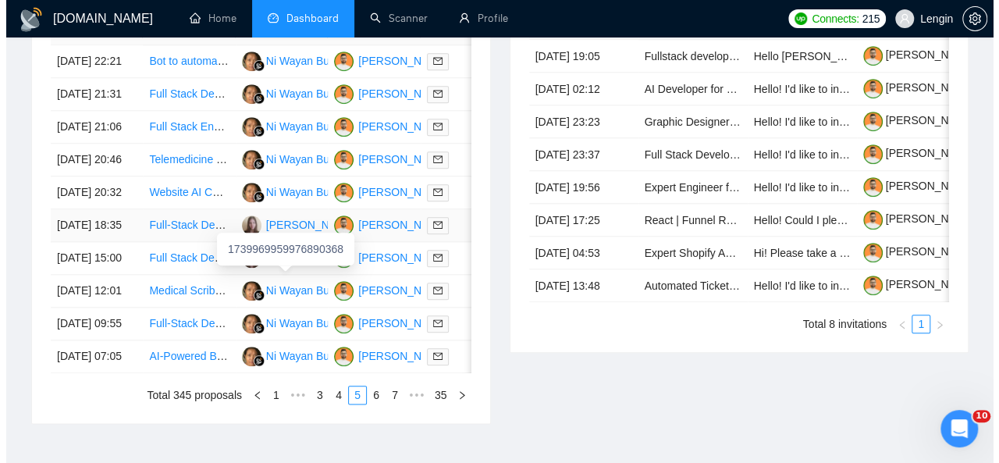
scroll to position [716, 0]
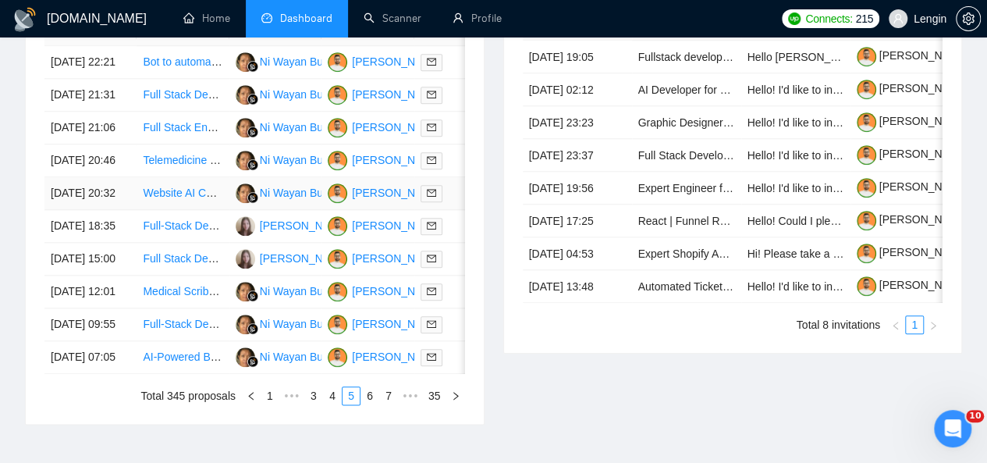
click at [217, 210] on td "Website AI Chat Bot (Phones and Desktops)" at bounding box center [183, 193] width 92 height 33
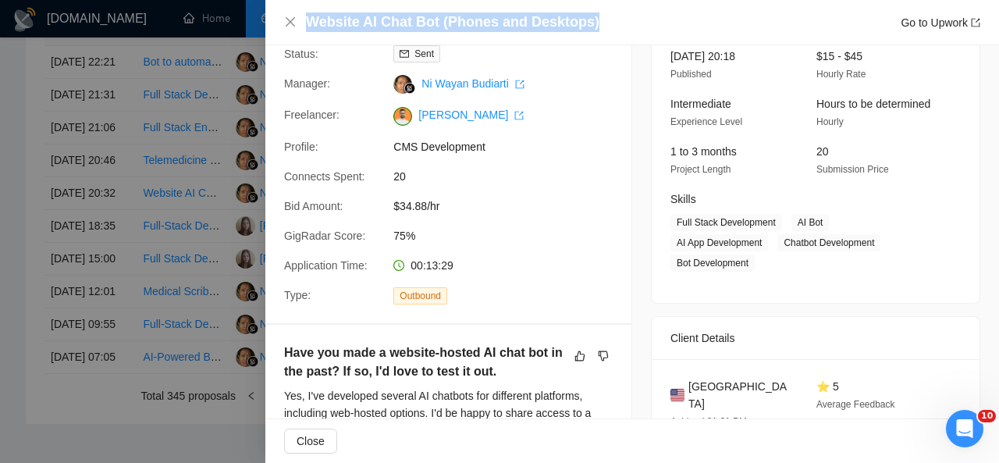
drag, startPoint x: 606, startPoint y: 19, endPoint x: 311, endPoint y: 20, distance: 295.1
click at [311, 20] on div "Website AI Chat Bot (Phones and Desktops) Go to Upwork" at bounding box center [643, 22] width 674 height 20
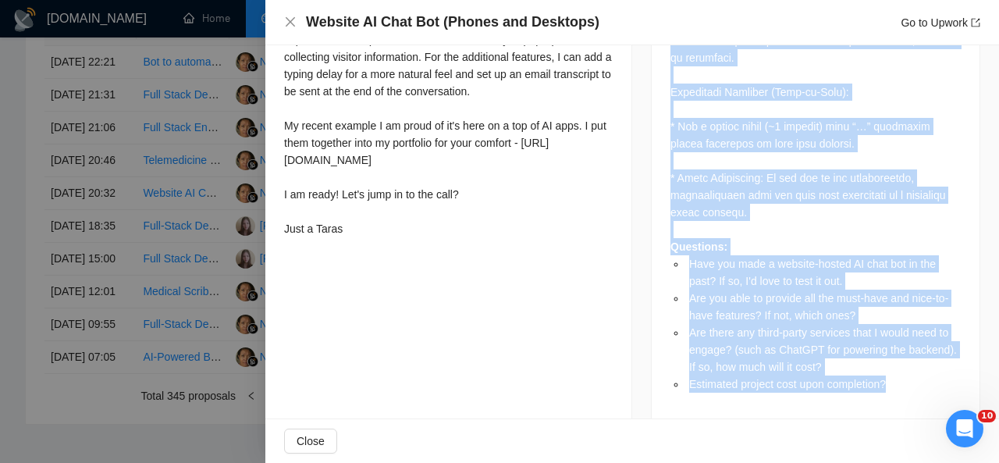
scroll to position [1112, 0]
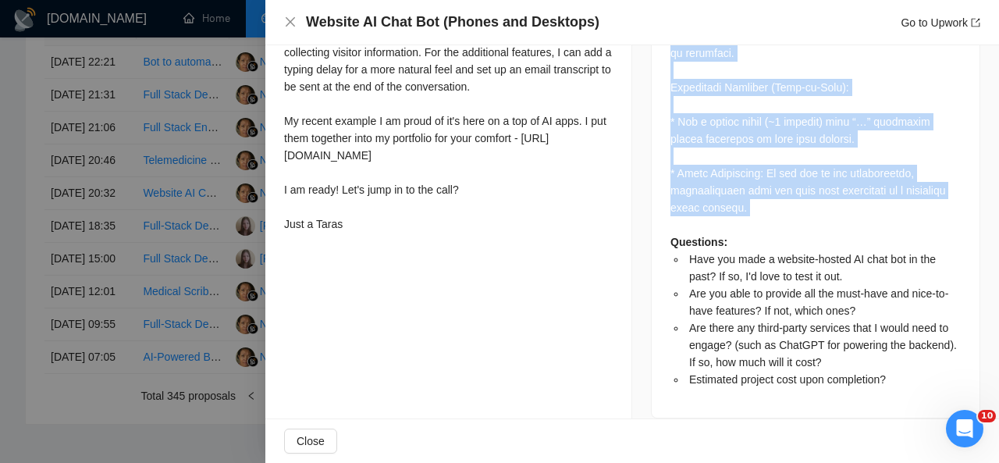
drag, startPoint x: 660, startPoint y: 112, endPoint x: 763, endPoint y: 204, distance: 137.6
click at [763, 204] on div "Questions: Have you made a website-hosted AI chat bot in the past? If so, I'd l…" at bounding box center [816, 24] width 328 height 787
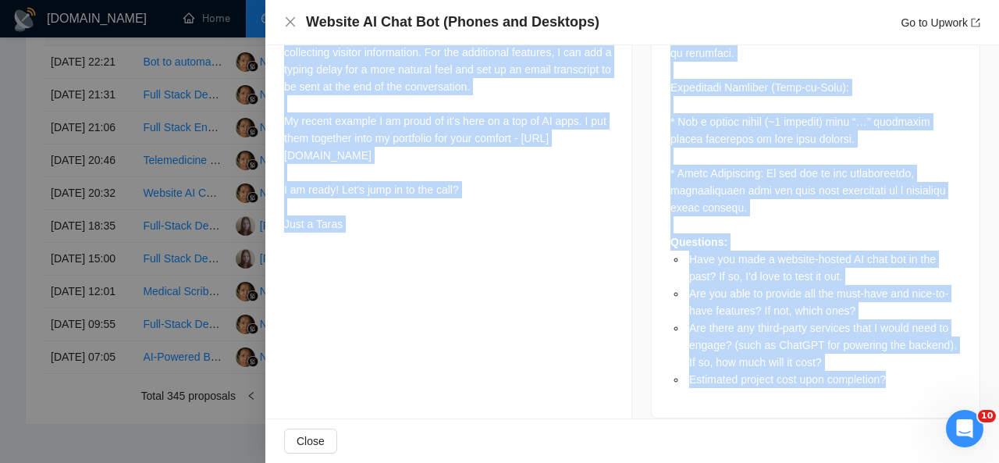
drag, startPoint x: 287, startPoint y: 84, endPoint x: 383, endPoint y: 229, distance: 174.1
click at [383, 229] on div "🥨 Hi 🥨 - just added this emoji to catch your eye :) - I made 25+ WordPress webs…" at bounding box center [448, 60] width 329 height 343
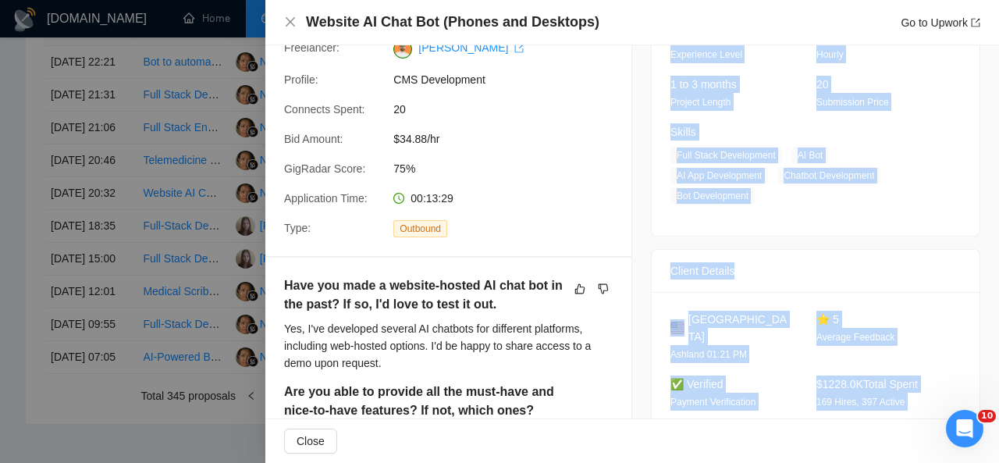
scroll to position [179, 0]
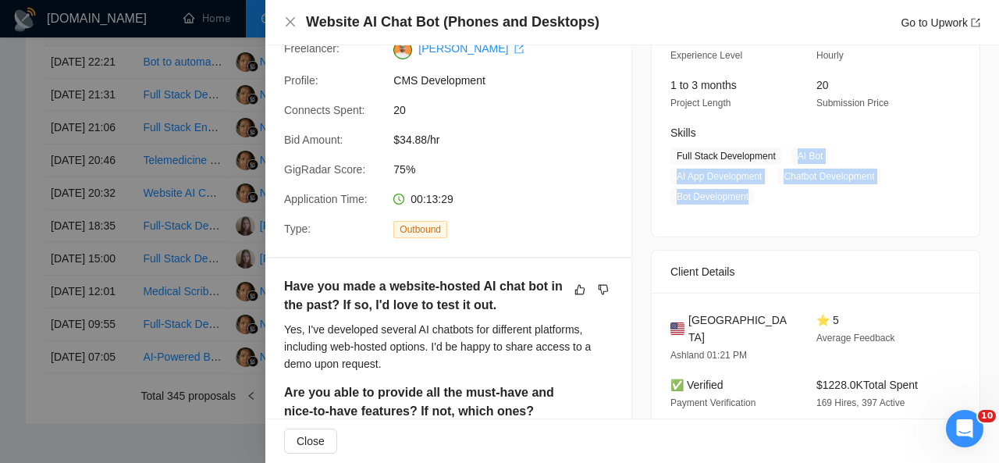
drag, startPoint x: 787, startPoint y: 153, endPoint x: 760, endPoint y: 201, distance: 54.5
click at [760, 201] on span "Full Stack Development AI Bot AI App Development Chatbot Development Bot Develo…" at bounding box center [803, 177] width 267 height 58
click at [290, 23] on icon "close" at bounding box center [290, 21] width 9 height 9
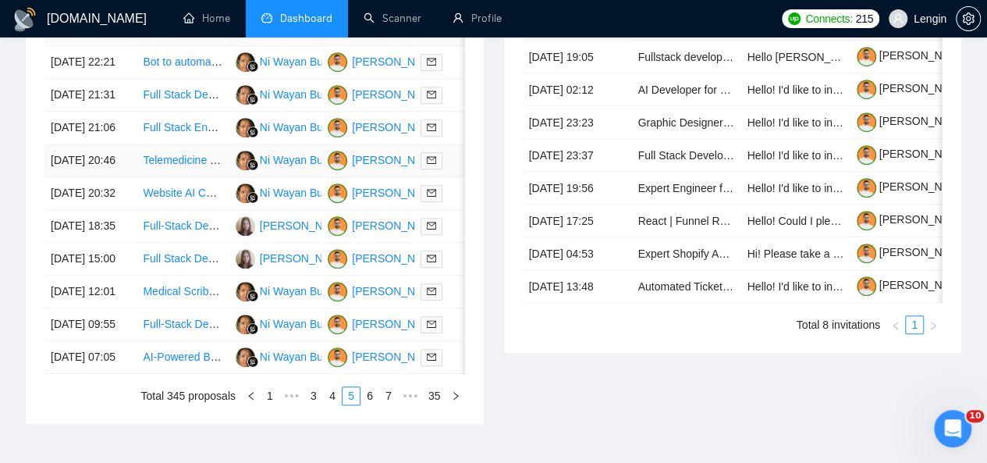
click at [217, 177] on td "Telemedicine Platform Development by Experienced Eastern European Software Comp…" at bounding box center [183, 160] width 92 height 33
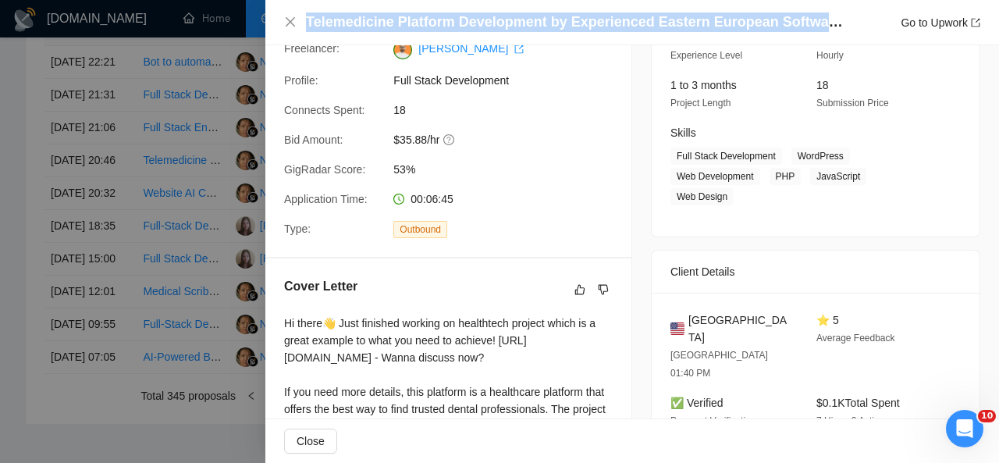
drag, startPoint x: 304, startPoint y: 24, endPoint x: 844, endPoint y: 20, distance: 539.4
click at [844, 20] on div "Telemedicine Platform Development by Experienced Eastern European Software Comp…" at bounding box center [632, 22] width 696 height 20
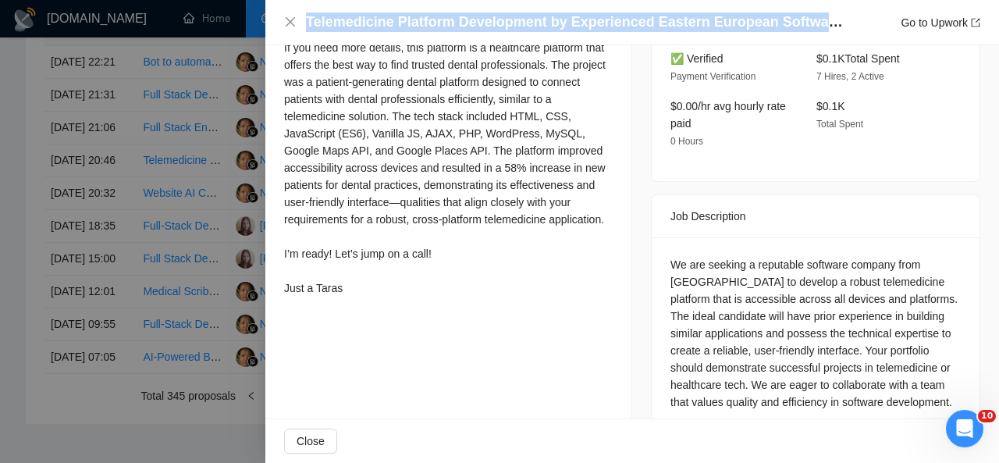
scroll to position [522, 0]
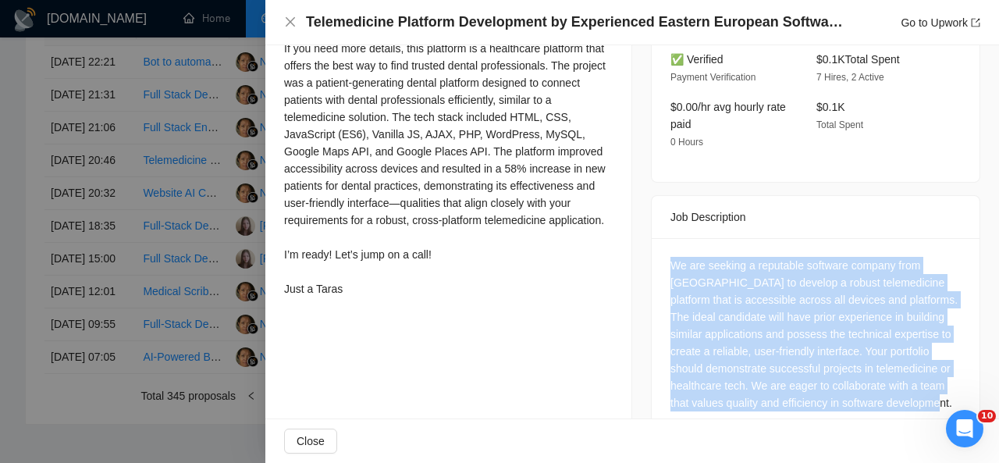
drag, startPoint x: 946, startPoint y: 367, endPoint x: 653, endPoint y: 224, distance: 326.4
click at [653, 238] on div "We are seeking a reputable software company from [GEOGRAPHIC_DATA] to develop a…" at bounding box center [816, 337] width 328 height 198
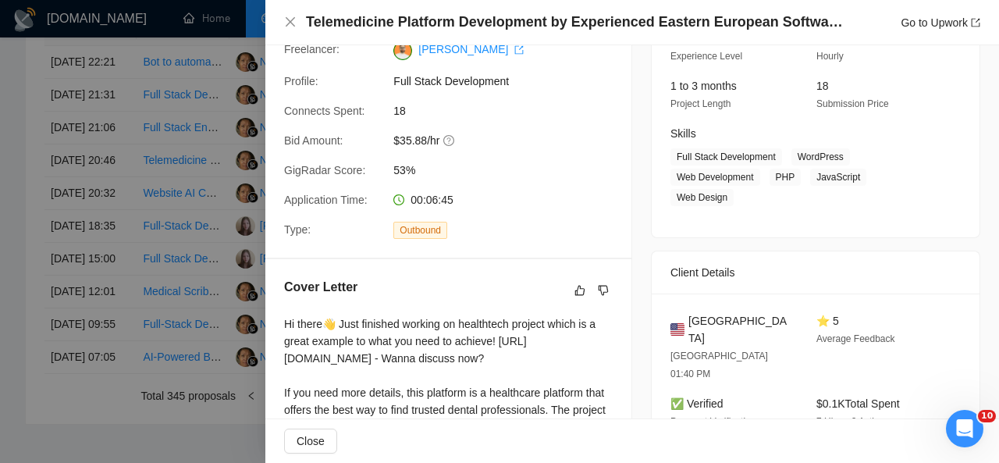
scroll to position [176, 0]
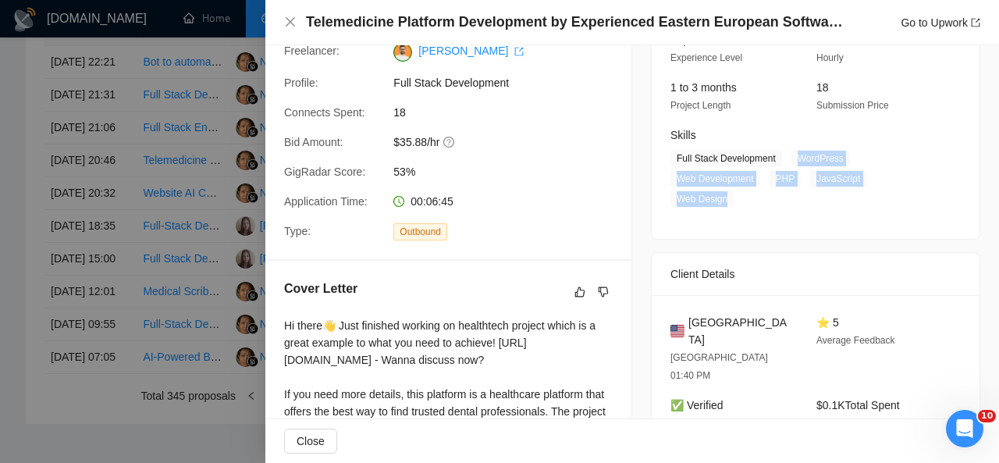
drag, startPoint x: 785, startPoint y: 156, endPoint x: 729, endPoint y: 200, distance: 71.2
click at [729, 200] on span "Full Stack Development WordPress Web Development PHP JavaScript Web Design" at bounding box center [803, 179] width 267 height 58
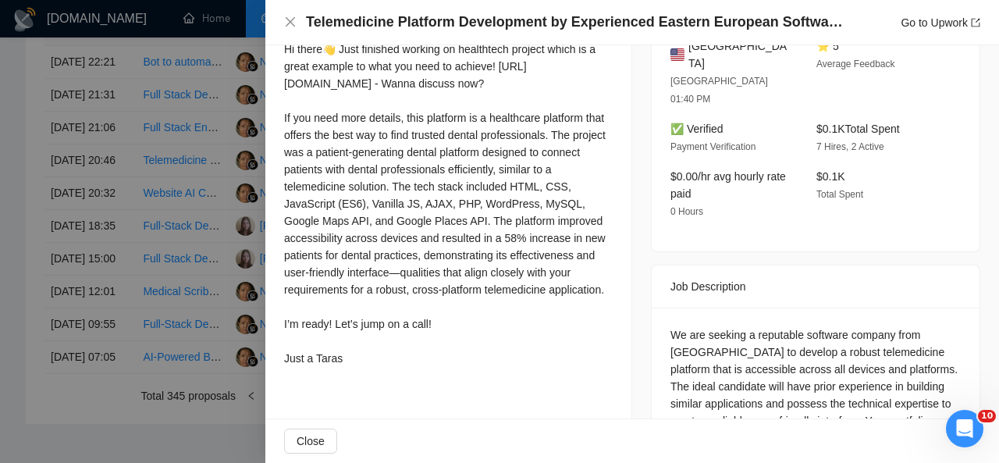
scroll to position [400, 0]
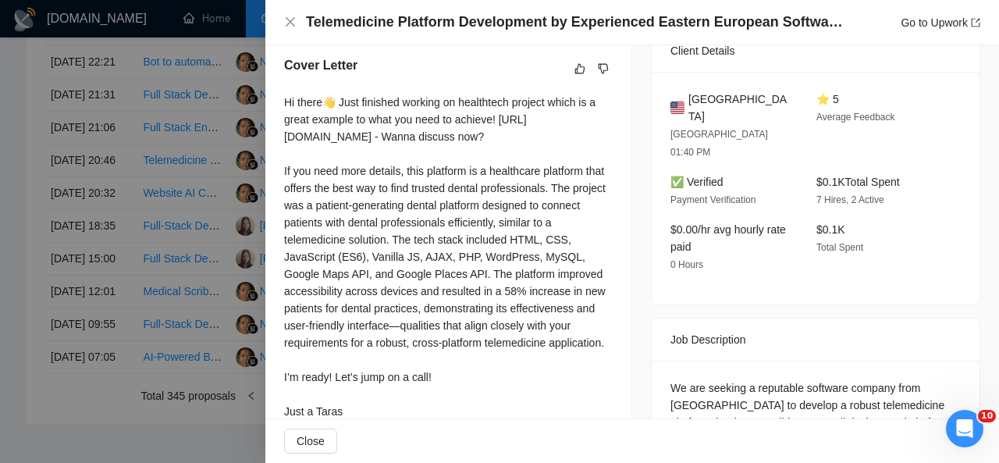
drag, startPoint x: 281, startPoint y: 101, endPoint x: 395, endPoint y: 389, distance: 310.5
click at [395, 389] on div "Cover Letter Hi there👋 Just finished working on healthtech project which is a g…" at bounding box center [448, 240] width 366 height 407
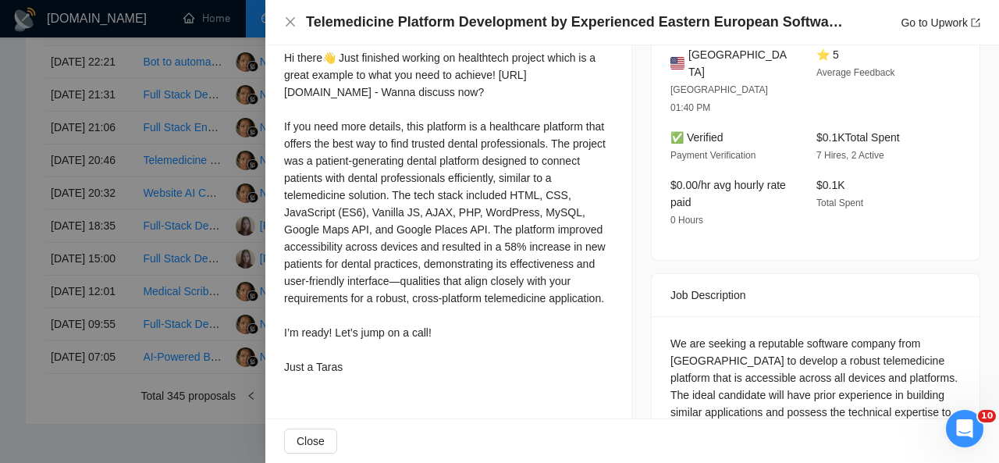
click at [339, 375] on div "Hi there👋 Just finished working on healthtech project which is a great example …" at bounding box center [448, 212] width 329 height 326
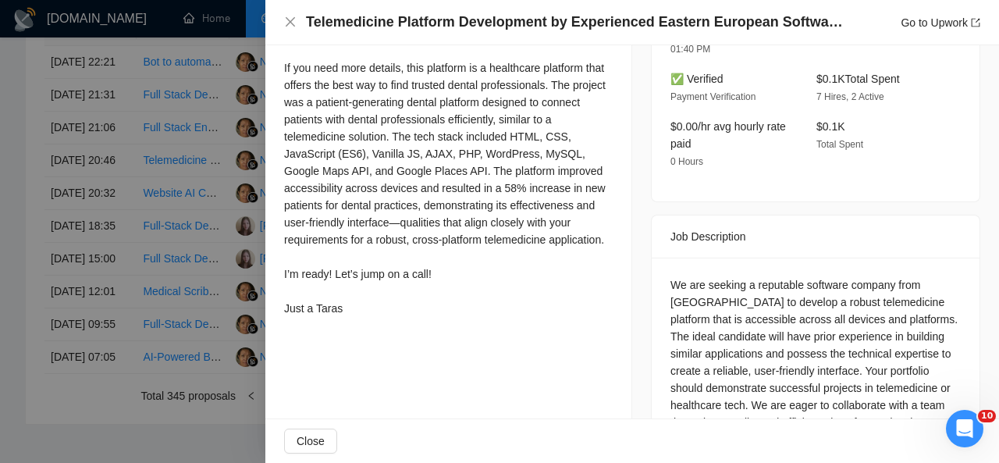
scroll to position [509, 0]
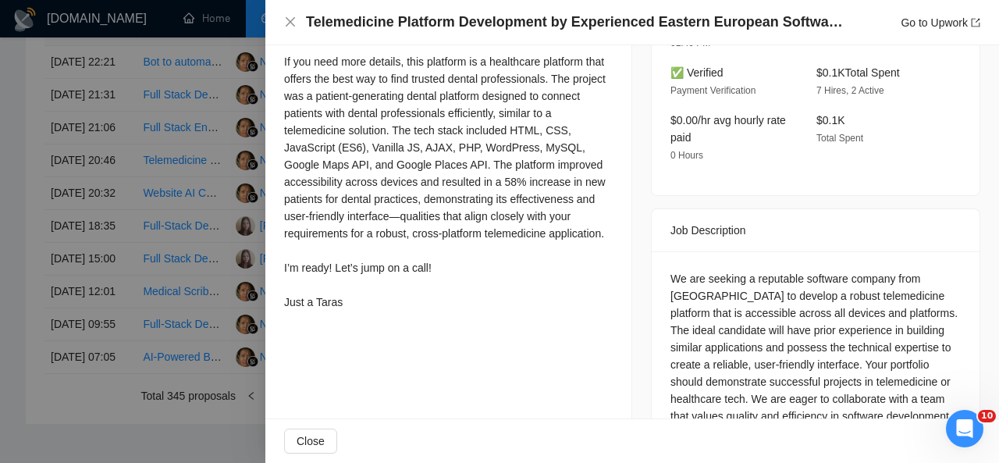
drag, startPoint x: 283, startPoint y: 53, endPoint x: 372, endPoint y: 320, distance: 281.4
click at [372, 320] on div "Cover Letter Hi there👋 Just finished working on healthtech project which is a g…" at bounding box center [448, 131] width 366 height 407
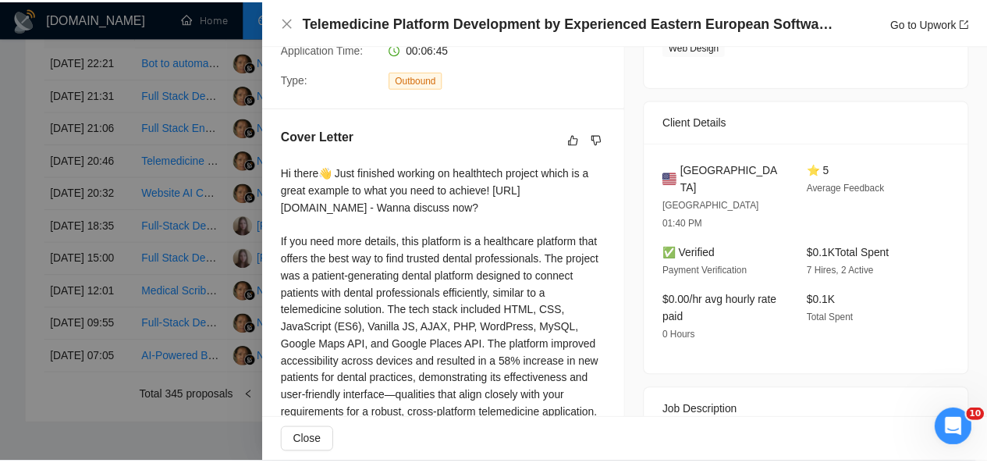
scroll to position [328, 0]
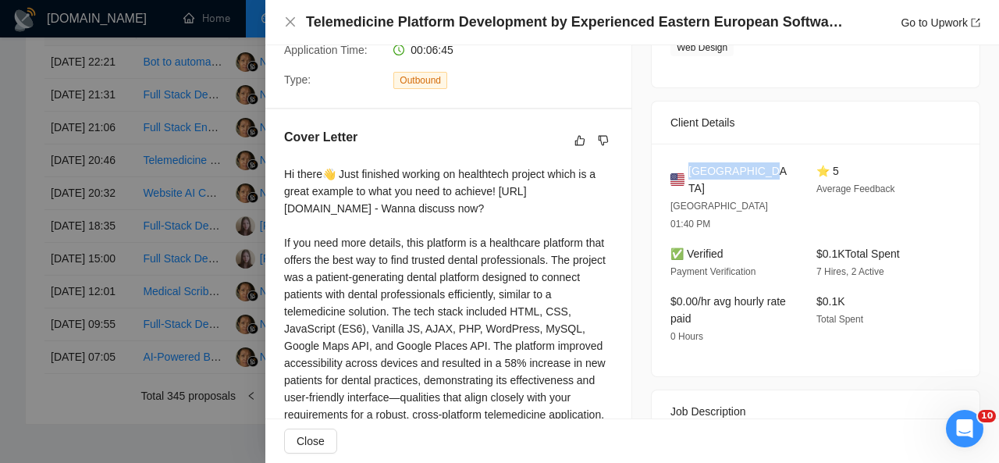
drag, startPoint x: 756, startPoint y: 169, endPoint x: 683, endPoint y: 178, distance: 73.9
click at [683, 178] on div "[GEOGRAPHIC_DATA]" at bounding box center [730, 179] width 121 height 34
click at [289, 16] on icon "close" at bounding box center [290, 22] width 12 height 12
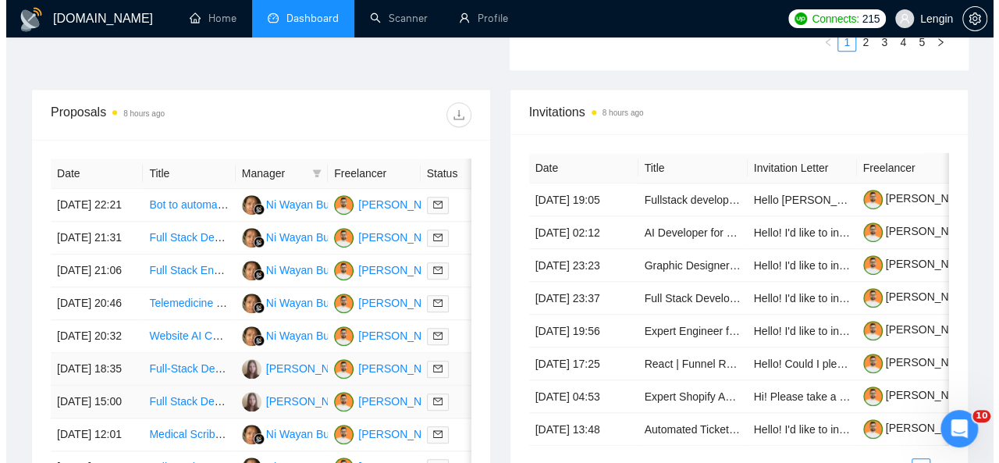
scroll to position [572, 0]
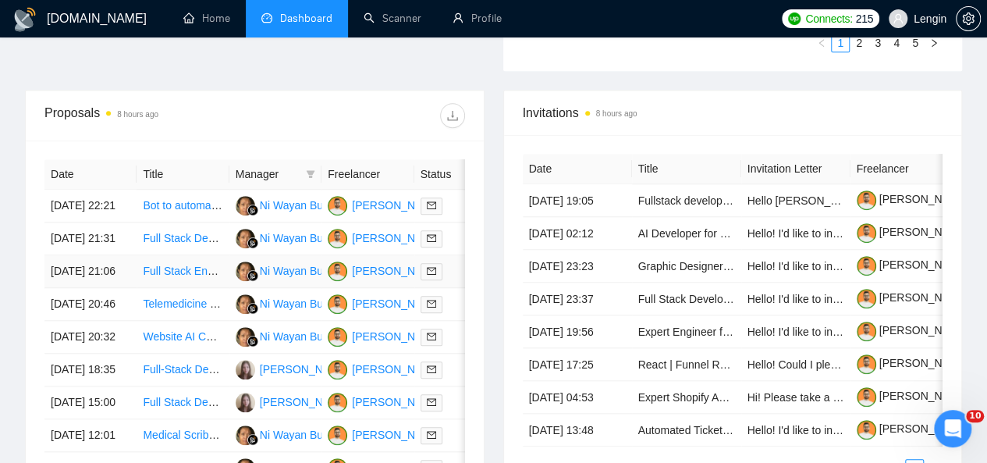
click at [201, 288] on td "Full Stack Engineer (WebRTC + Streaming + GenAI)" at bounding box center [183, 271] width 92 height 33
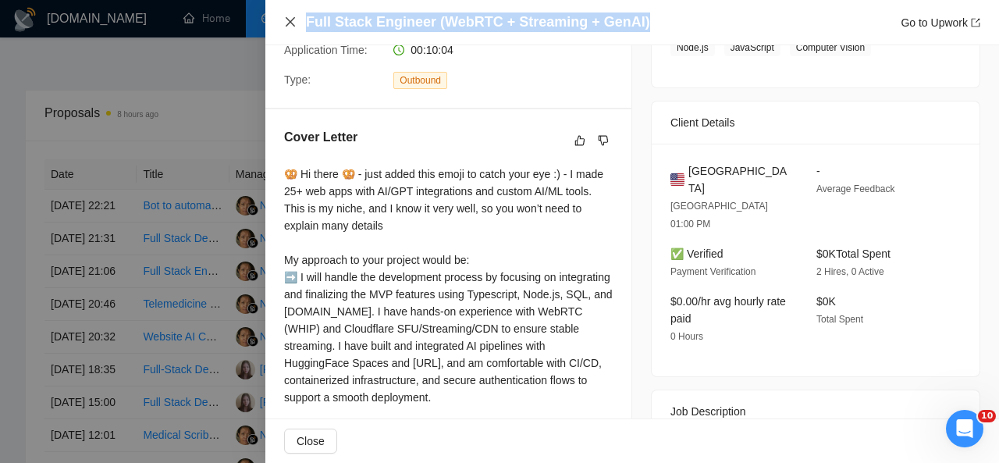
drag, startPoint x: 646, startPoint y: 23, endPoint x: 292, endPoint y: 25, distance: 353.6
click at [292, 25] on div "Full Stack Engineer (WebRTC + Streaming + GenAI) Go to Upwork" at bounding box center [632, 22] width 696 height 20
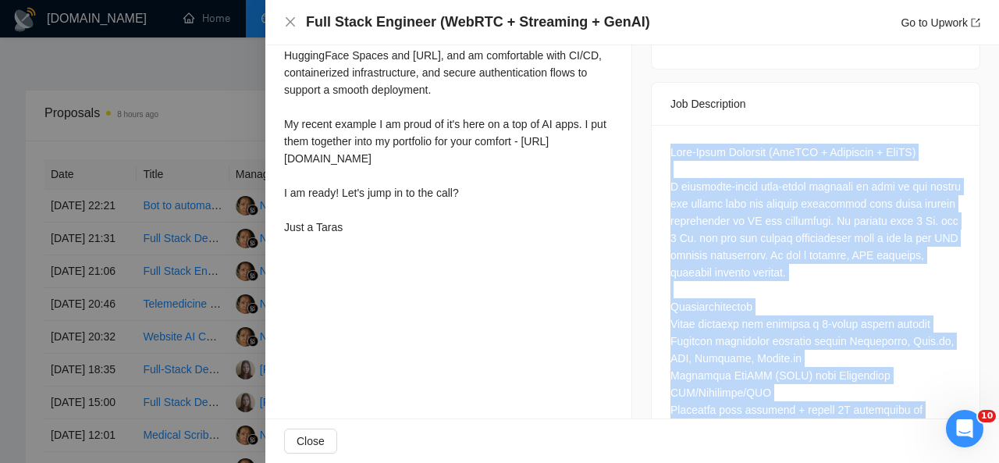
scroll to position [987, 0]
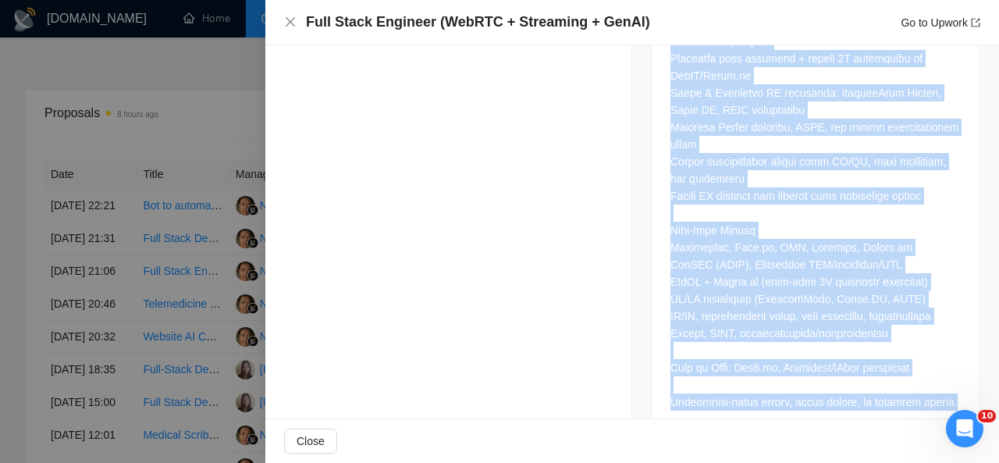
drag, startPoint x: 661, startPoint y: 115, endPoint x: 941, endPoint y: 386, distance: 389.7
click at [941, 386] on div at bounding box center [816, 105] width 328 height 662
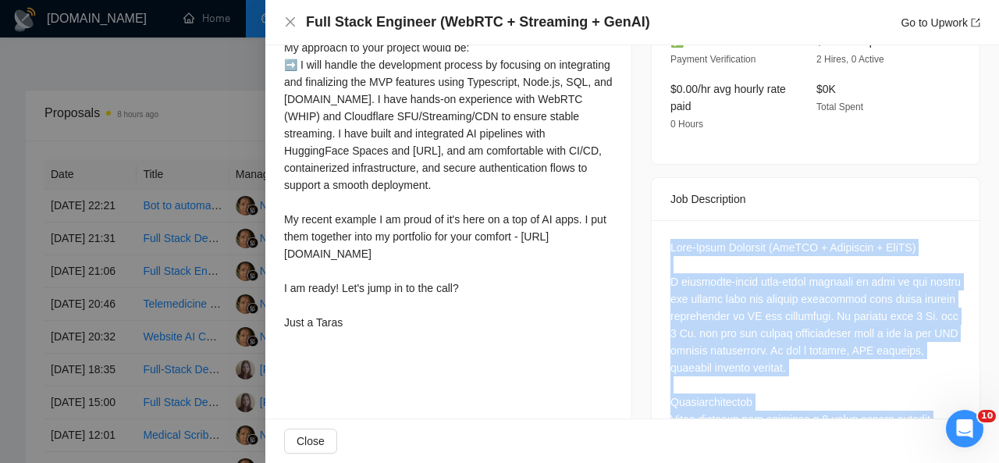
scroll to position [552, 0]
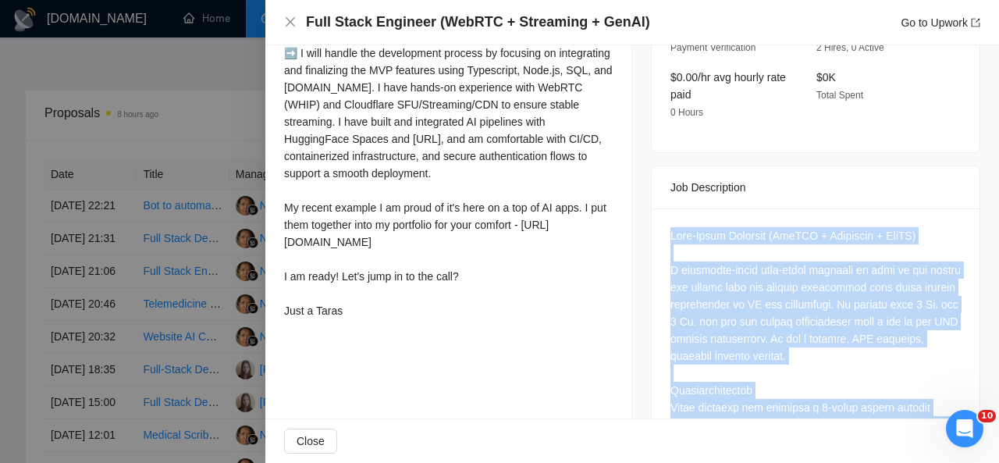
drag, startPoint x: 284, startPoint y: 84, endPoint x: 369, endPoint y: 326, distance: 256.5
click at [369, 319] on div "🥨 Hi there 🥨 - just added this emoji to catch your eye :) - I made 25+ web apps…" at bounding box center [448, 130] width 329 height 378
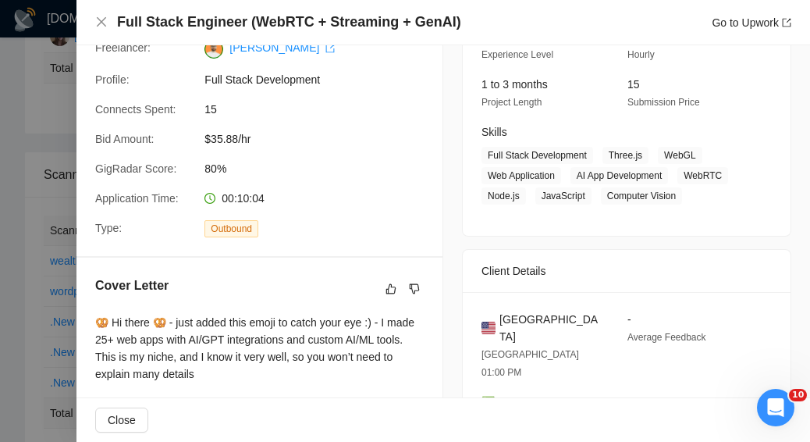
scroll to position [258, 0]
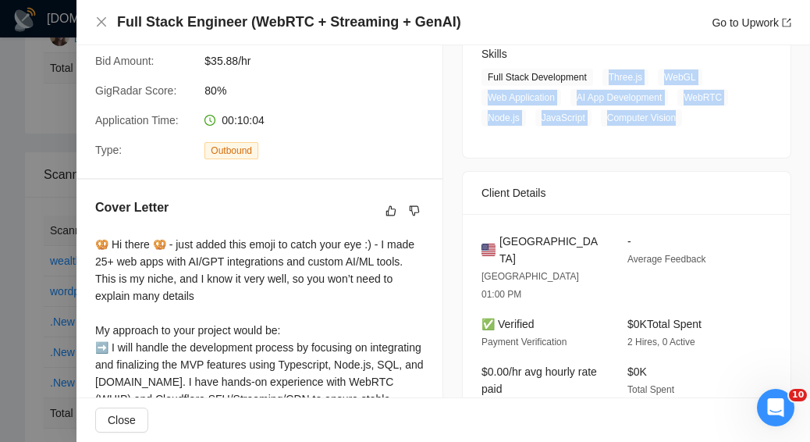
drag, startPoint x: 600, startPoint y: 76, endPoint x: 663, endPoint y: 112, distance: 72.3
click at [663, 112] on span "Full Stack Development Three.js WebGL Web Application AI App Development WebRTC…" at bounding box center [615, 98] width 267 height 58
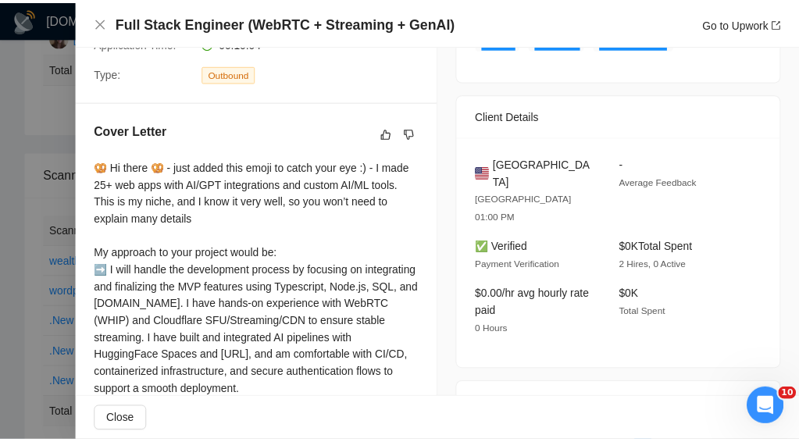
scroll to position [334, 0]
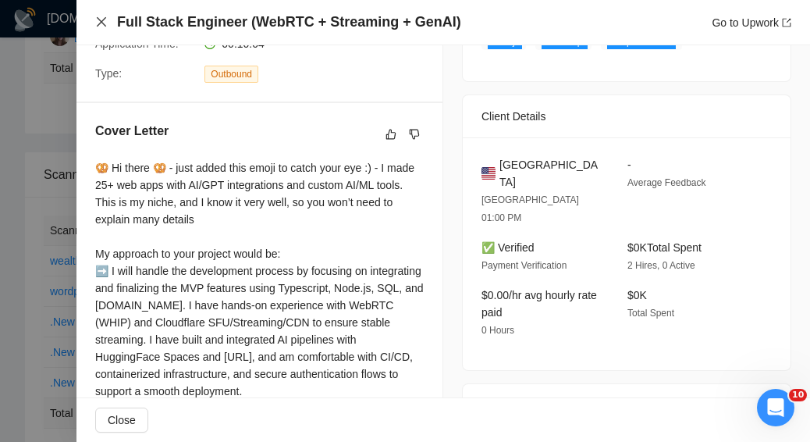
click at [104, 24] on icon "close" at bounding box center [101, 21] width 9 height 9
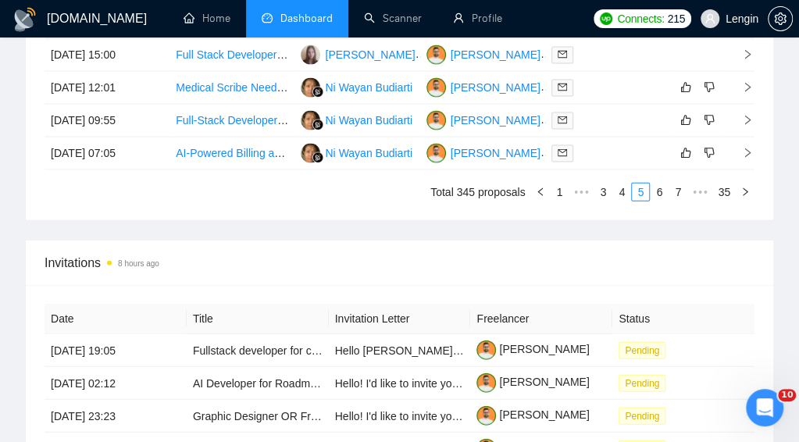
scroll to position [1305, 0]
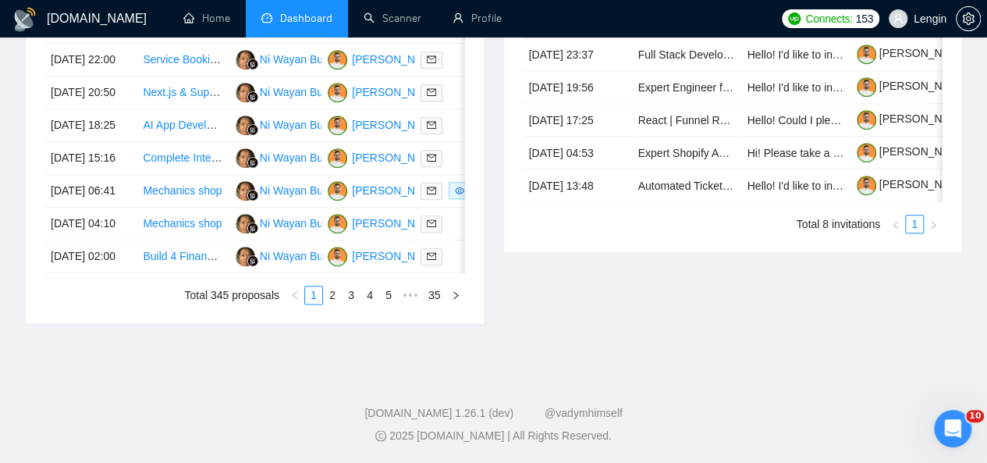
scroll to position [866, 0]
click at [392, 304] on link "5" at bounding box center [388, 294] width 17 height 17
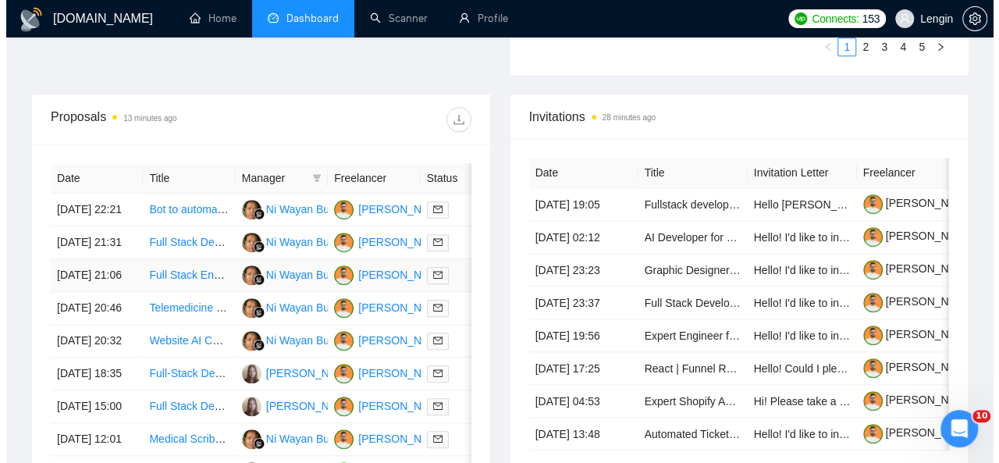
scroll to position [564, 0]
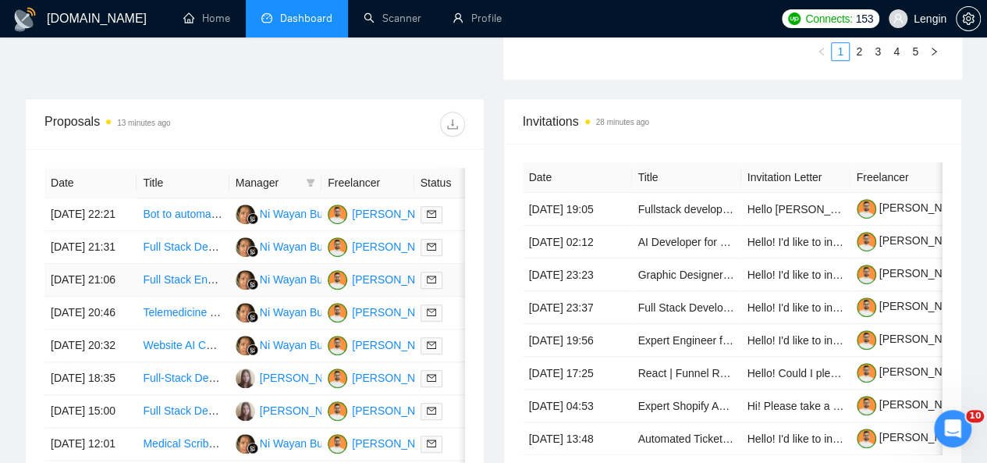
click at [226, 297] on td "Full Stack Engineer (WebRTC + Streaming + GenAI)" at bounding box center [183, 280] width 92 height 33
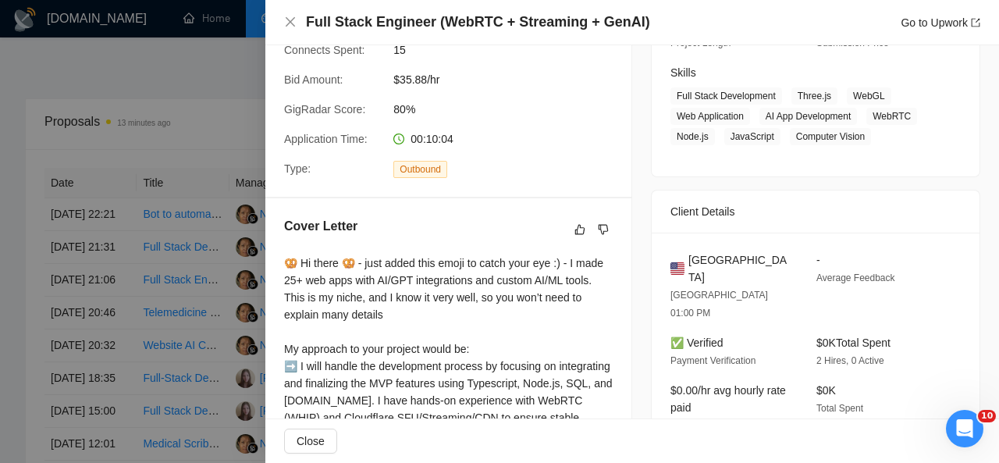
scroll to position [290, 0]
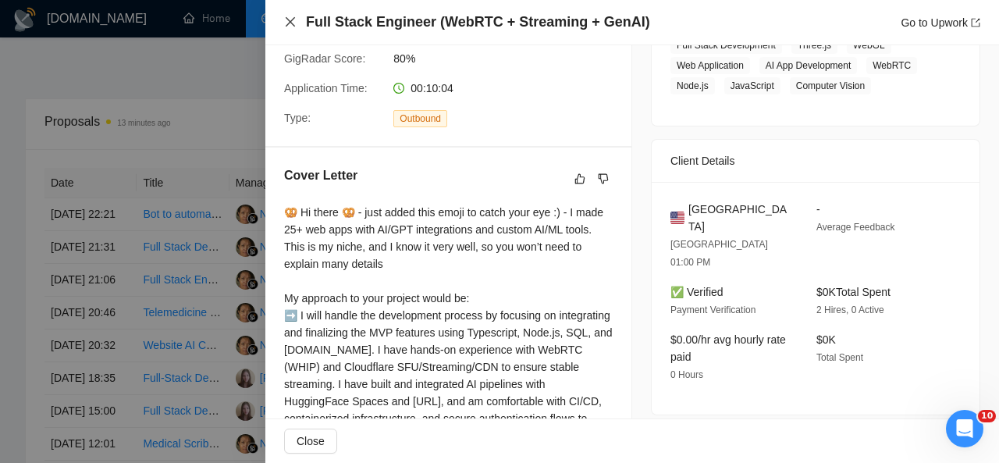
click at [290, 27] on icon "close" at bounding box center [290, 22] width 12 height 12
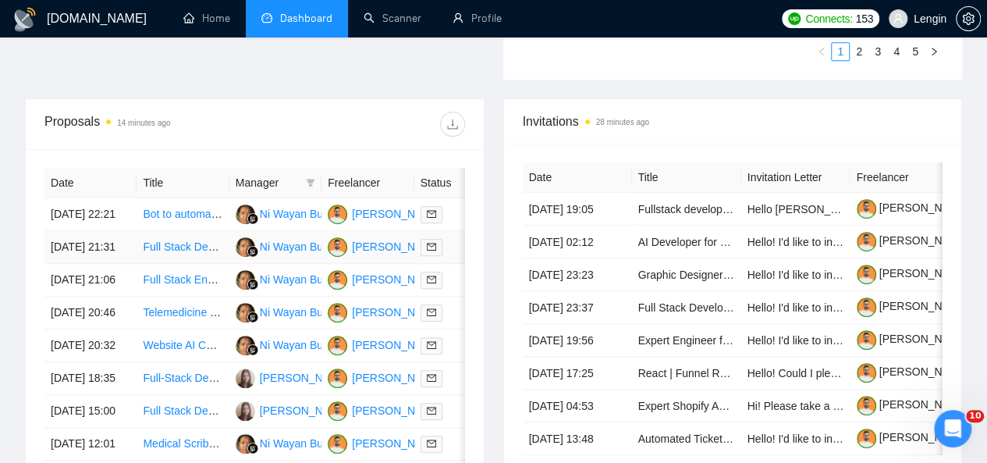
click at [221, 250] on td "Full Stack Developer (Node.js, React.js, Express.js, Supabase, AI Tools, Code […" at bounding box center [183, 247] width 92 height 33
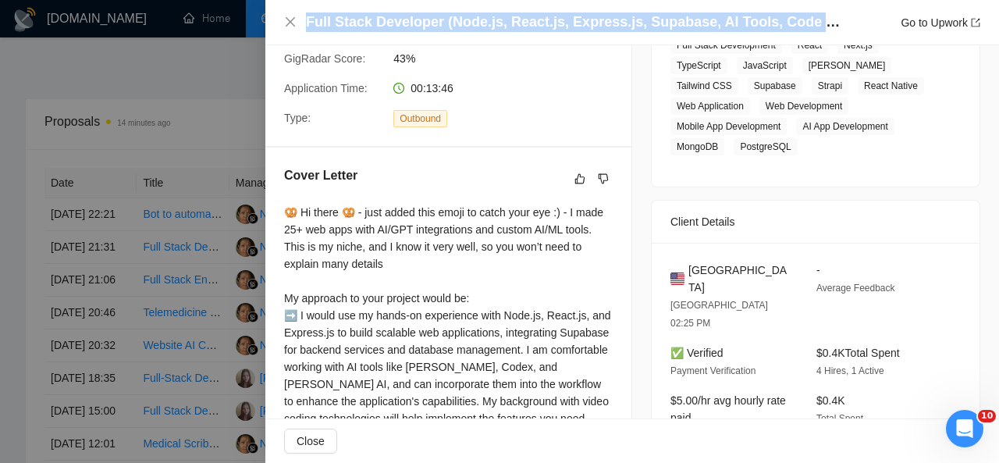
drag, startPoint x: 305, startPoint y: 23, endPoint x: 860, endPoint y: 20, distance: 555.0
click at [860, 20] on div "Full Stack Developer (Node.js, React.js, Express.js, Supabase, AI Tools, Code C…" at bounding box center [632, 22] width 696 height 20
copy h4 "Full Stack Developer (Node.js, React.js, Express.js, Supabase, AI Tools, Code C…"
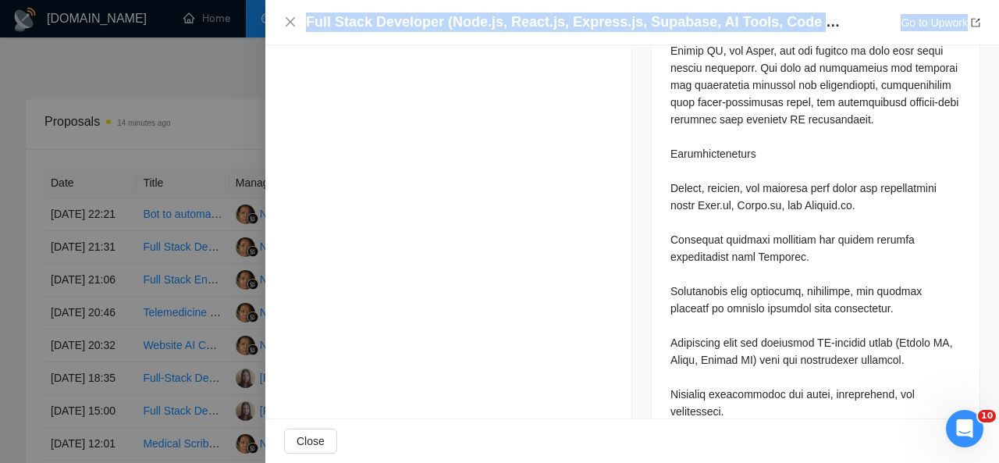
scroll to position [1339, 0]
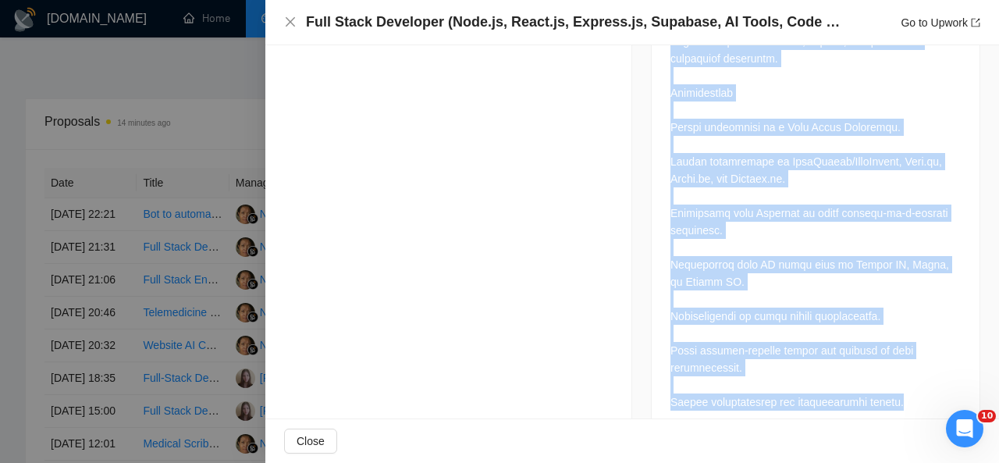
drag, startPoint x: 666, startPoint y: 139, endPoint x: 926, endPoint y: 369, distance: 347.2
copy div "We are an established company seeking a highly skilled Full Stack Developer to …"
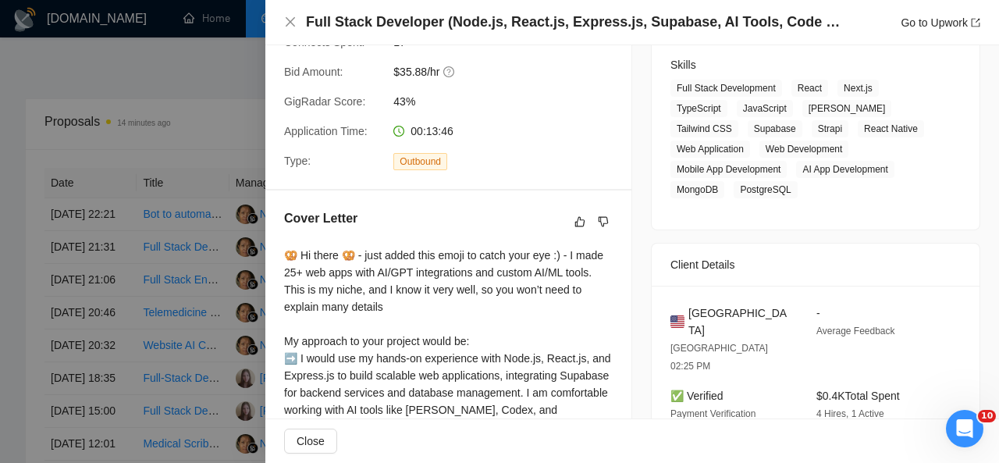
scroll to position [240, 0]
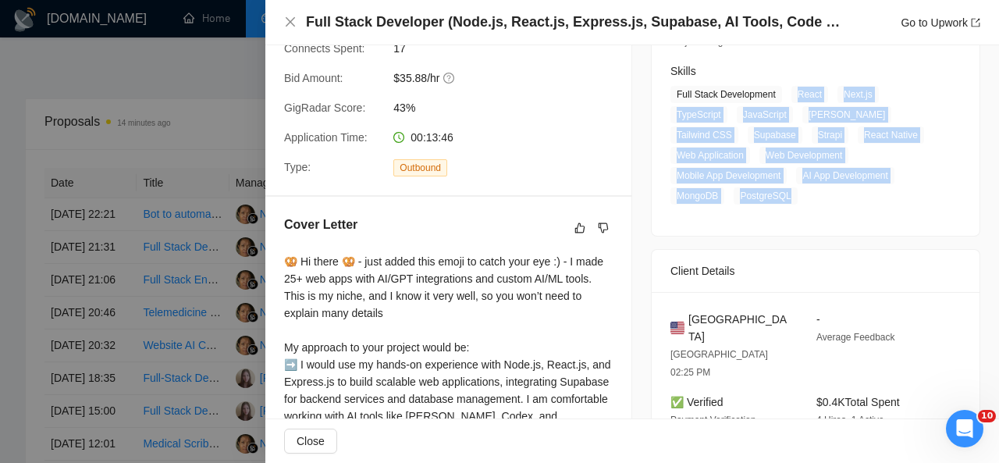
drag, startPoint x: 787, startPoint y: 94, endPoint x: 784, endPoint y: 229, distance: 134.3
click at [784, 229] on div "17 Sep, 2025 21:17 Published Unspecified Hourly Rate Intermediate Experience Le…" at bounding box center [816, 68] width 328 height 335
copy span "React Next.js TypeScript JavaScript MERN Stack Tailwind CSS Supabase Strapi Rea…"
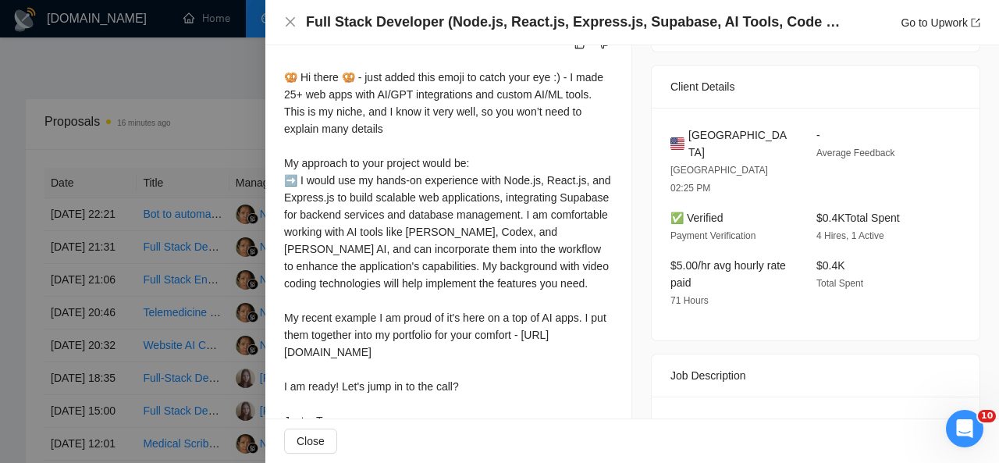
scroll to position [445, 0]
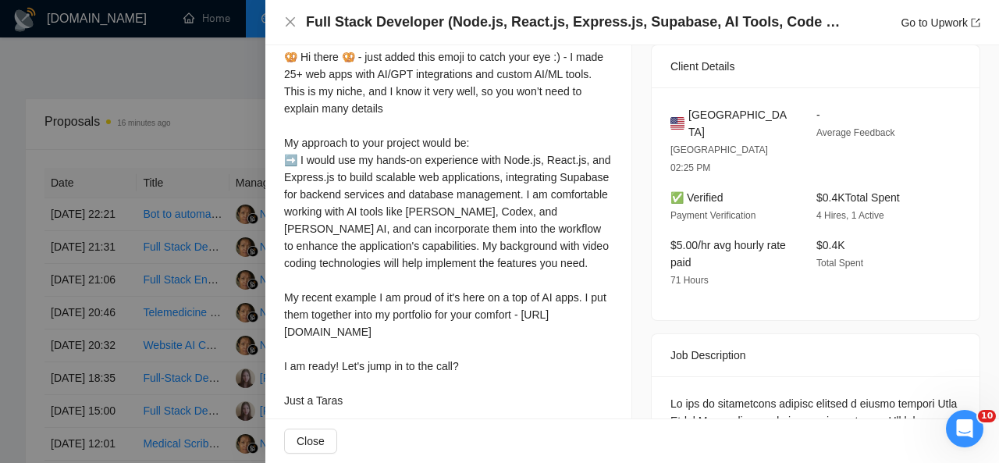
drag, startPoint x: 287, startPoint y: 68, endPoint x: 382, endPoint y: 410, distance: 354.9
click at [382, 409] on div "🥨 Hi there 🥨 - just added this emoji to catch your eye :) - I made 25+ web apps…" at bounding box center [448, 228] width 329 height 361
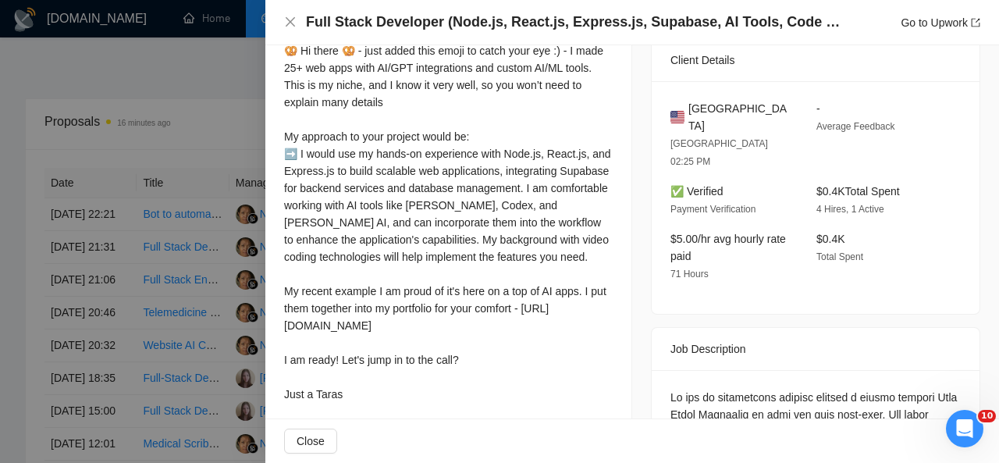
copy div "de 25+ web apps with AI/GPT integrations and custom AI/ML tools. This is my nic…"
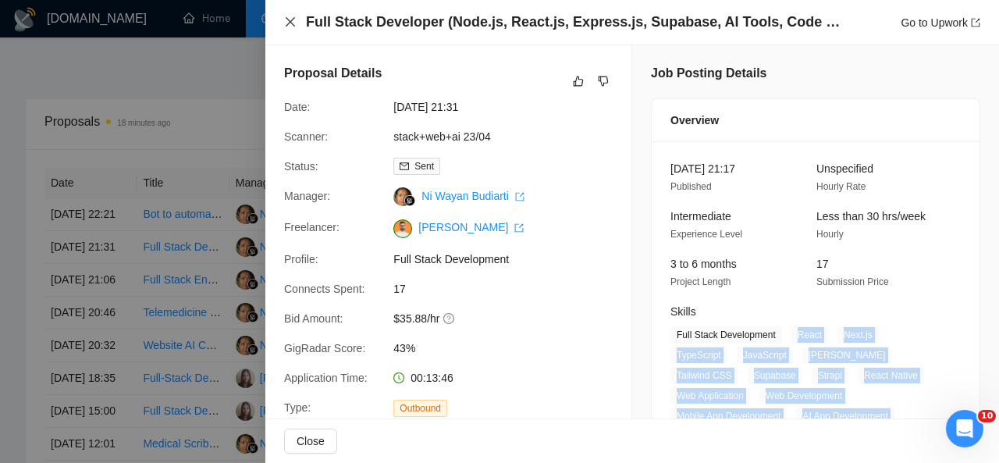
click at [290, 18] on icon "close" at bounding box center [290, 22] width 12 height 12
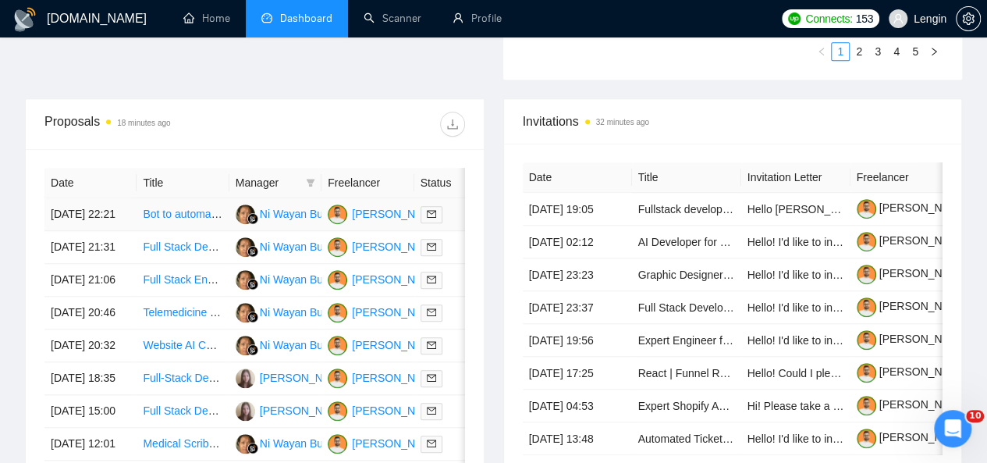
click at [201, 208] on td "Bot to automate posting blogs and getting them linked" at bounding box center [183, 214] width 92 height 33
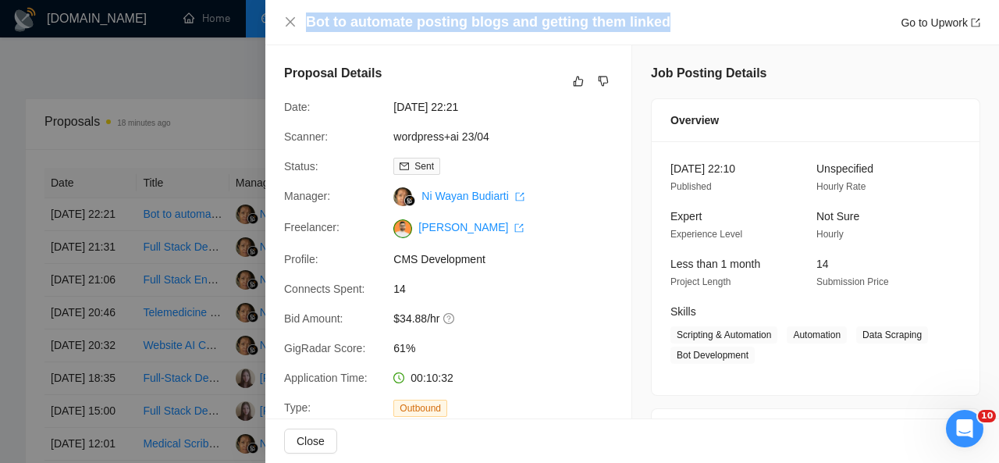
drag, startPoint x: 668, startPoint y: 18, endPoint x: 308, endPoint y: 16, distance: 359.8
click at [308, 16] on div "Bot to automate posting blogs and getting them linked Go to Upwork" at bounding box center [643, 22] width 674 height 20
copy h4 "Bot to automate posting blogs and getting them linked"
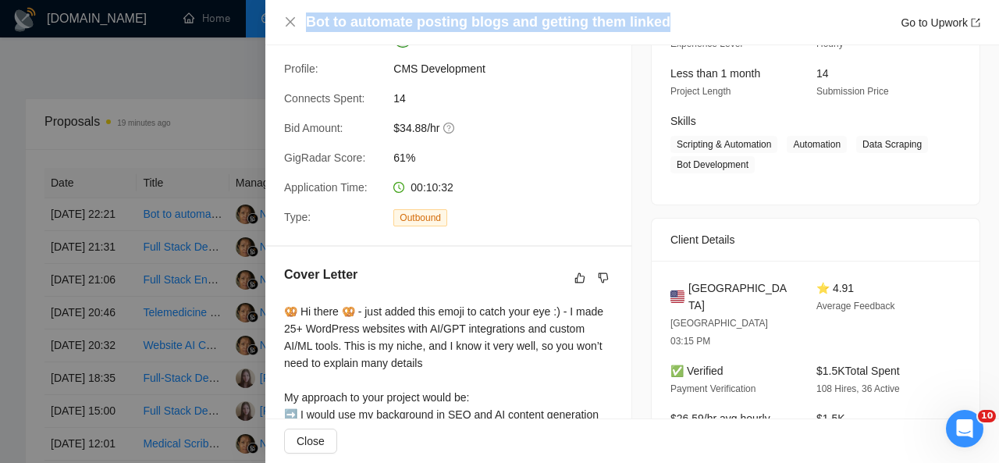
scroll to position [190, 0]
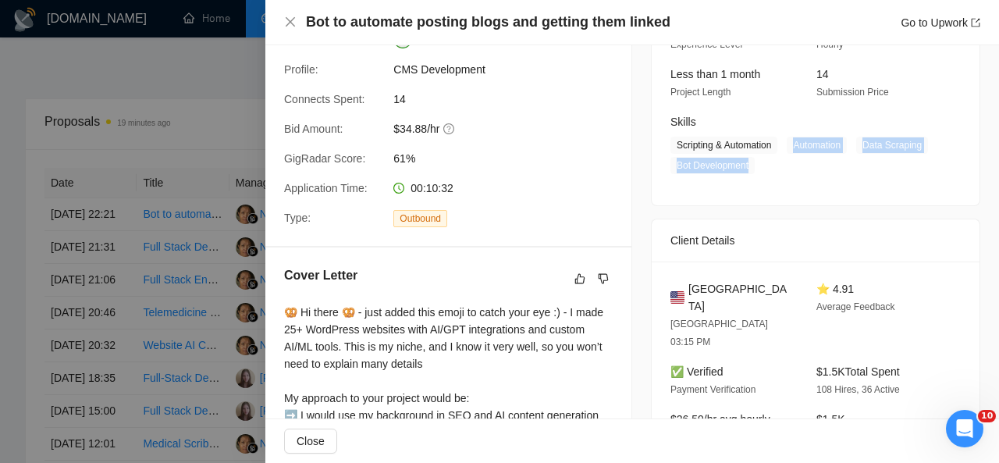
drag, startPoint x: 788, startPoint y: 140, endPoint x: 827, endPoint y: 165, distance: 45.7
click at [827, 165] on span "Scripting & Automation Automation Data Scraping Bot Development" at bounding box center [803, 155] width 267 height 37
copy span "Automation Data Scraping Bot Development"
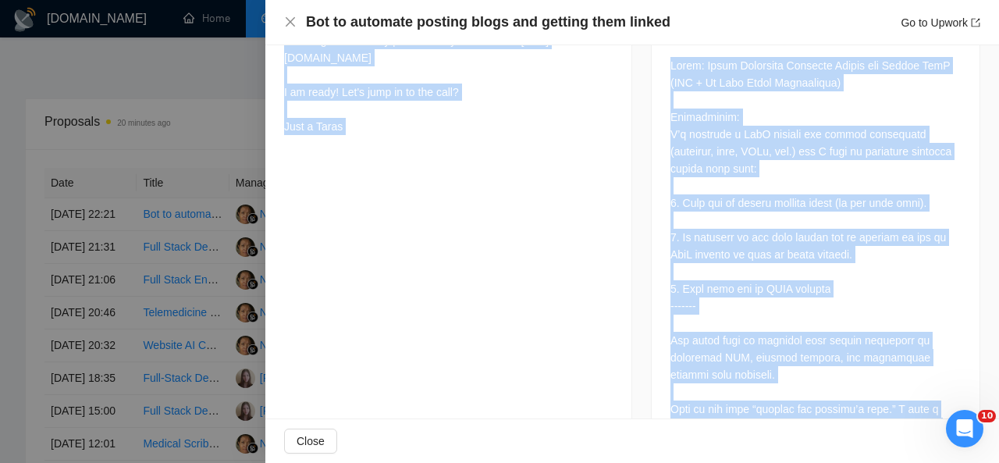
scroll to position [756, 0]
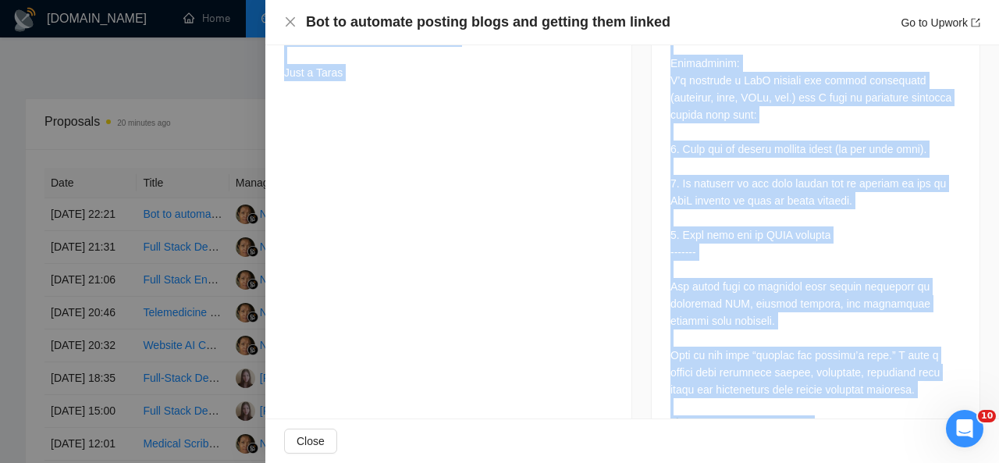
drag, startPoint x: 283, startPoint y: 135, endPoint x: 397, endPoint y: 160, distance: 116.7
copy div "🥨 Hi there 🥨 - just added this emoji to catch your eye :) - I made 25+ WordPres…"
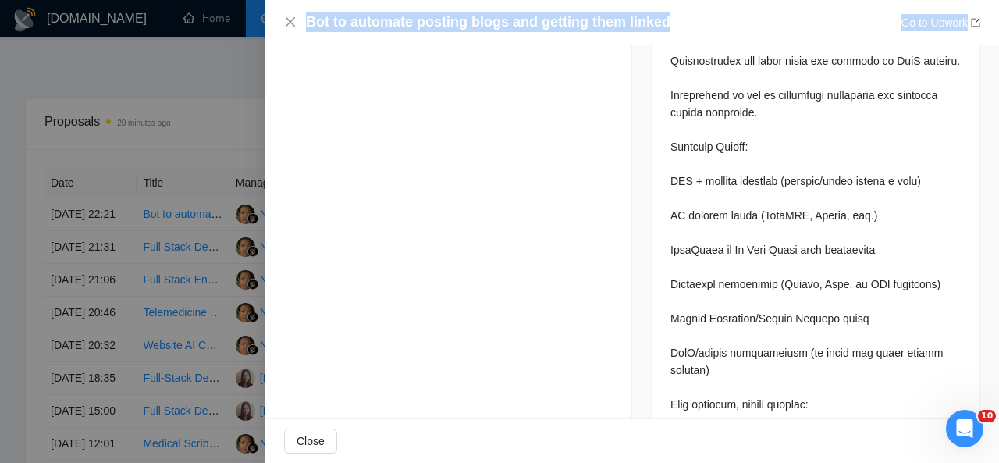
scroll to position [2426, 0]
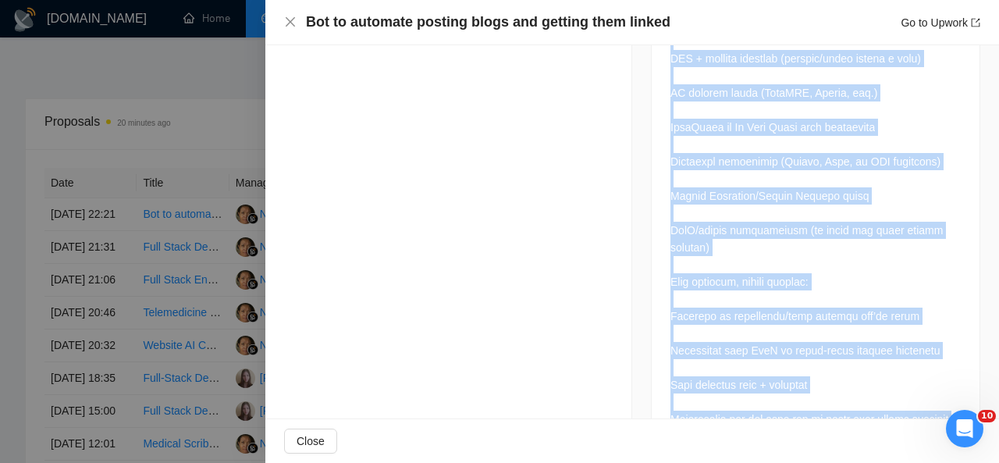
drag, startPoint x: 663, startPoint y: 137, endPoint x: 840, endPoint y: 366, distance: 288.8
copy div "Title: Build Automated Blogging System for Rental SaaS (SEO + Go High Level Int…"
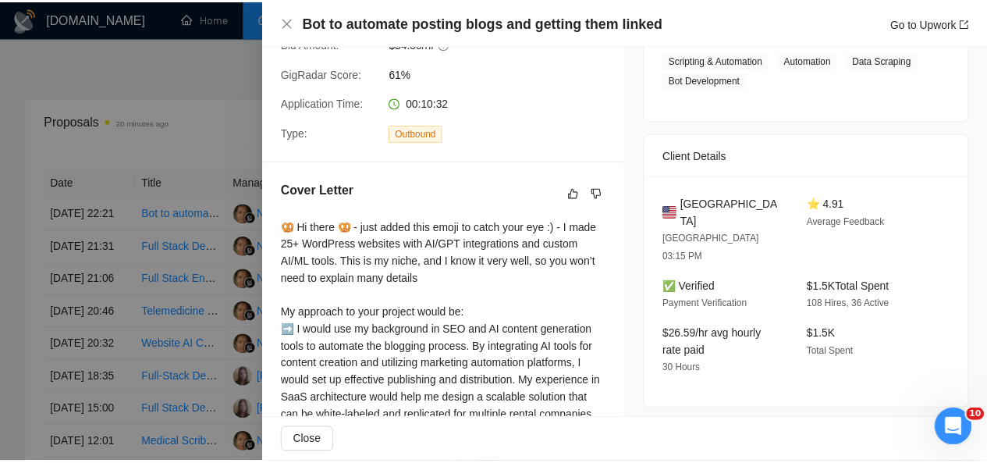
scroll to position [269, 0]
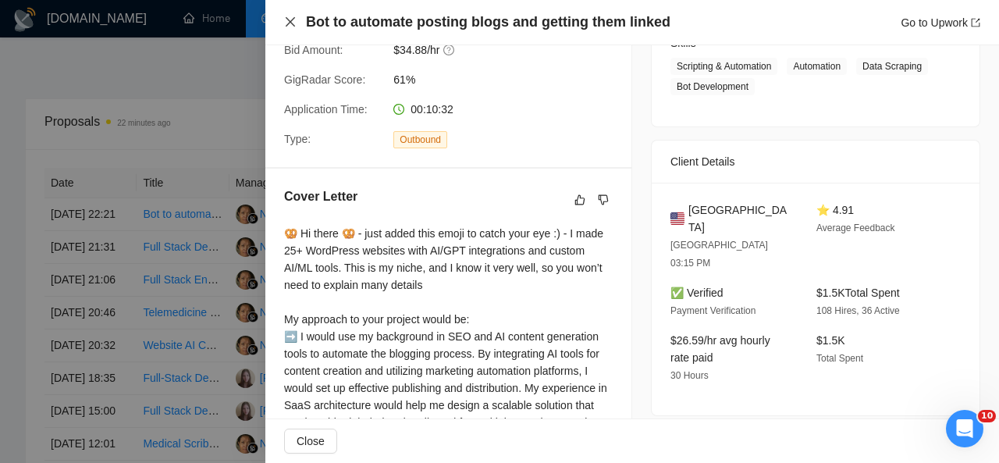
click at [292, 19] on icon "close" at bounding box center [290, 22] width 12 height 12
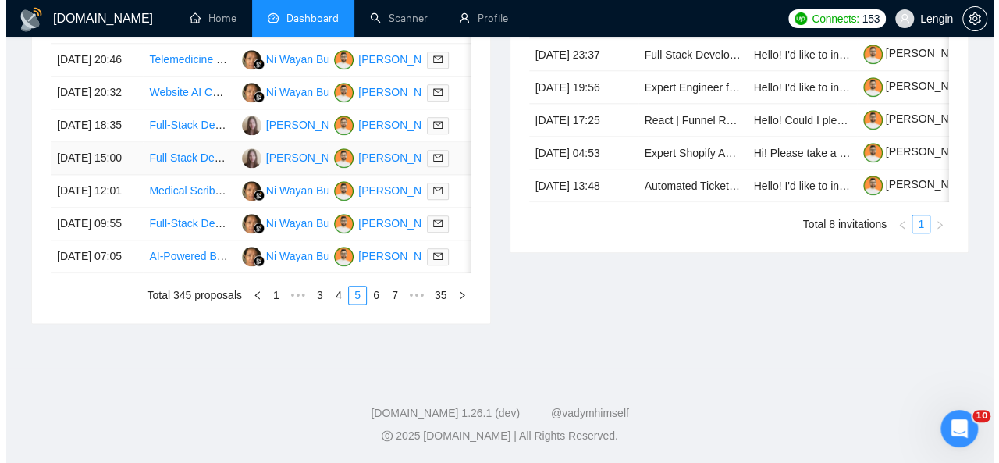
scroll to position [902, 0]
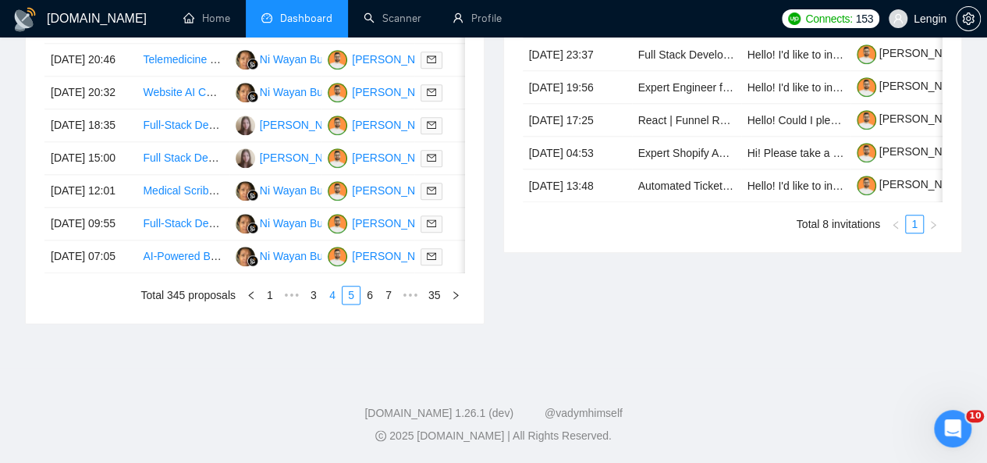
click at [334, 304] on link "4" at bounding box center [332, 294] width 17 height 17
click at [193, 273] on td "E-commerce Store Setup for Fishing Tackle on Amazon, Alibaba, and TikTok" at bounding box center [183, 256] width 92 height 33
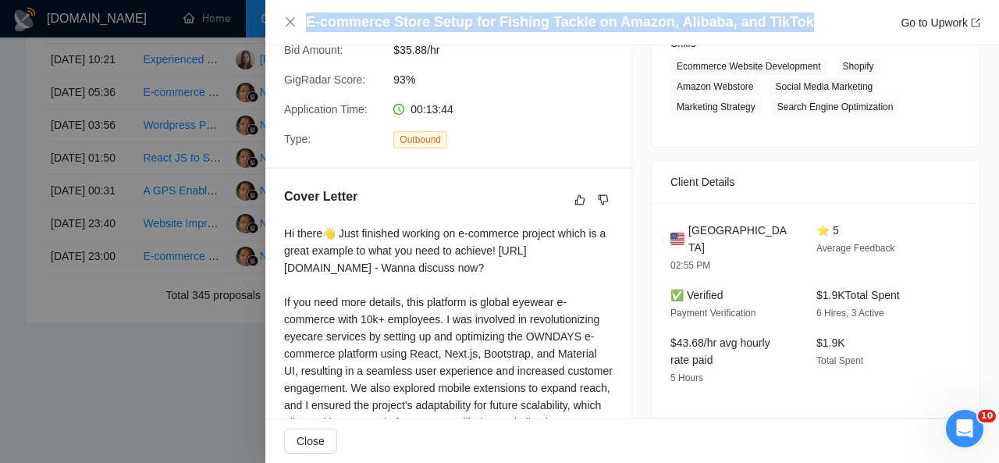
drag, startPoint x: 799, startPoint y: 20, endPoint x: 226, endPoint y: 30, distance: 573.8
click at [226, 30] on div "E-commerce Store Setup for Fishing Tackle on Amazon, Alibaba, and TikTok Go to …" at bounding box center [499, 231] width 999 height 463
copy div "E-commerce Store Setup for Fishing Tackle on Amazon, Alibaba, and TikTok"
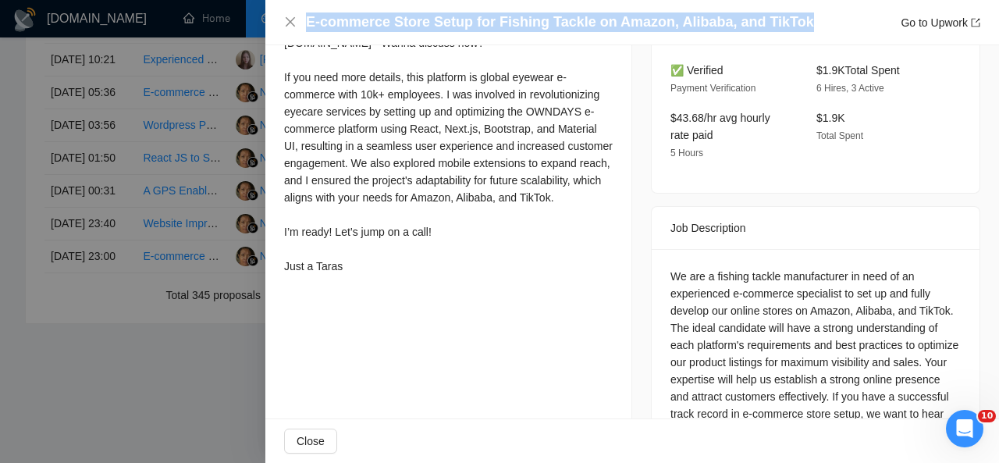
scroll to position [540, 0]
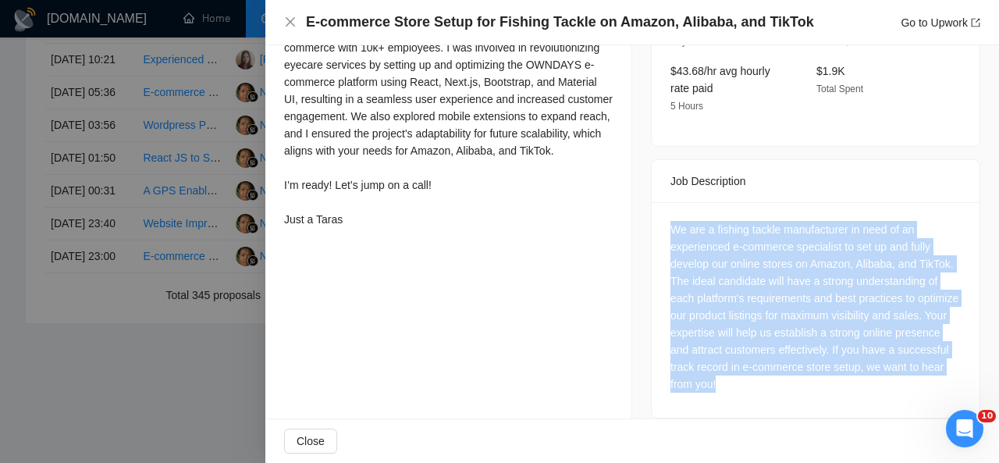
drag, startPoint x: 812, startPoint y: 368, endPoint x: 667, endPoint y: 215, distance: 210.9
click at [670, 221] on div "We are a fishing tackle manufacturer in need of an experienced e-commerce speci…" at bounding box center [815, 307] width 290 height 172
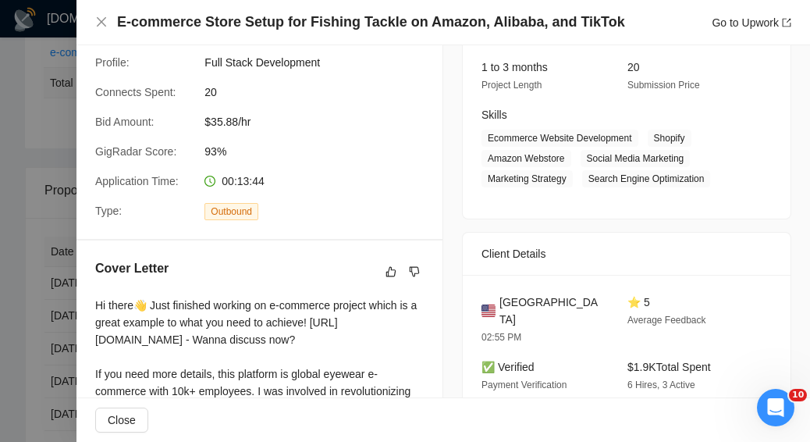
scroll to position [197, 0]
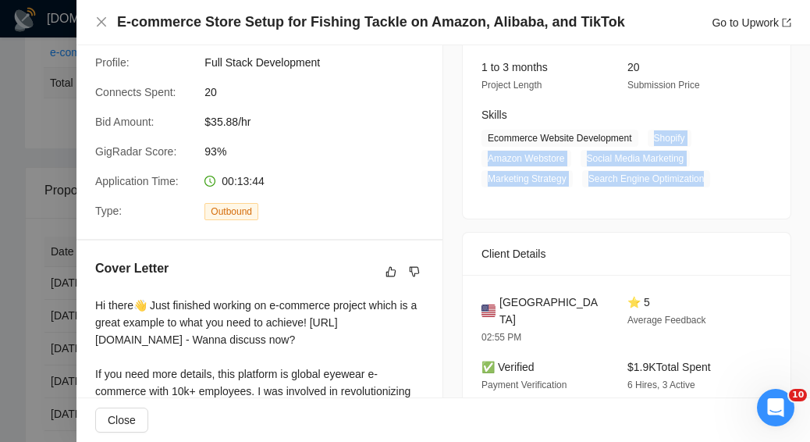
drag, startPoint x: 642, startPoint y: 132, endPoint x: 702, endPoint y: 176, distance: 73.7
click at [702, 176] on span "Ecommerce Website Development Shopify Amazon Webstore Social Media Marketing Ma…" at bounding box center [615, 159] width 267 height 58
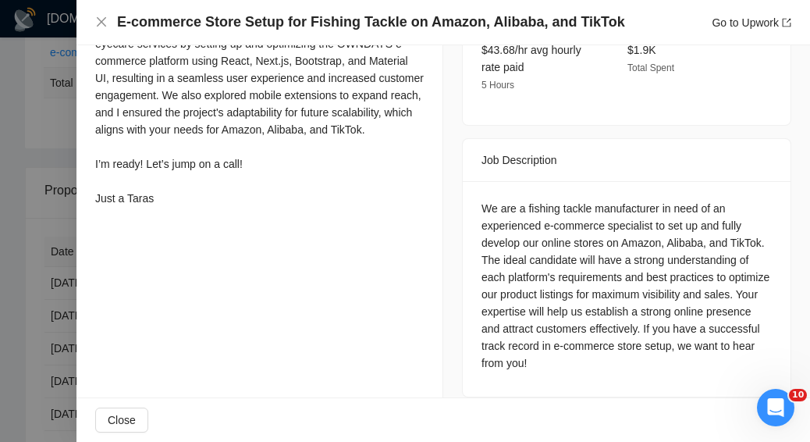
scroll to position [438, 0]
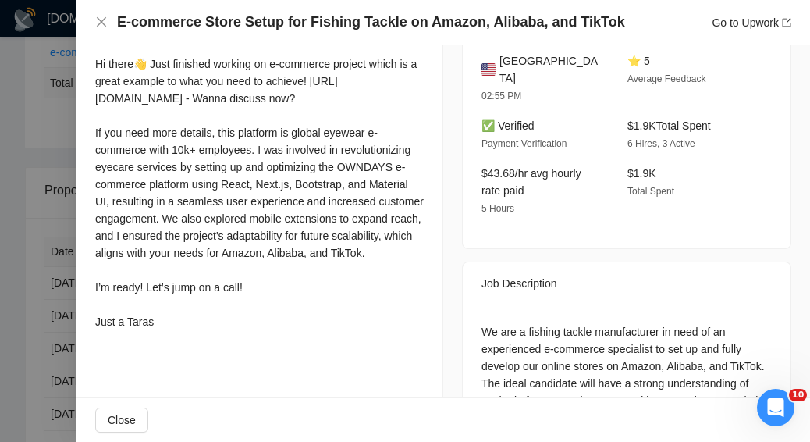
drag, startPoint x: 94, startPoint y: 65, endPoint x: 173, endPoint y: 333, distance: 278.9
click at [173, 333] on div "Cover Letter Hi there👋 Just finished working on e-commerce project which is a g…" at bounding box center [259, 177] width 366 height 356
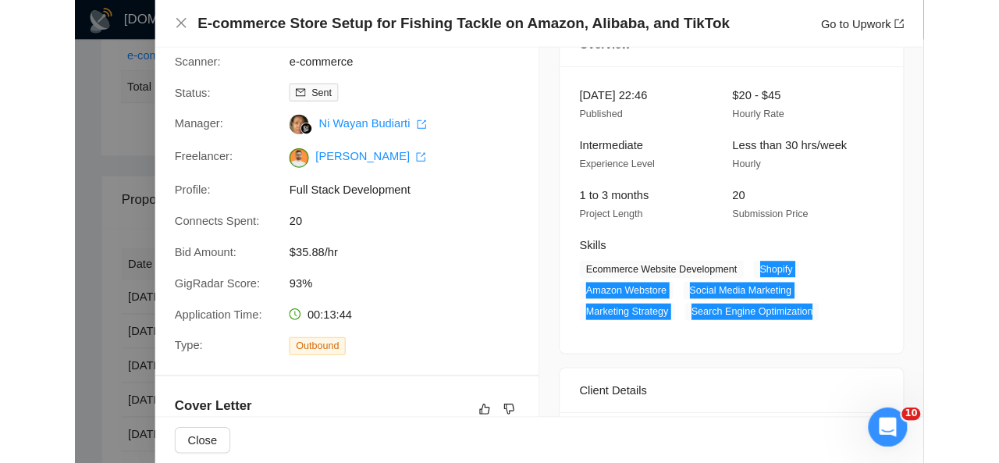
scroll to position [0, 0]
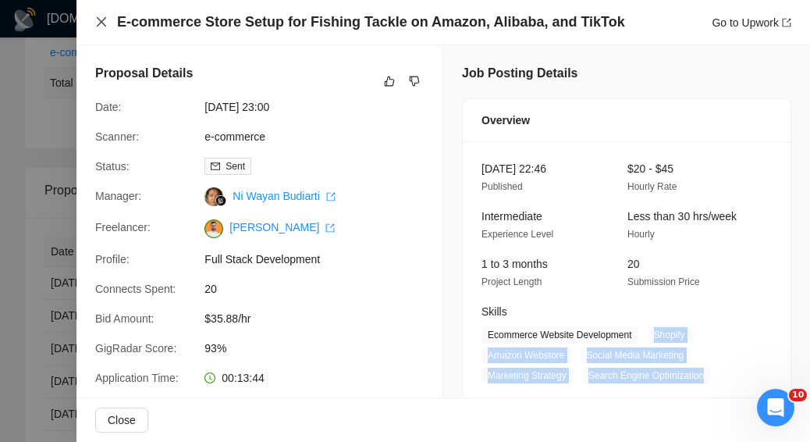
click at [100, 26] on icon "close" at bounding box center [101, 22] width 12 height 12
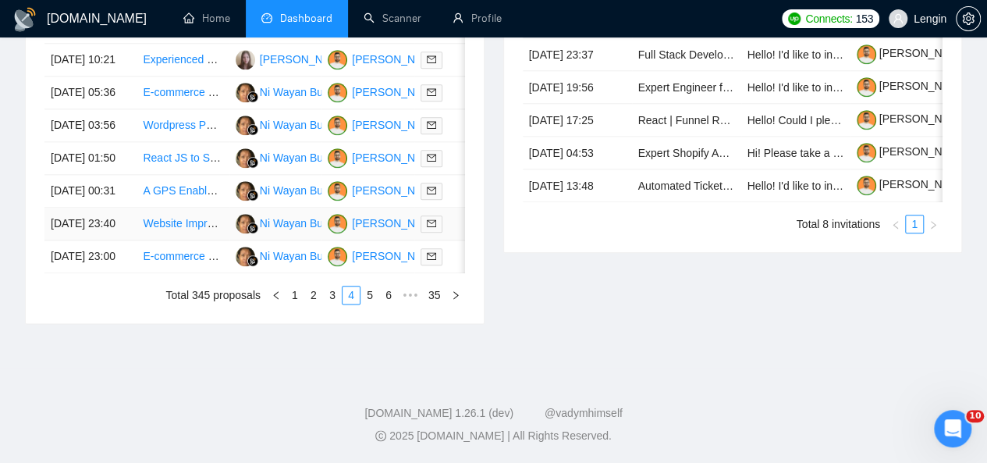
click at [208, 240] on td "Website Improvement for Luxury Rug Retailer" at bounding box center [183, 224] width 92 height 33
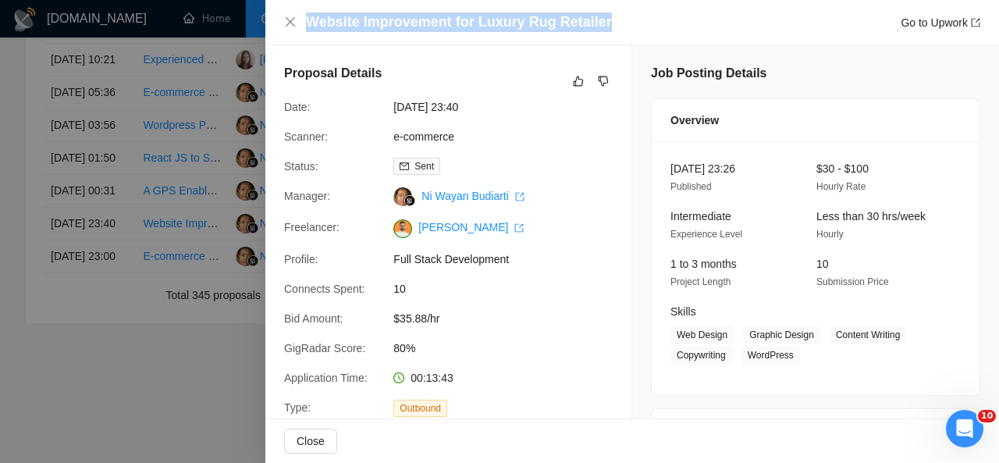
drag, startPoint x: 604, startPoint y: 25, endPoint x: 306, endPoint y: 27, distance: 298.2
click at [306, 27] on div "Website Improvement for Luxury Rug Retailer Go to Upwork" at bounding box center [643, 22] width 674 height 20
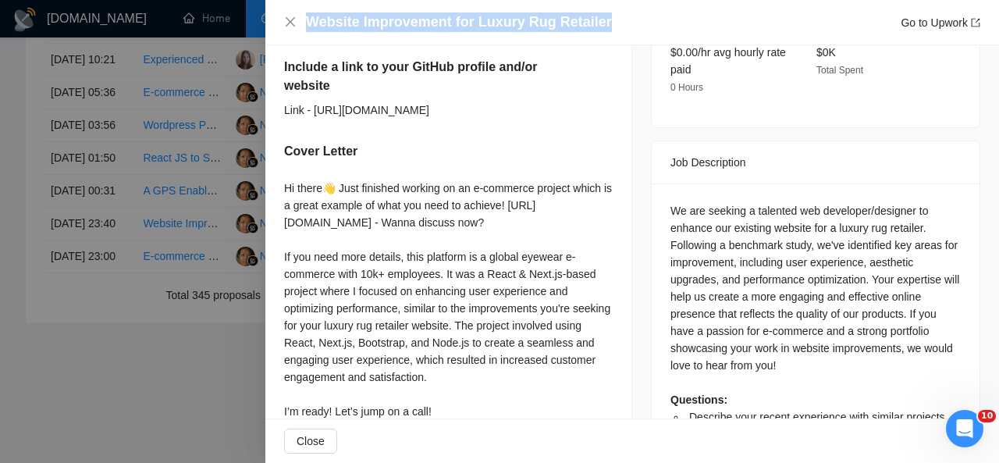
scroll to position [581, 0]
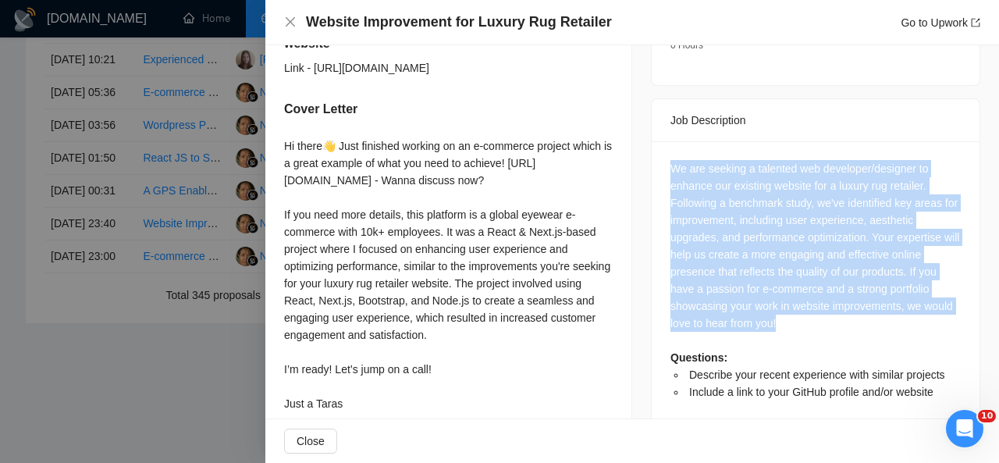
drag, startPoint x: 783, startPoint y: 308, endPoint x: 664, endPoint y: 150, distance: 197.9
click at [670, 160] on div "We are seeking a talented web developer/designer to enhance our existing websit…" at bounding box center [815, 280] width 290 height 240
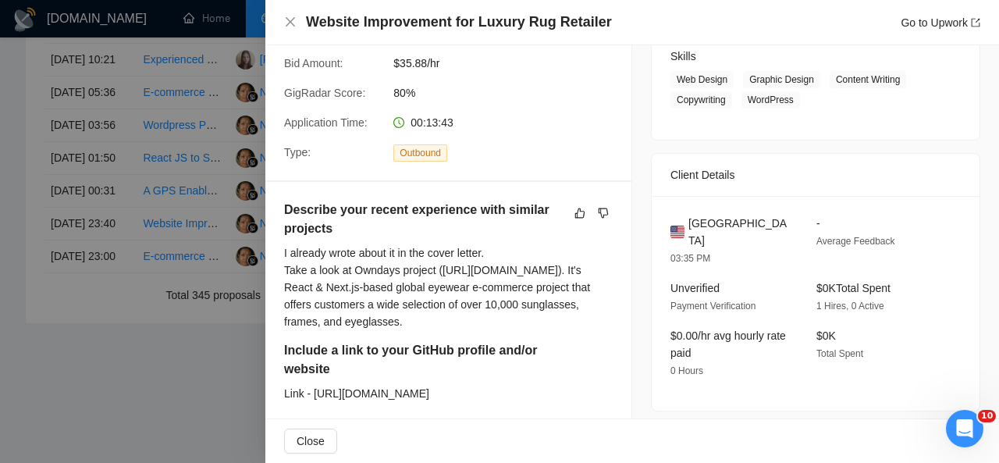
scroll to position [137, 0]
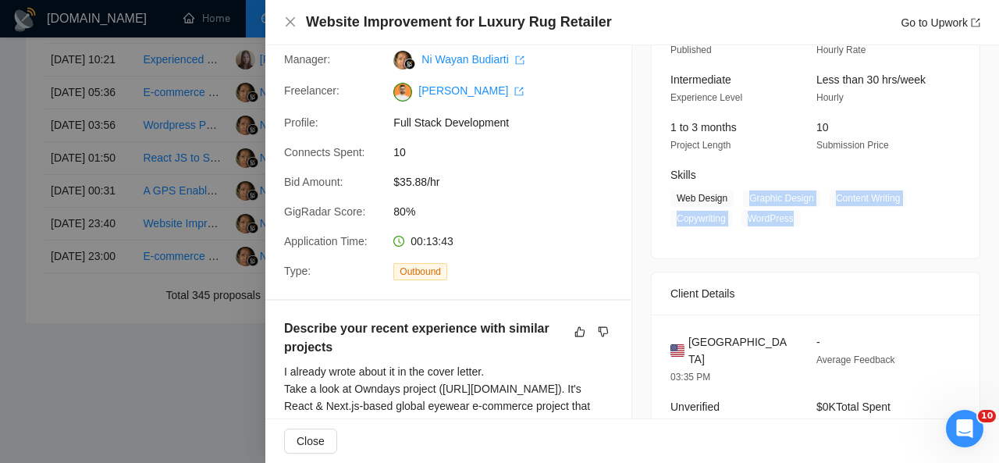
drag, startPoint x: 741, startPoint y: 199, endPoint x: 795, endPoint y: 216, distance: 56.5
click at [795, 216] on span "Web Design Graphic Design Content Writing Copywriting WordPress" at bounding box center [803, 208] width 267 height 37
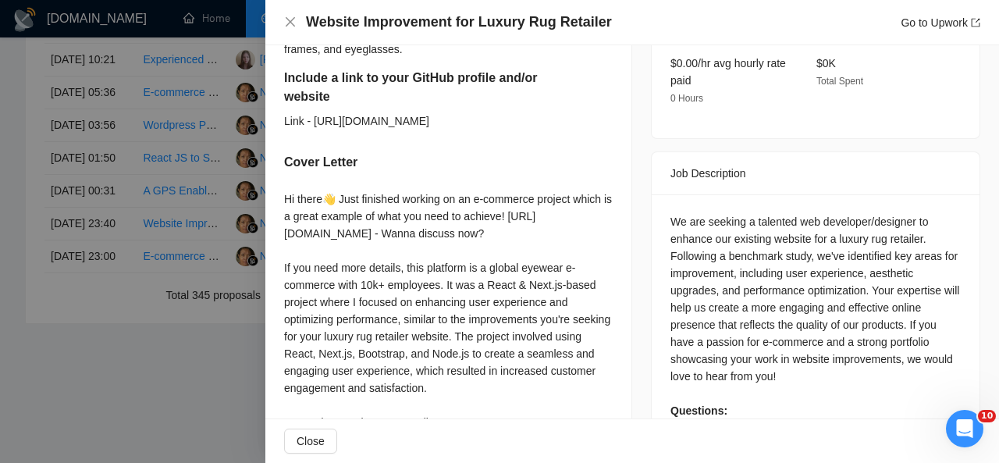
scroll to position [633, 0]
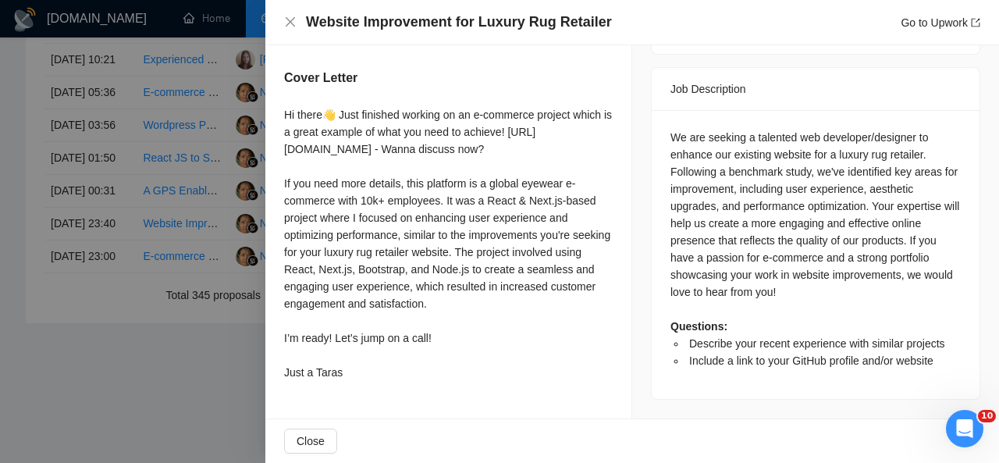
drag, startPoint x: 283, startPoint y: 107, endPoint x: 347, endPoint y: 377, distance: 277.6
click at [347, 377] on div "Describe your recent experience with similar projects I already wrote about it …" at bounding box center [448, 115] width 366 height 581
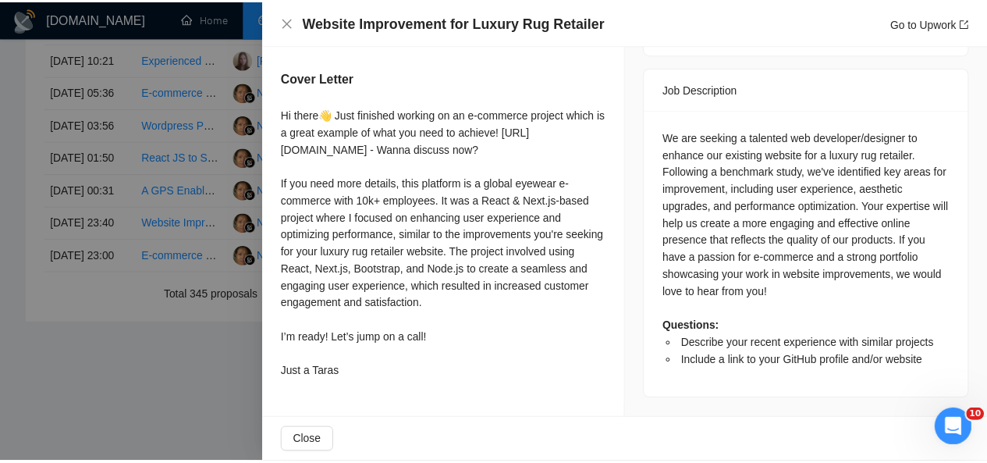
scroll to position [0, 0]
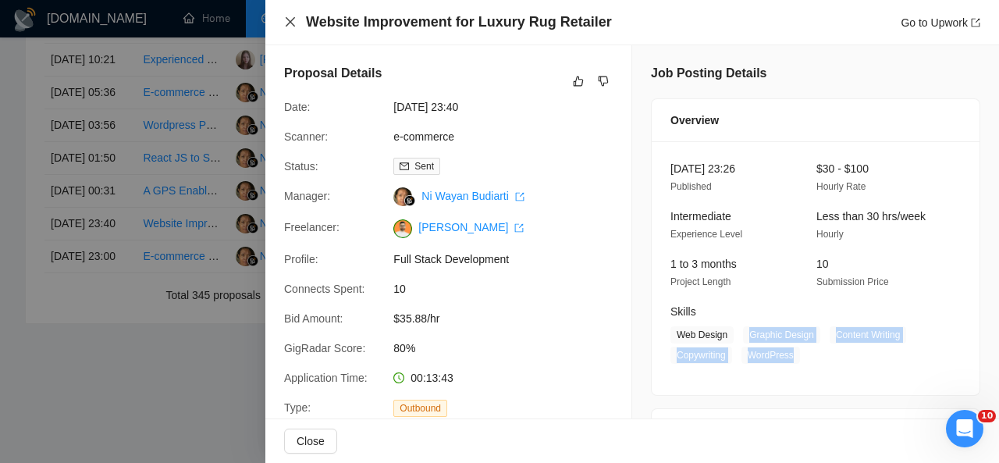
click at [290, 21] on icon "close" at bounding box center [290, 22] width 12 height 12
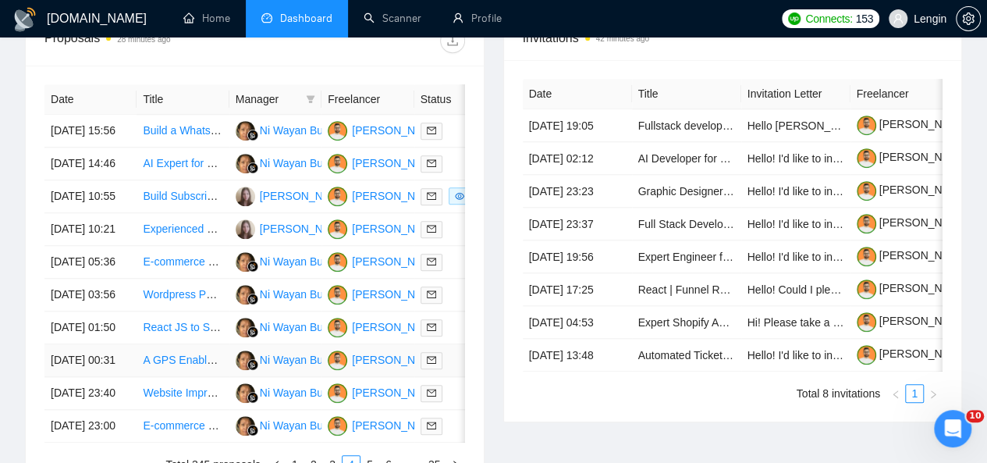
scroll to position [654, 0]
